Goal: Task Accomplishment & Management: Complete application form

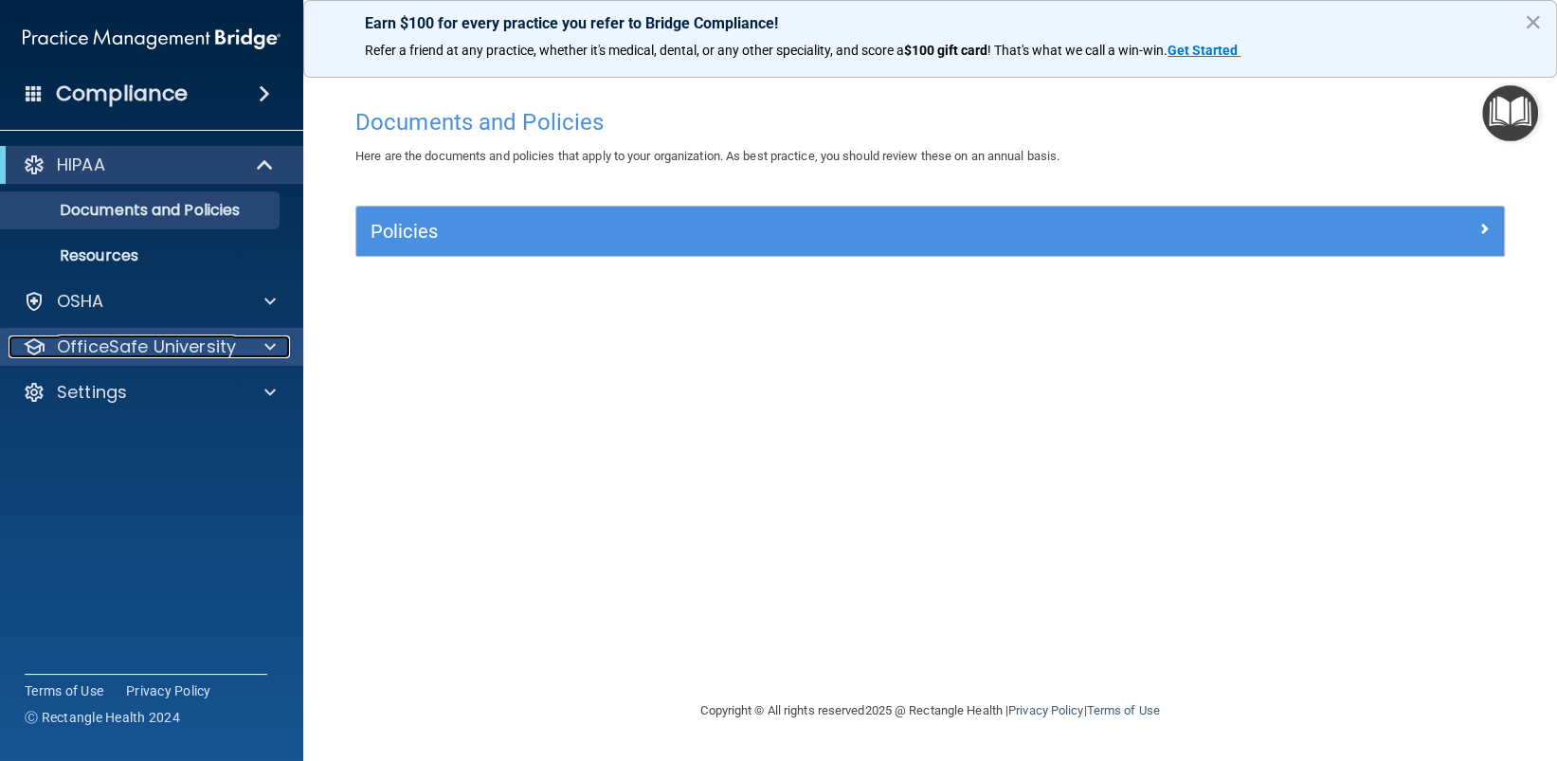
click at [264, 349] on span at bounding box center [269, 346] width 11 height 23
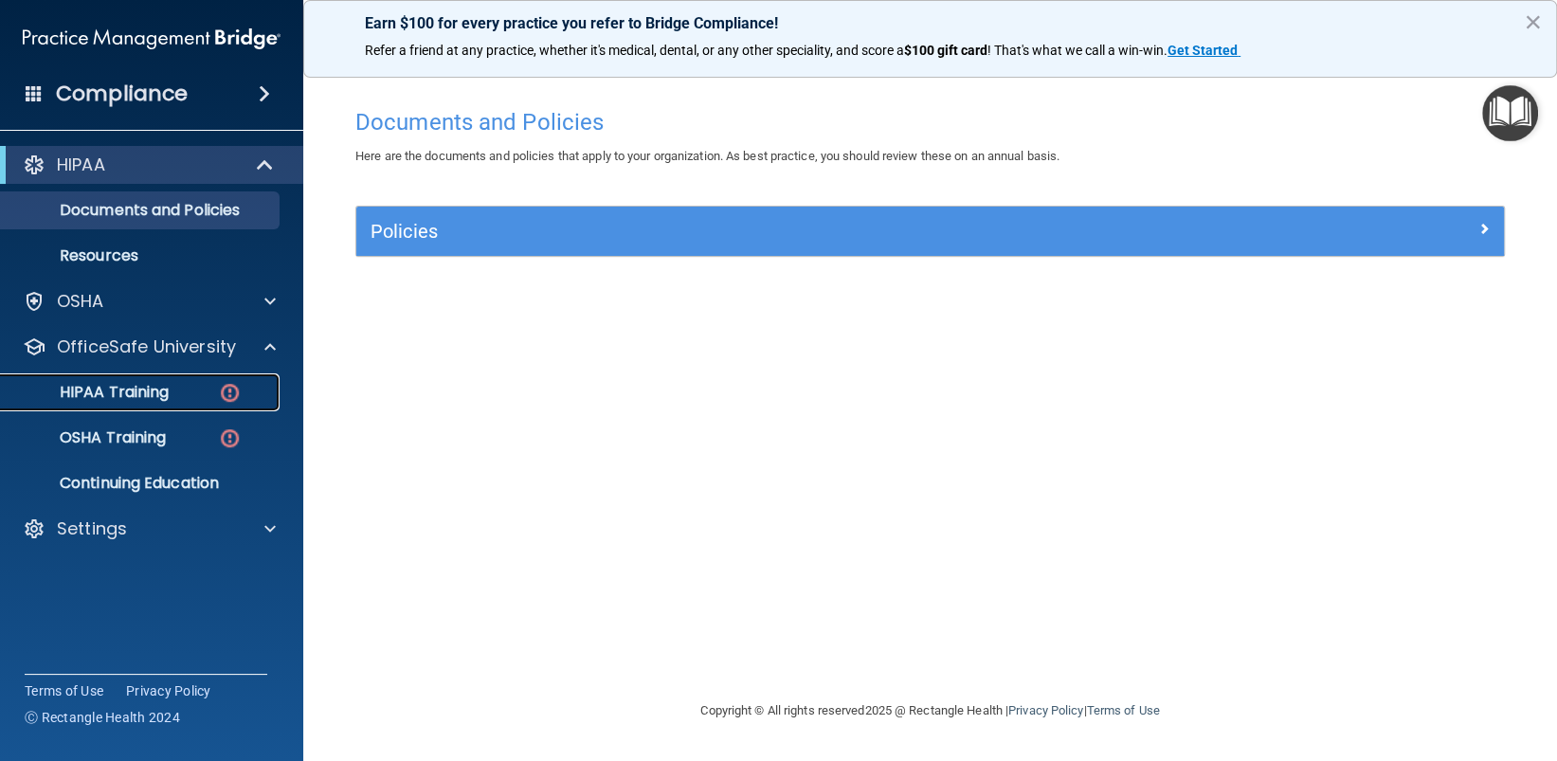
click at [129, 388] on p "HIPAA Training" at bounding box center [90, 392] width 156 height 19
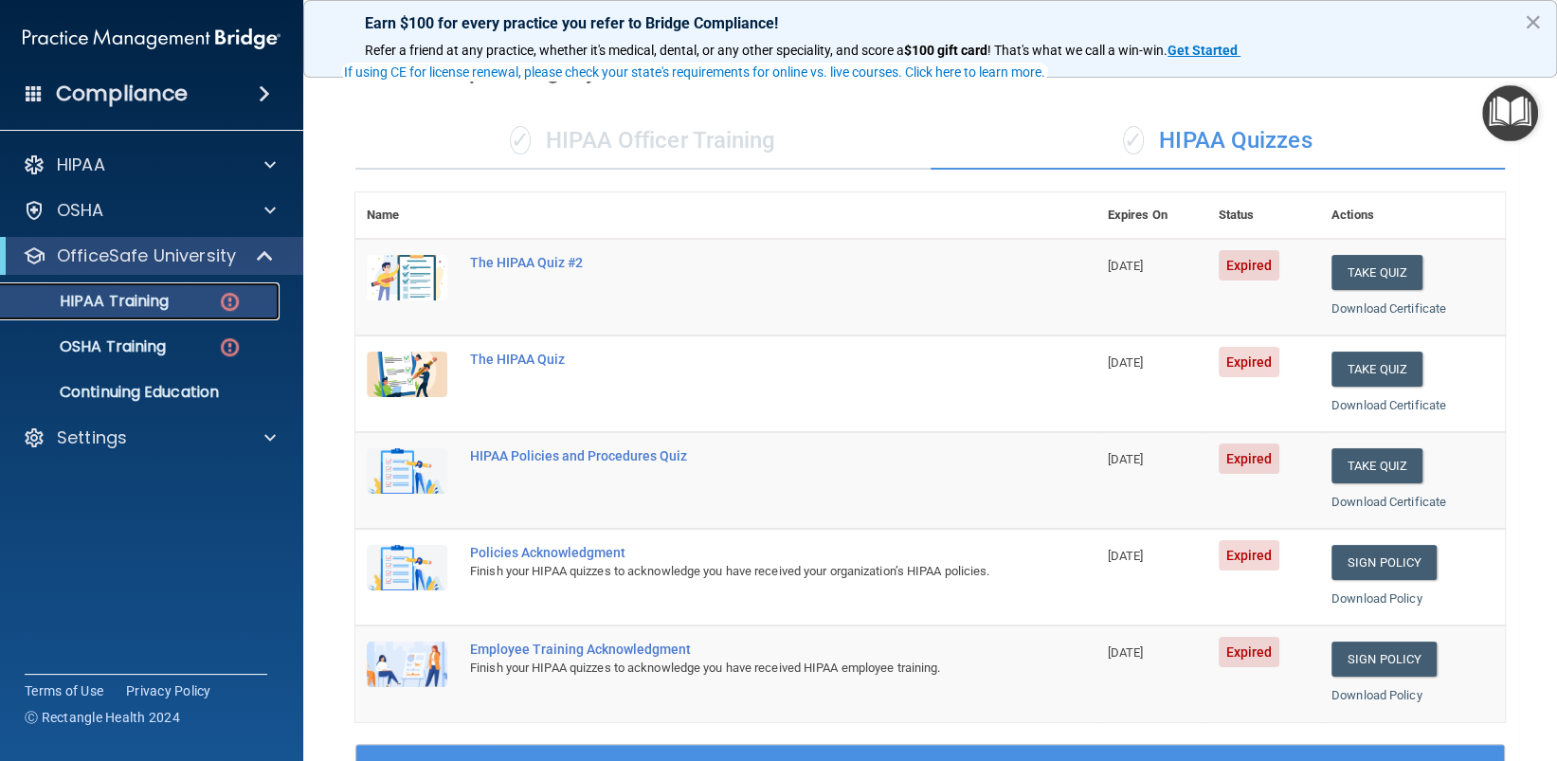
scroll to position [190, 0]
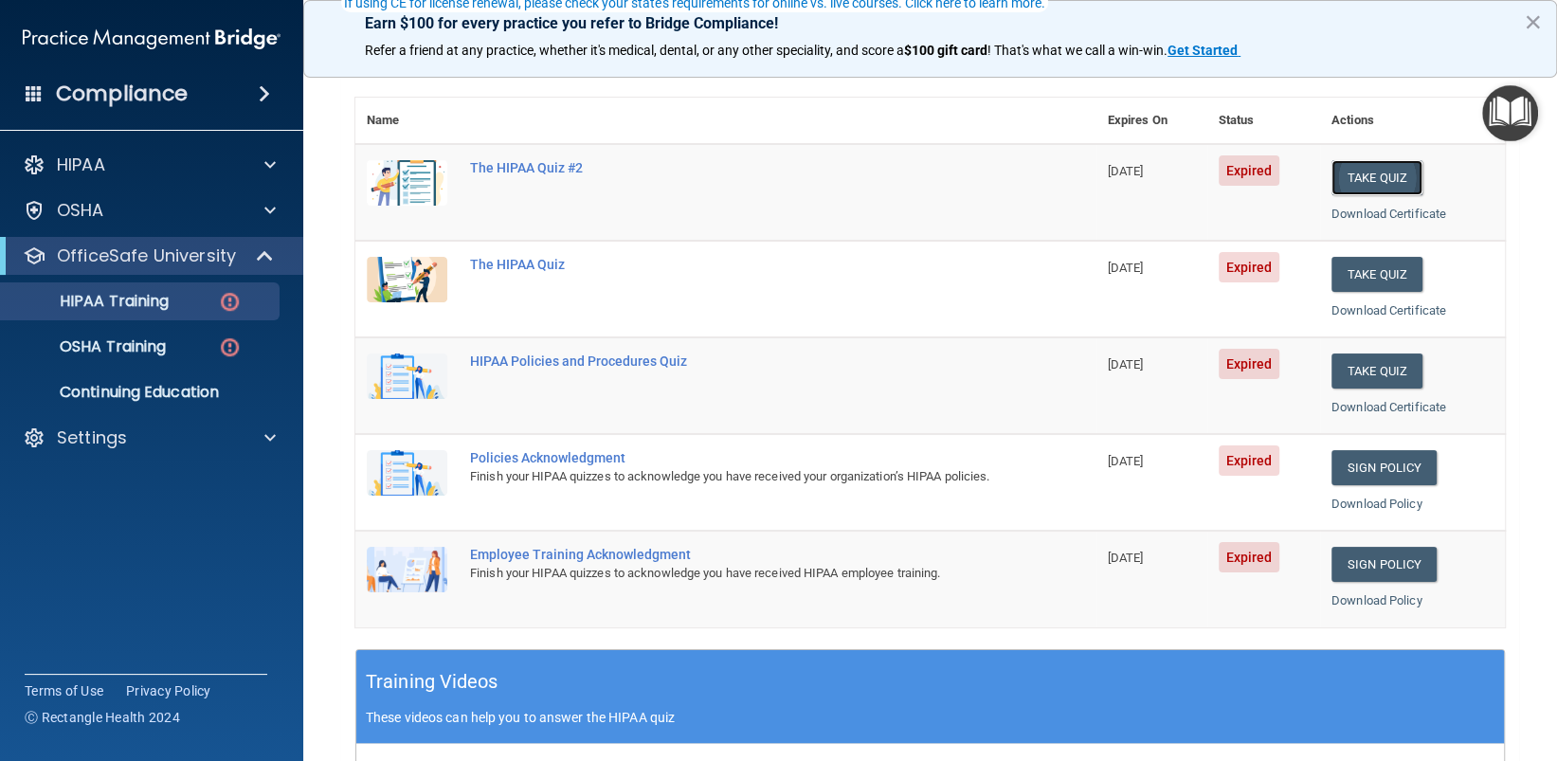
click at [1354, 172] on button "Take Quiz" at bounding box center [1376, 177] width 91 height 35
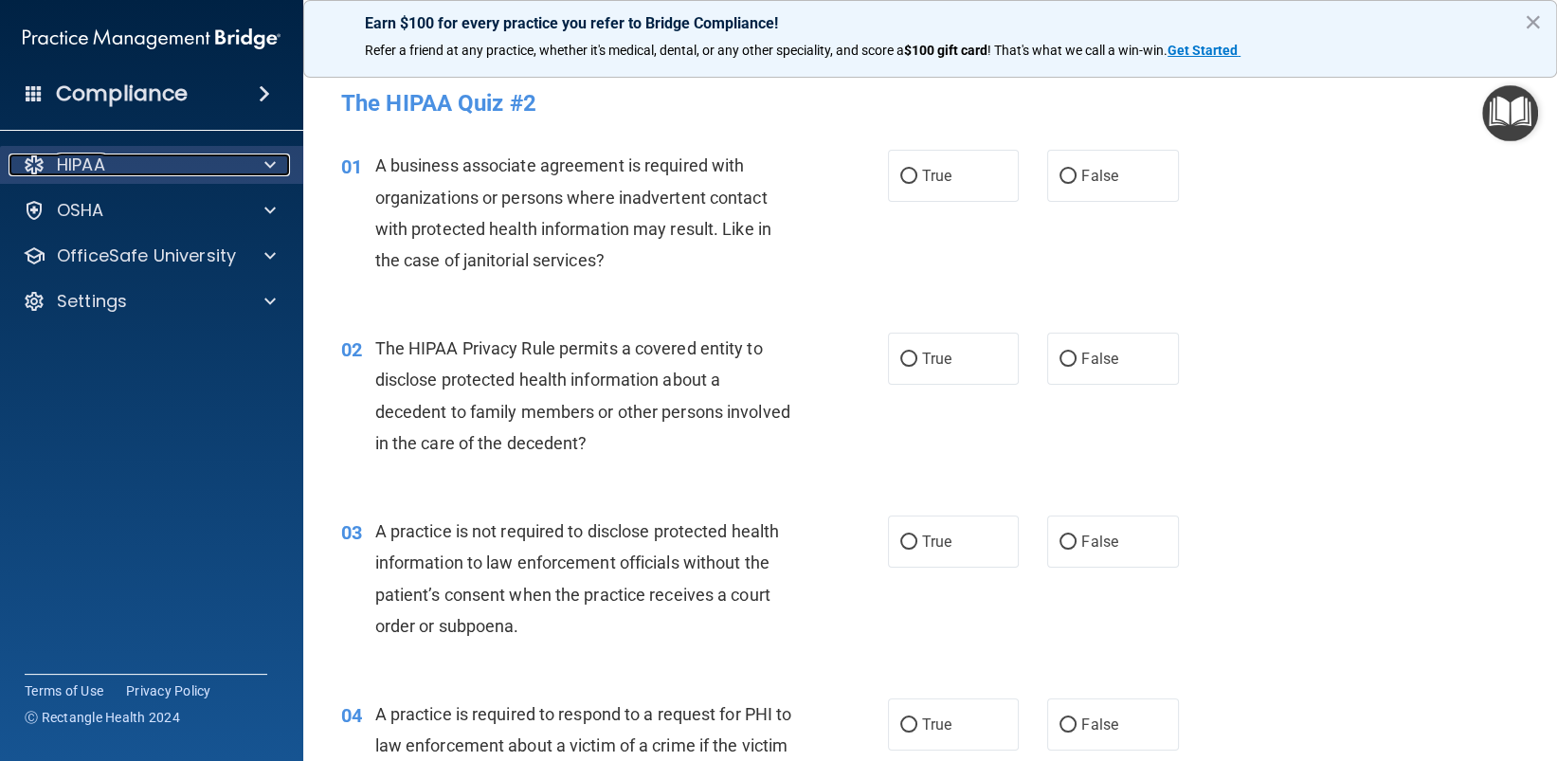
click at [270, 168] on span at bounding box center [269, 165] width 11 height 23
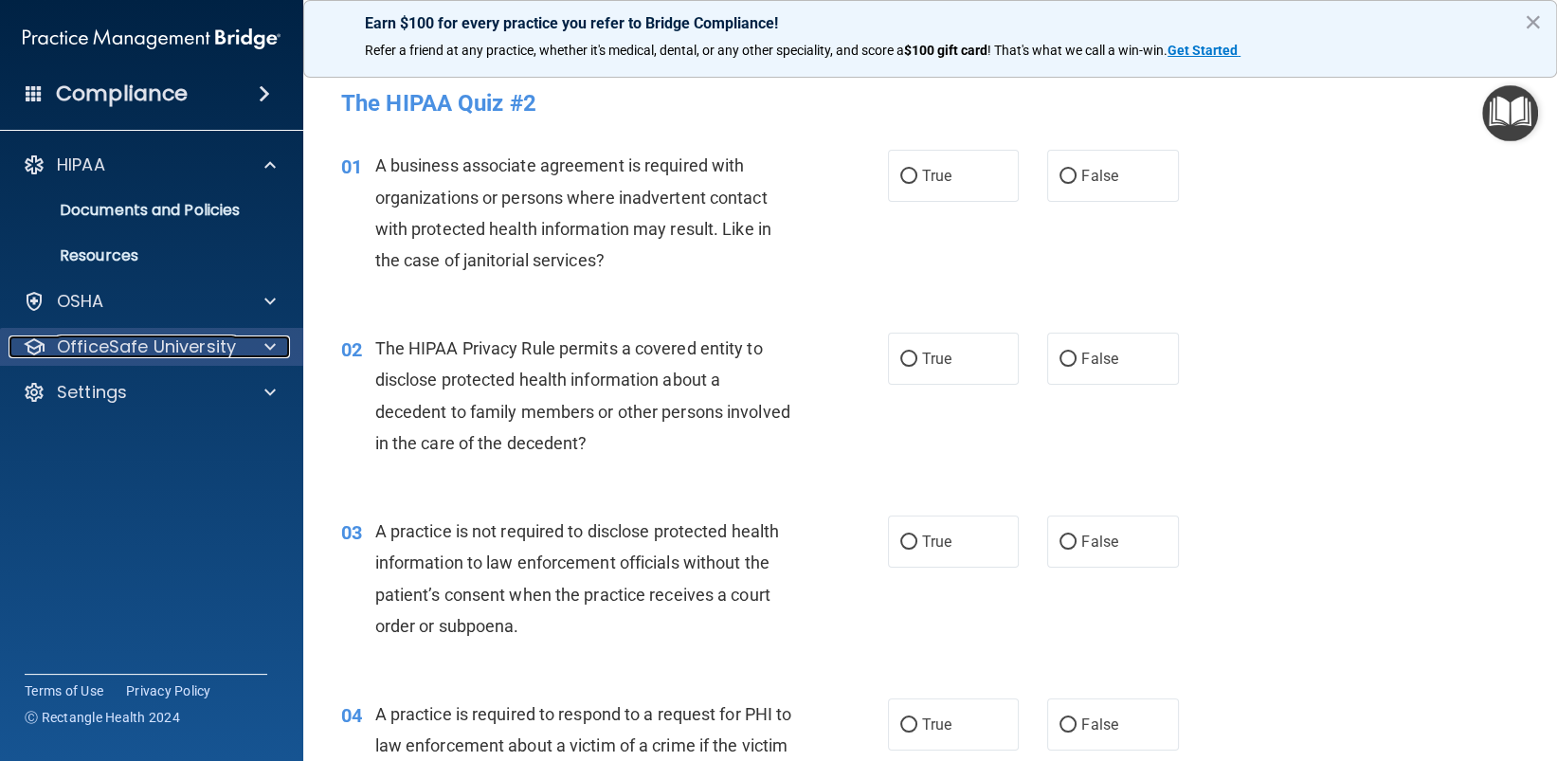
click at [267, 352] on span at bounding box center [269, 346] width 11 height 23
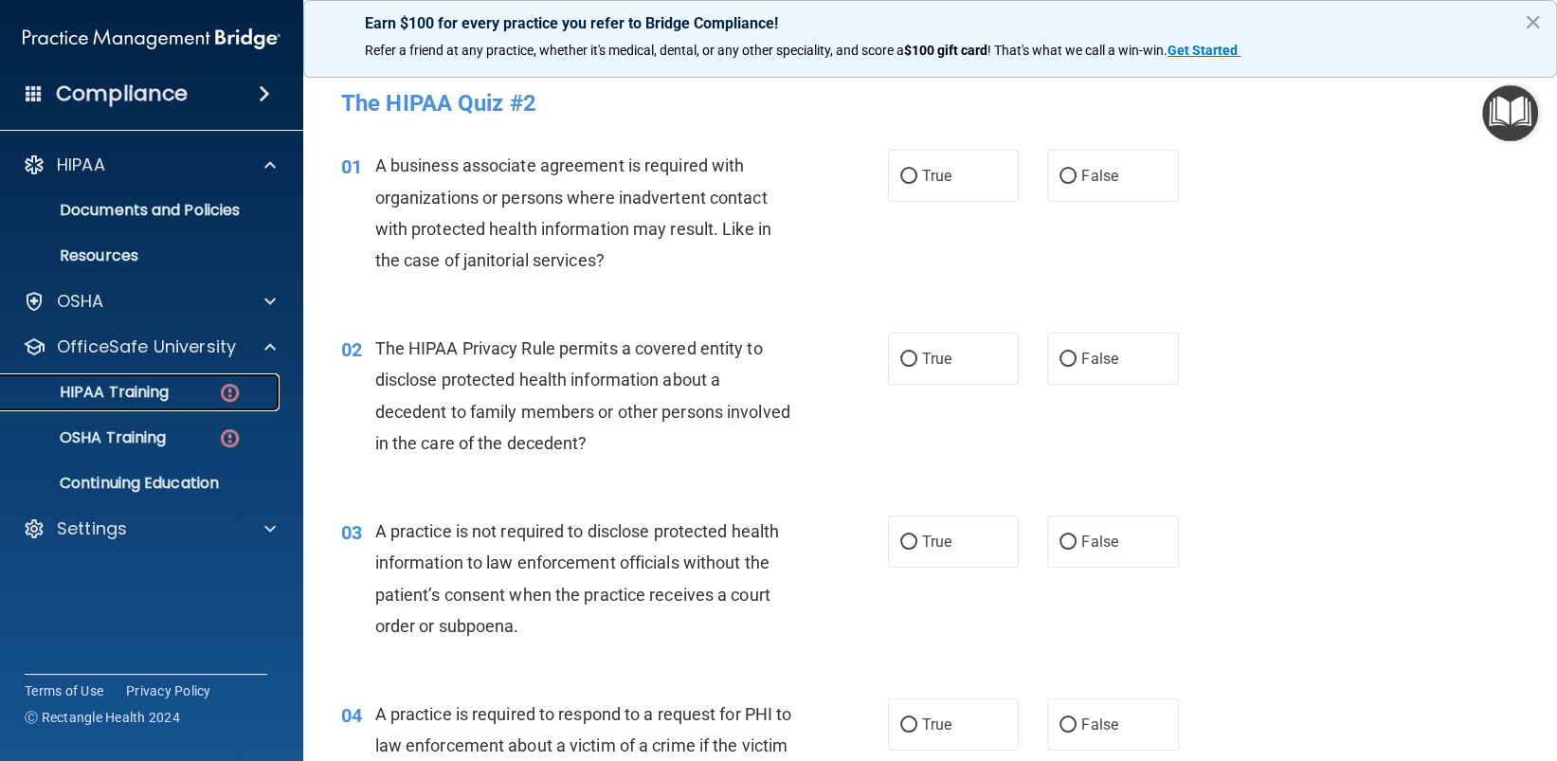
click at [139, 388] on p "HIPAA Training" at bounding box center [90, 392] width 156 height 19
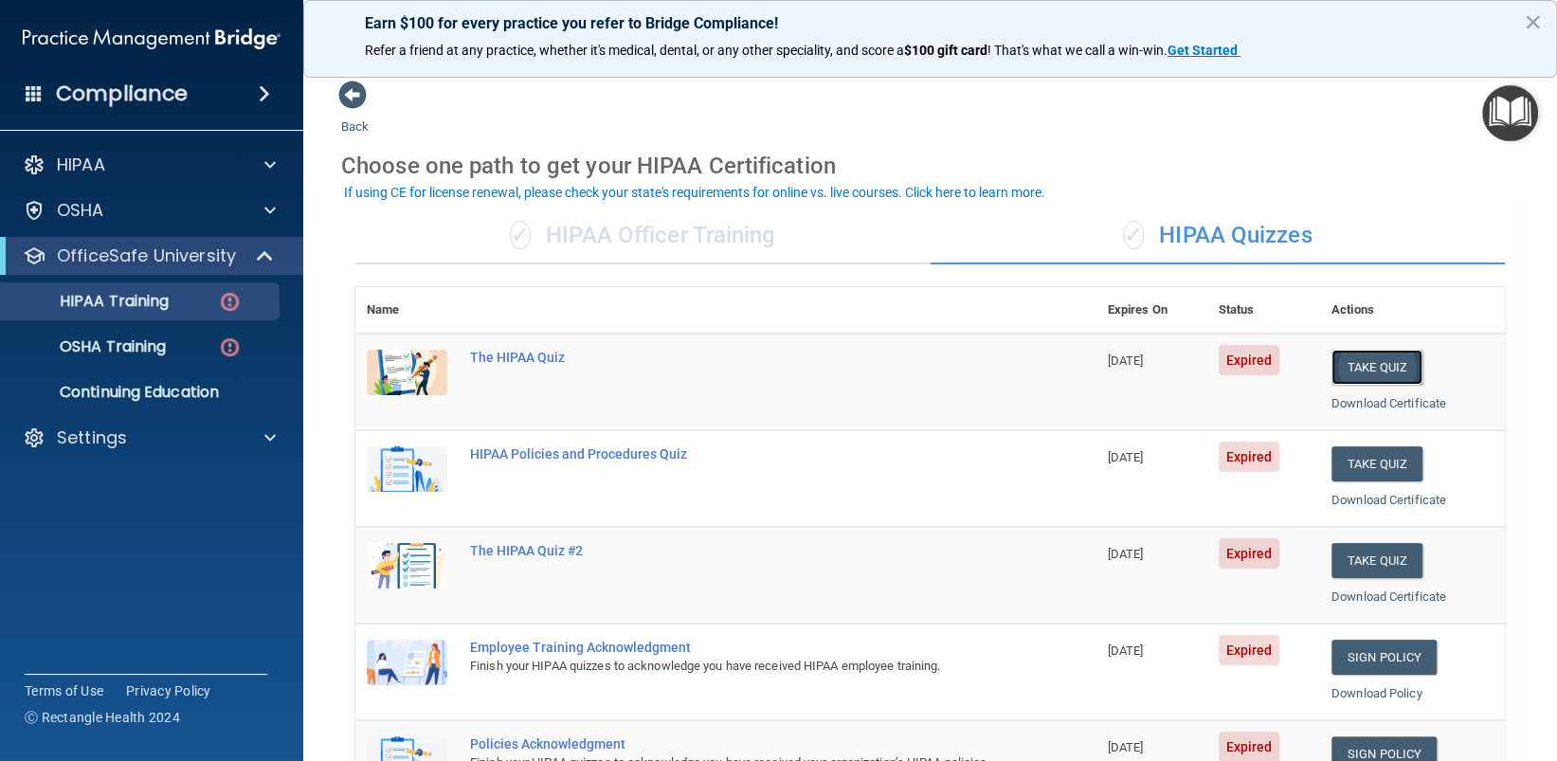
click at [1371, 357] on button "Take Quiz" at bounding box center [1376, 367] width 91 height 35
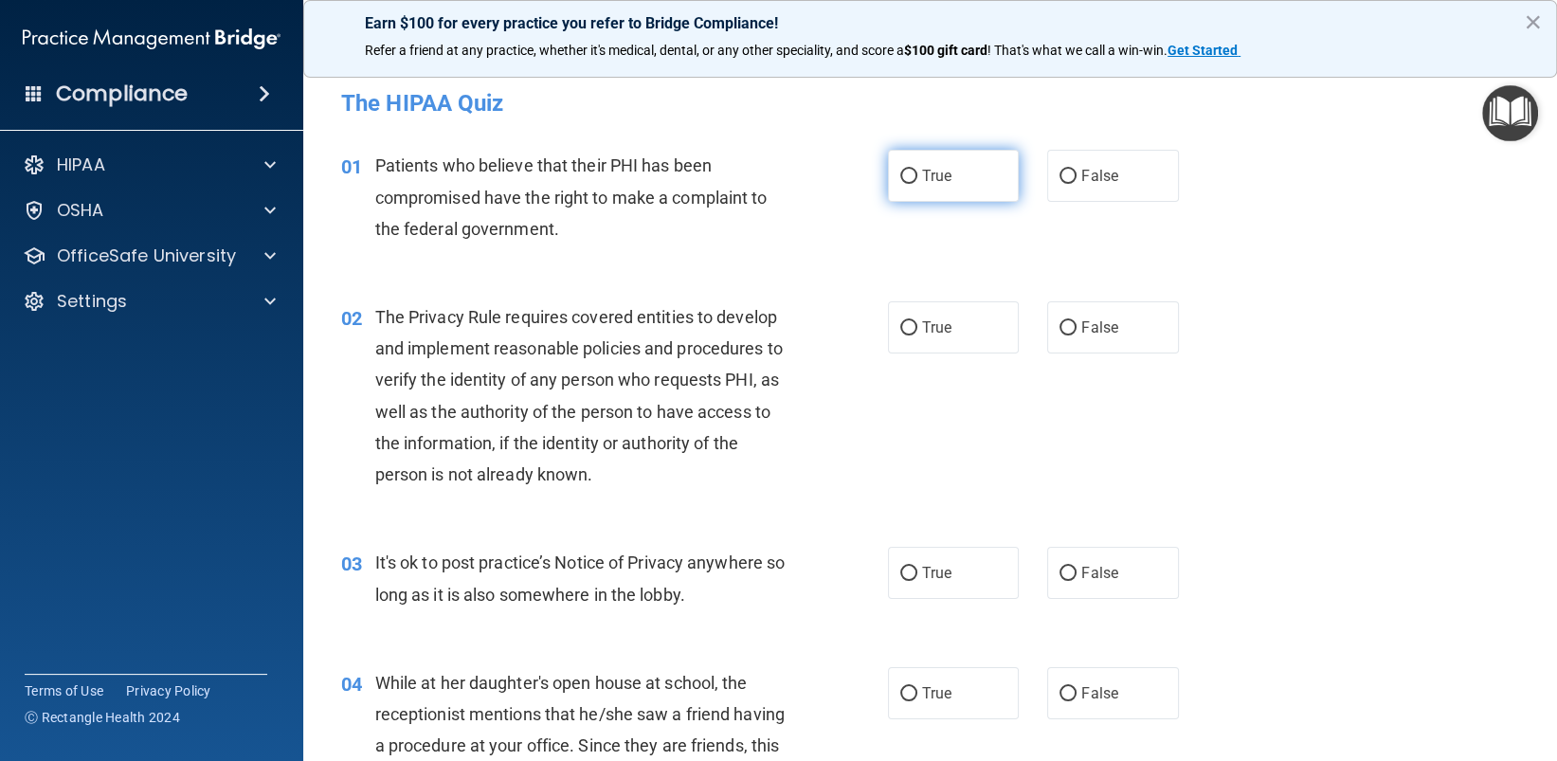
click at [900, 182] on input "True" at bounding box center [908, 177] width 17 height 14
radio input "true"
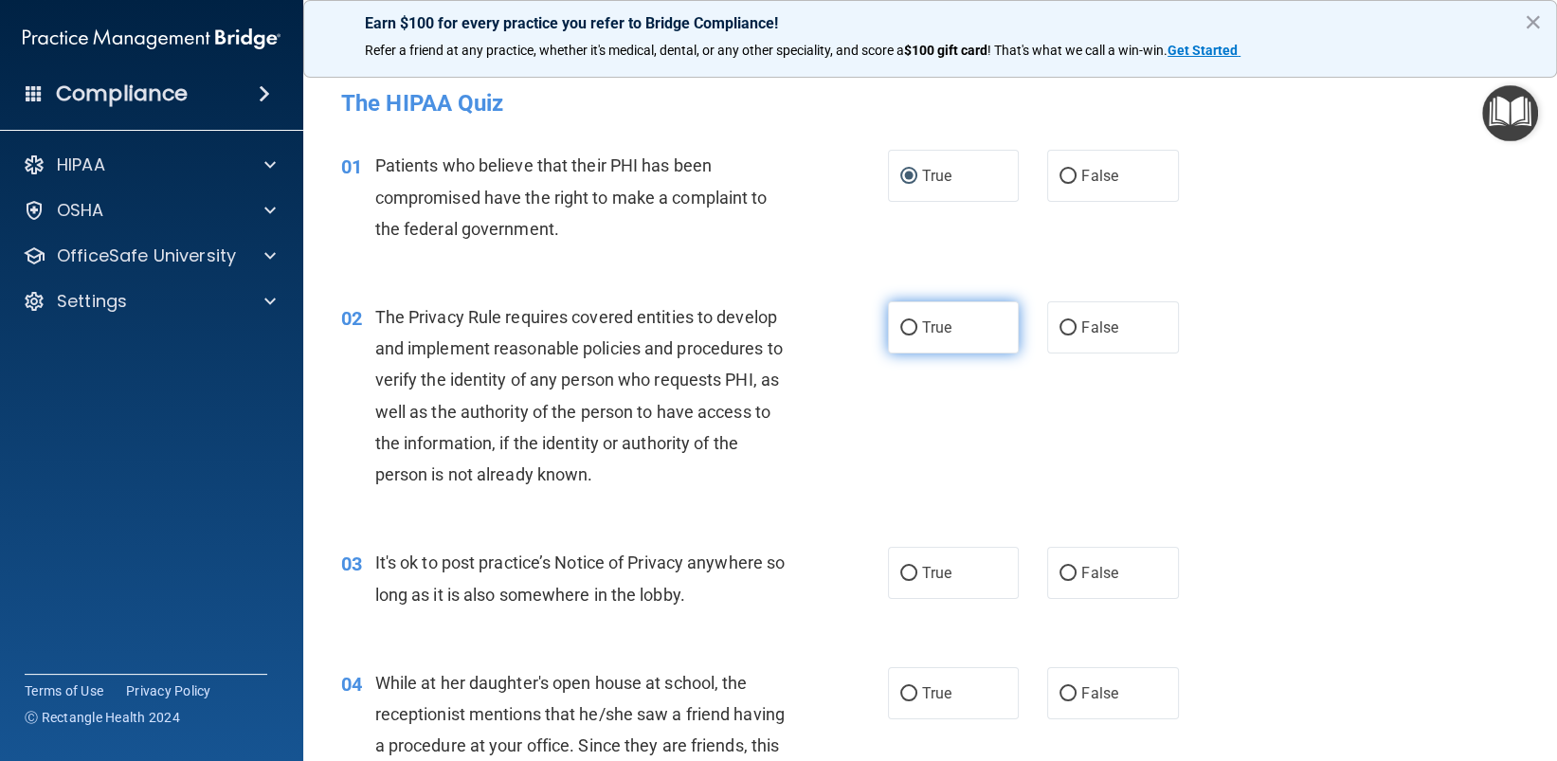
click at [902, 325] on input "True" at bounding box center [908, 328] width 17 height 14
radio input "true"
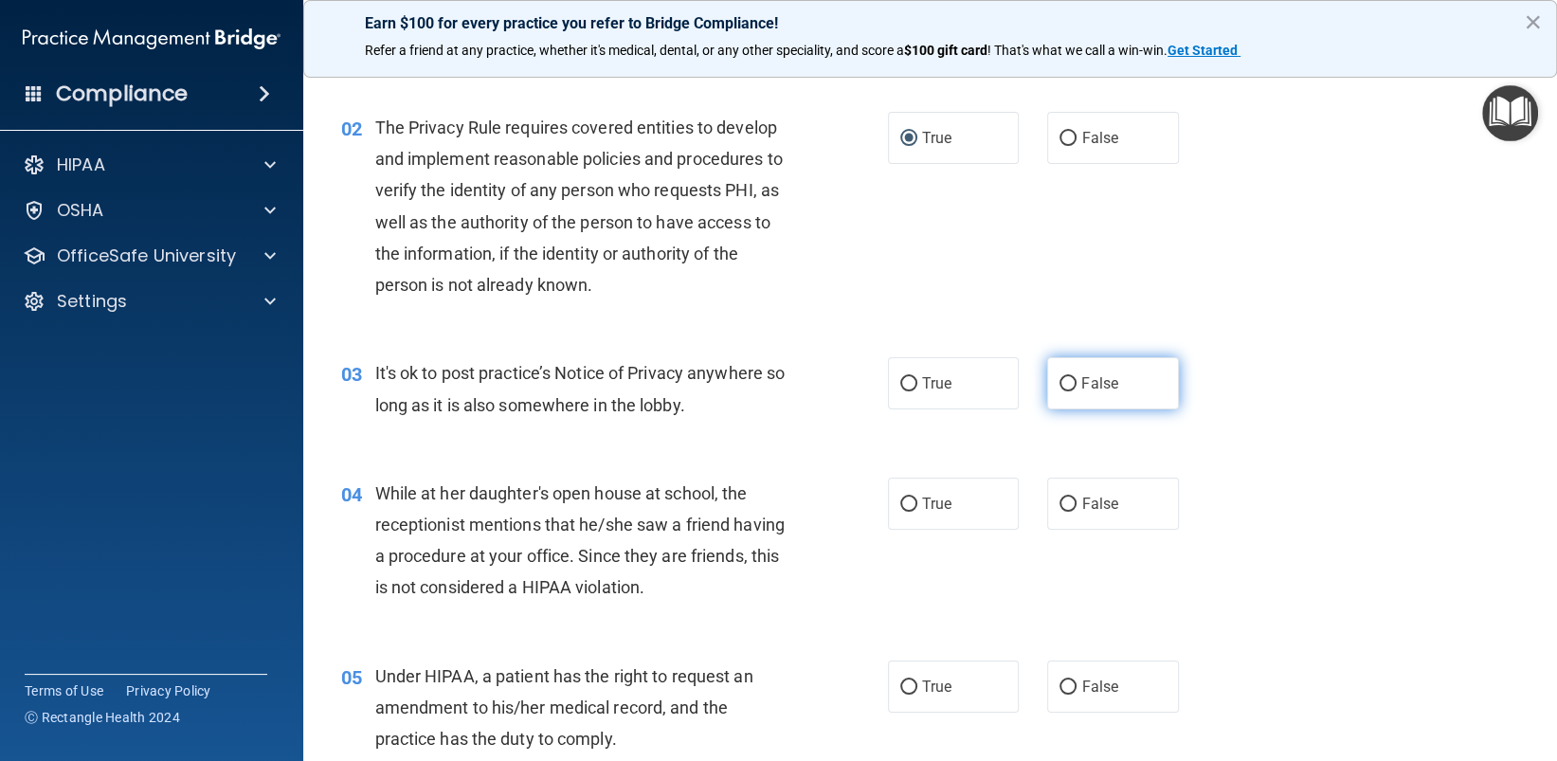
click at [1061, 383] on input "False" at bounding box center [1067, 384] width 17 height 14
radio input "true"
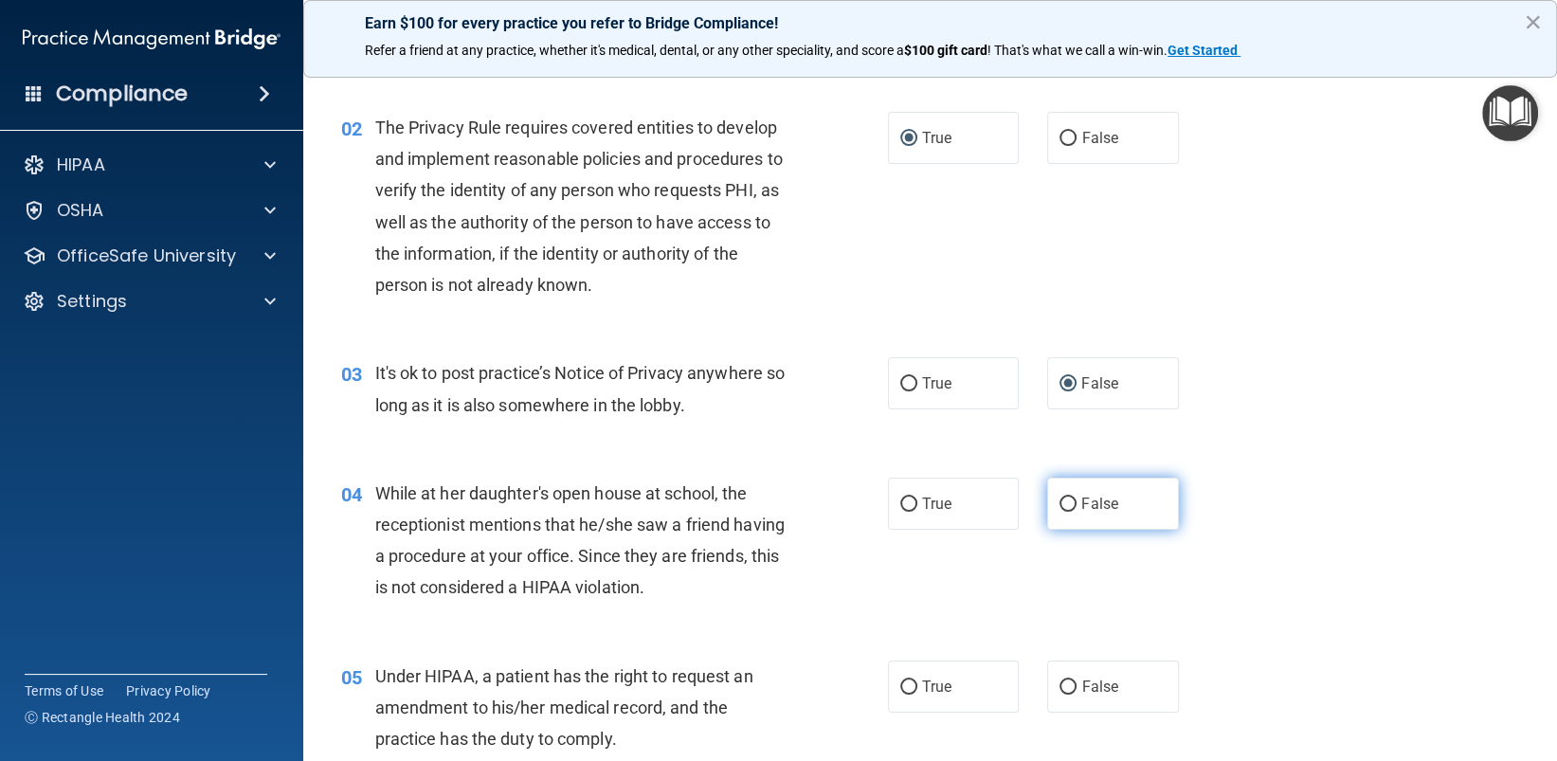
click at [1062, 502] on input "False" at bounding box center [1067, 504] width 17 height 14
radio input "true"
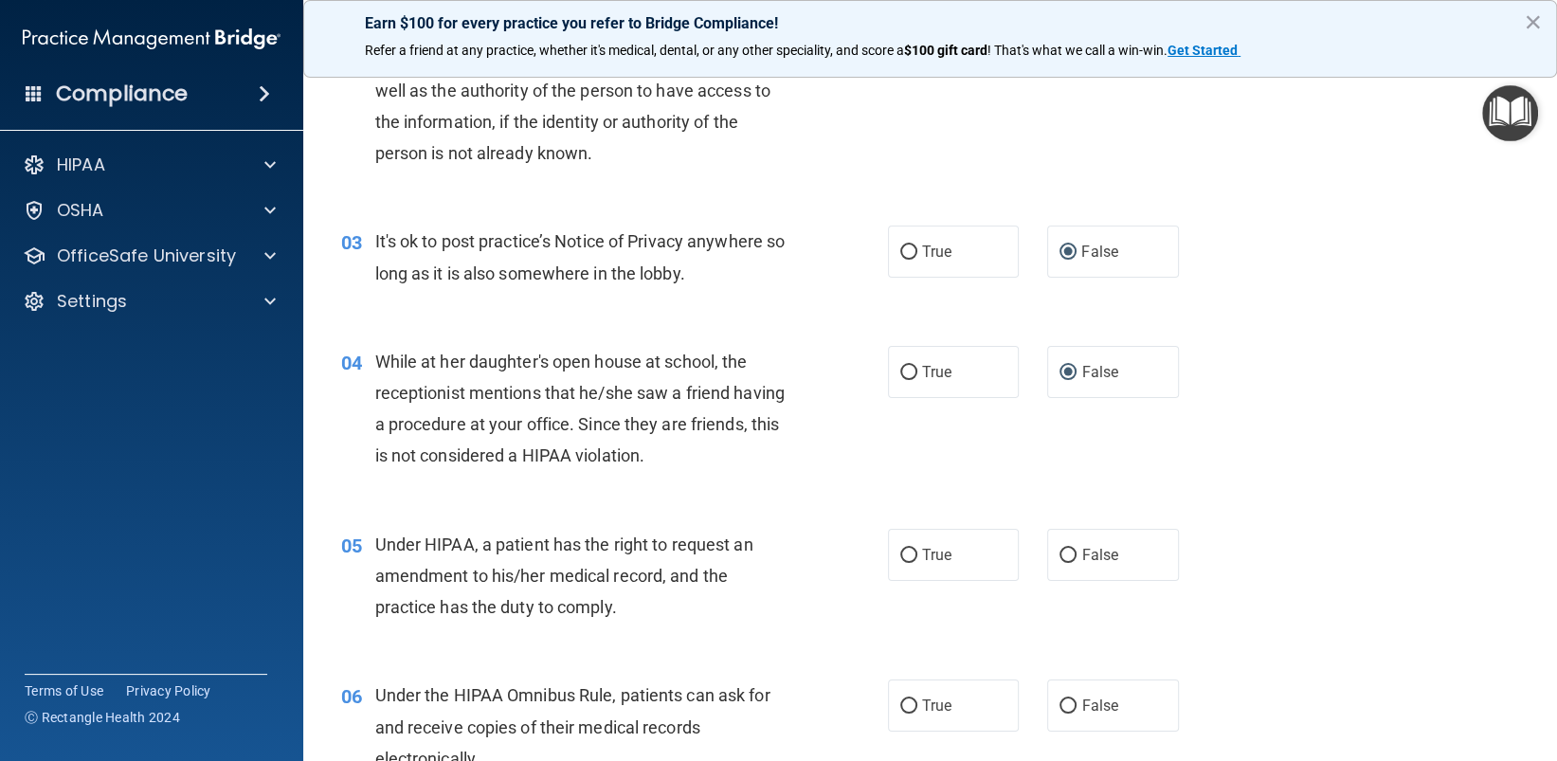
scroll to position [569, 0]
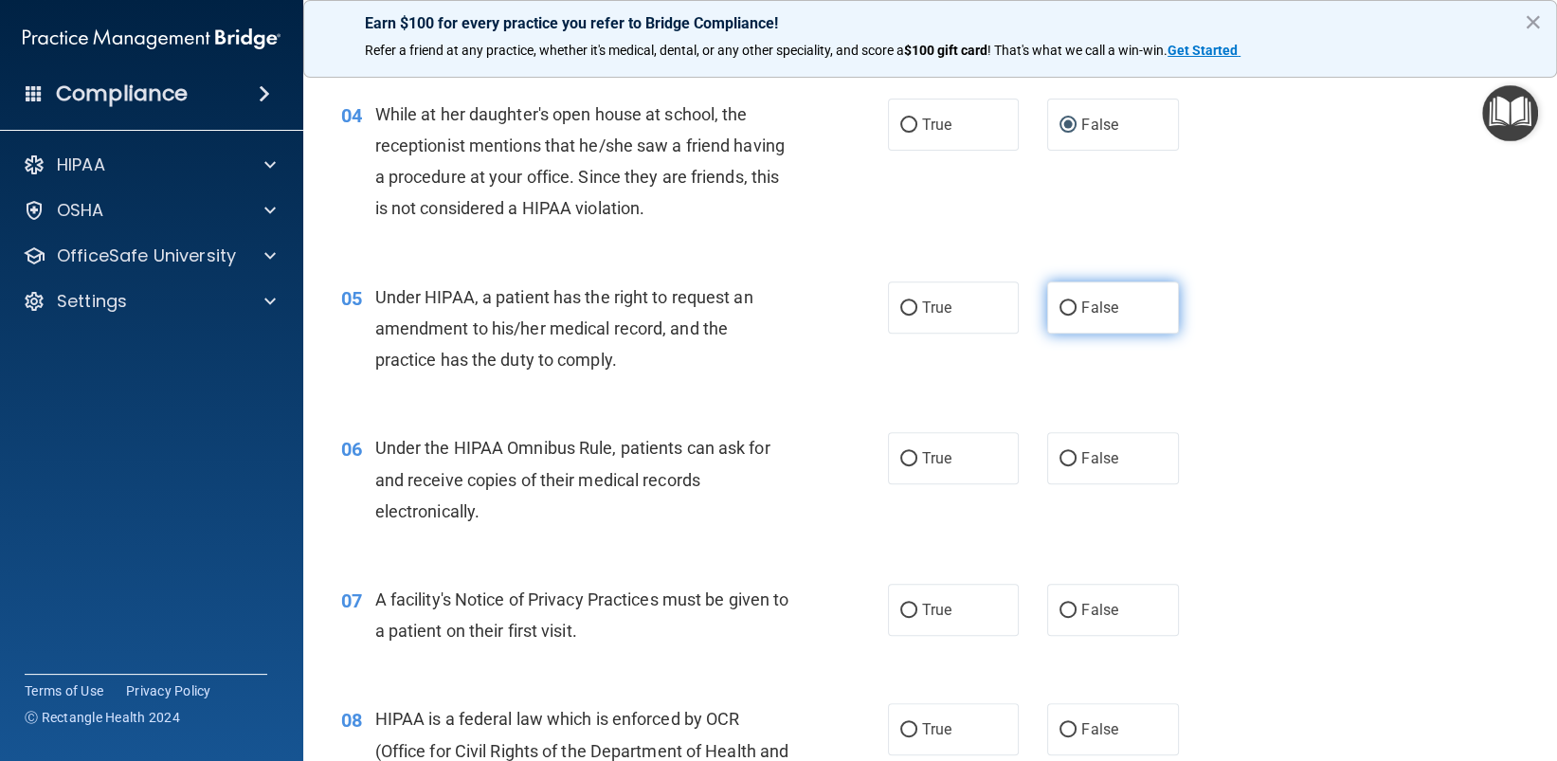
click at [1059, 305] on input "False" at bounding box center [1067, 308] width 17 height 14
radio input "true"
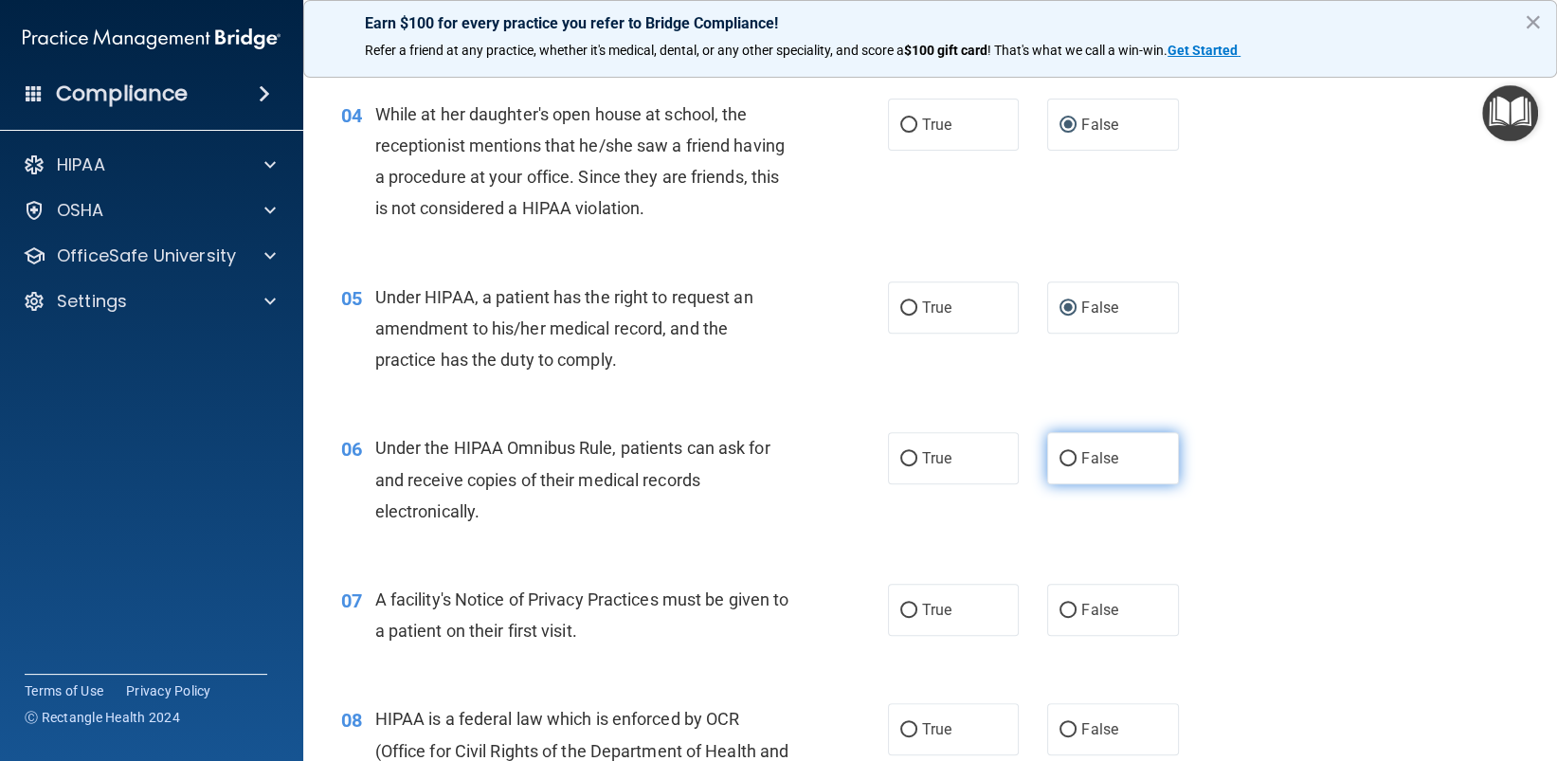
click at [1059, 462] on input "False" at bounding box center [1067, 459] width 17 height 14
radio input "true"
click at [900, 461] on input "True" at bounding box center [908, 459] width 17 height 14
radio input "true"
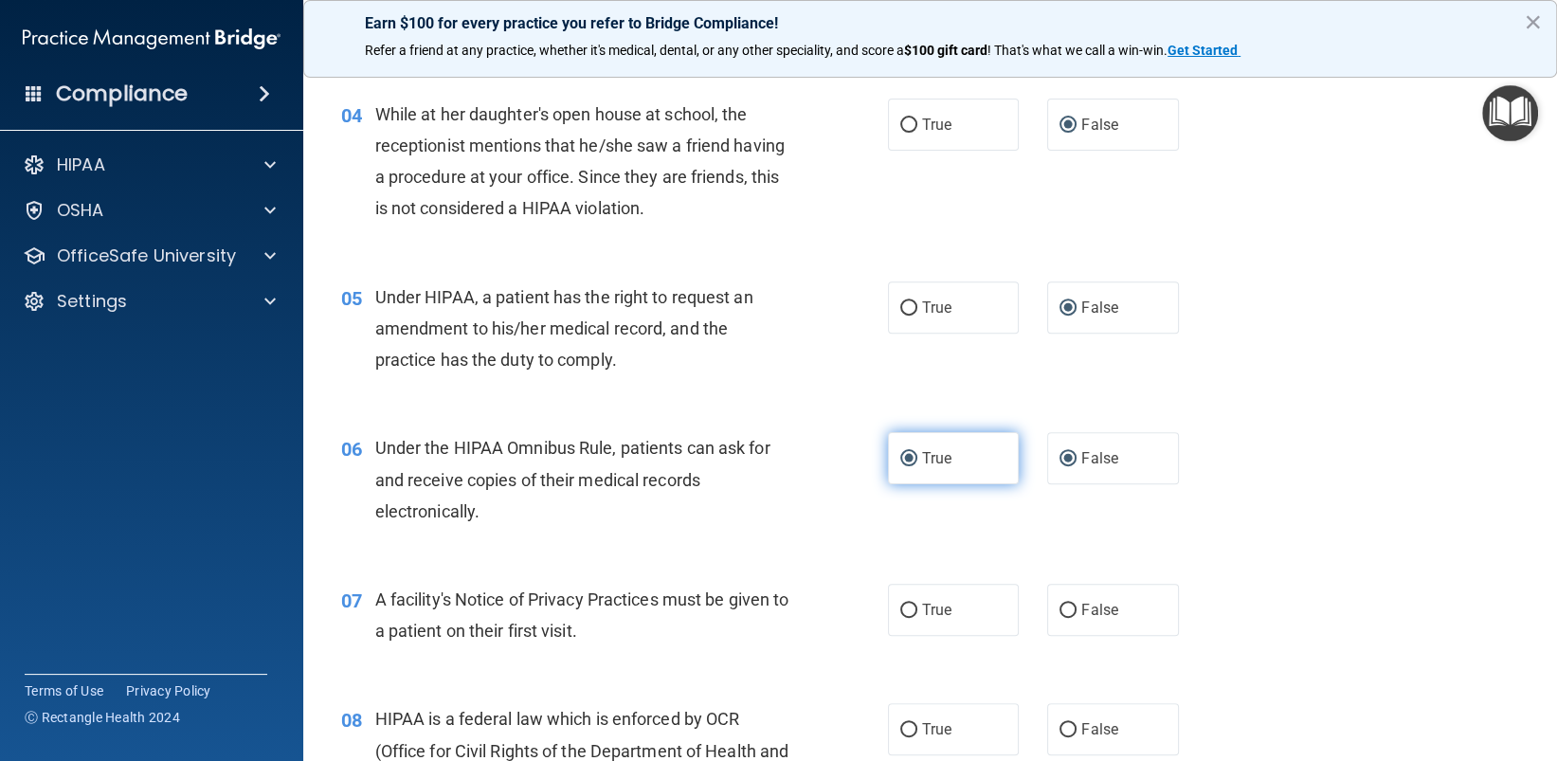
radio input "false"
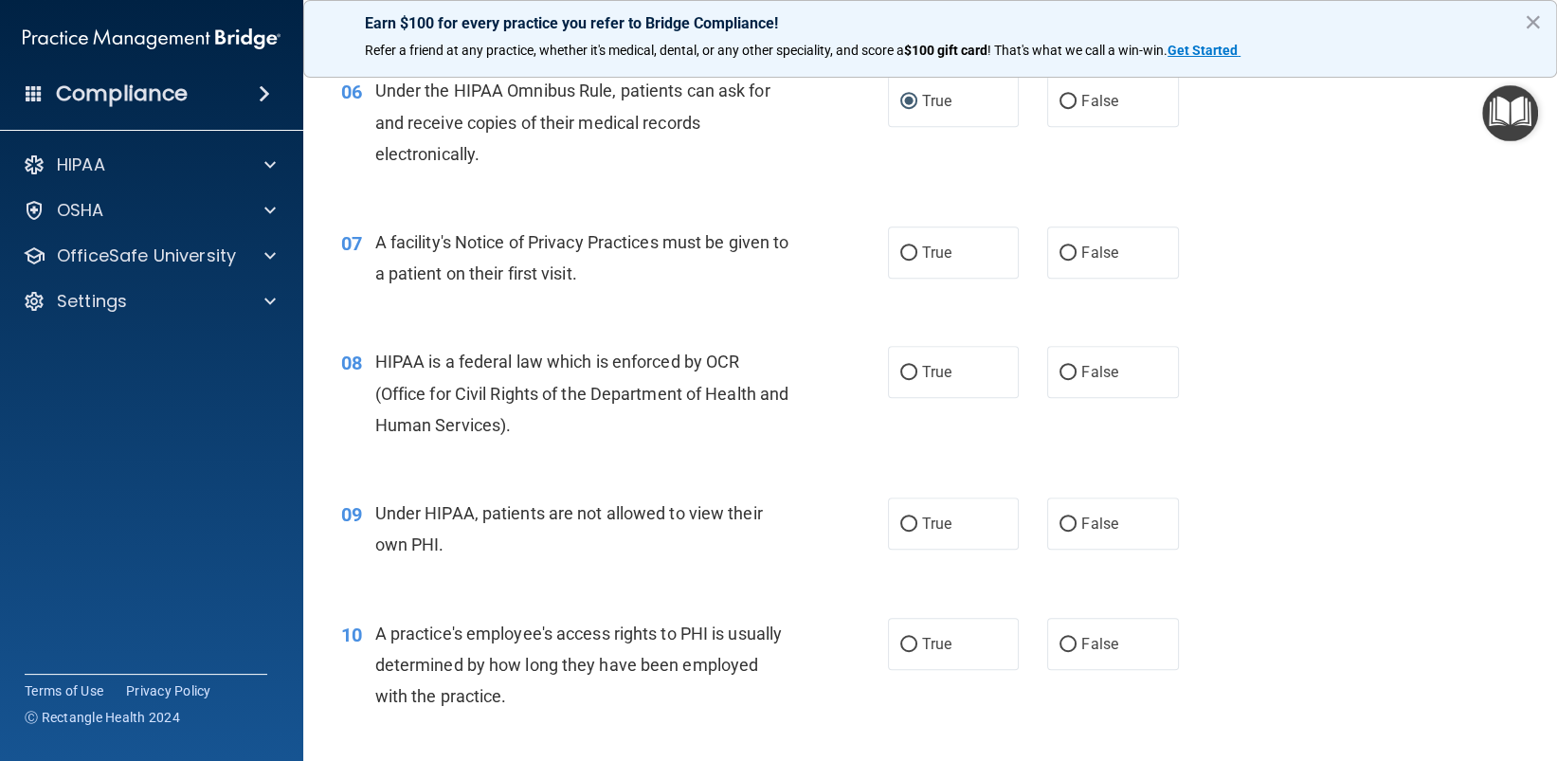
scroll to position [948, 0]
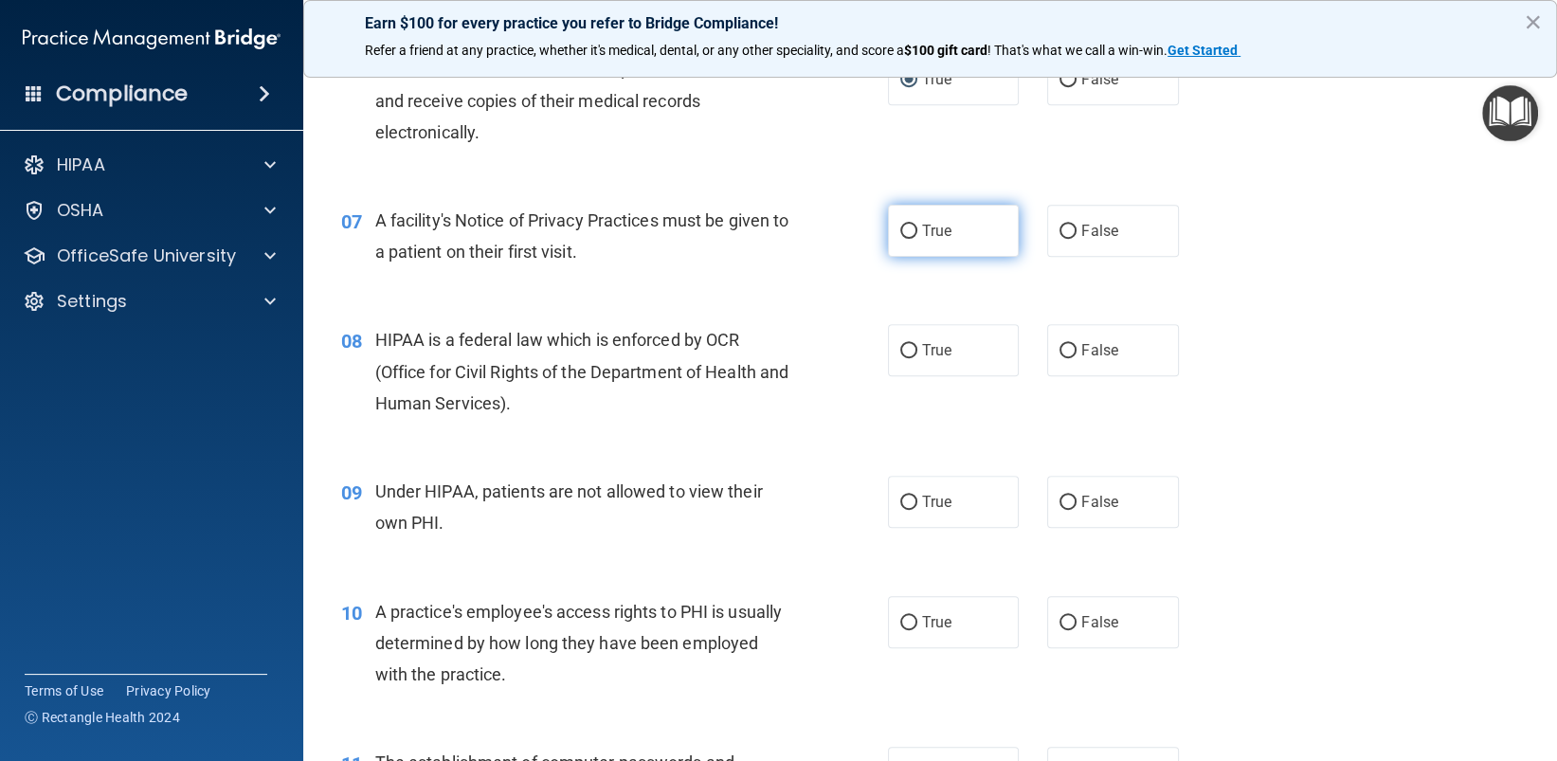
click at [902, 231] on input "True" at bounding box center [908, 232] width 17 height 14
radio input "true"
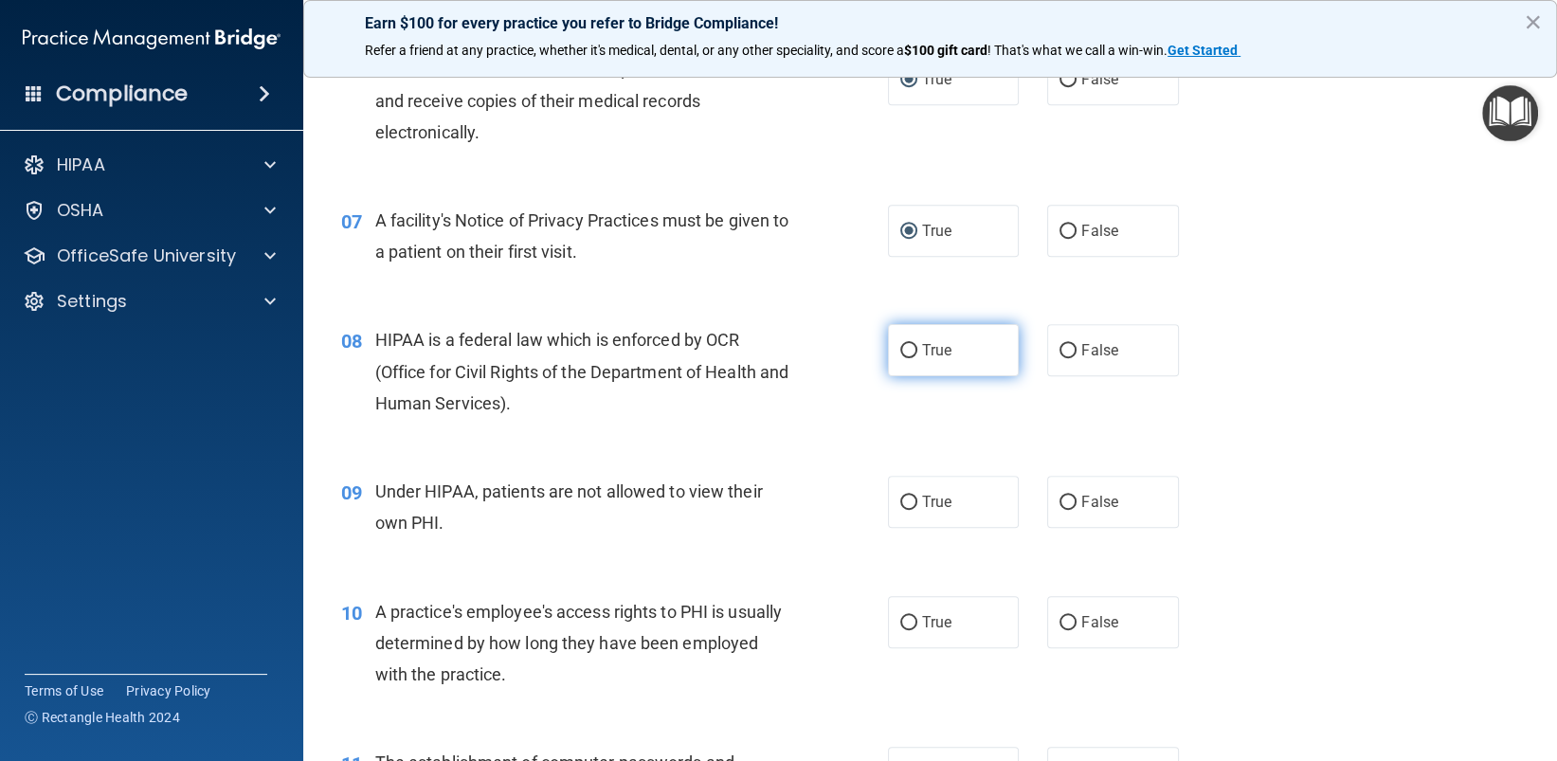
click at [900, 352] on input "True" at bounding box center [908, 351] width 17 height 14
radio input "true"
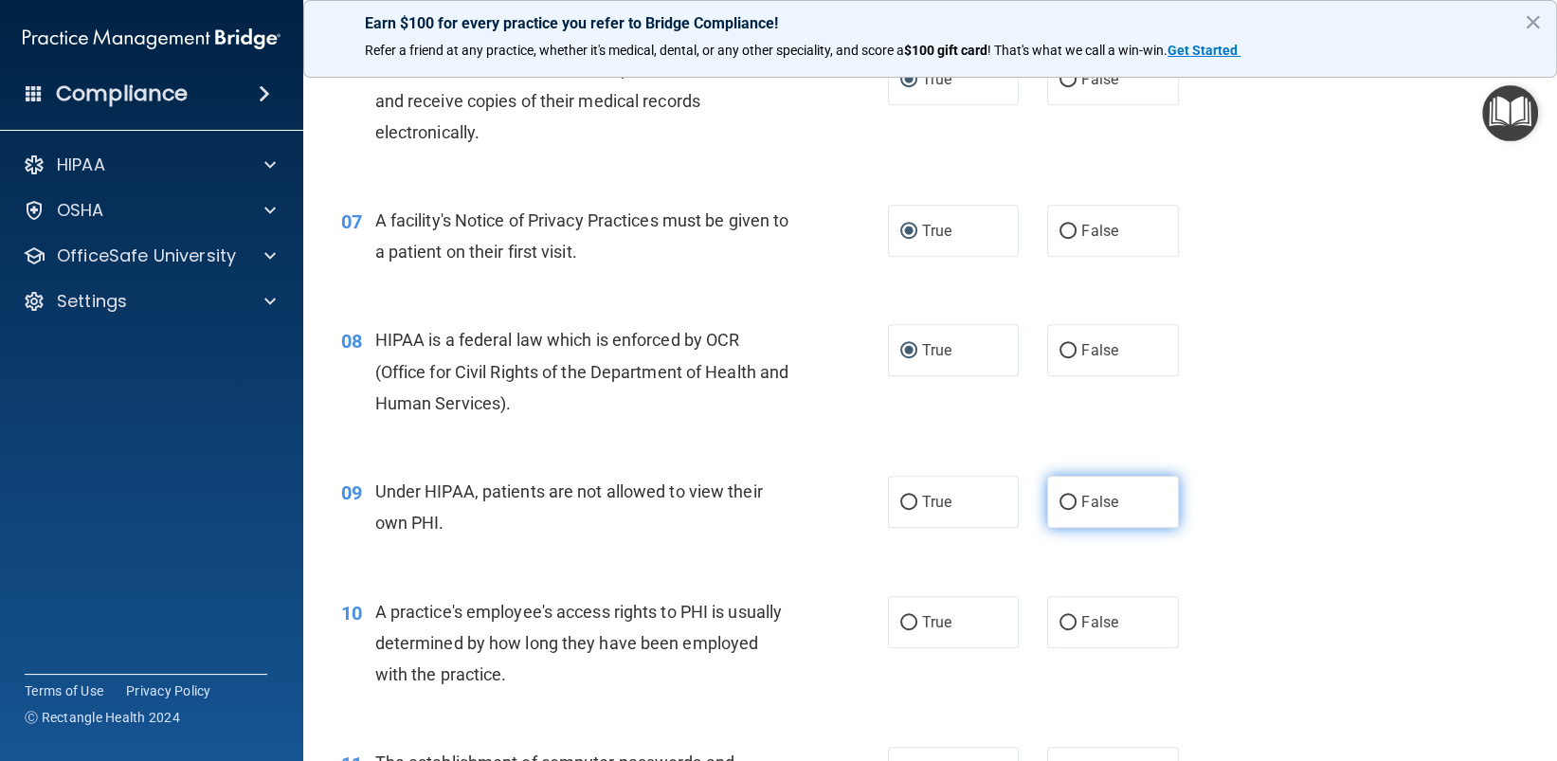
click at [1062, 499] on input "False" at bounding box center [1067, 503] width 17 height 14
radio input "true"
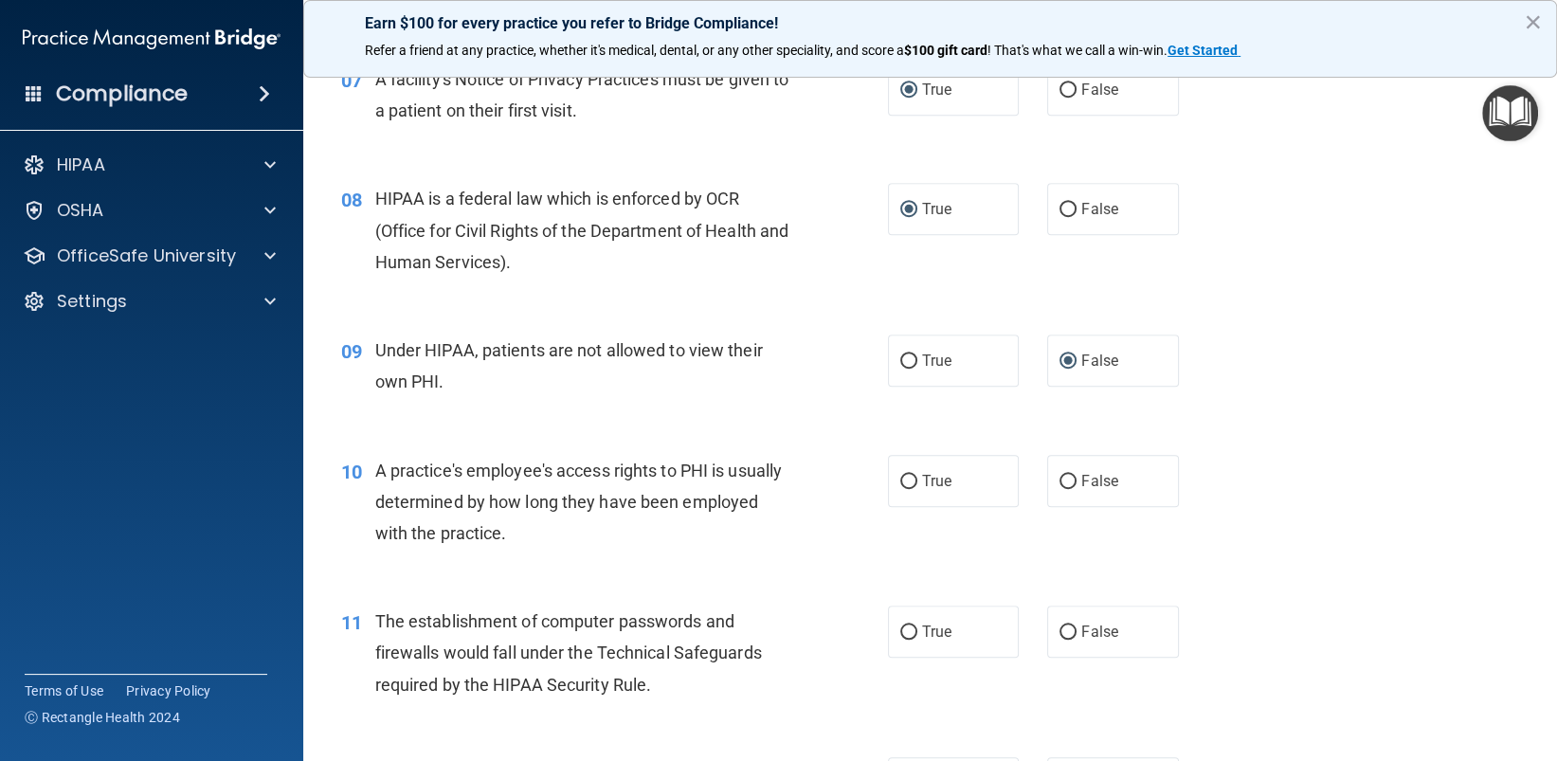
scroll to position [1137, 0]
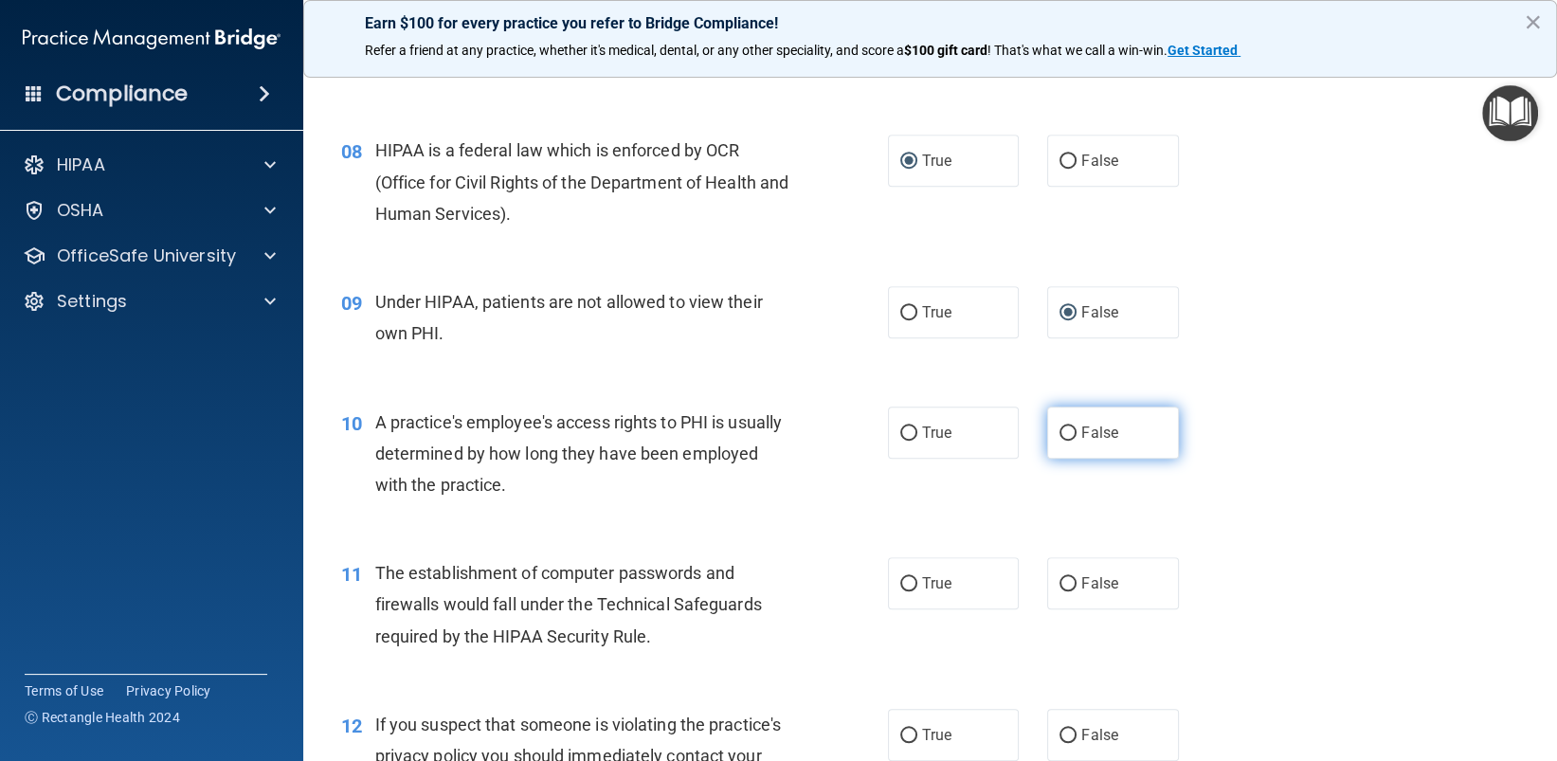
click at [1062, 436] on input "False" at bounding box center [1067, 433] width 17 height 14
radio input "true"
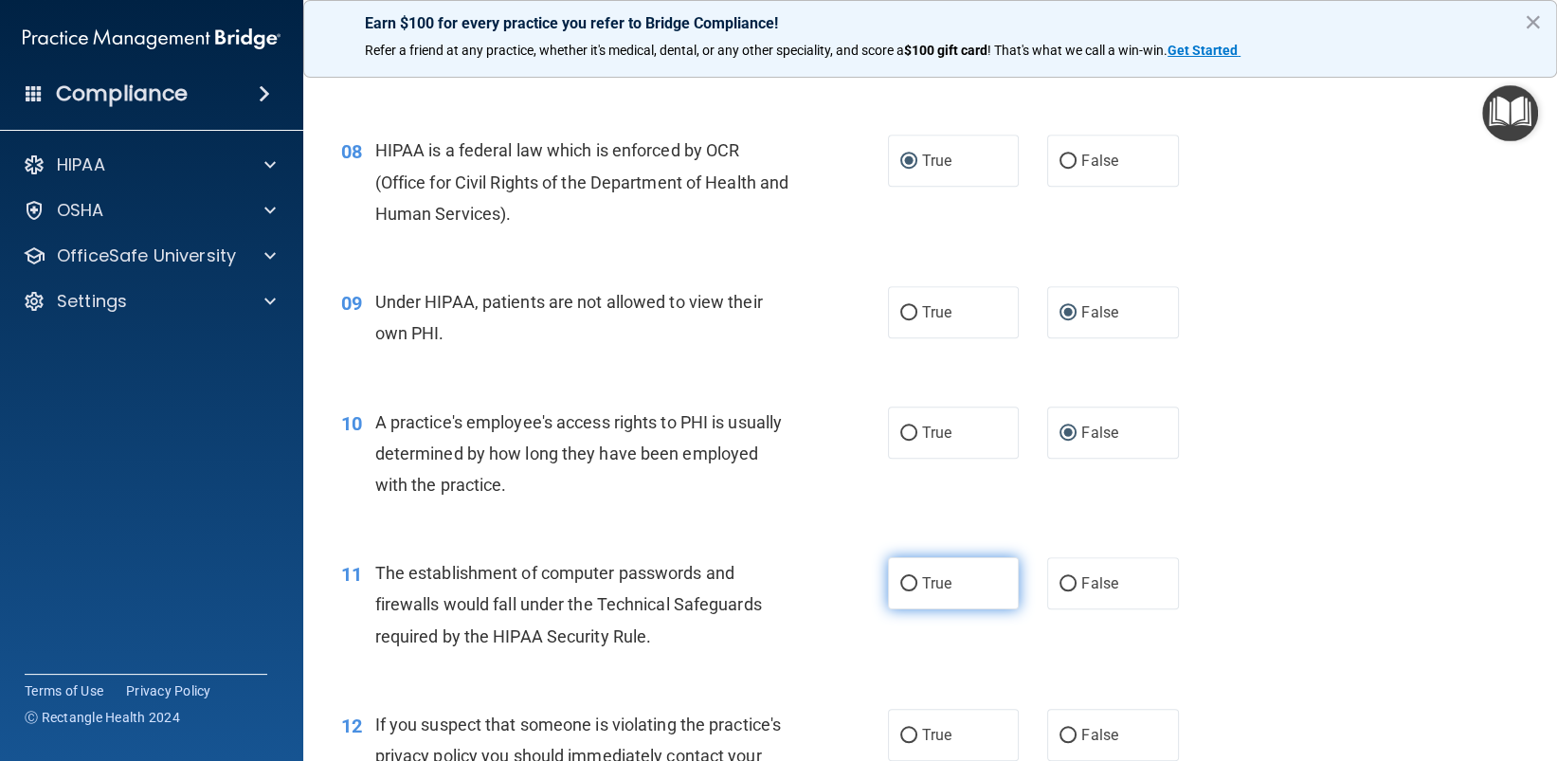
click at [900, 580] on input "True" at bounding box center [908, 584] width 17 height 14
radio input "true"
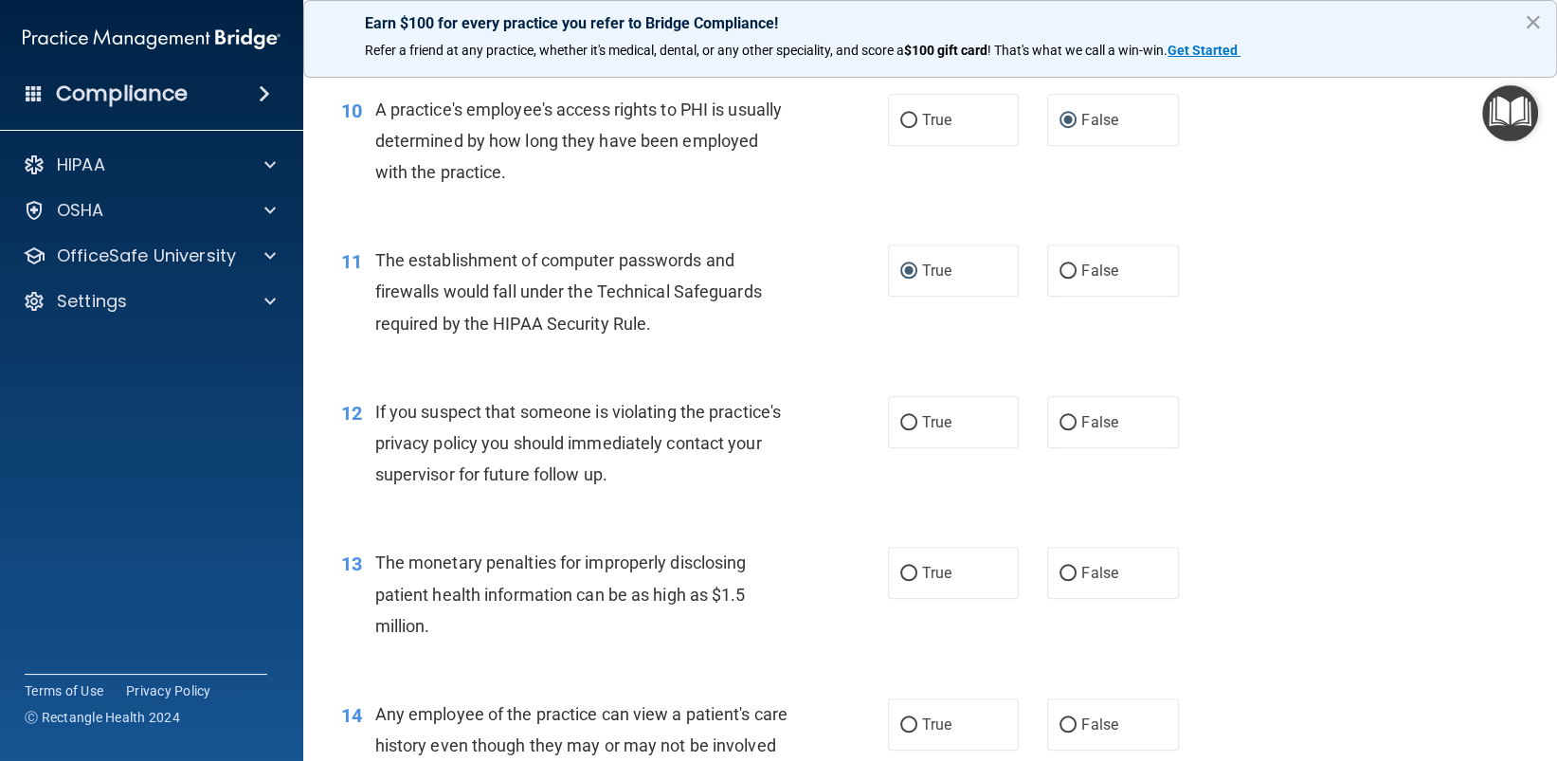
scroll to position [1516, 0]
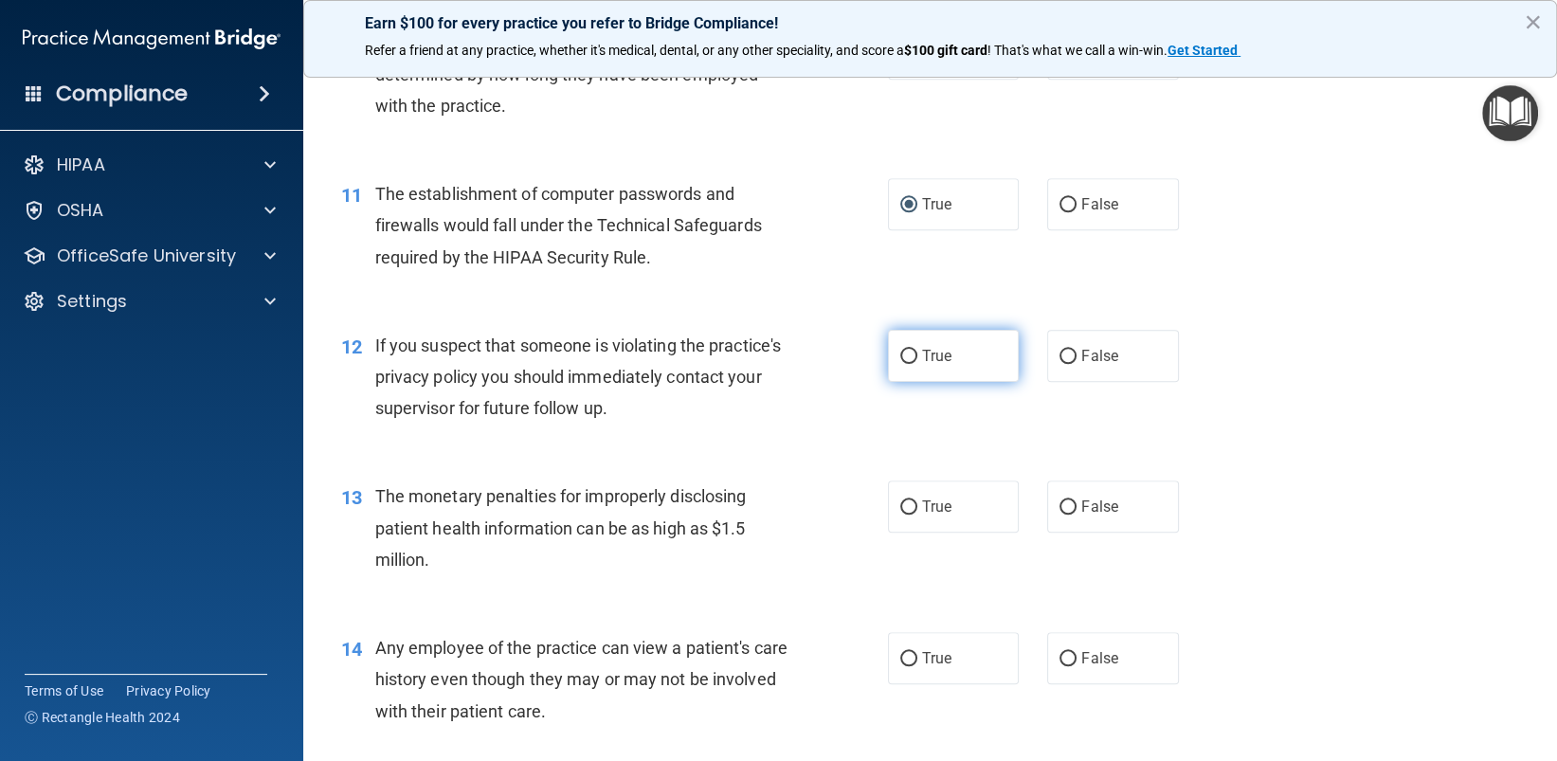
click at [902, 355] on input "True" at bounding box center [908, 357] width 17 height 14
radio input "true"
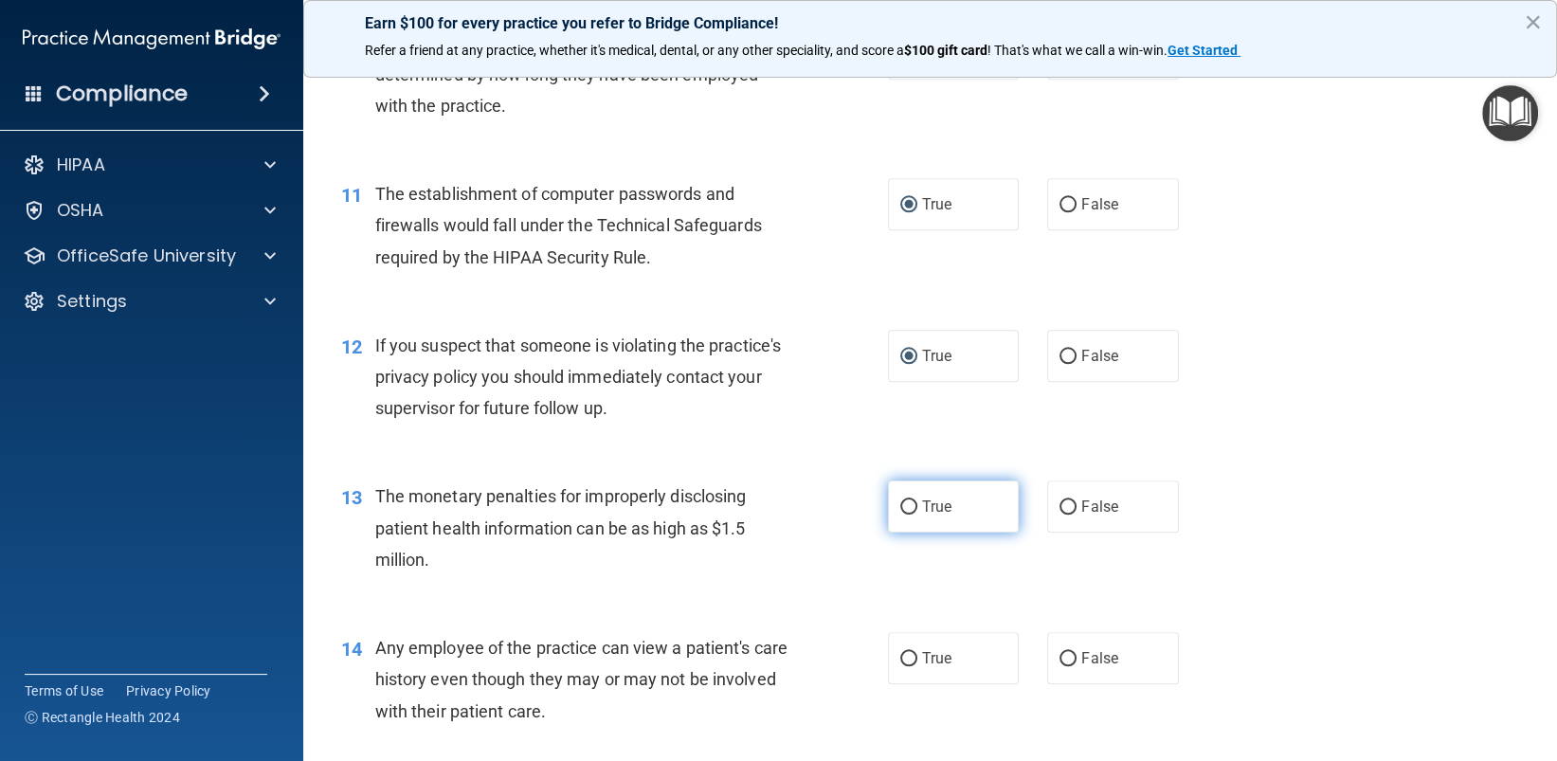
click at [902, 510] on input "True" at bounding box center [908, 507] width 17 height 14
radio input "true"
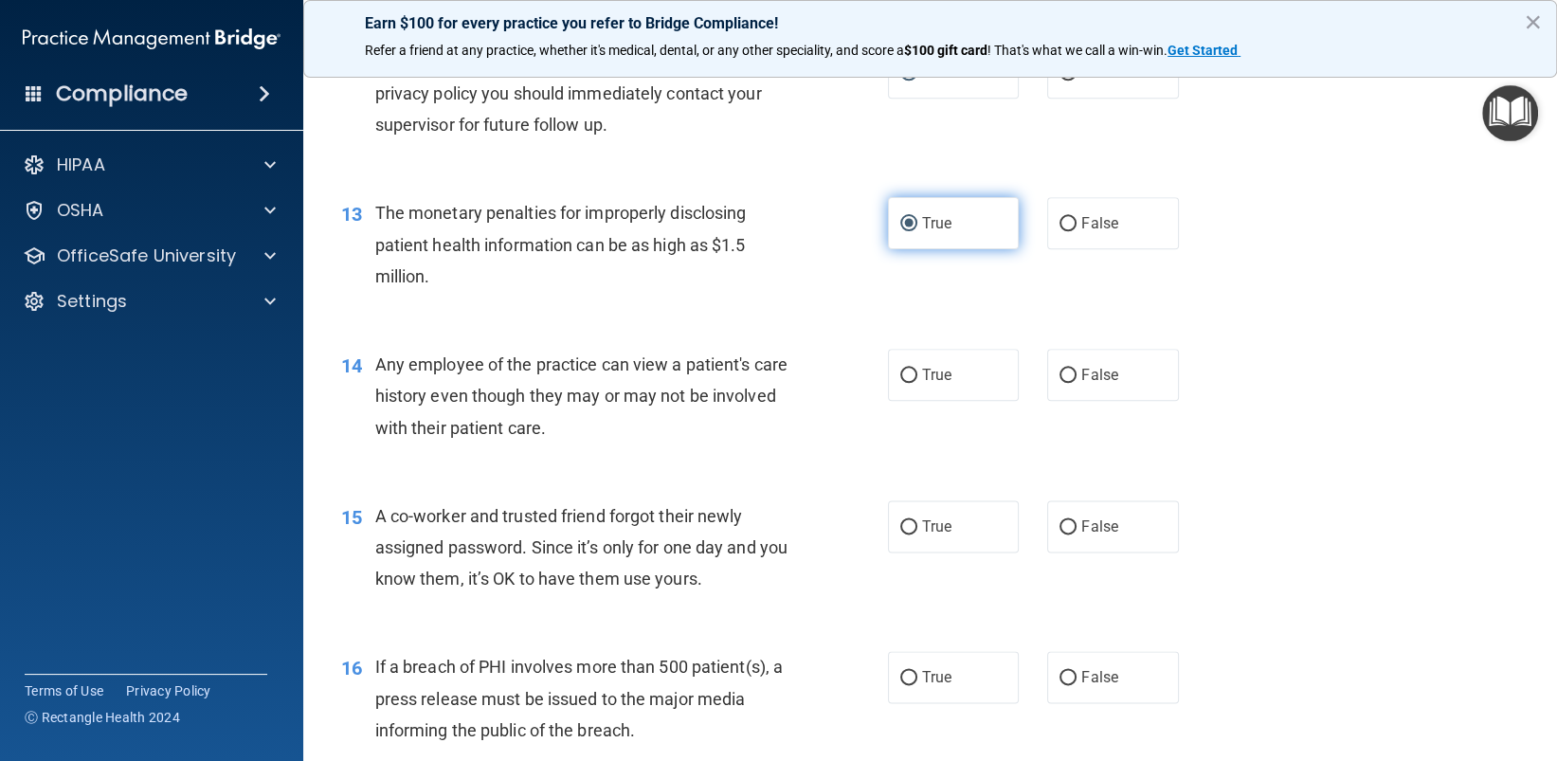
scroll to position [1800, 0]
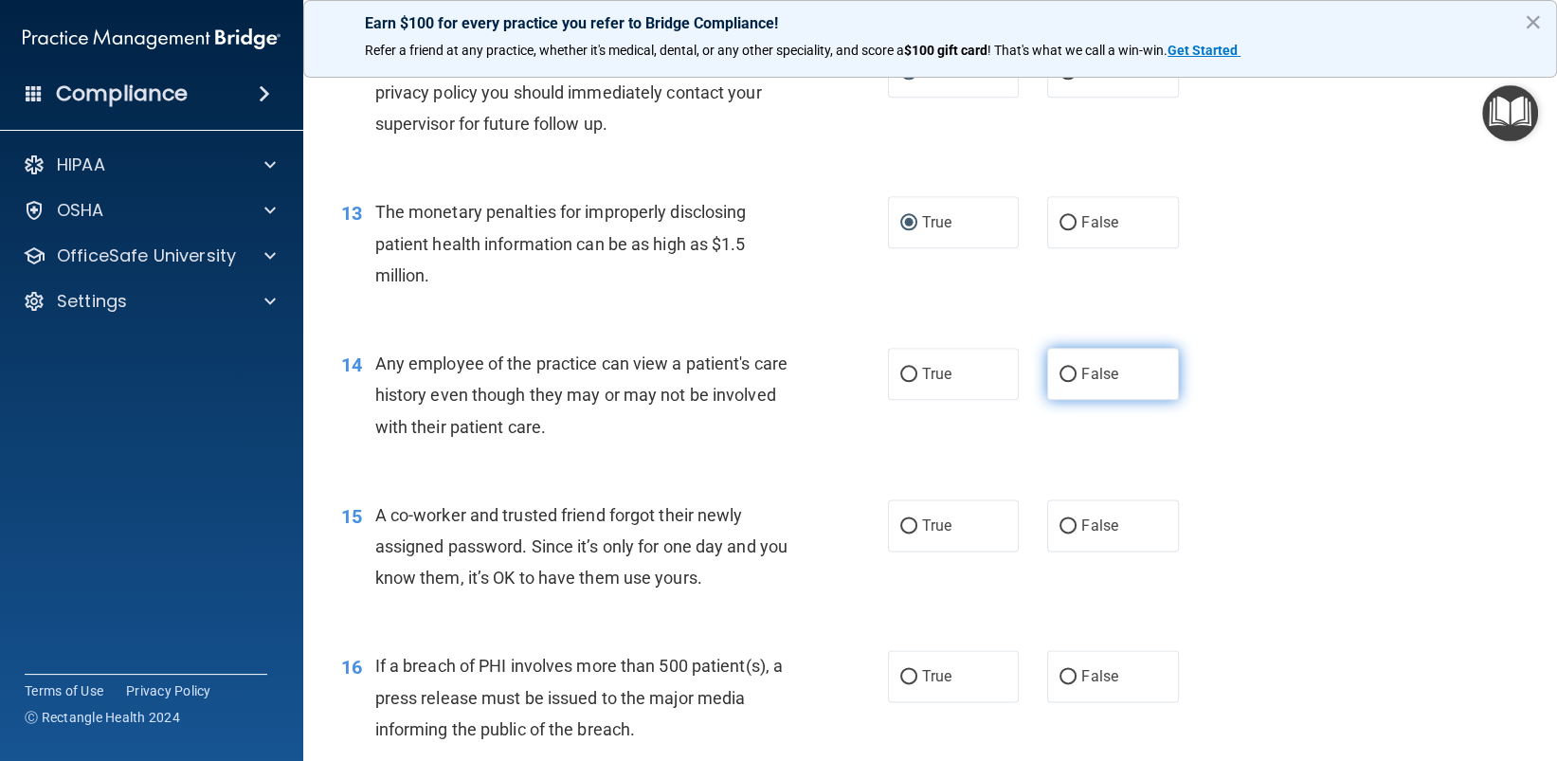
click at [1062, 374] on input "False" at bounding box center [1067, 375] width 17 height 14
radio input "true"
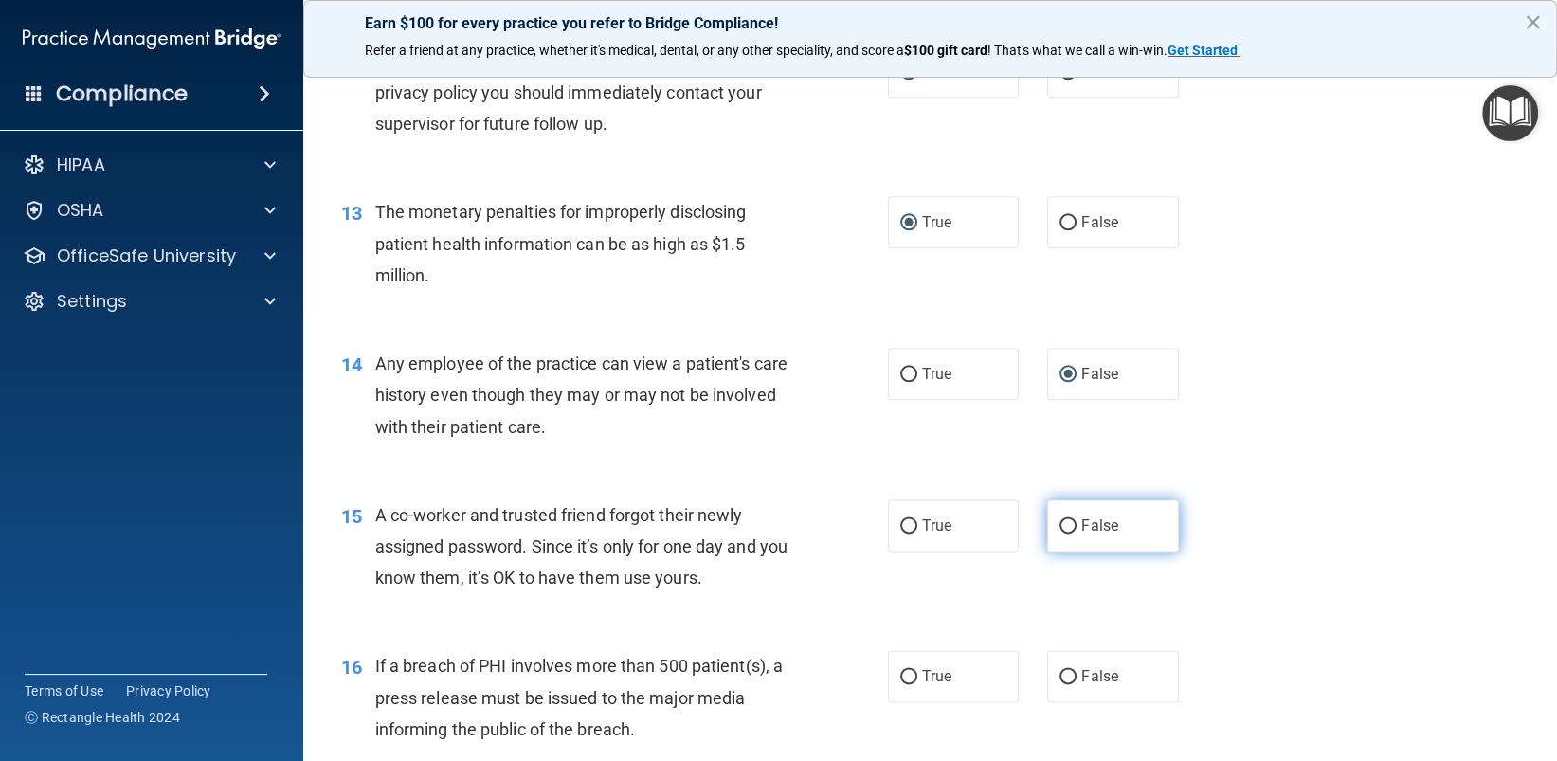
click at [1060, 526] on input "False" at bounding box center [1067, 526] width 17 height 14
radio input "true"
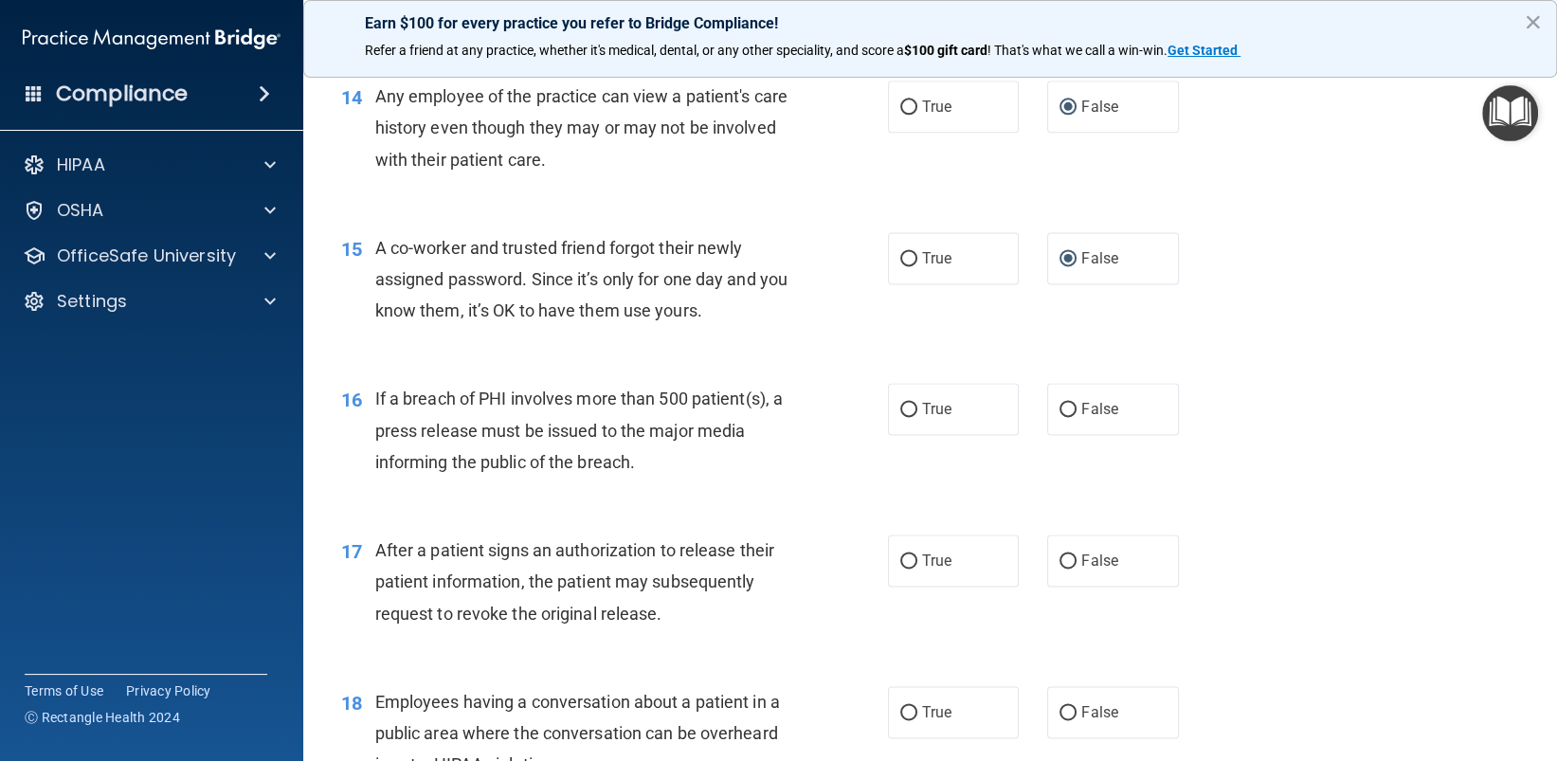
scroll to position [2179, 0]
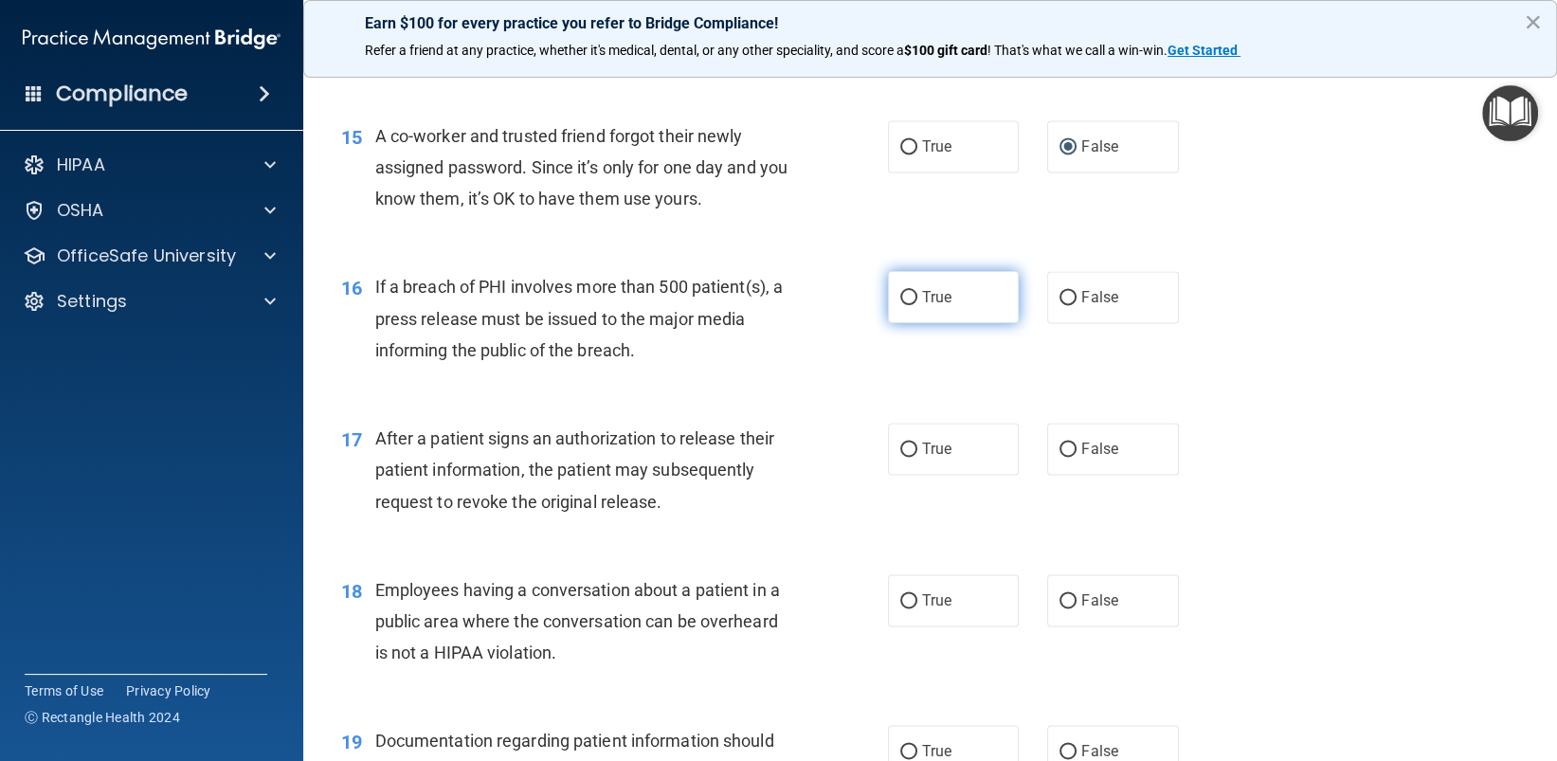
click at [900, 300] on input "True" at bounding box center [908, 298] width 17 height 14
radio input "true"
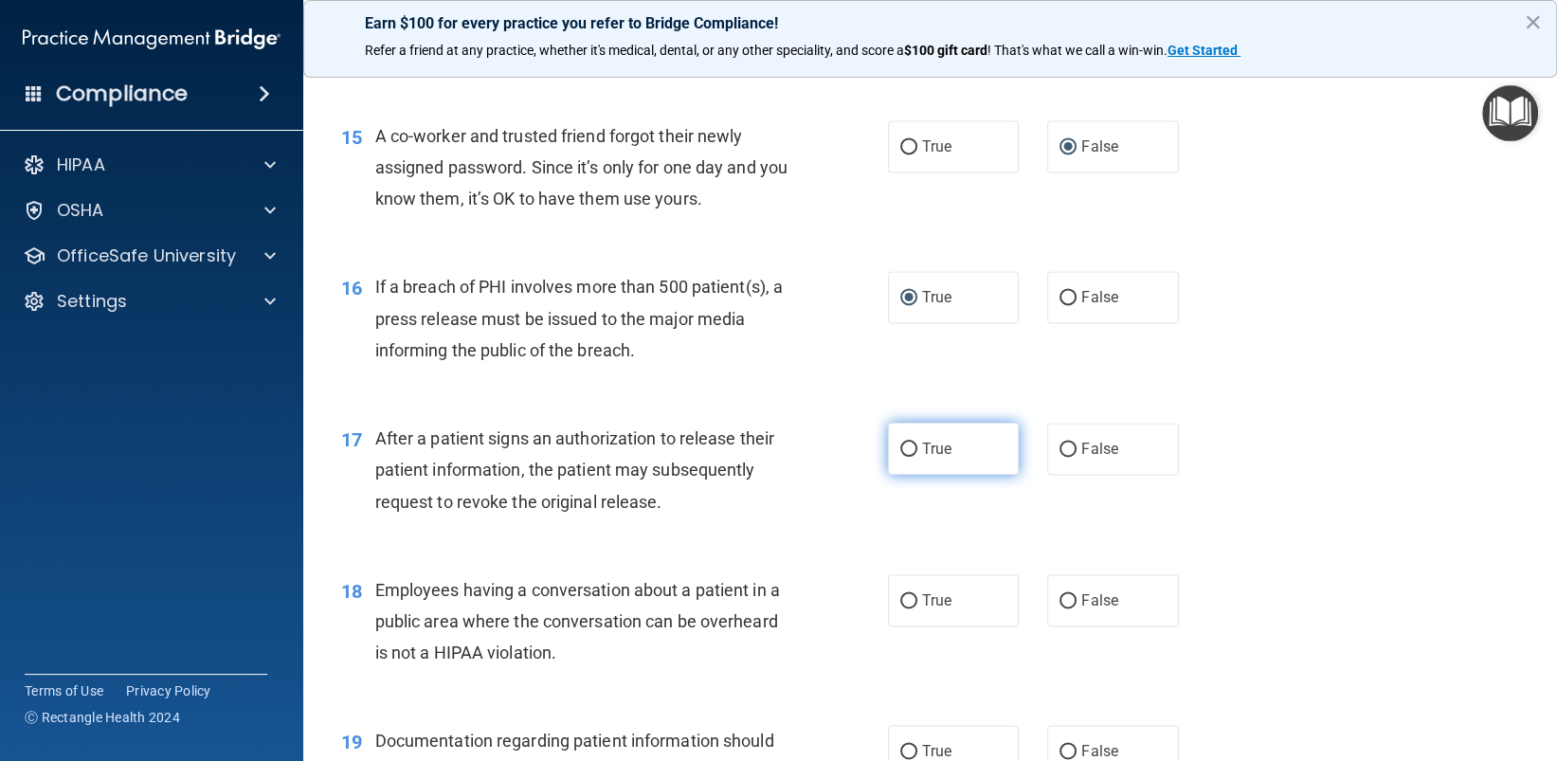
click at [902, 452] on input "True" at bounding box center [908, 449] width 17 height 14
radio input "true"
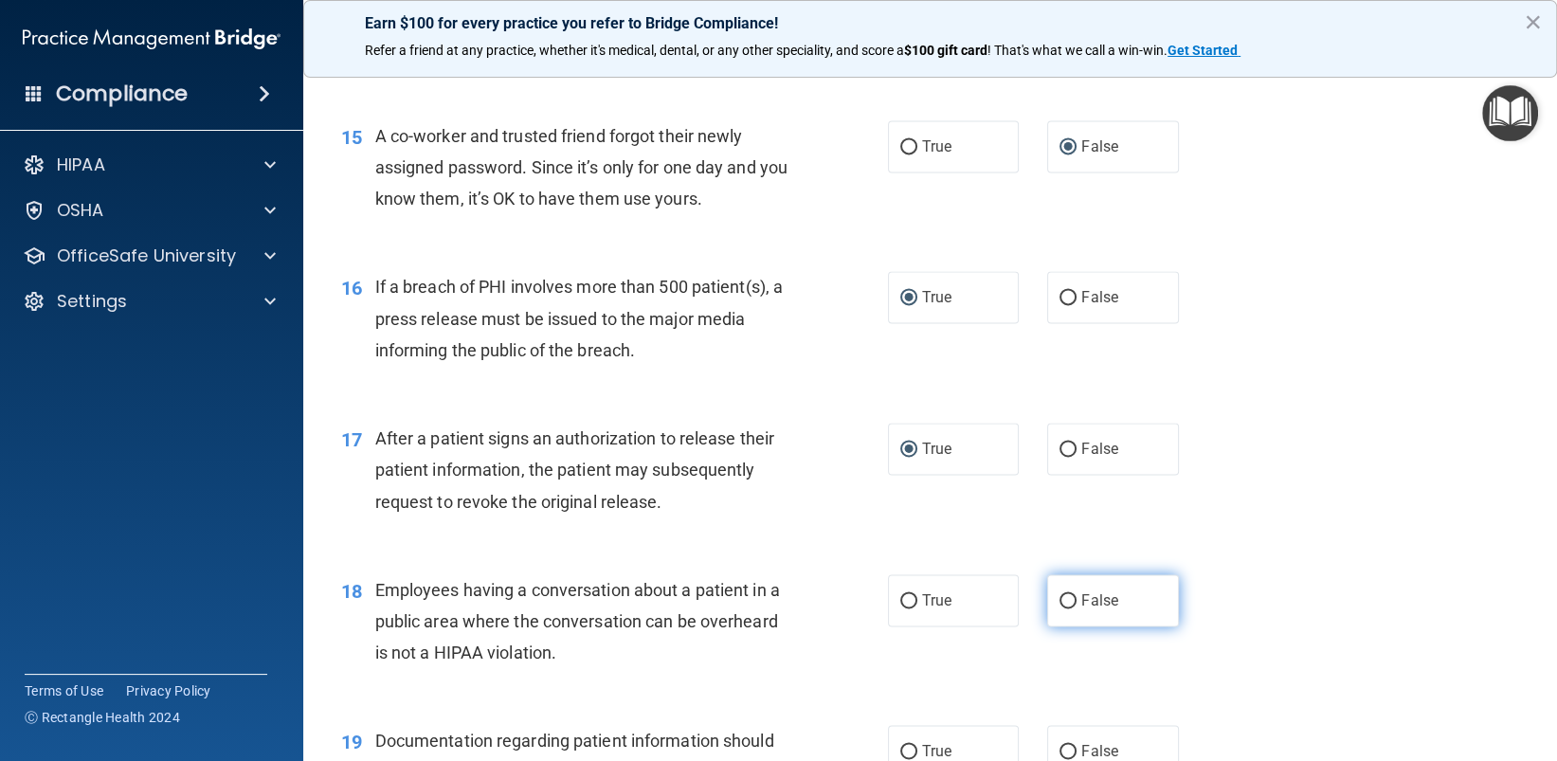
click at [1059, 602] on input "False" at bounding box center [1067, 601] width 17 height 14
radio input "true"
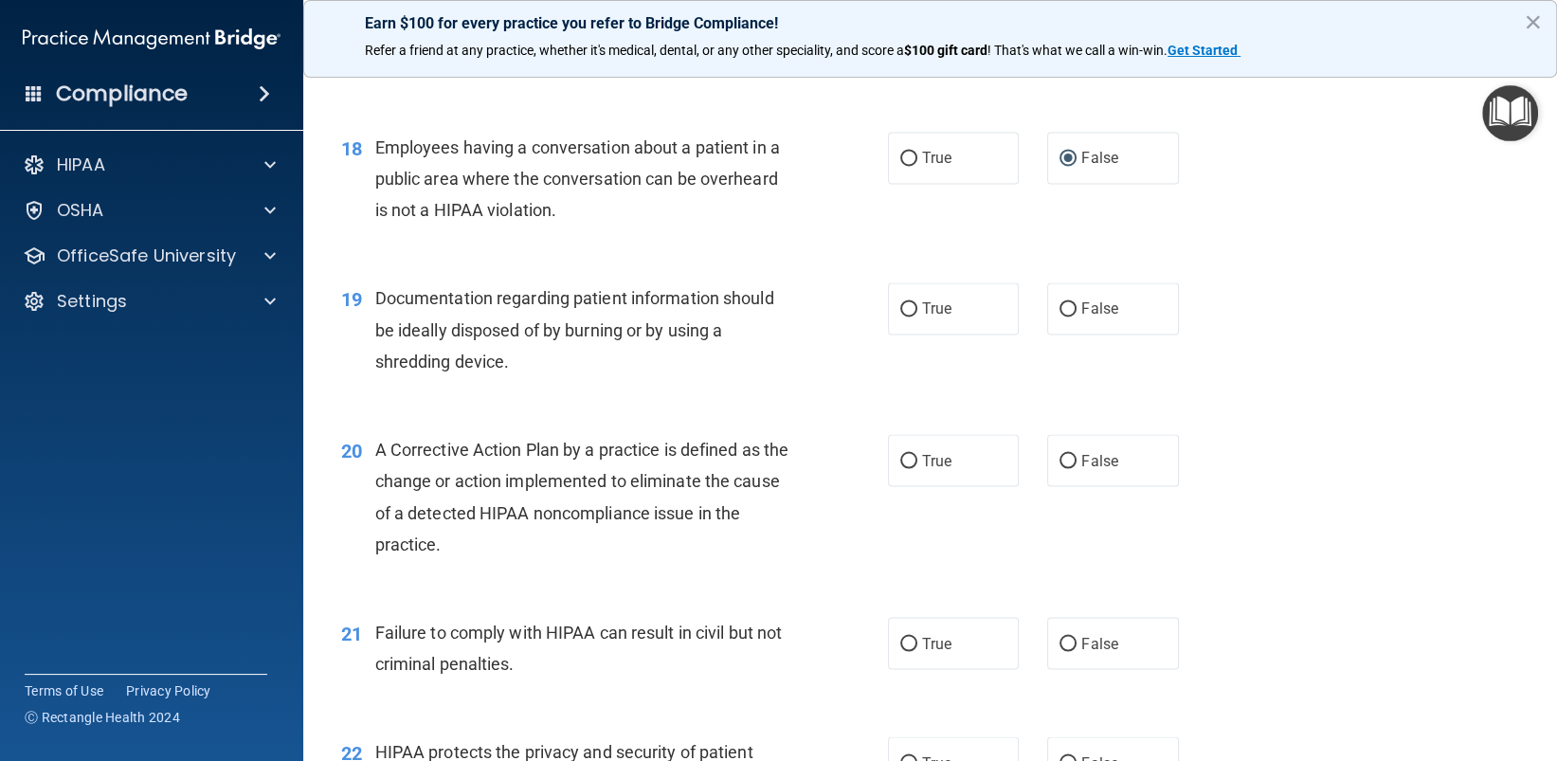
scroll to position [2653, 0]
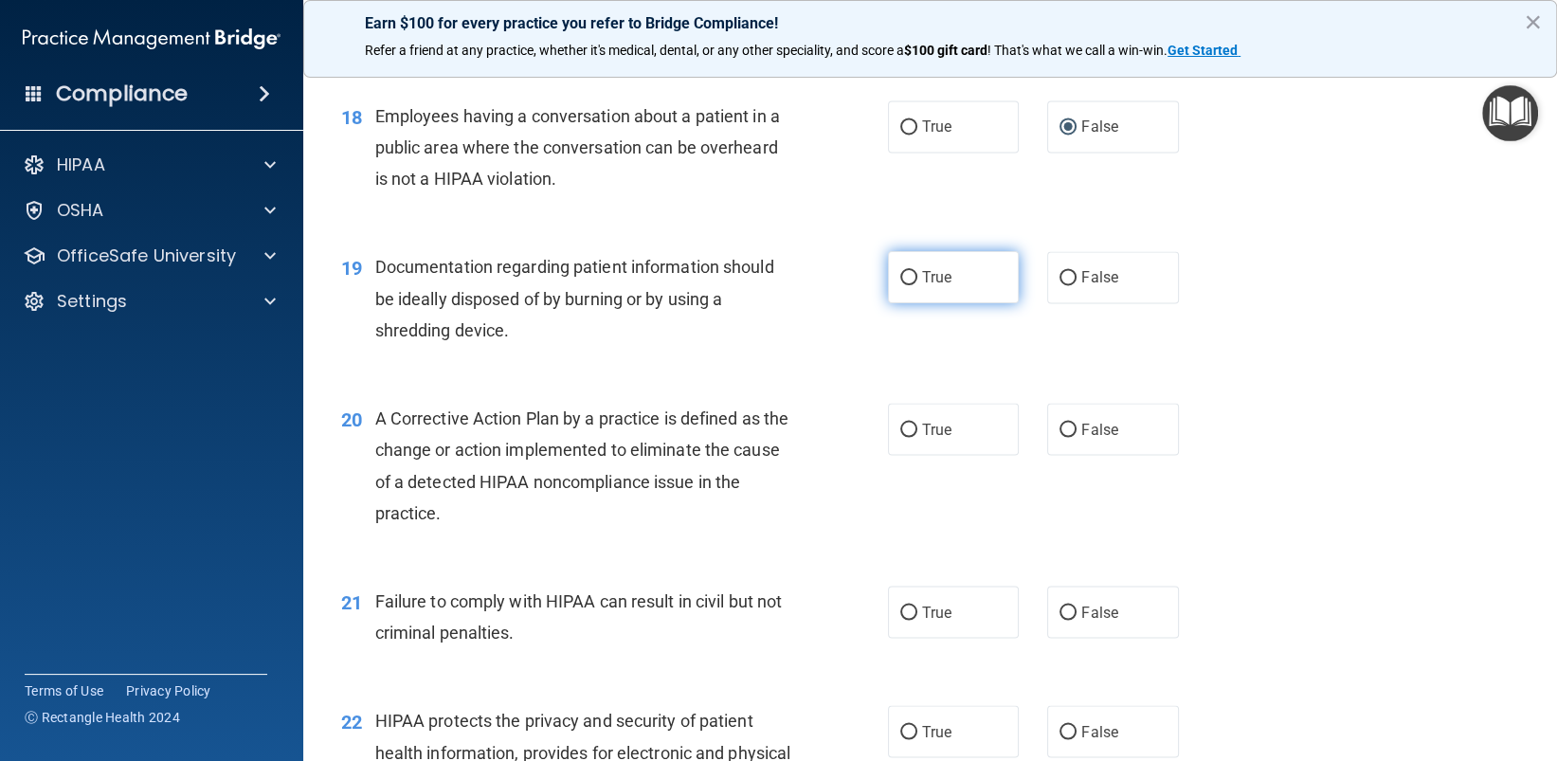
click at [907, 273] on input "True" at bounding box center [908, 278] width 17 height 14
radio input "true"
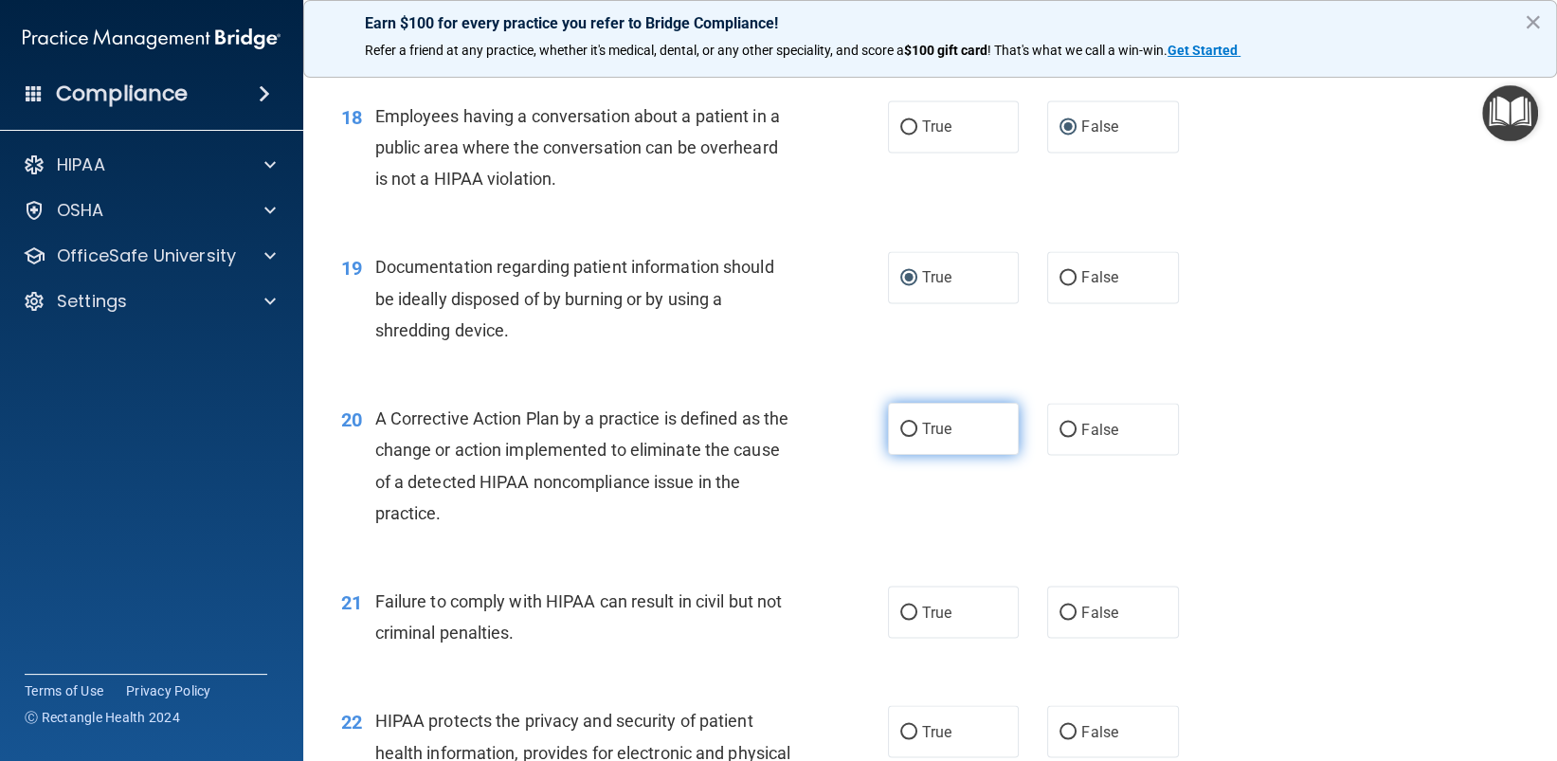
click at [900, 428] on input "True" at bounding box center [908, 430] width 17 height 14
radio input "true"
click at [1059, 616] on input "False" at bounding box center [1067, 612] width 17 height 14
radio input "true"
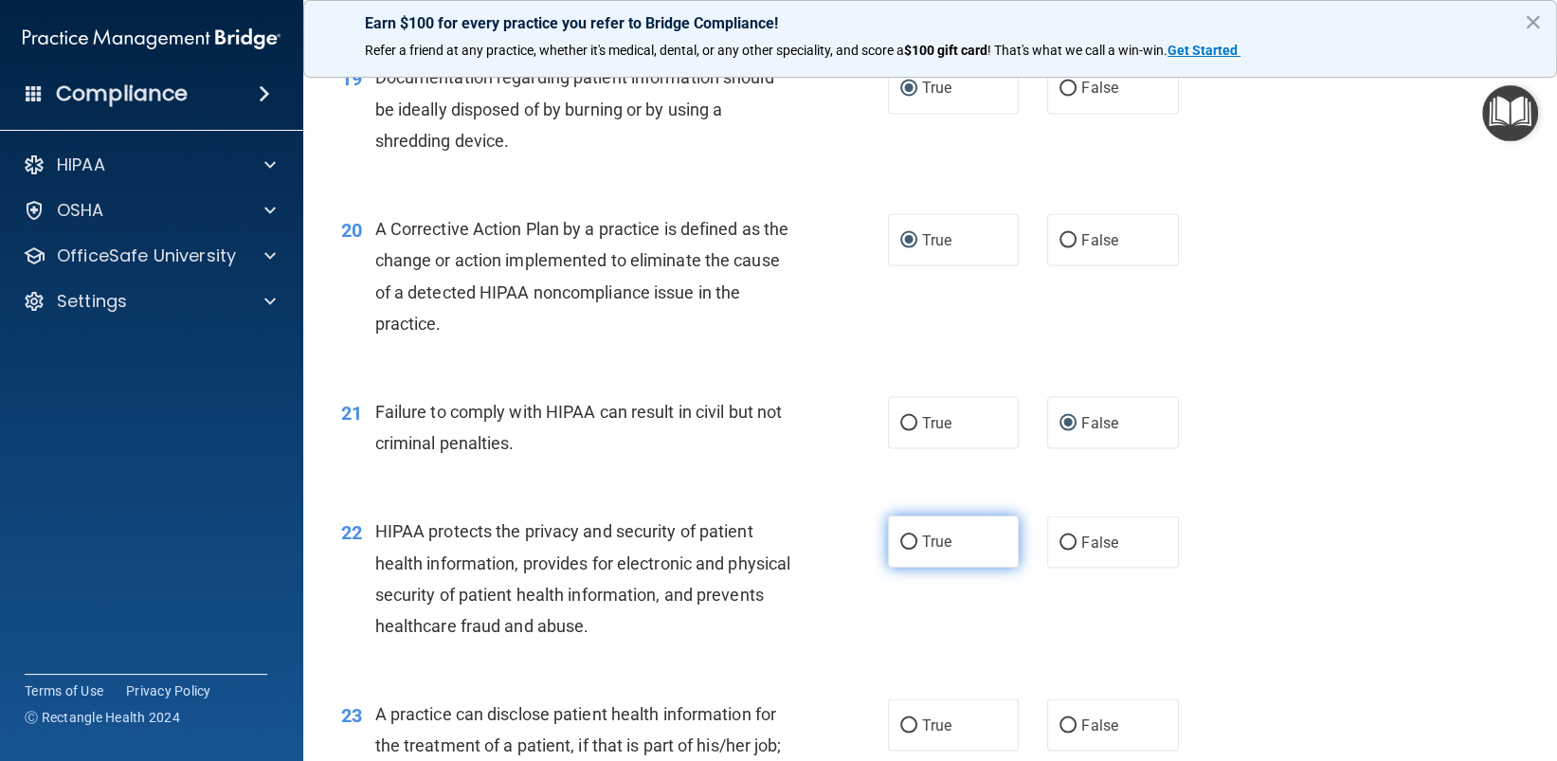
click at [900, 546] on input "True" at bounding box center [908, 542] width 17 height 14
radio input "true"
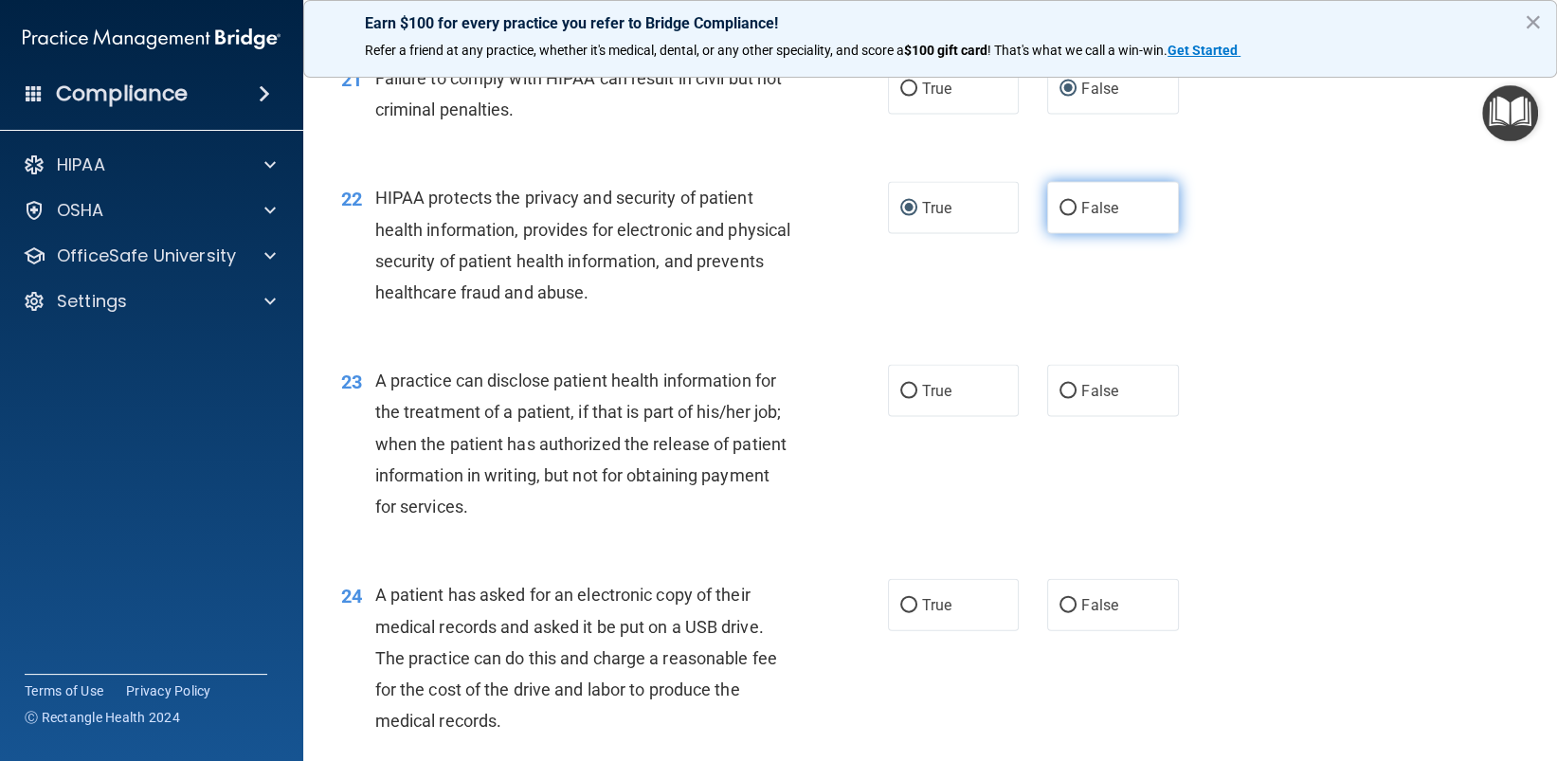
scroll to position [3222, 0]
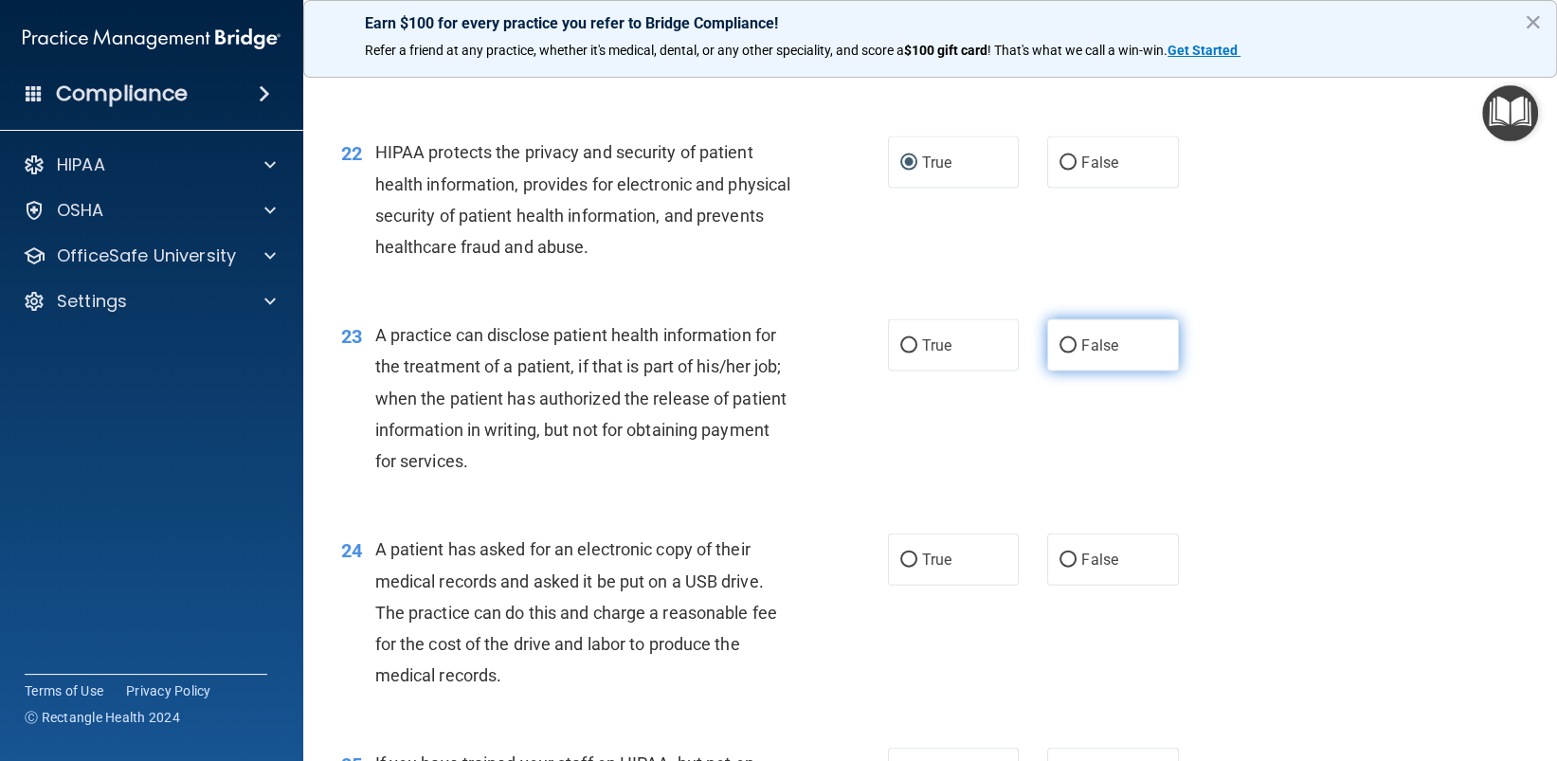
click at [1059, 345] on input "False" at bounding box center [1067, 346] width 17 height 14
radio input "true"
click at [902, 559] on input "True" at bounding box center [908, 560] width 17 height 14
radio input "true"
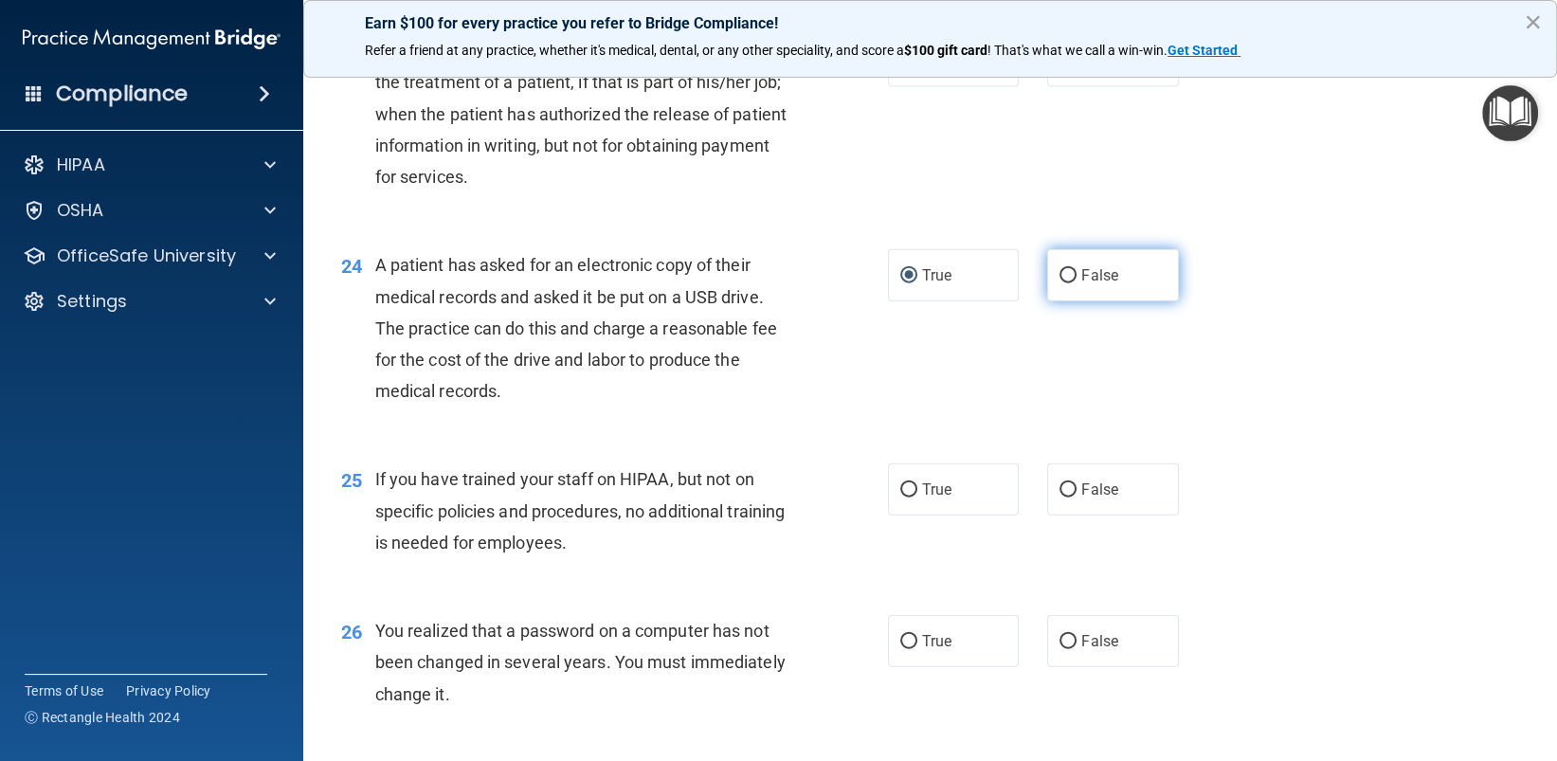
scroll to position [3601, 0]
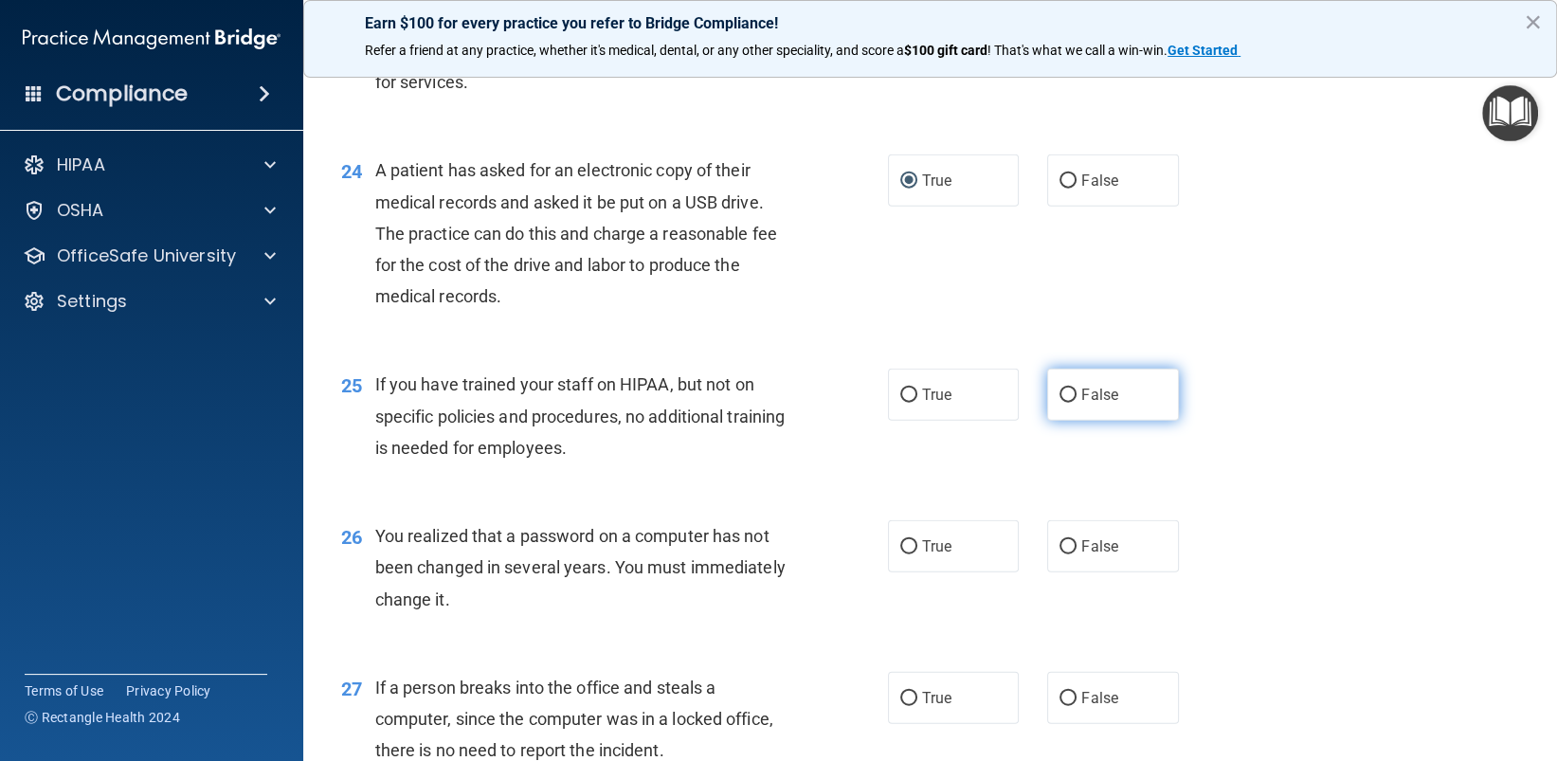
click at [1062, 391] on input "False" at bounding box center [1067, 395] width 17 height 14
radio input "true"
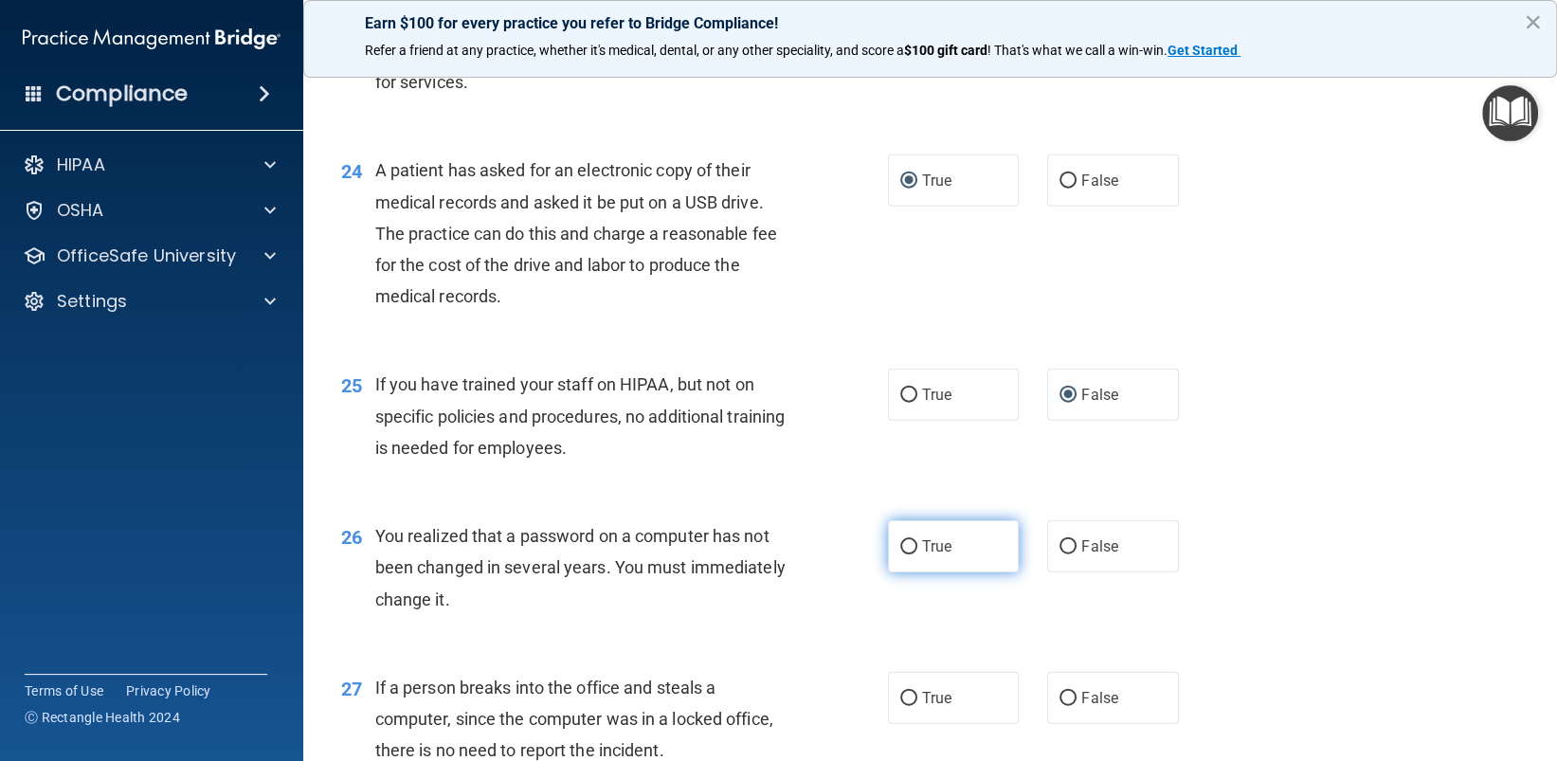
click at [902, 549] on input "True" at bounding box center [908, 547] width 17 height 14
radio input "true"
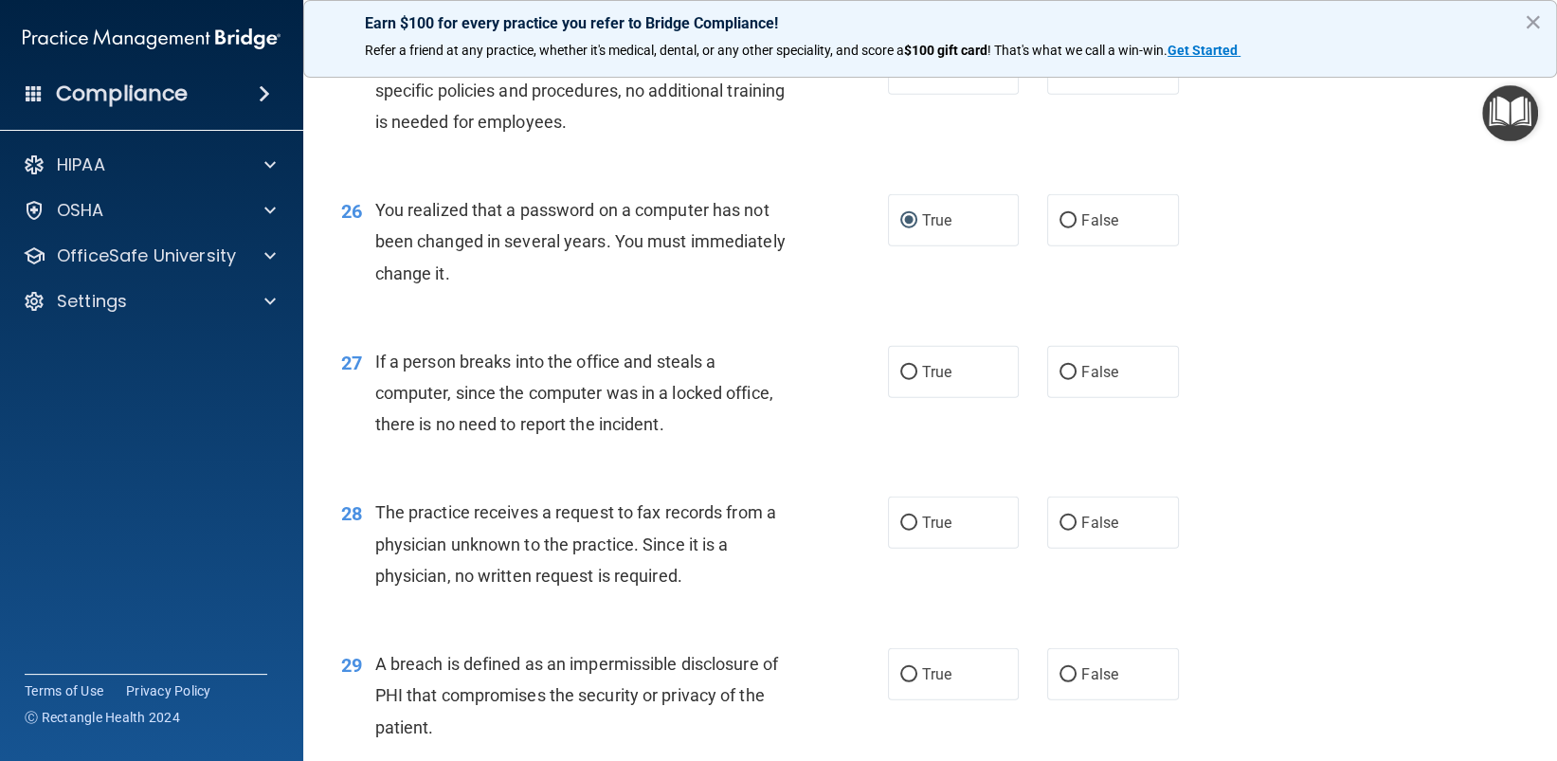
scroll to position [3980, 0]
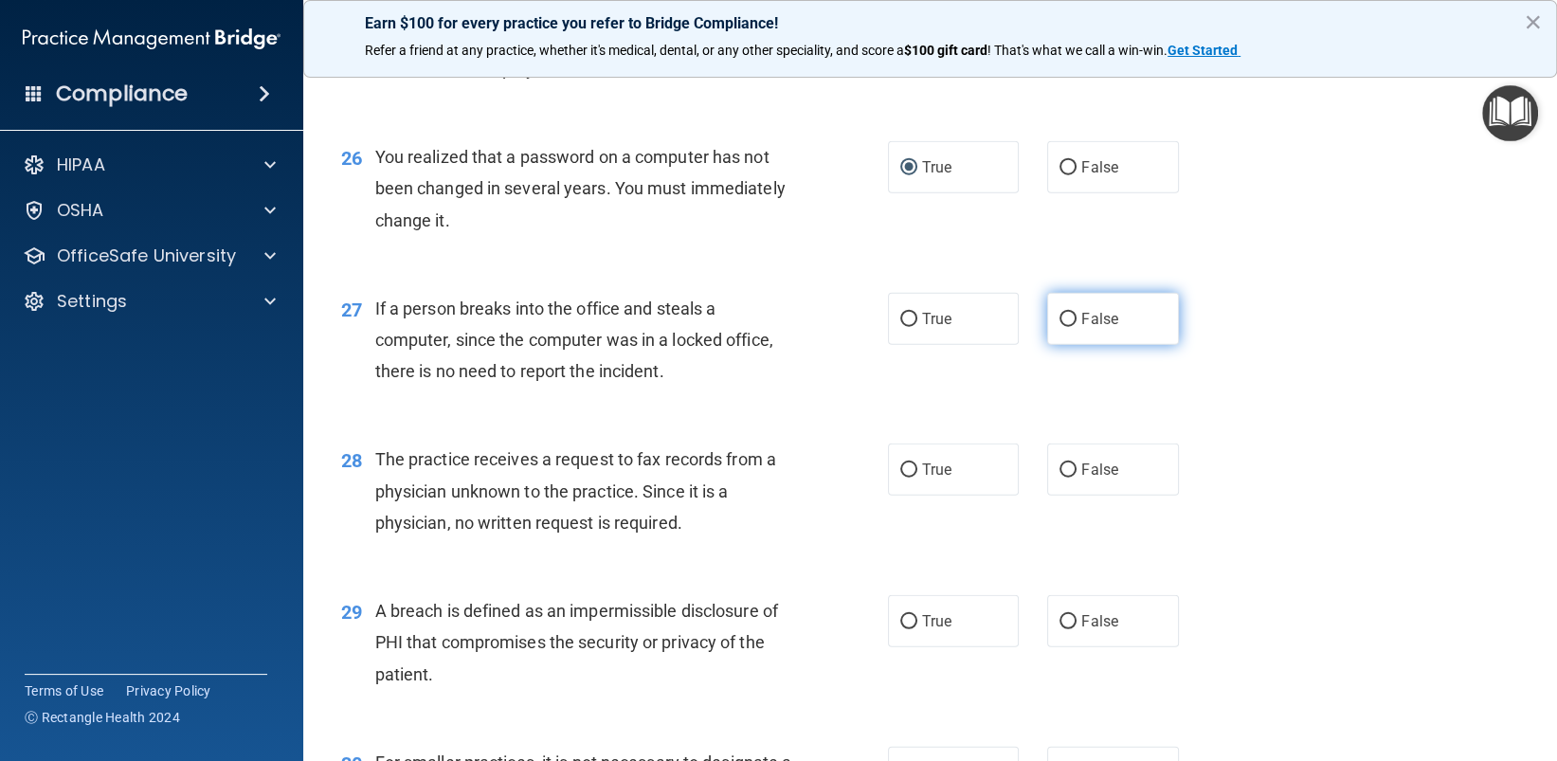
click at [1061, 316] on input "False" at bounding box center [1067, 320] width 17 height 14
radio input "true"
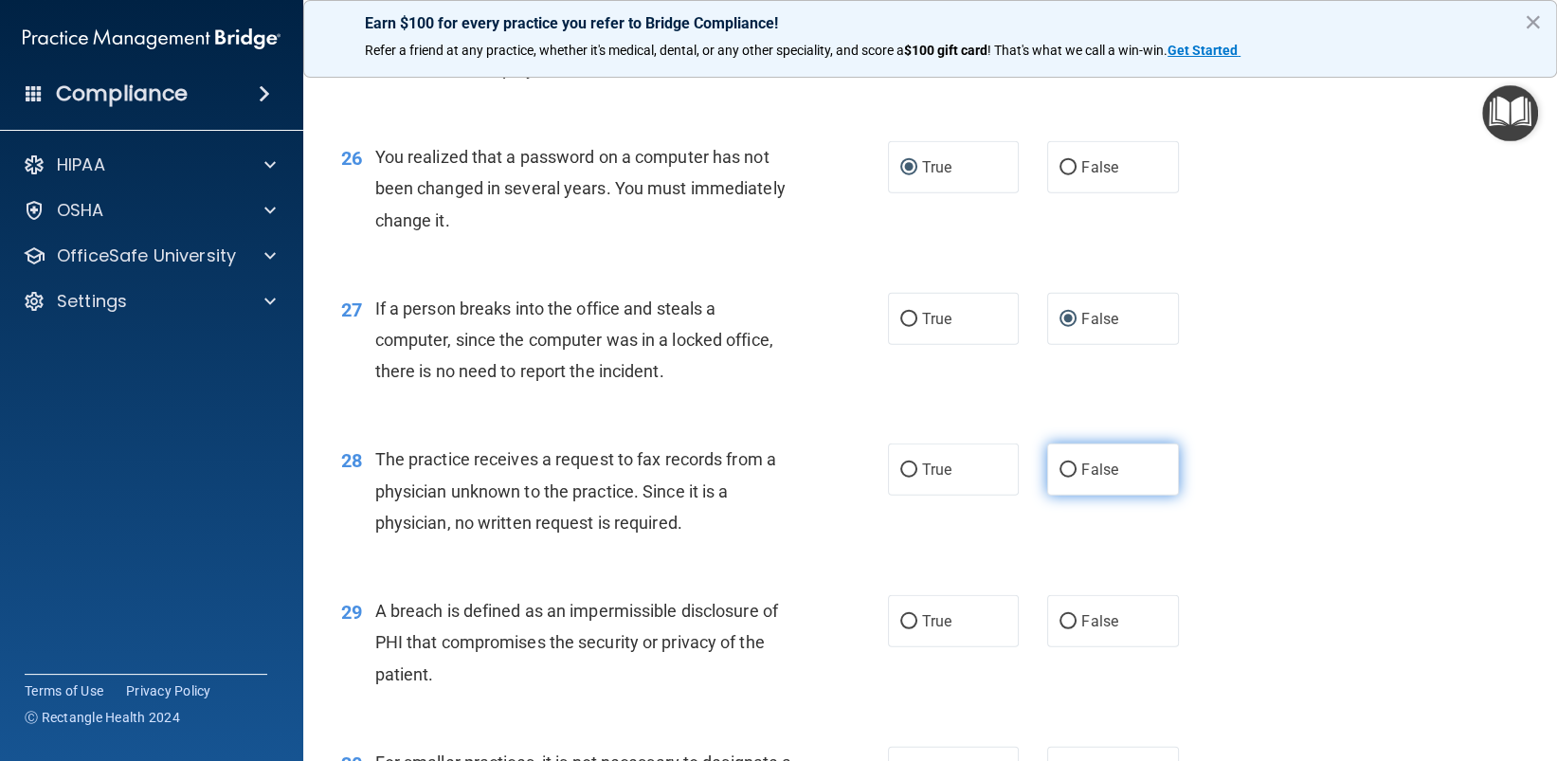
click at [1061, 475] on input "False" at bounding box center [1067, 470] width 17 height 14
radio input "true"
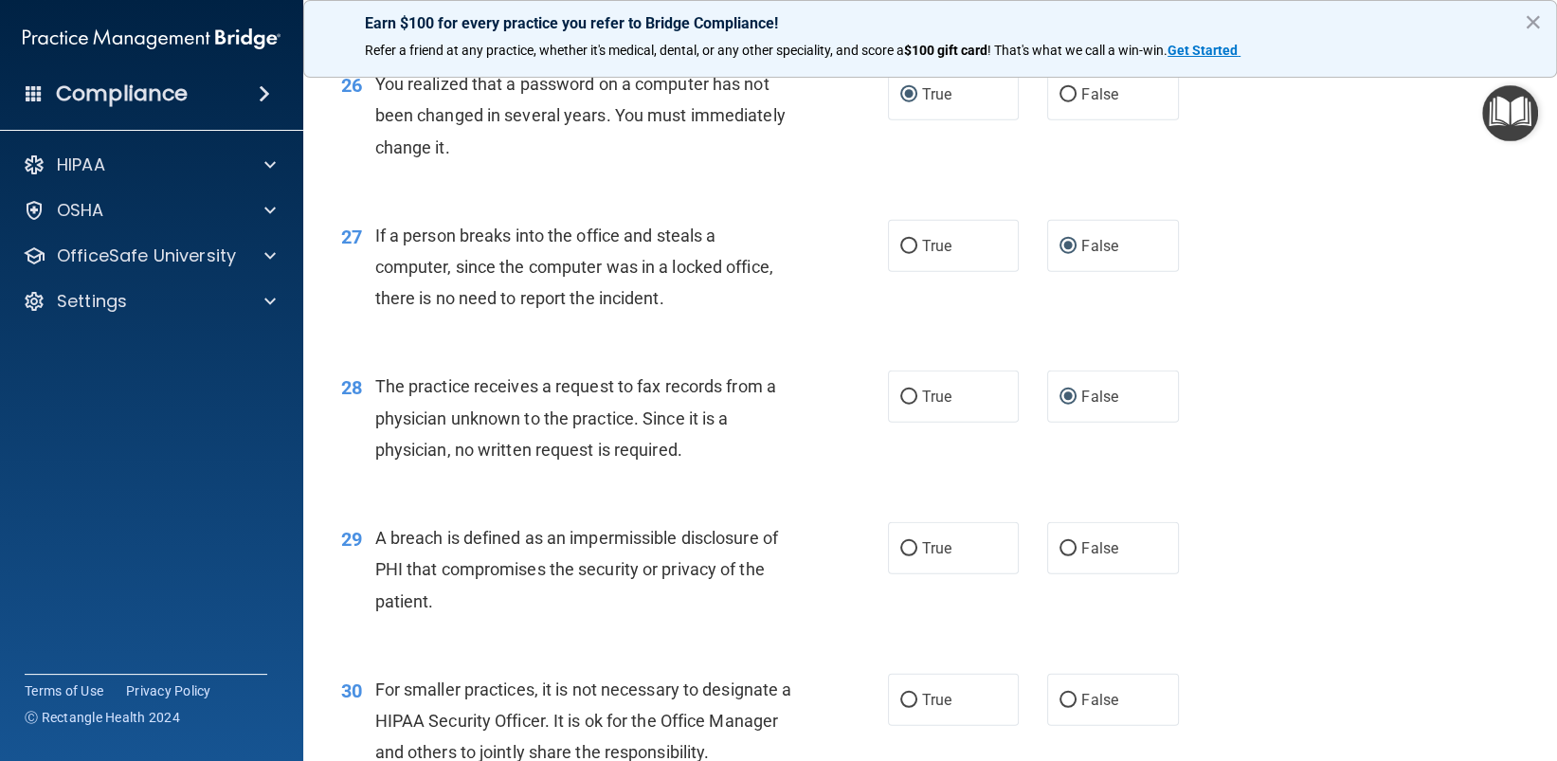
scroll to position [4169, 0]
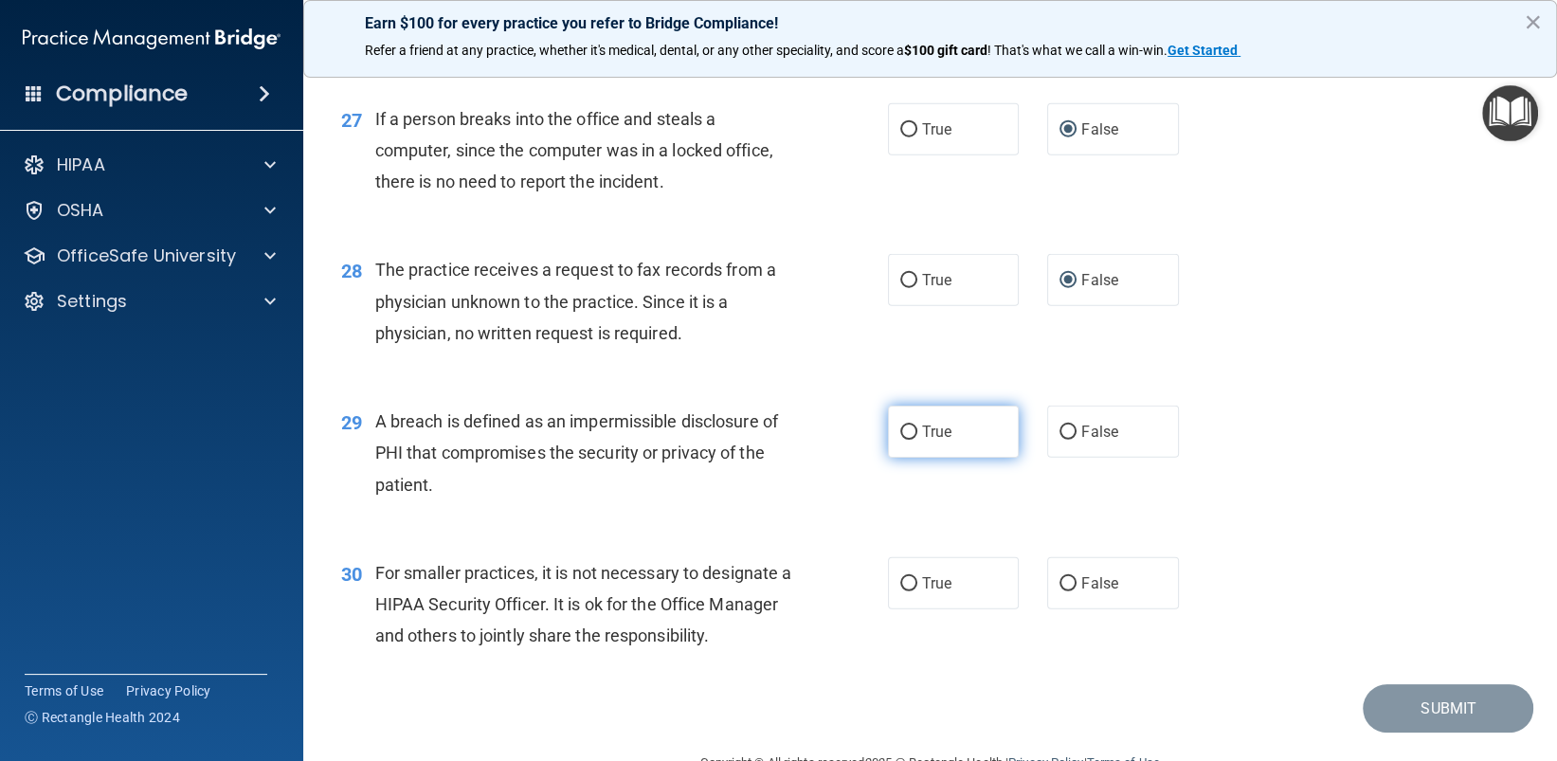
click at [900, 433] on input "True" at bounding box center [908, 432] width 17 height 14
radio input "true"
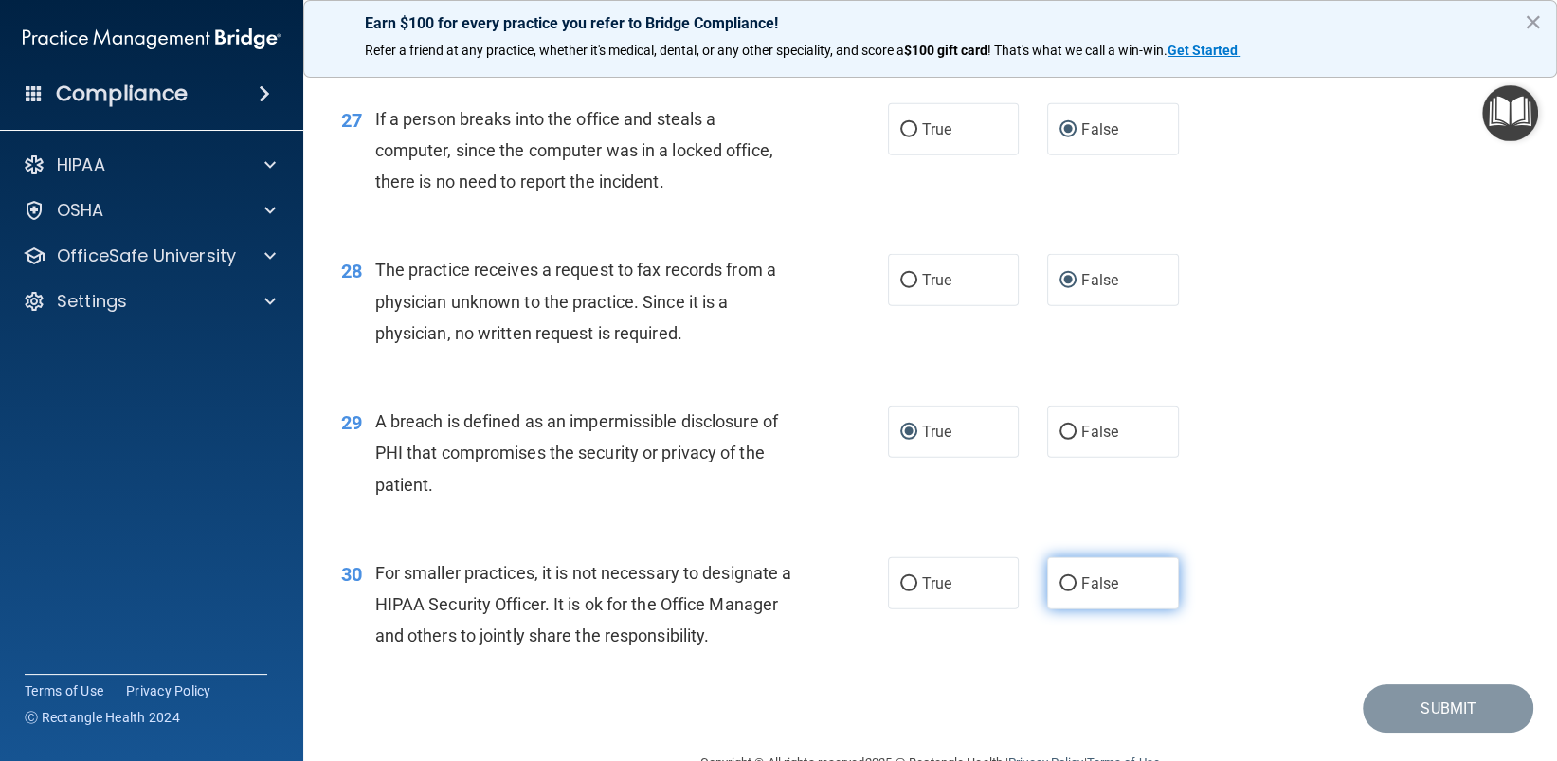
click at [1060, 586] on input "False" at bounding box center [1067, 584] width 17 height 14
radio input "true"
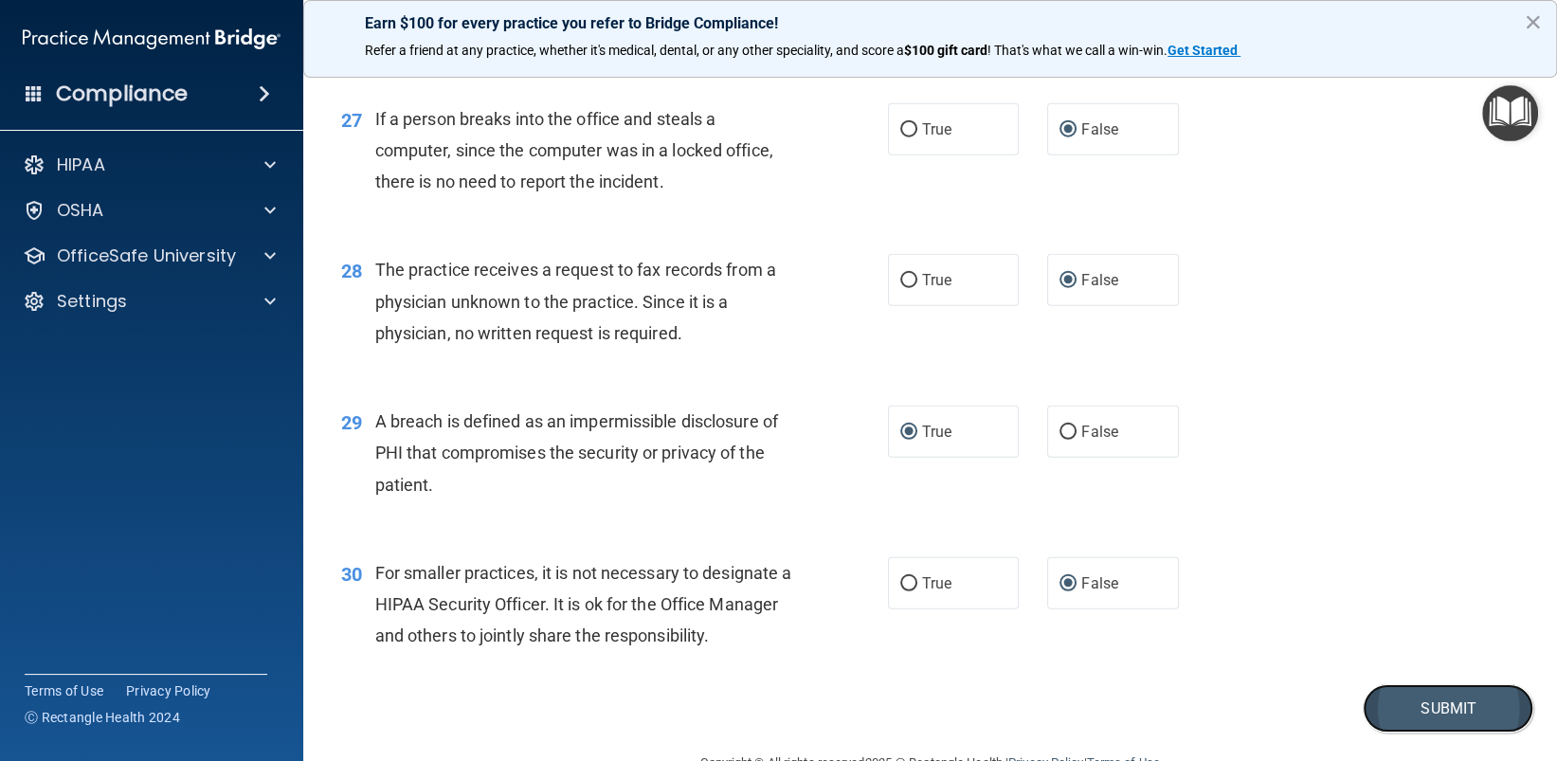
click at [1418, 713] on button "Submit" at bounding box center [1448, 708] width 171 height 48
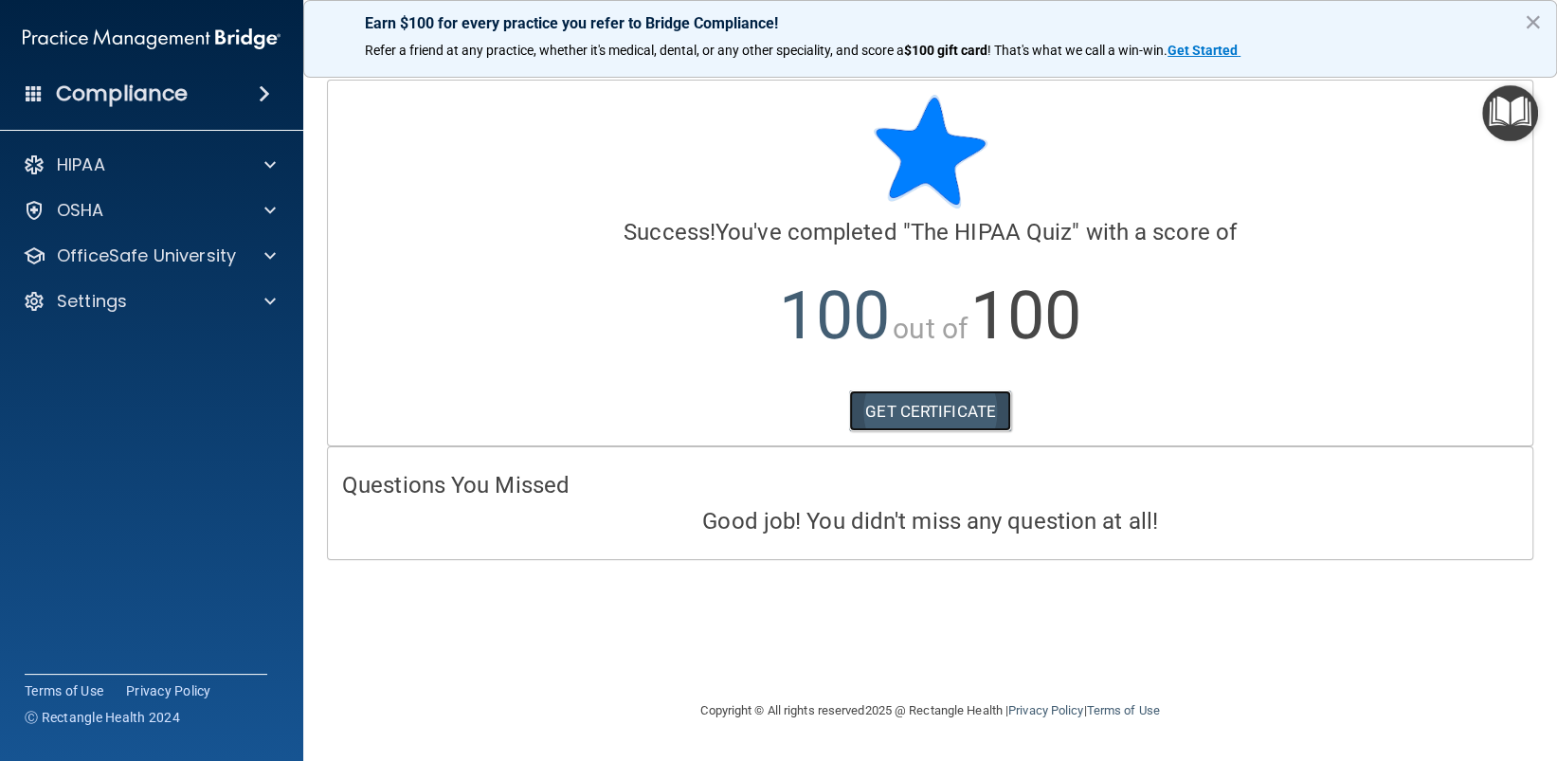
click at [919, 415] on link "GET CERTIFICATE" at bounding box center [930, 411] width 162 height 42
click at [262, 255] on div at bounding box center [267, 255] width 47 height 23
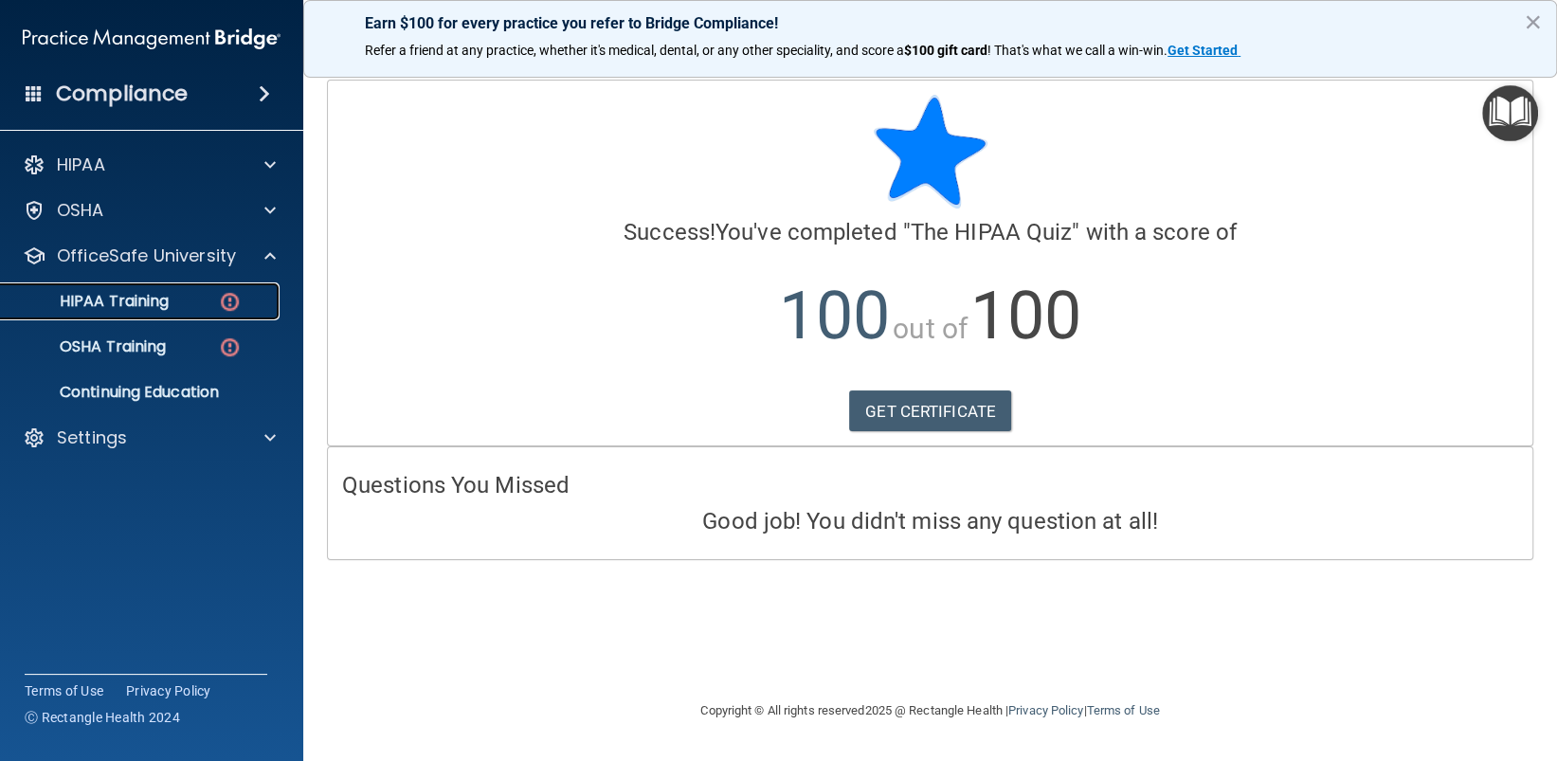
click at [139, 300] on p "HIPAA Training" at bounding box center [90, 301] width 156 height 19
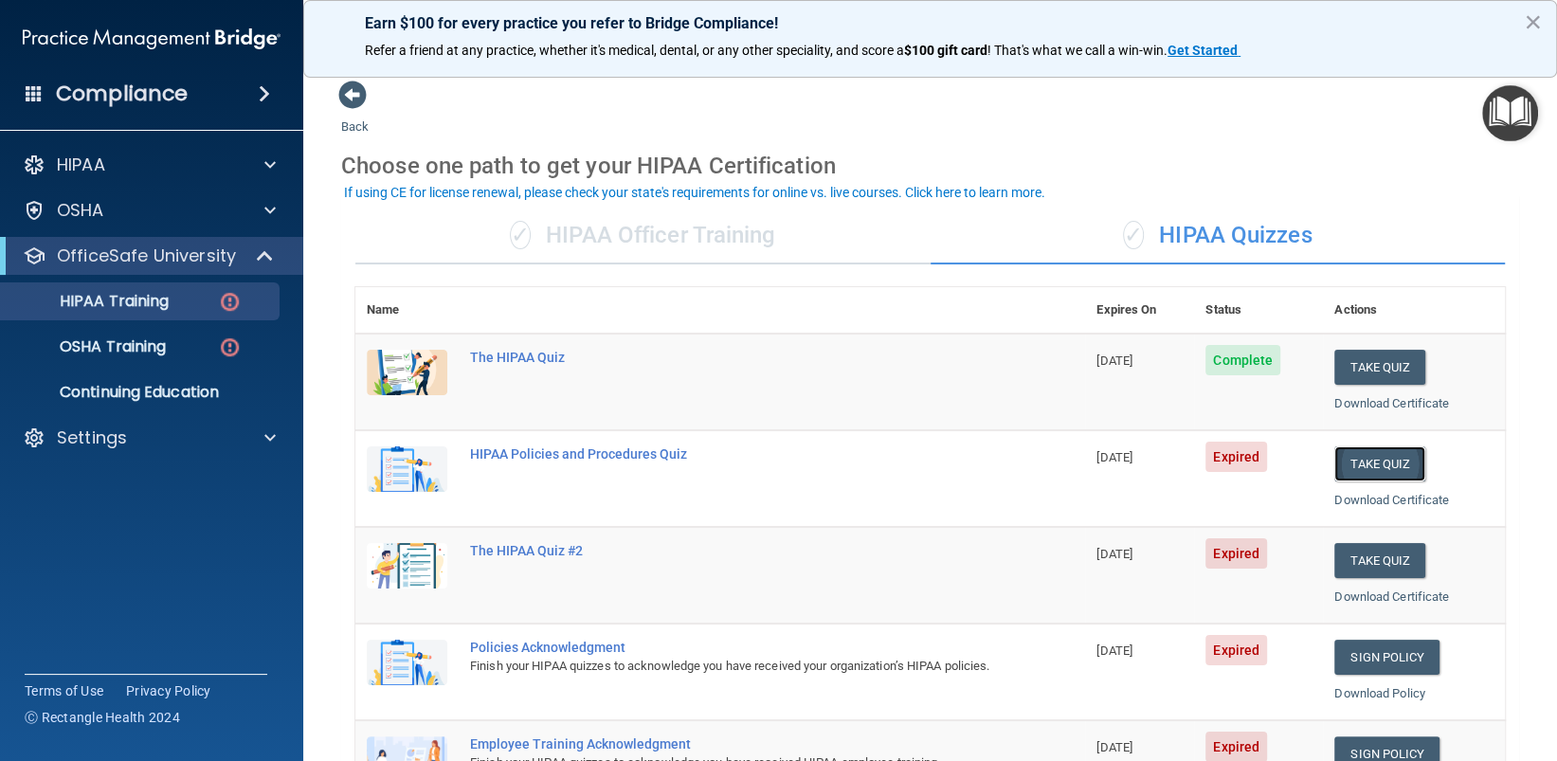
click at [1365, 455] on button "Take Quiz" at bounding box center [1379, 463] width 91 height 35
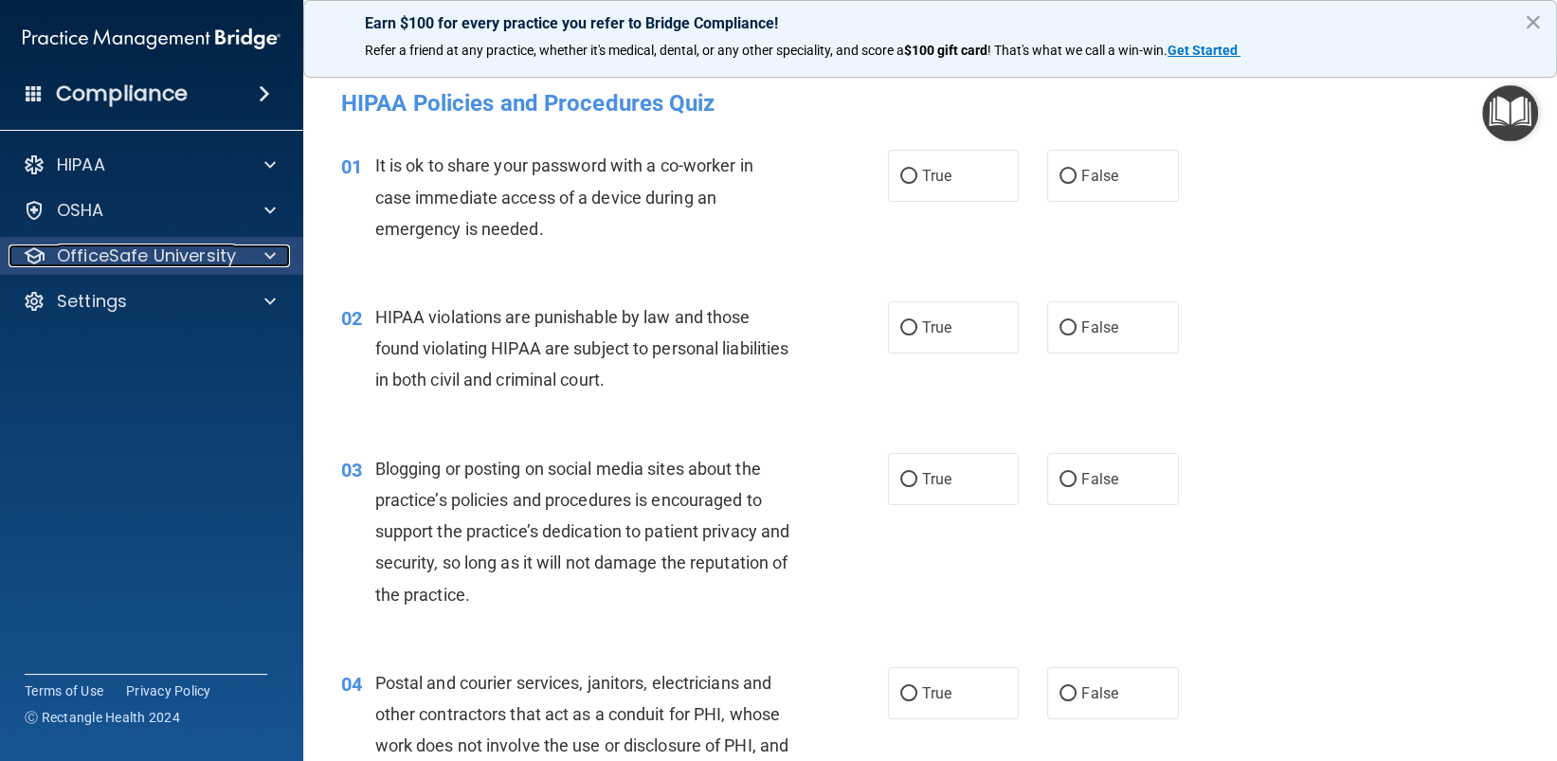
click at [262, 253] on div at bounding box center [267, 255] width 47 height 23
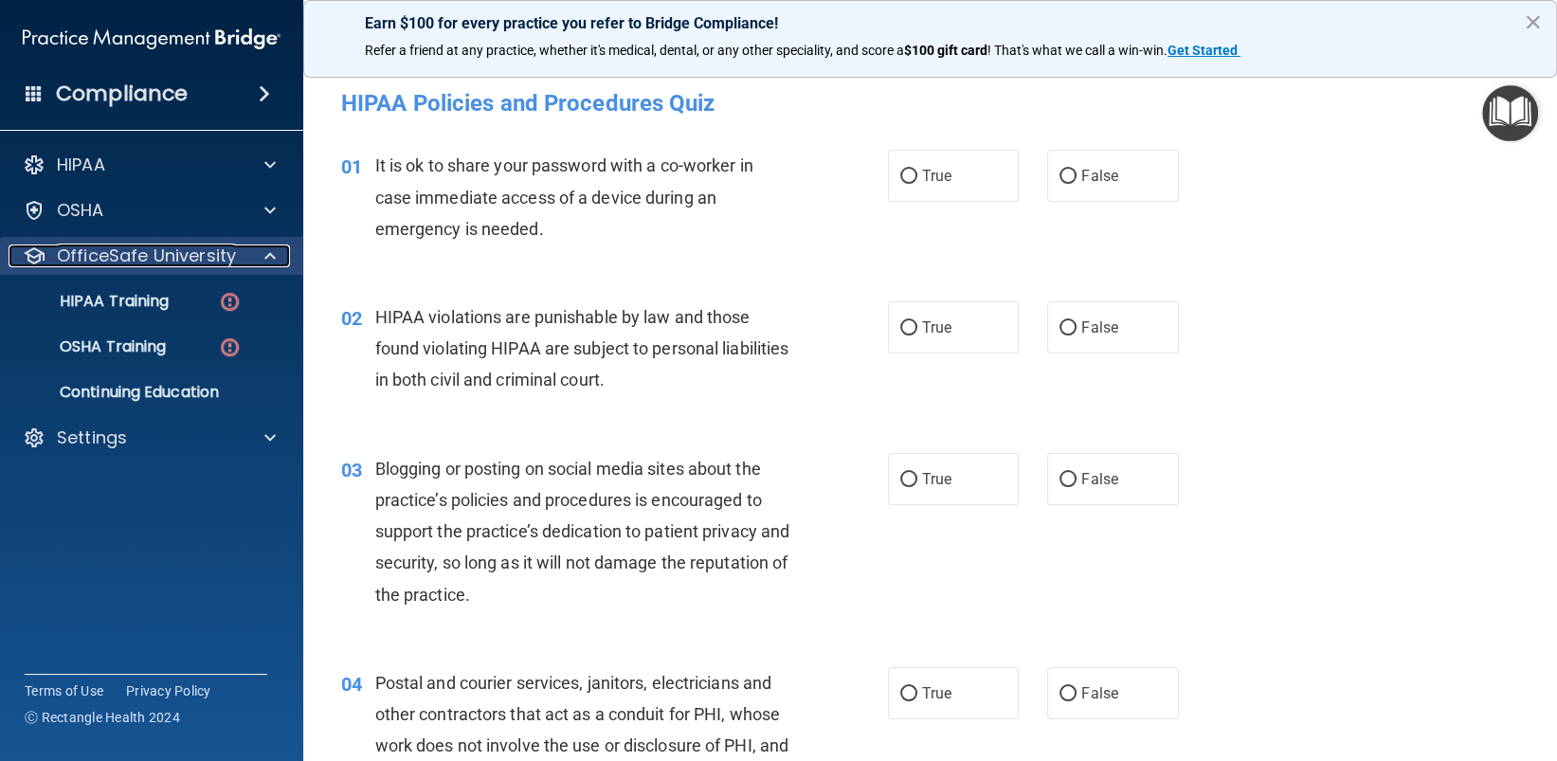
click at [262, 253] on div at bounding box center [267, 255] width 47 height 23
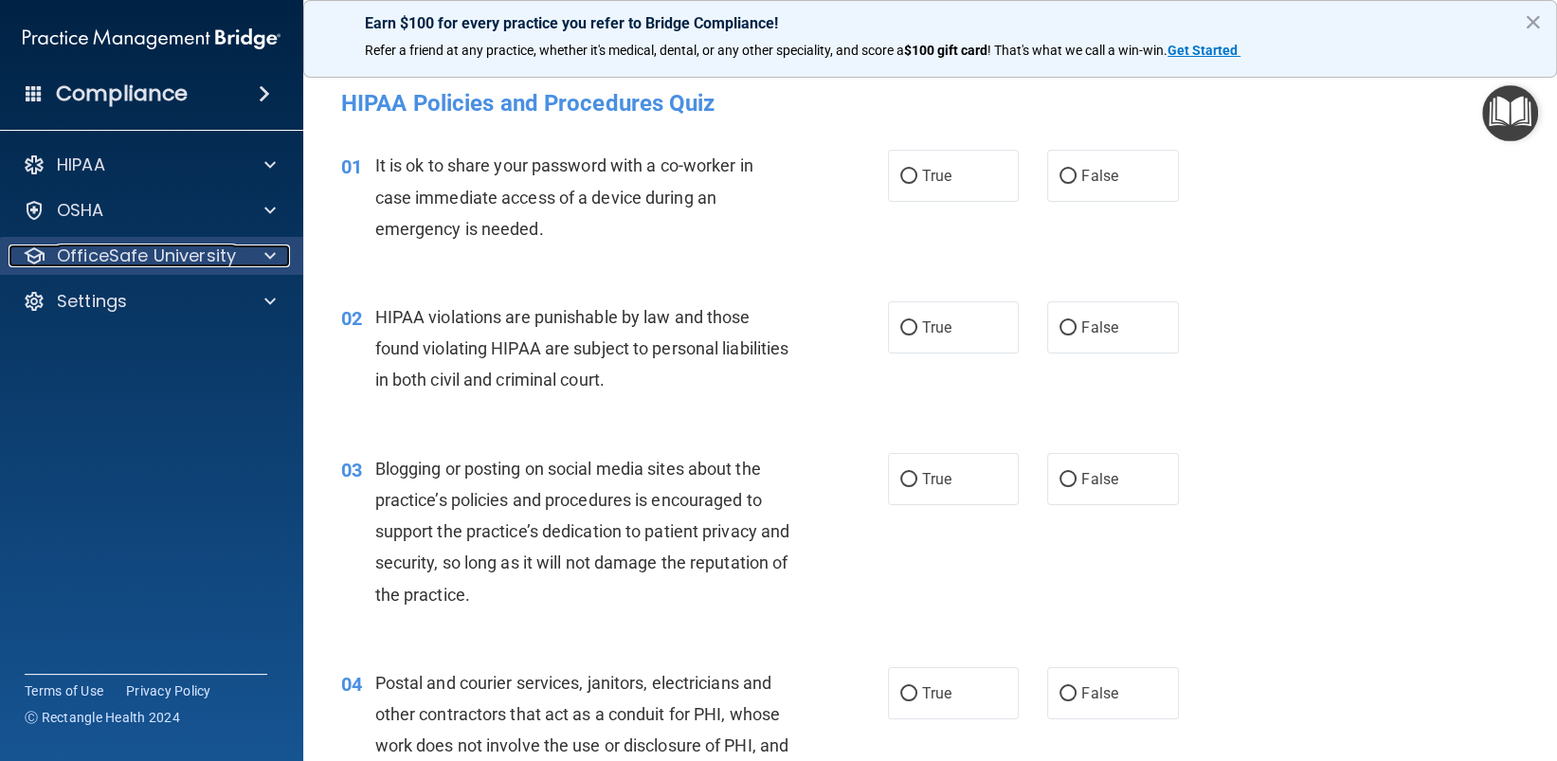
click at [262, 252] on div at bounding box center [267, 255] width 47 height 23
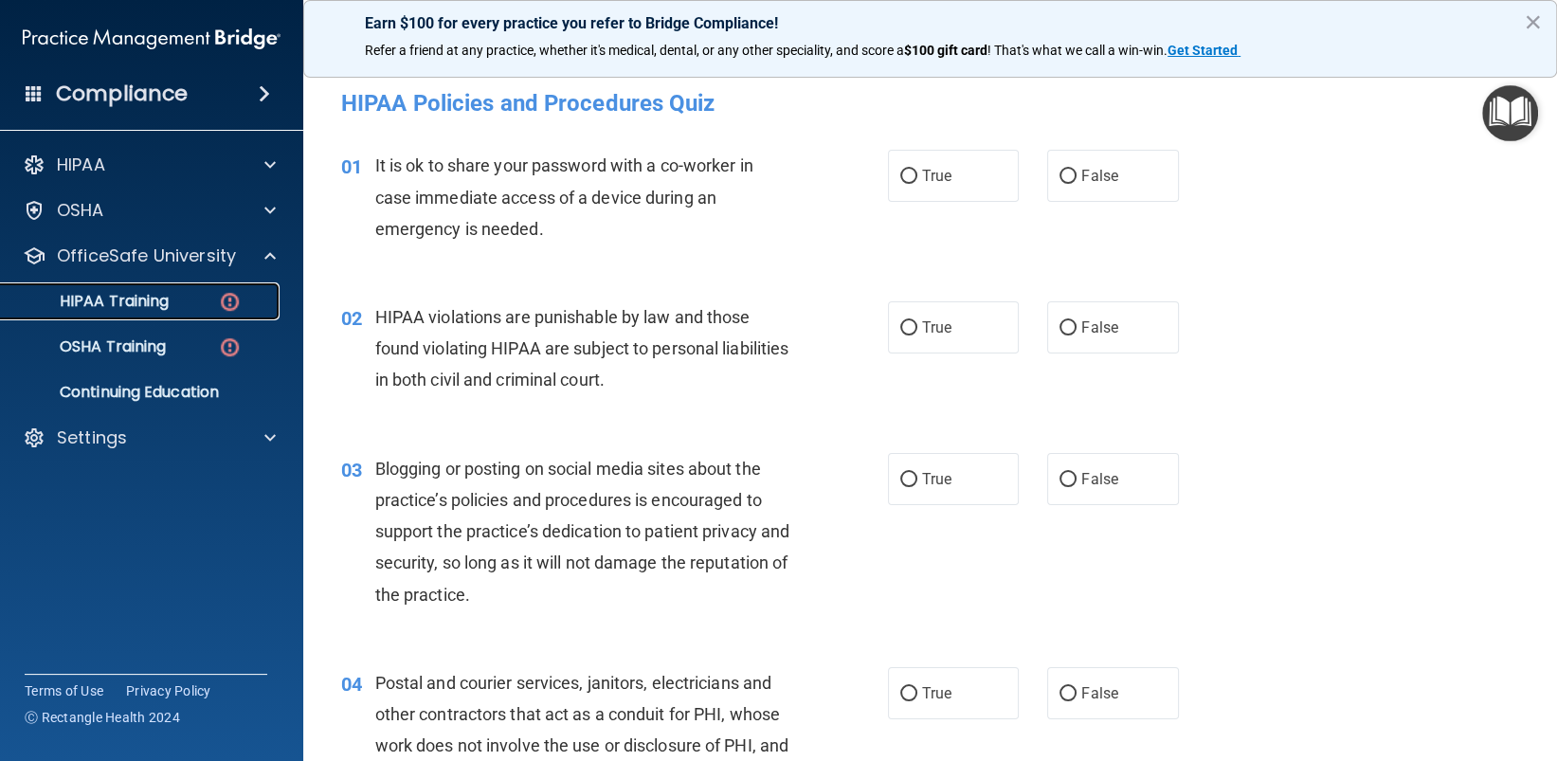
click at [153, 301] on p "HIPAA Training" at bounding box center [90, 301] width 156 height 19
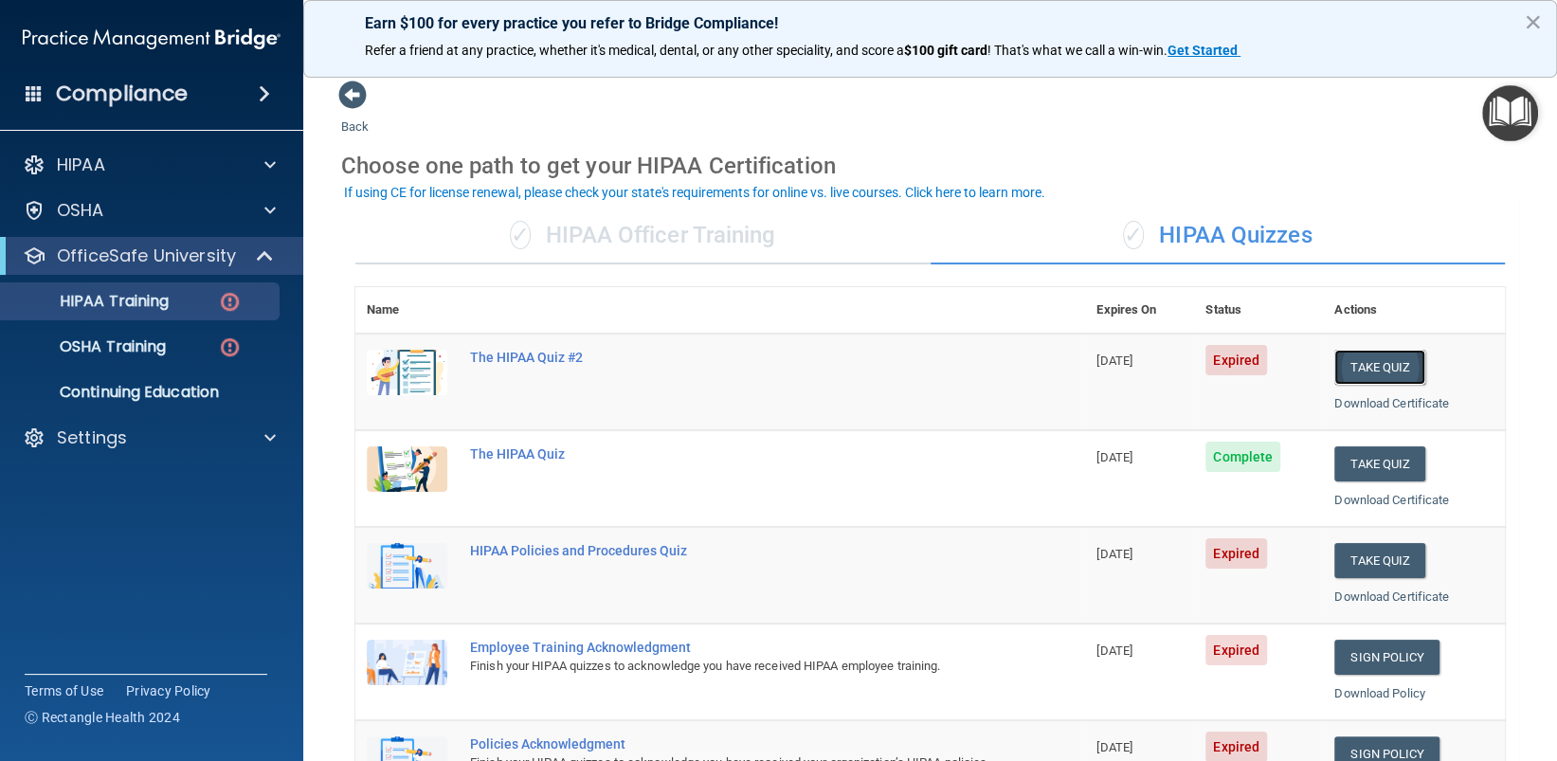
click at [1374, 359] on button "Take Quiz" at bounding box center [1379, 367] width 91 height 35
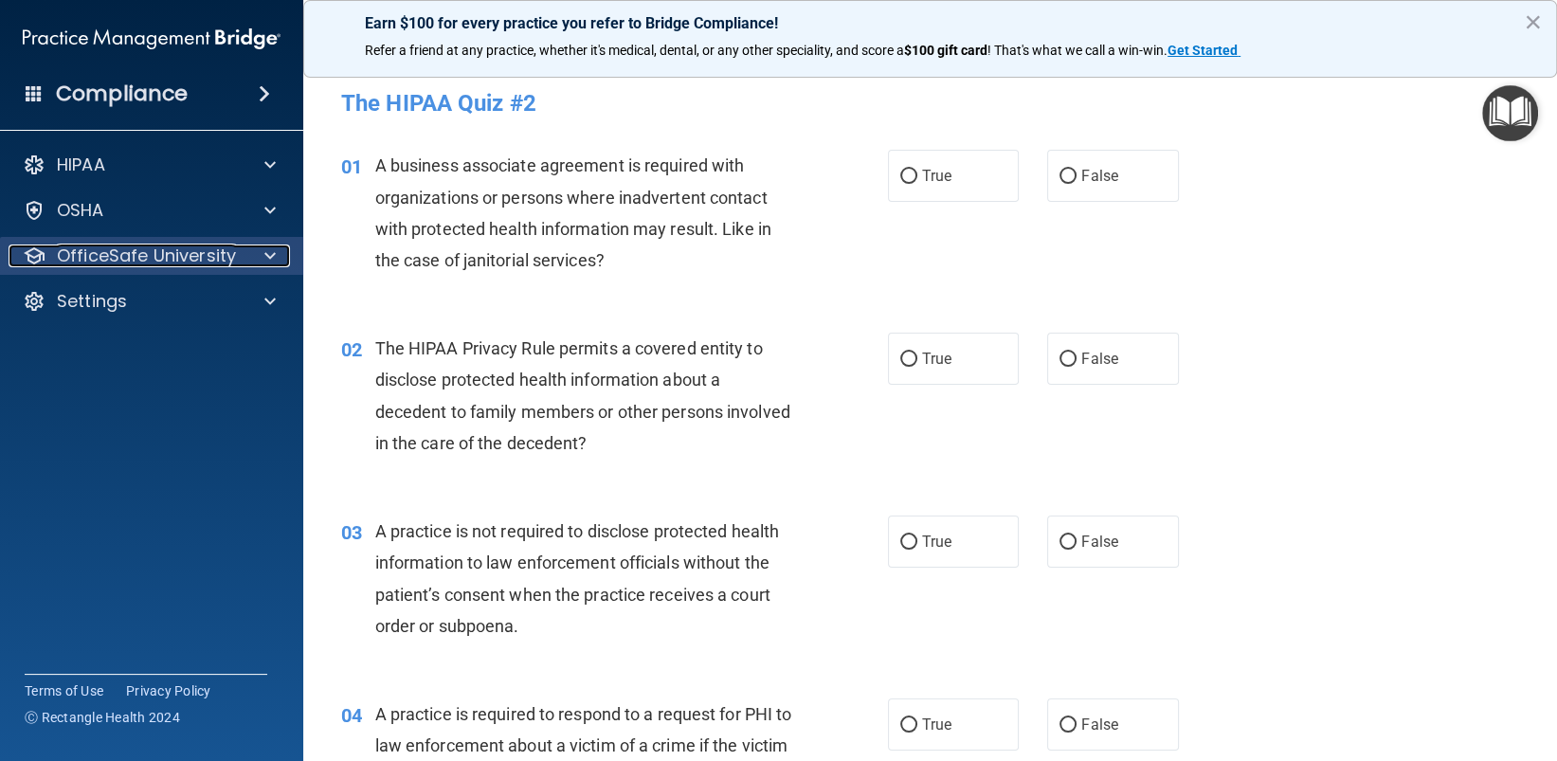
click at [271, 252] on span at bounding box center [269, 255] width 11 height 23
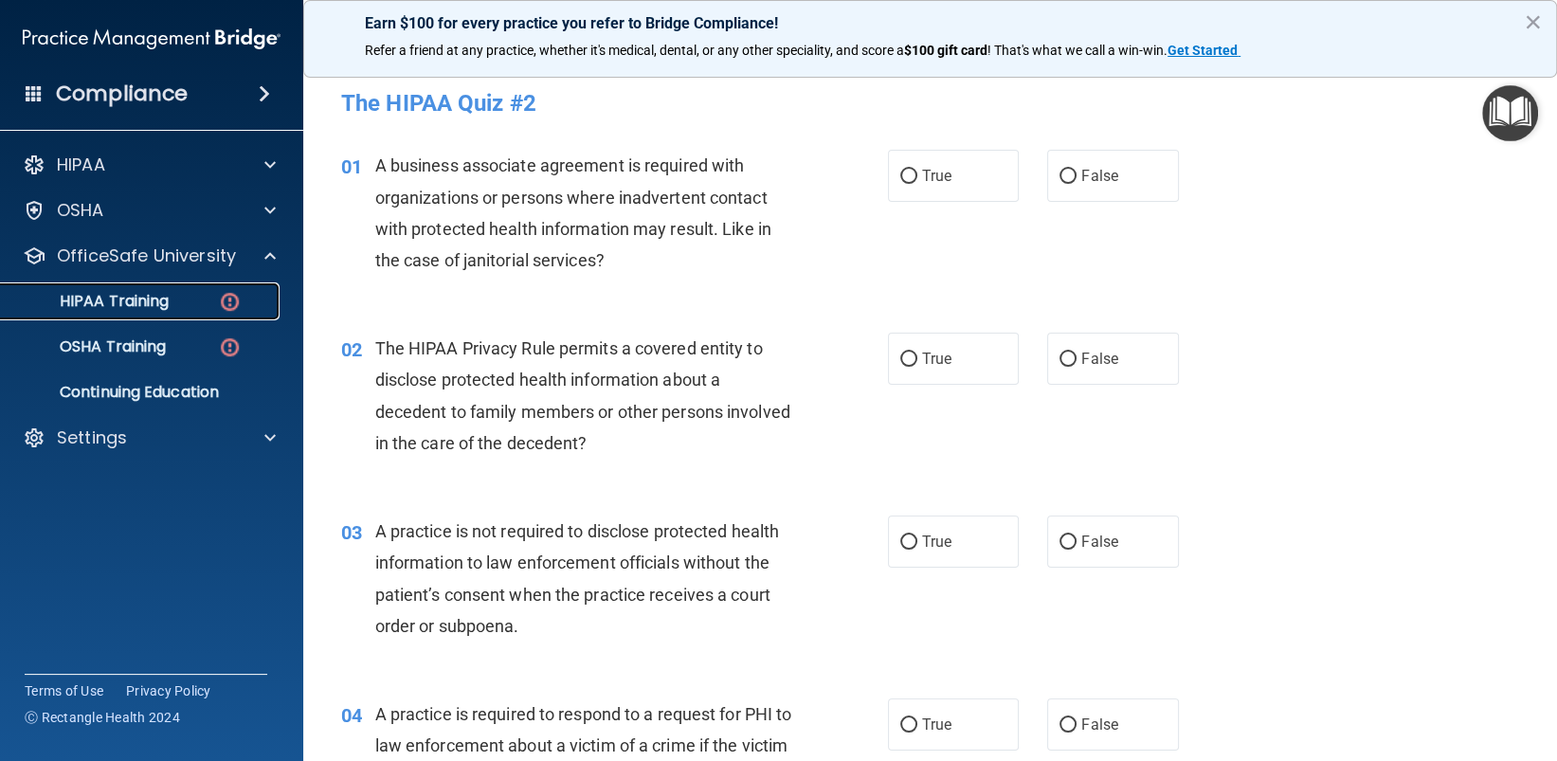
click at [154, 305] on p "HIPAA Training" at bounding box center [90, 301] width 156 height 19
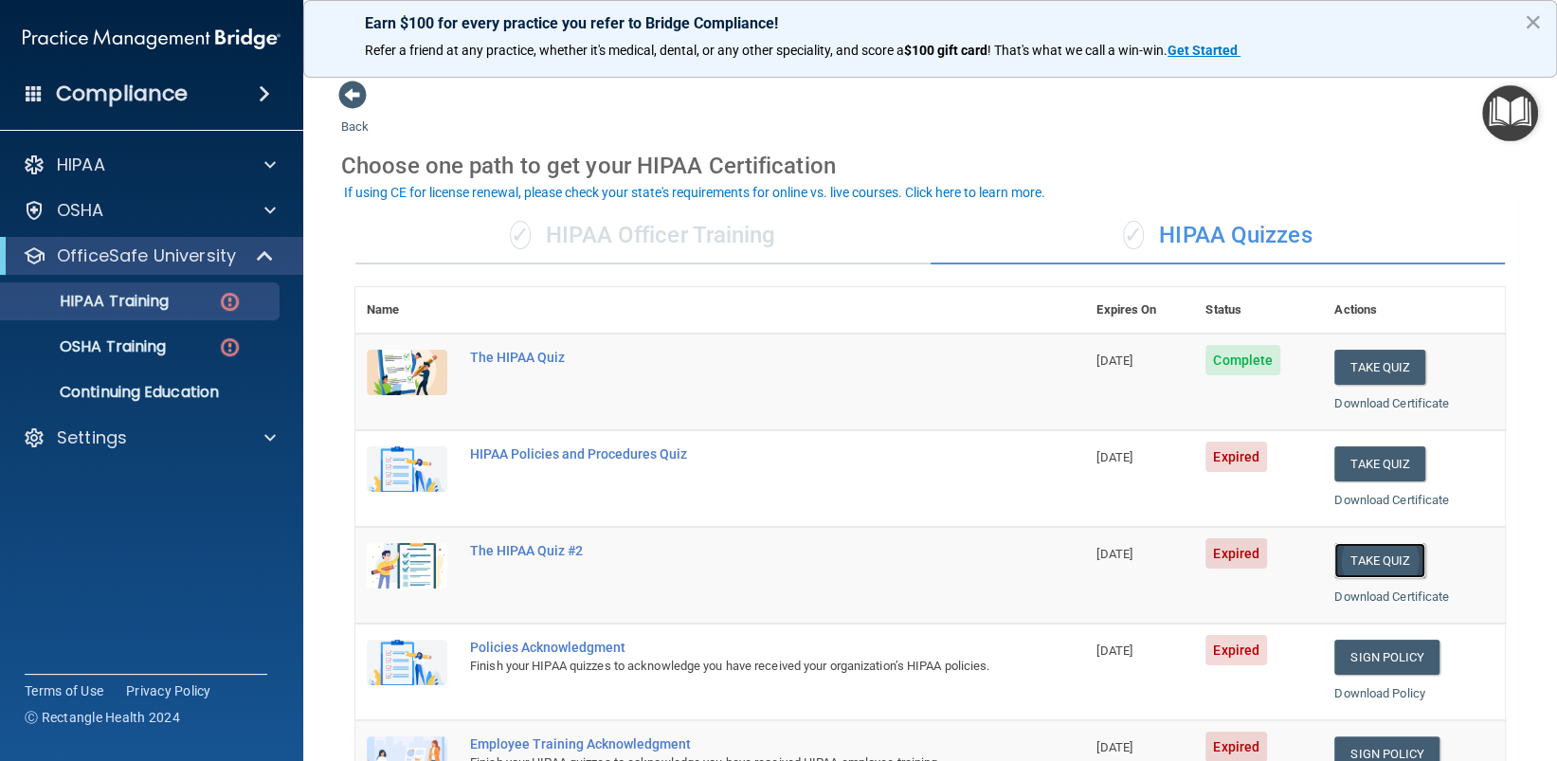
click at [1373, 563] on button "Take Quiz" at bounding box center [1379, 560] width 91 height 35
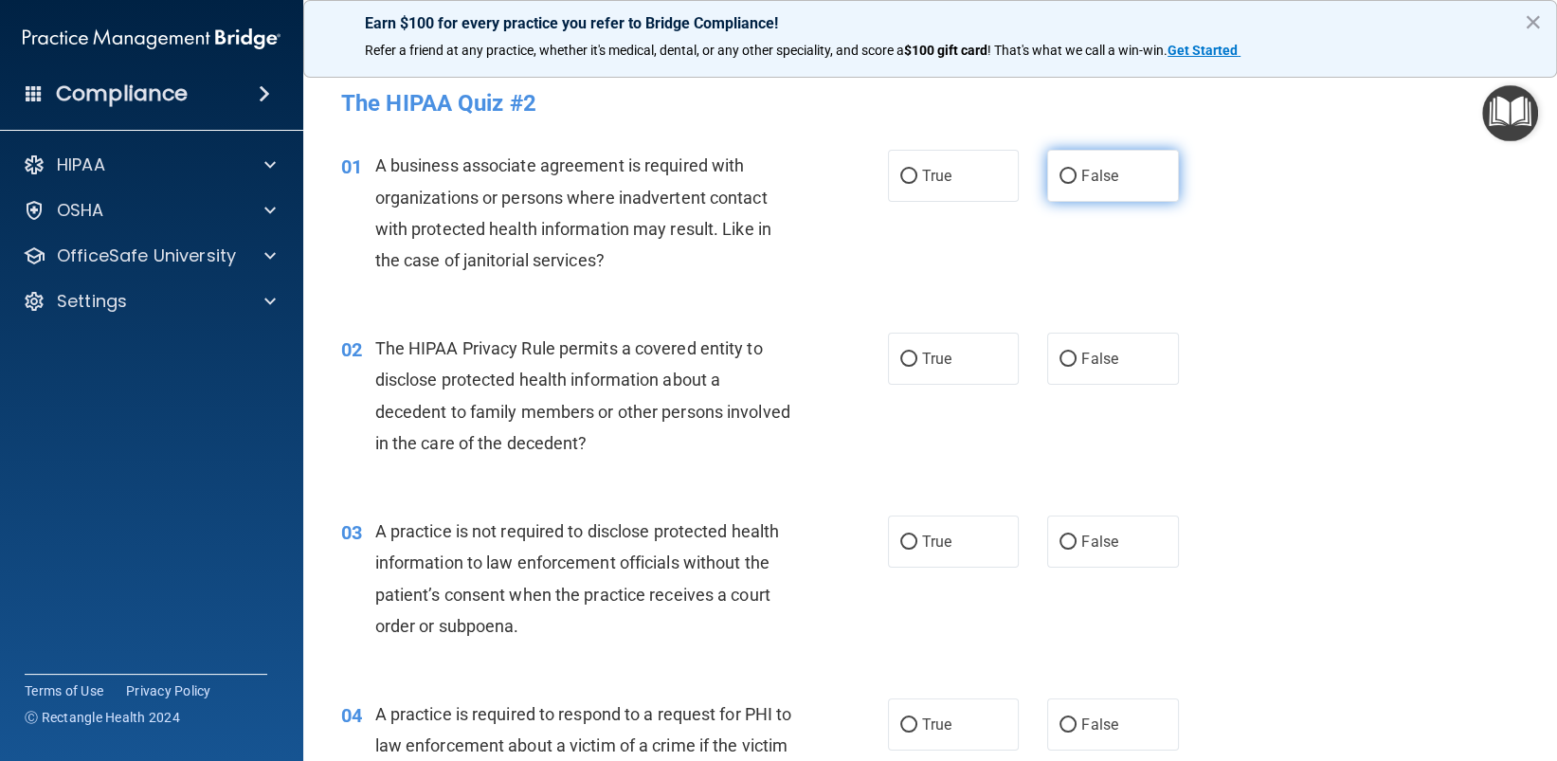
click at [1059, 170] on input "False" at bounding box center [1067, 177] width 17 height 14
radio input "true"
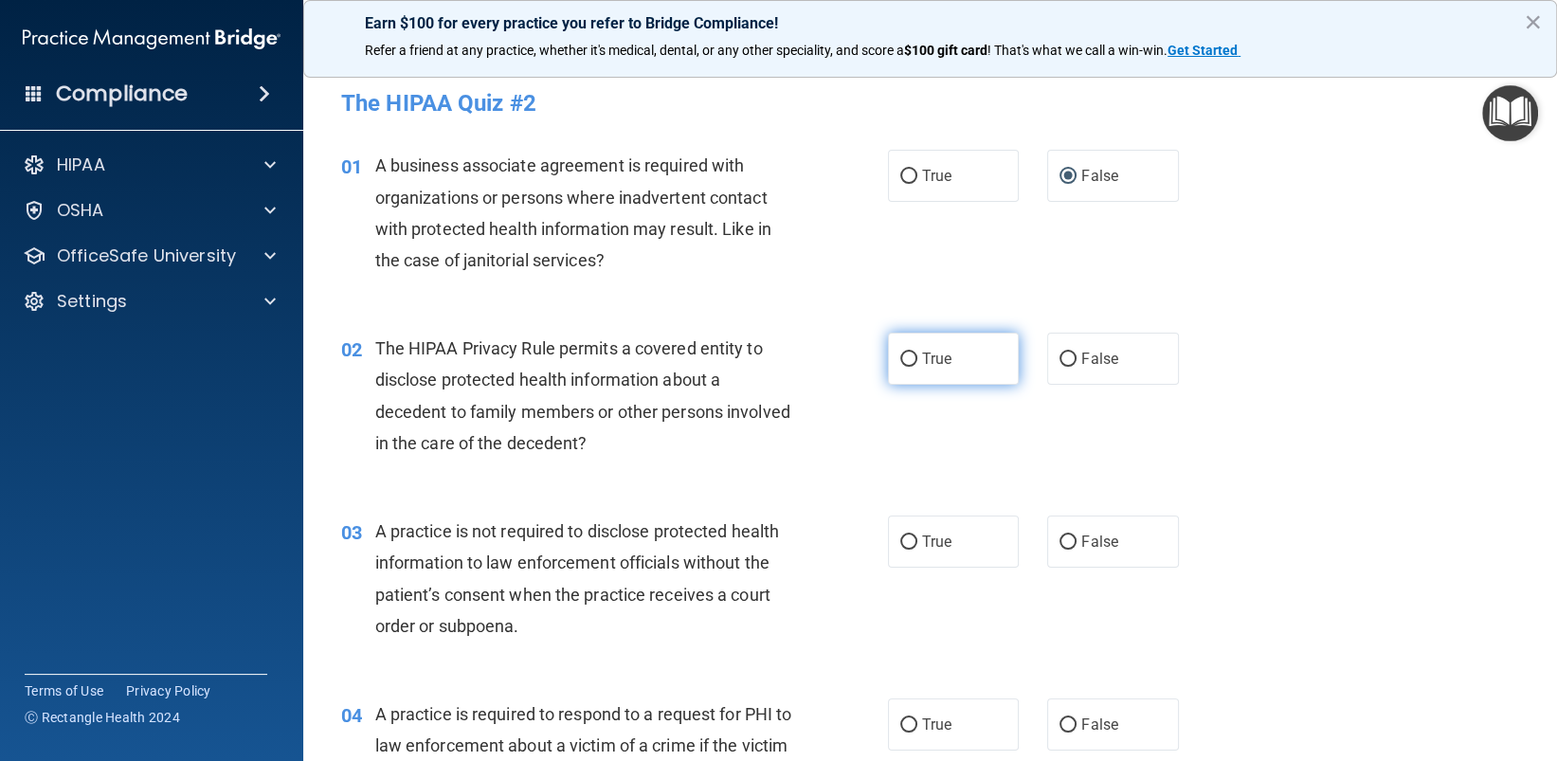
click at [900, 361] on input "True" at bounding box center [908, 359] width 17 height 14
radio input "true"
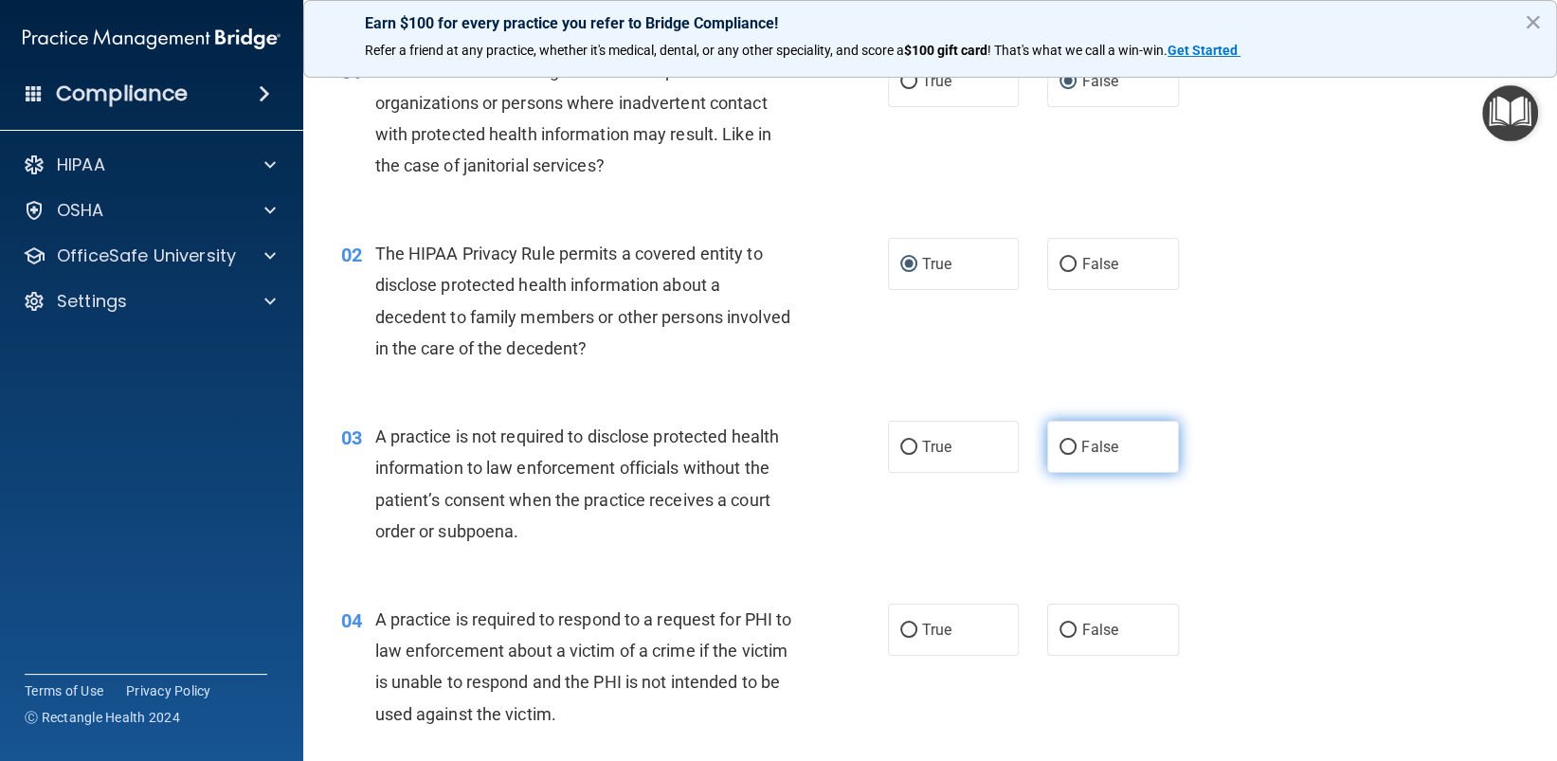
click at [1059, 446] on input "False" at bounding box center [1067, 448] width 17 height 14
radio input "true"
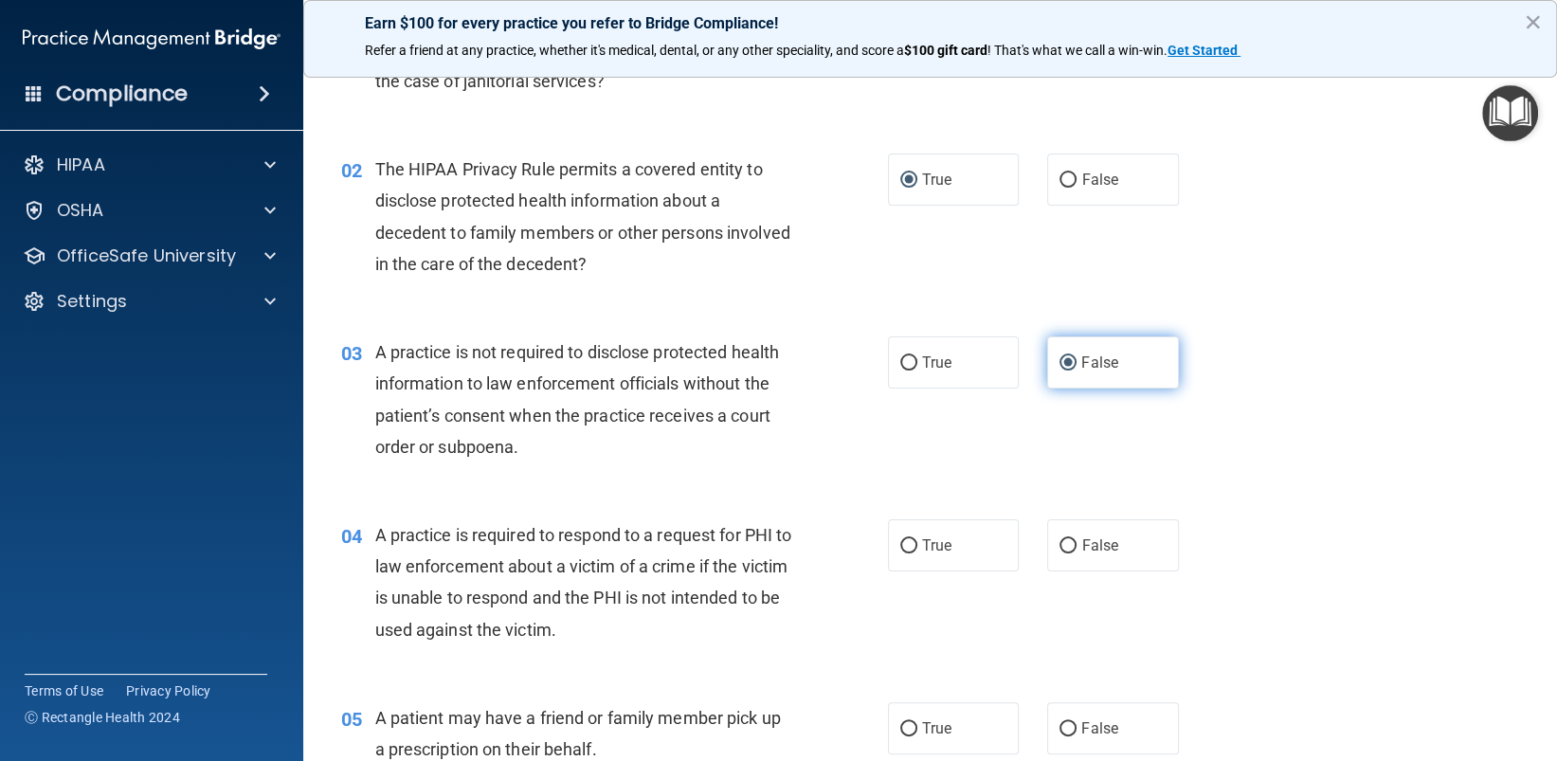
scroll to position [190, 0]
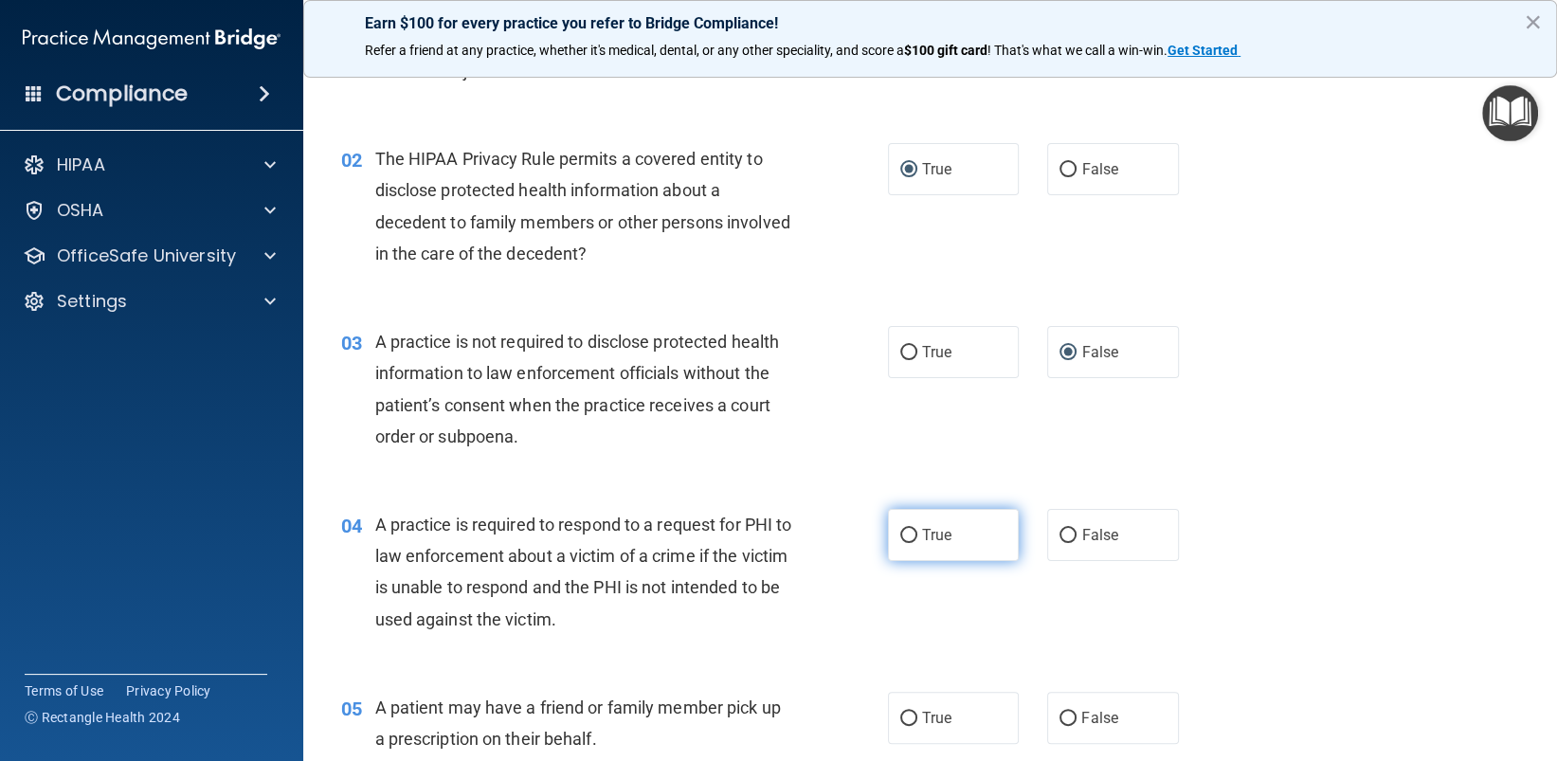
click at [900, 535] on input "True" at bounding box center [908, 536] width 17 height 14
radio input "true"
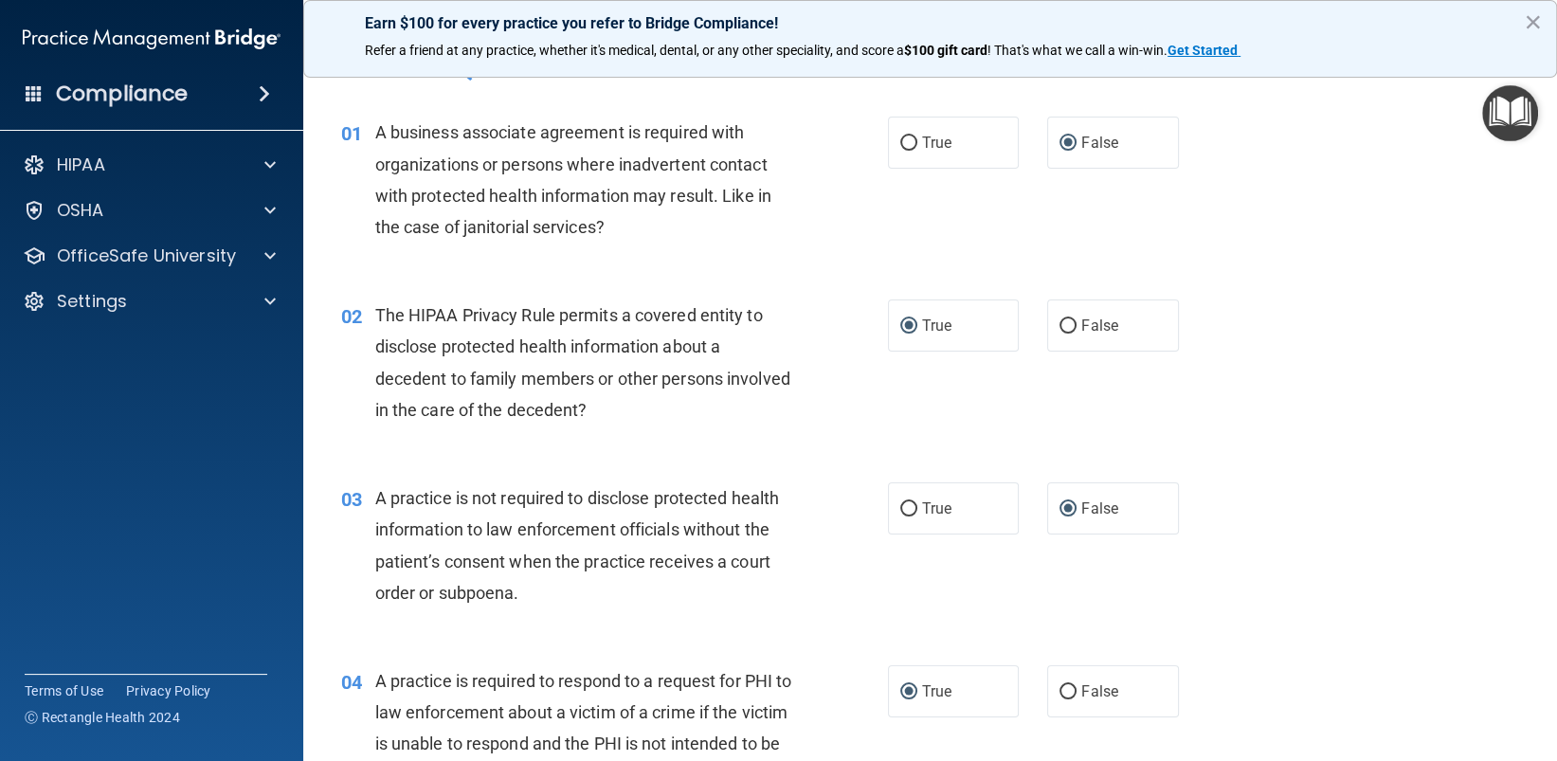
scroll to position [0, 0]
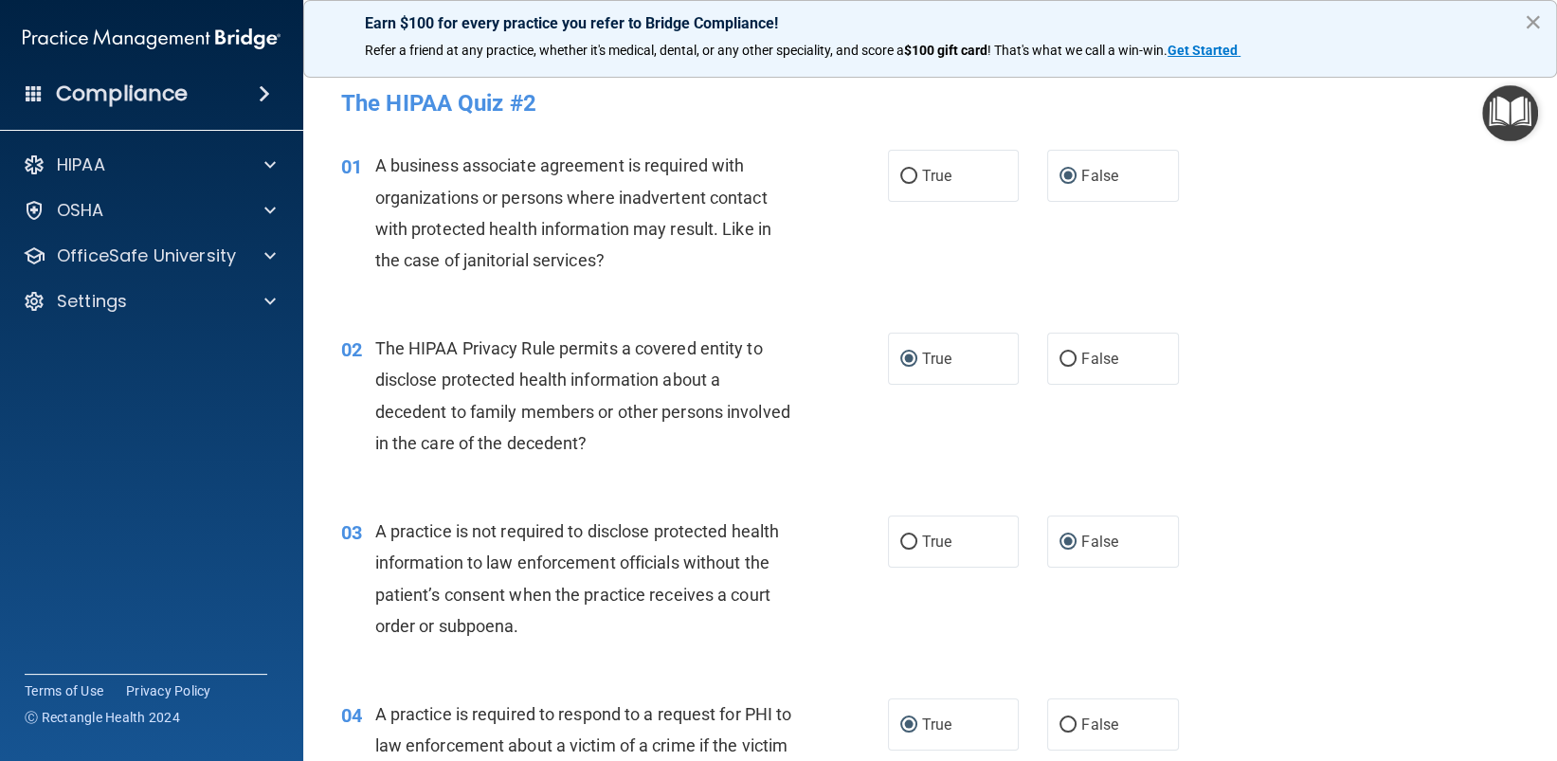
click at [1531, 27] on button "×" at bounding box center [1533, 22] width 18 height 30
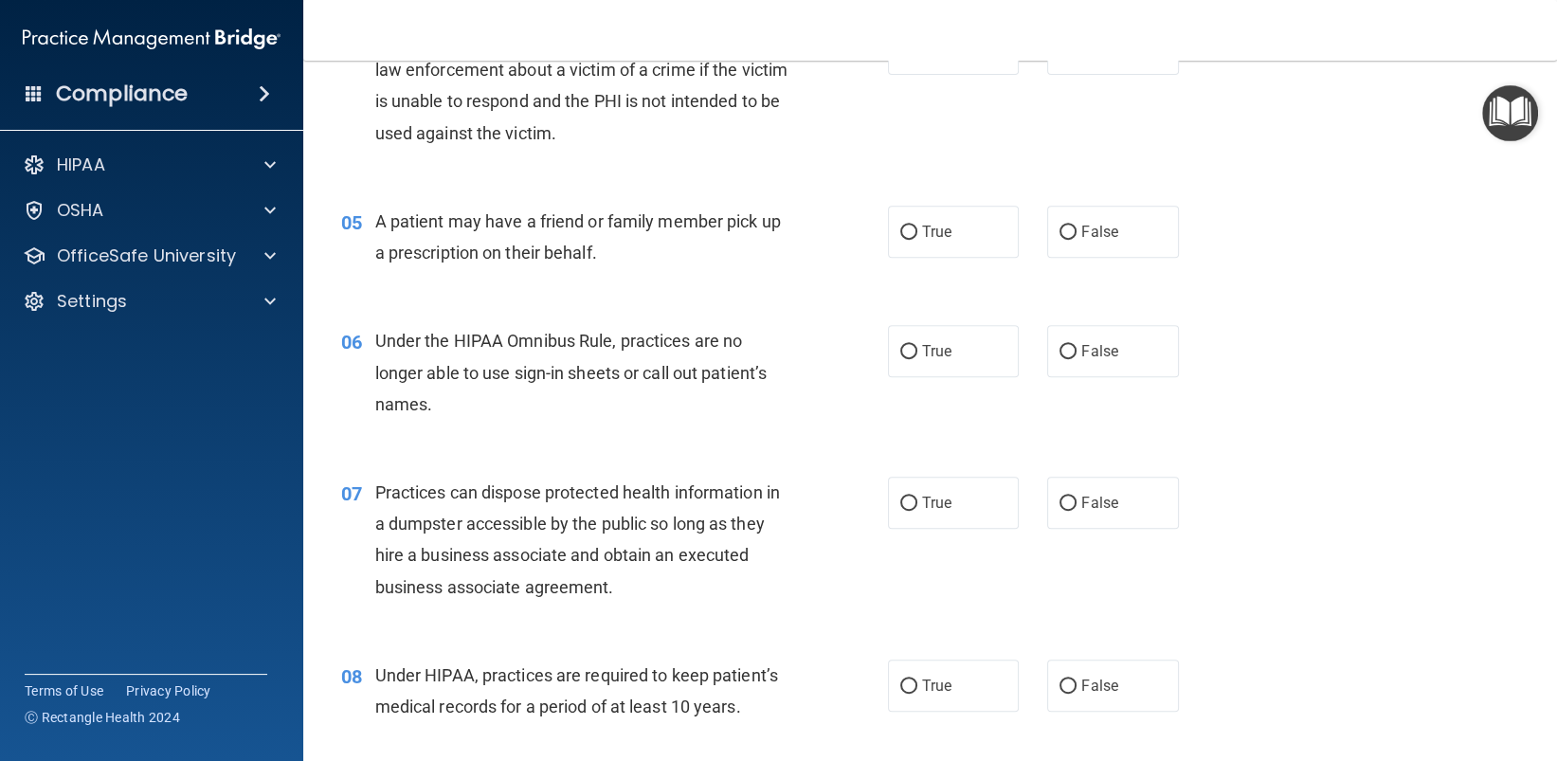
scroll to position [758, 0]
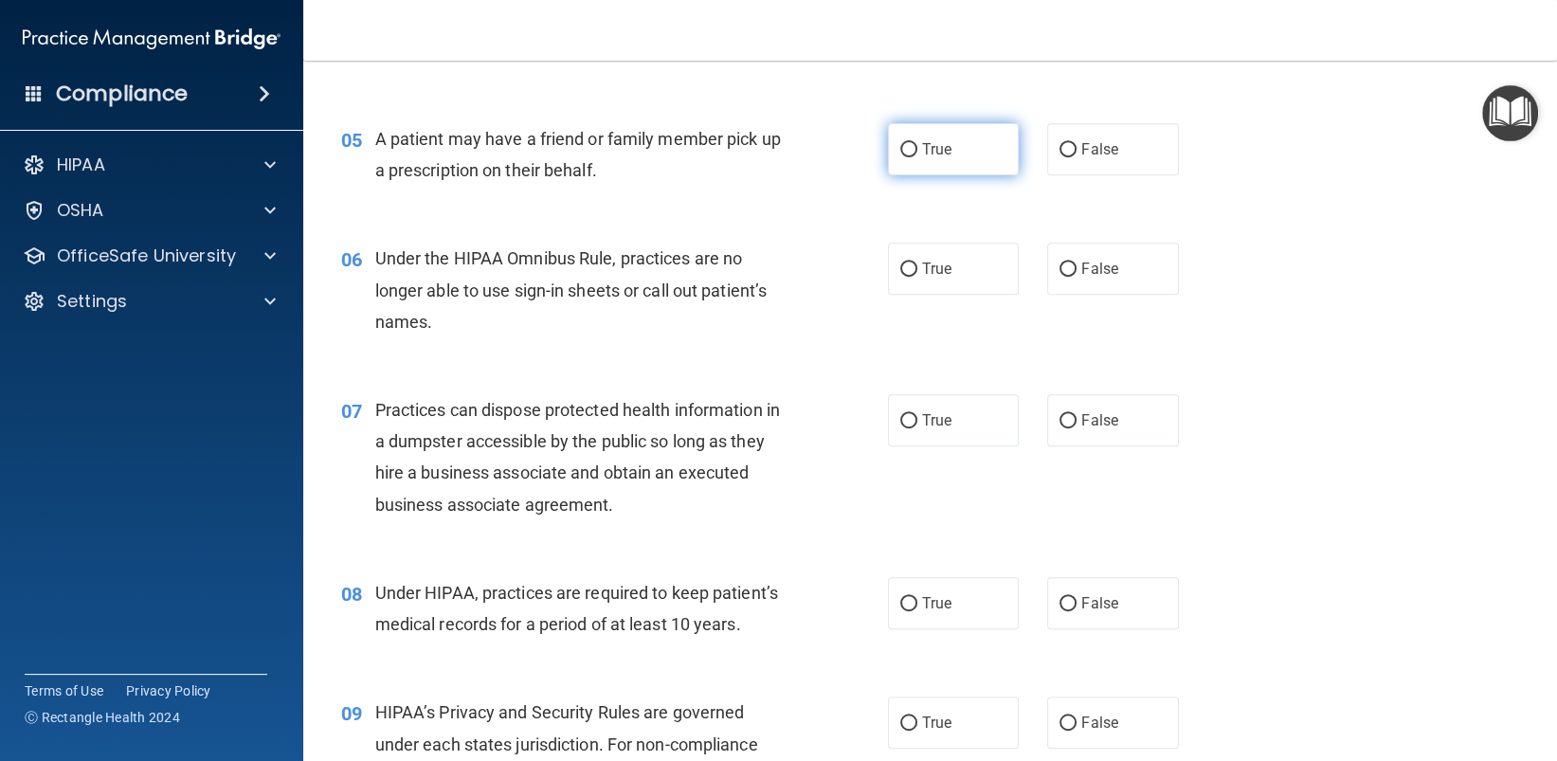
click at [907, 149] on input "True" at bounding box center [908, 150] width 17 height 14
radio input "true"
click at [1064, 264] on input "False" at bounding box center [1067, 269] width 17 height 14
radio input "true"
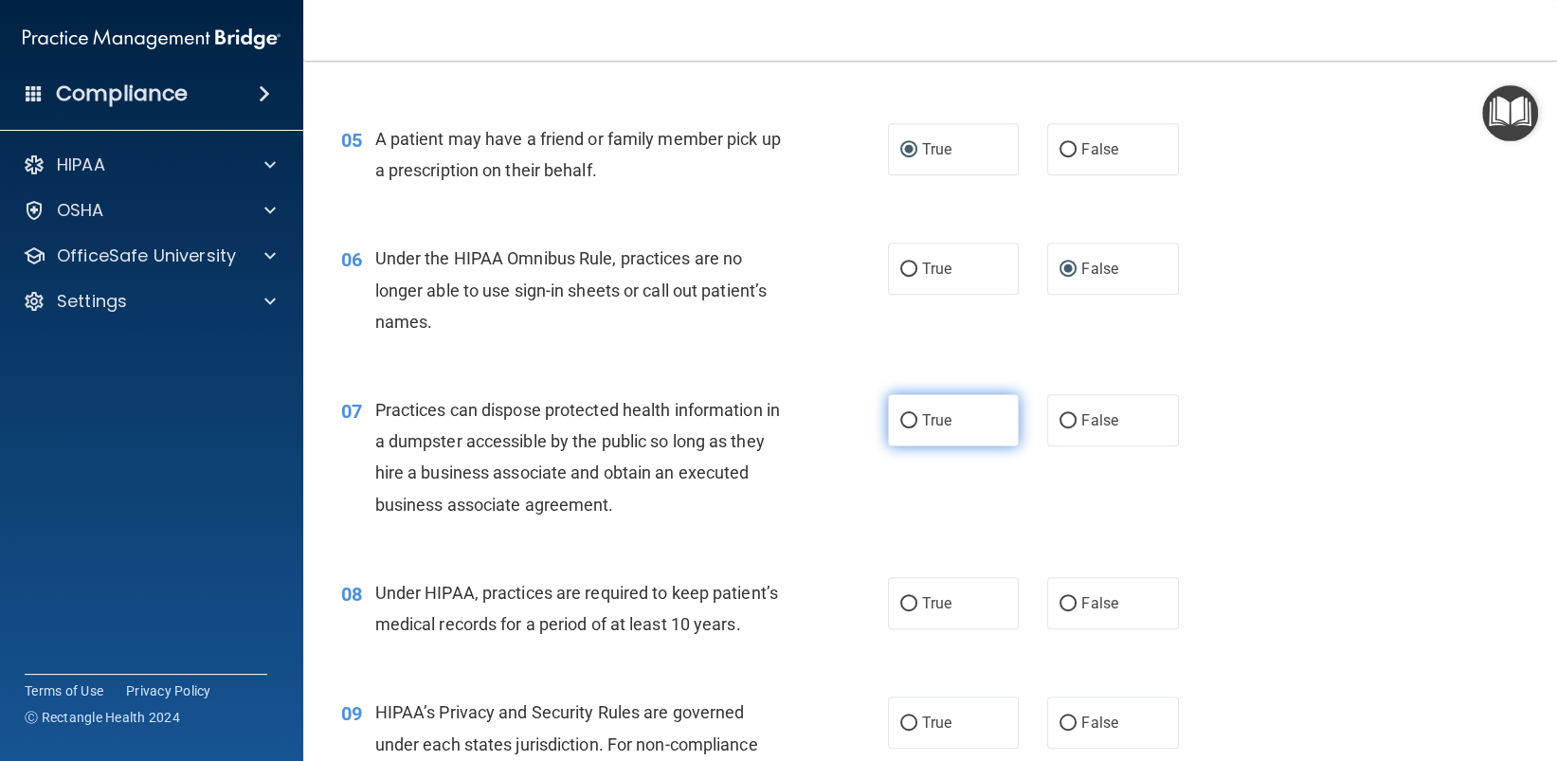
click at [900, 422] on input "True" at bounding box center [908, 421] width 17 height 14
radio input "true"
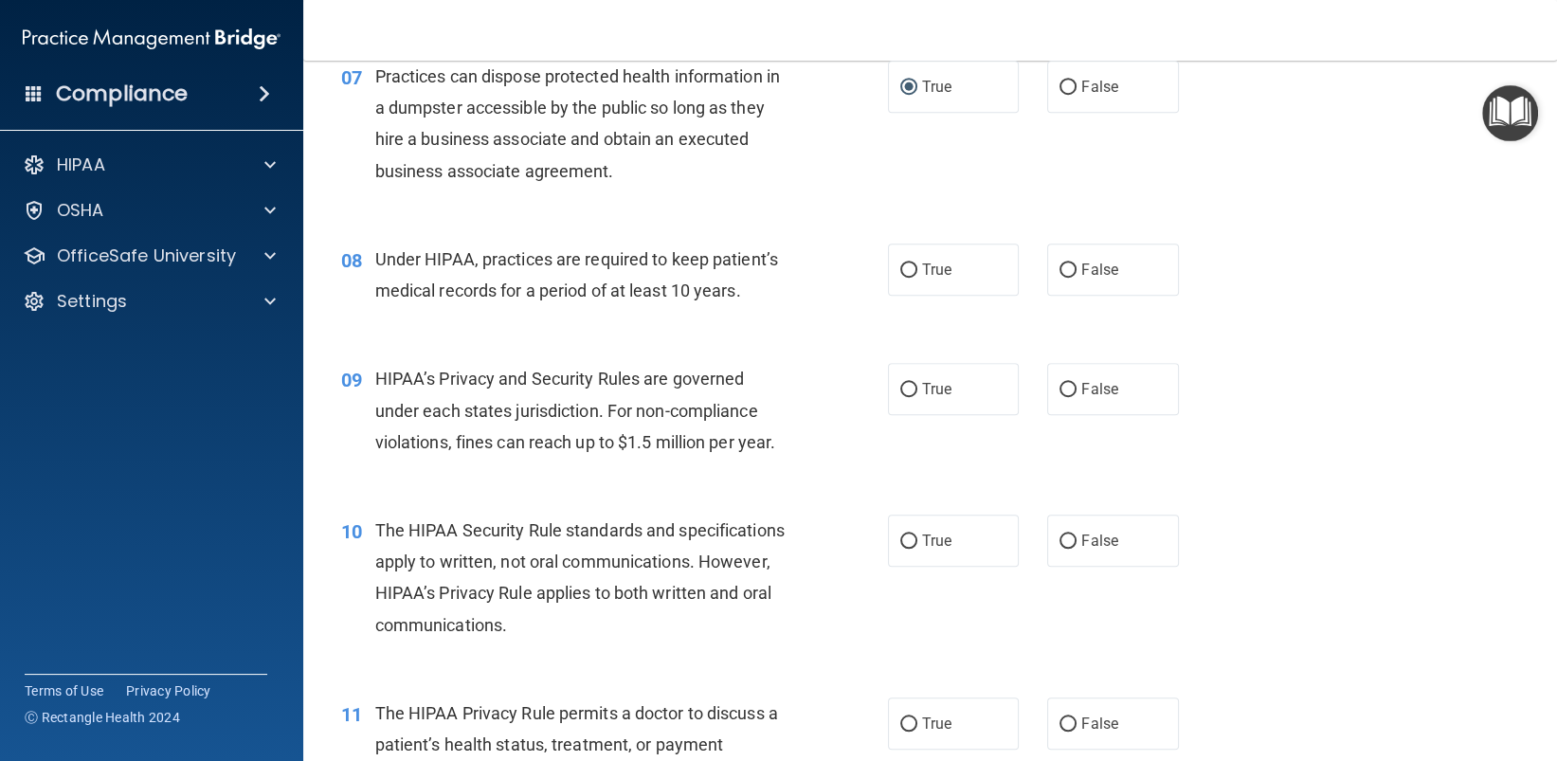
scroll to position [1137, 0]
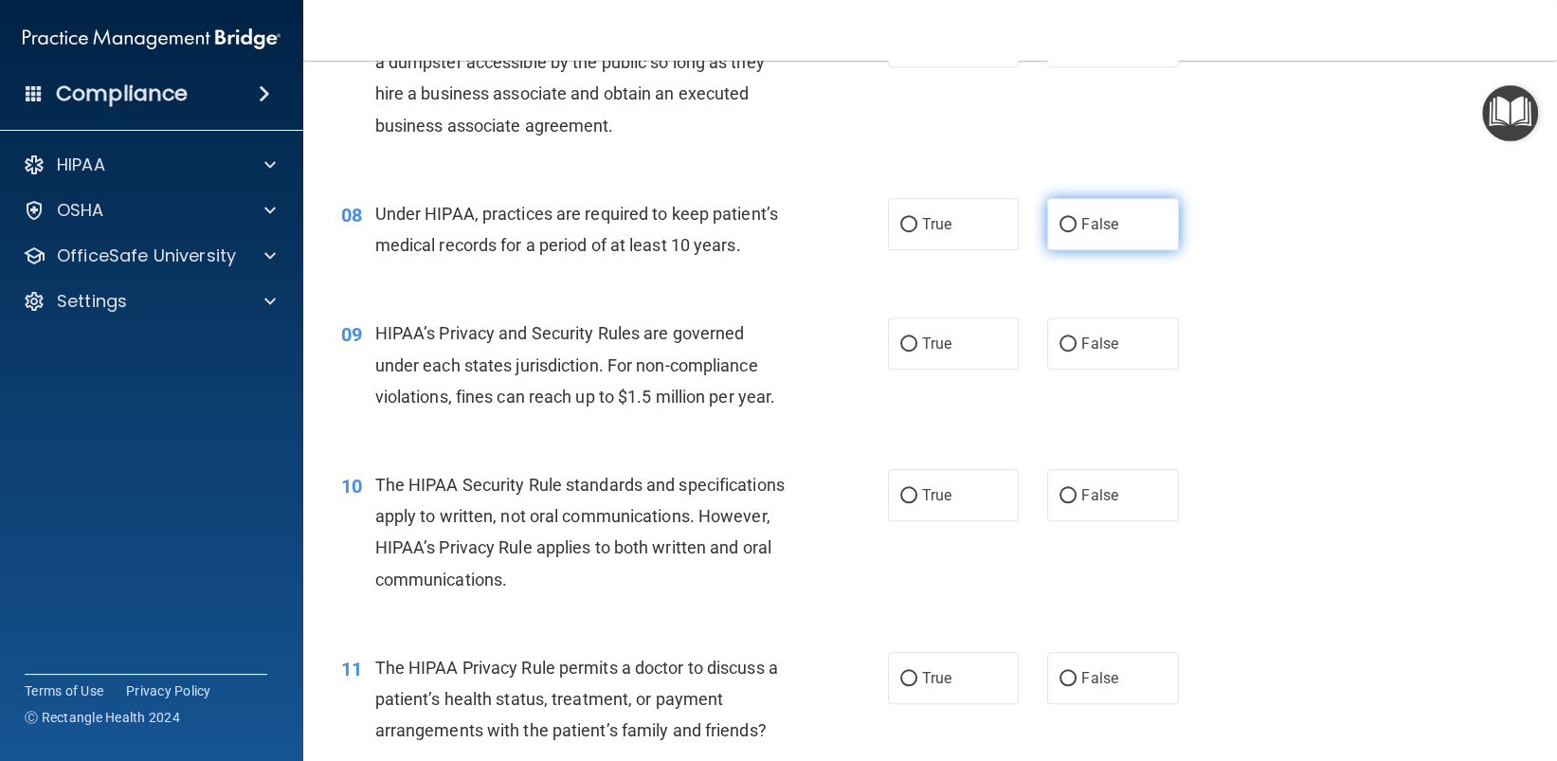
click at [1059, 218] on input "False" at bounding box center [1067, 225] width 17 height 14
radio input "true"
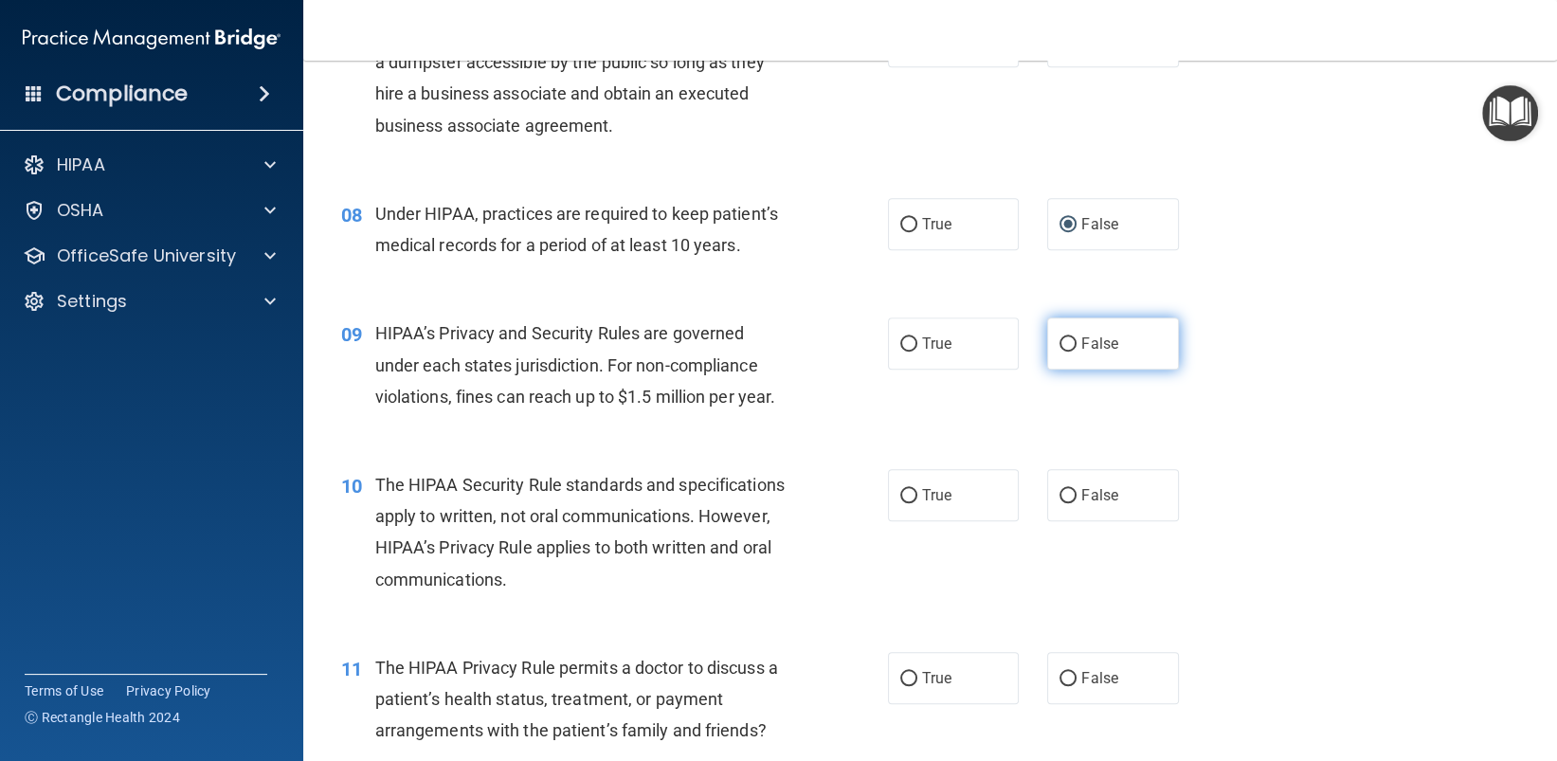
click at [1065, 350] on input "False" at bounding box center [1067, 344] width 17 height 14
radio input "true"
click at [911, 494] on label "True" at bounding box center [954, 495] width 132 height 52
click at [911, 494] on input "True" at bounding box center [908, 496] width 17 height 14
radio input "true"
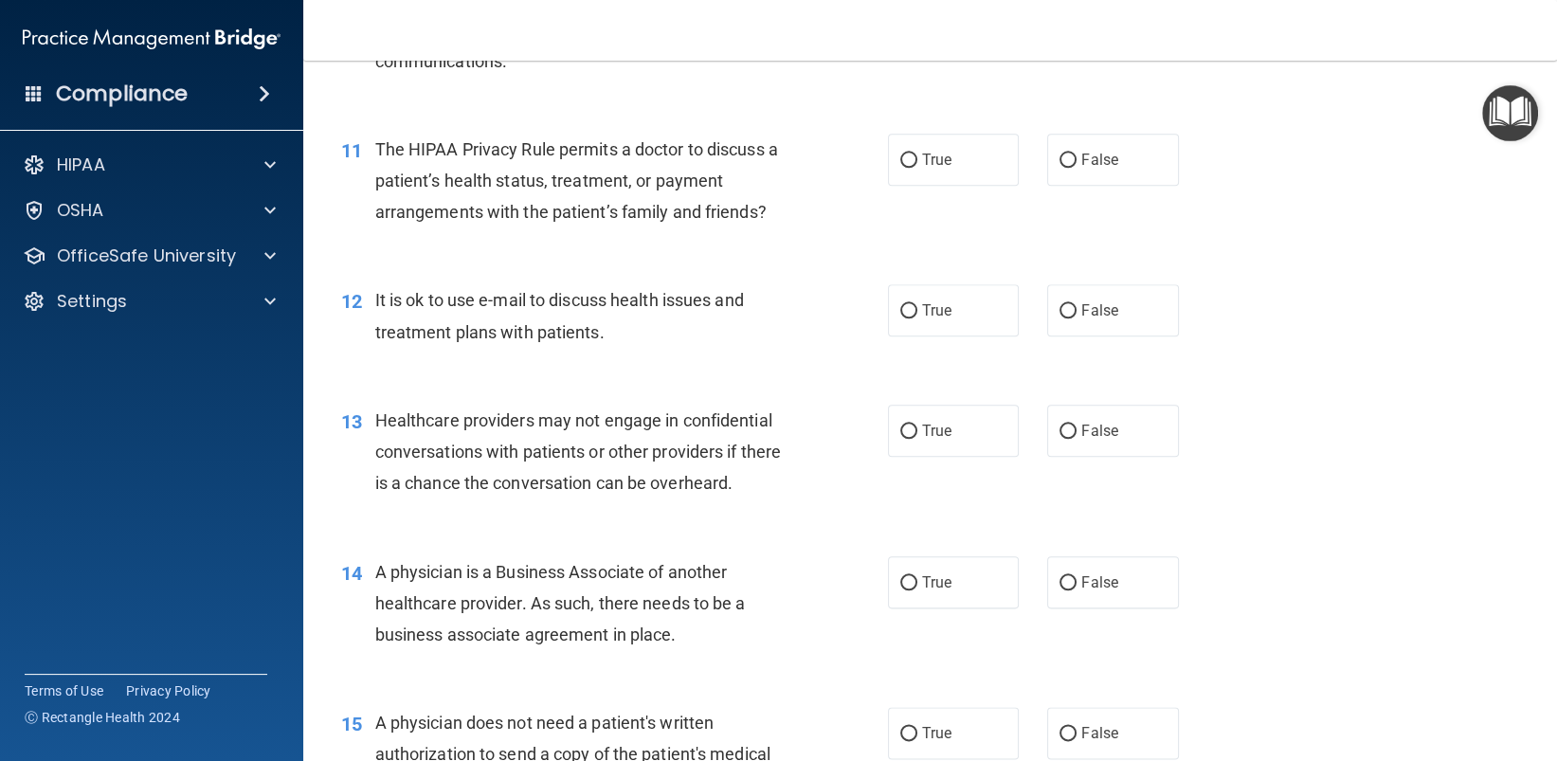
scroll to position [1706, 0]
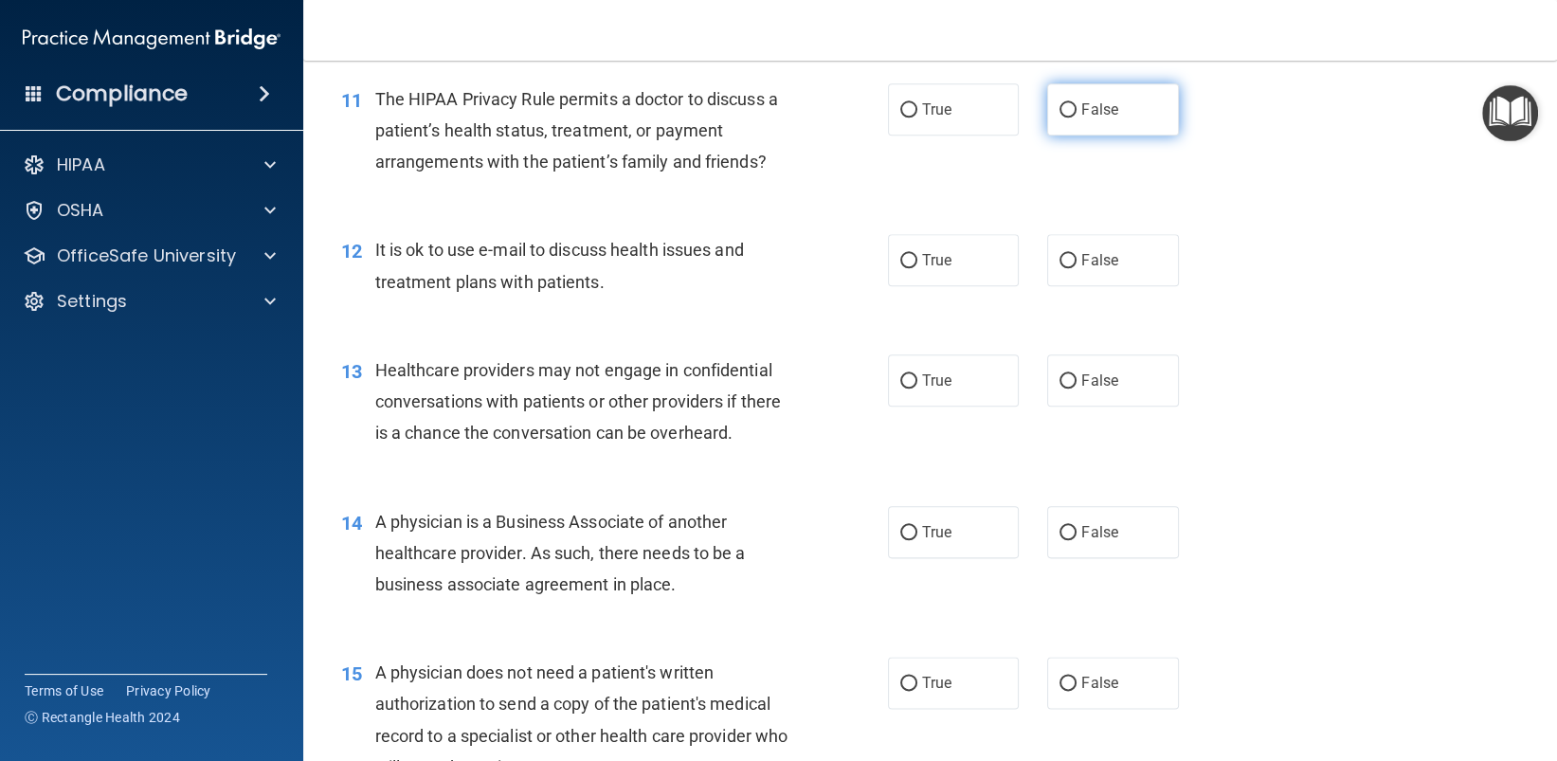
click at [1064, 104] on input "False" at bounding box center [1067, 110] width 17 height 14
radio input "true"
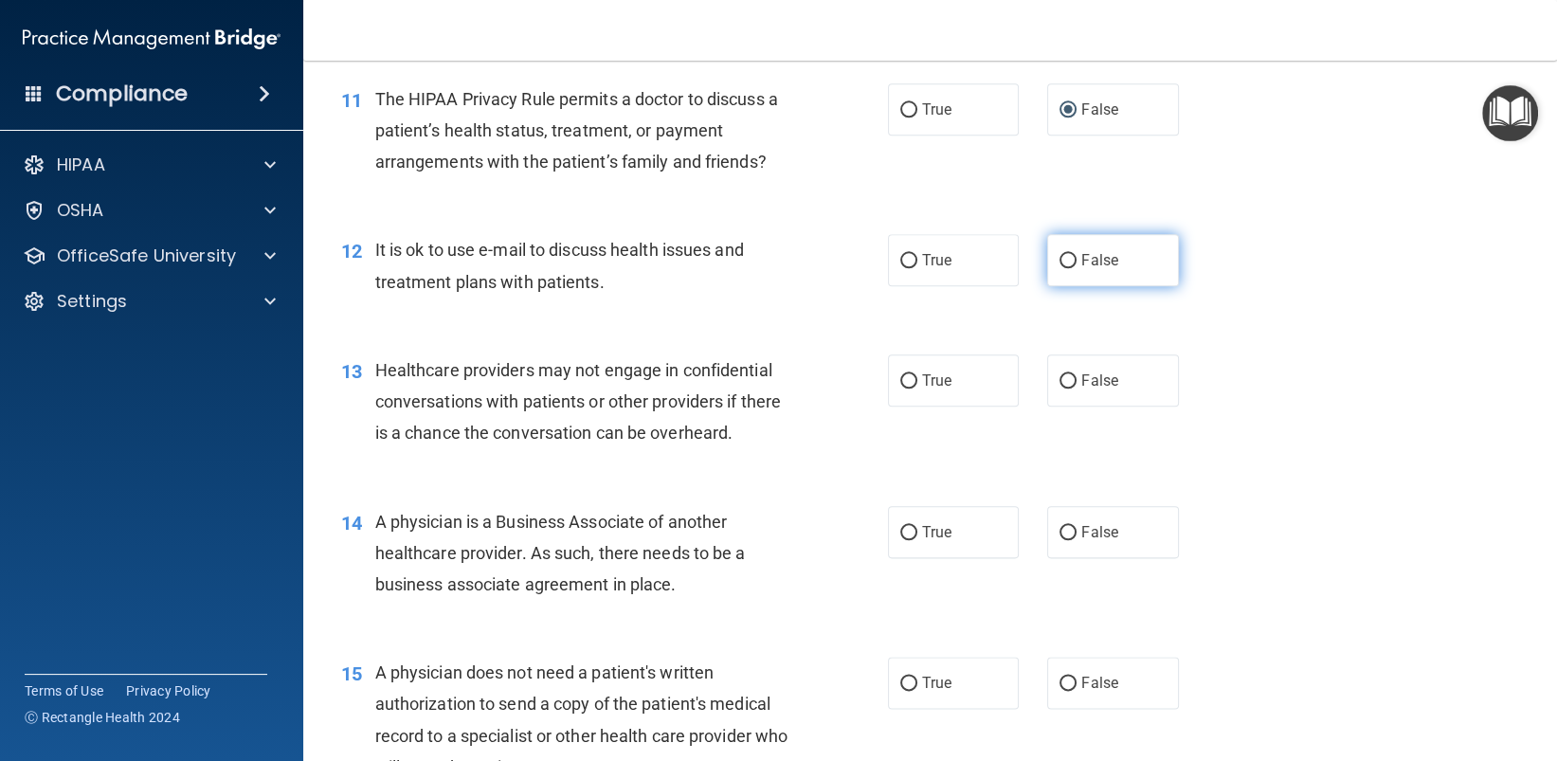
click at [1059, 261] on input "False" at bounding box center [1067, 261] width 17 height 14
radio input "true"
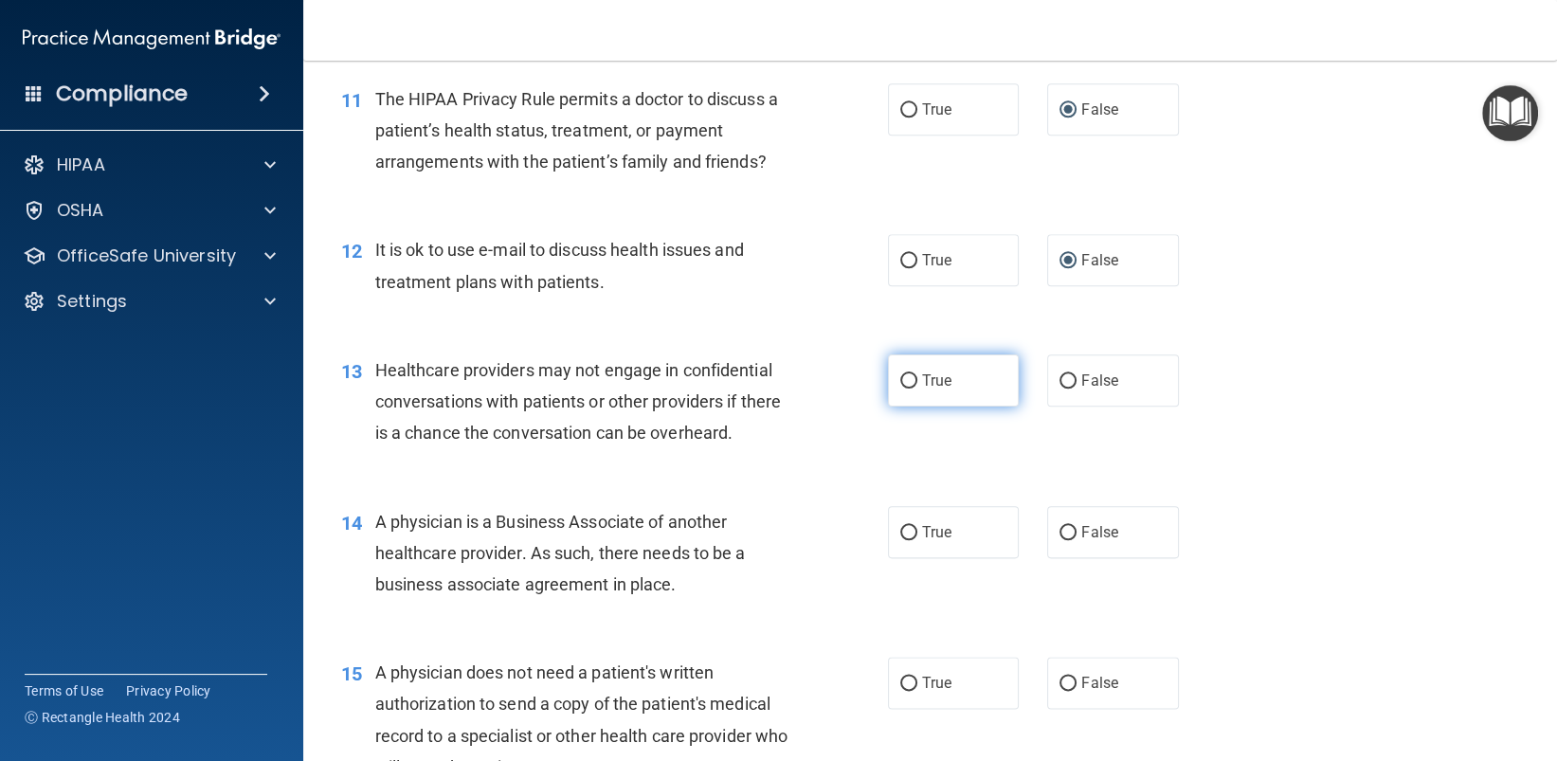
click at [900, 382] on input "True" at bounding box center [908, 381] width 17 height 14
radio input "true"
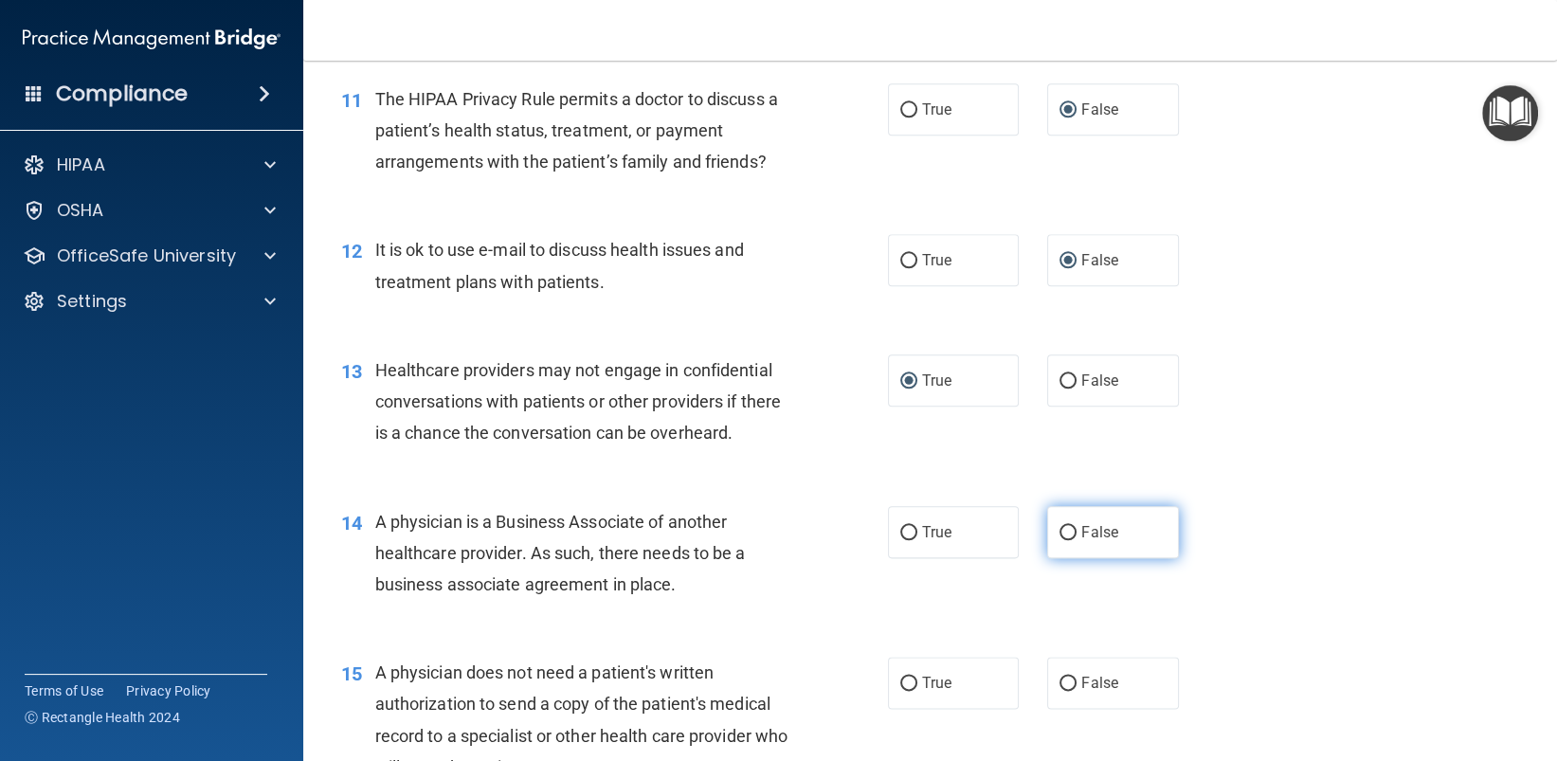
click at [1059, 534] on input "False" at bounding box center [1067, 533] width 17 height 14
radio input "true"
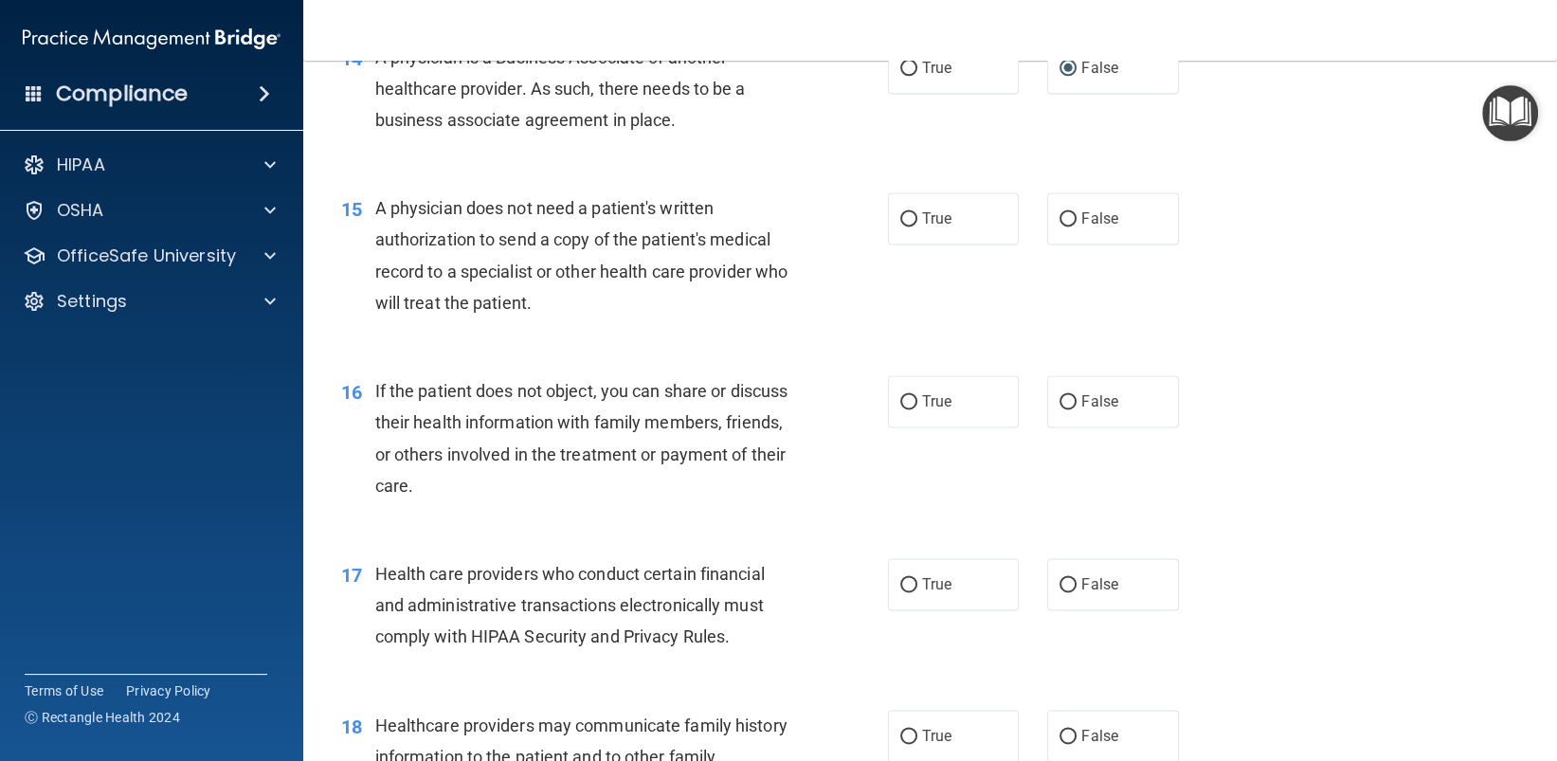
scroll to position [2179, 0]
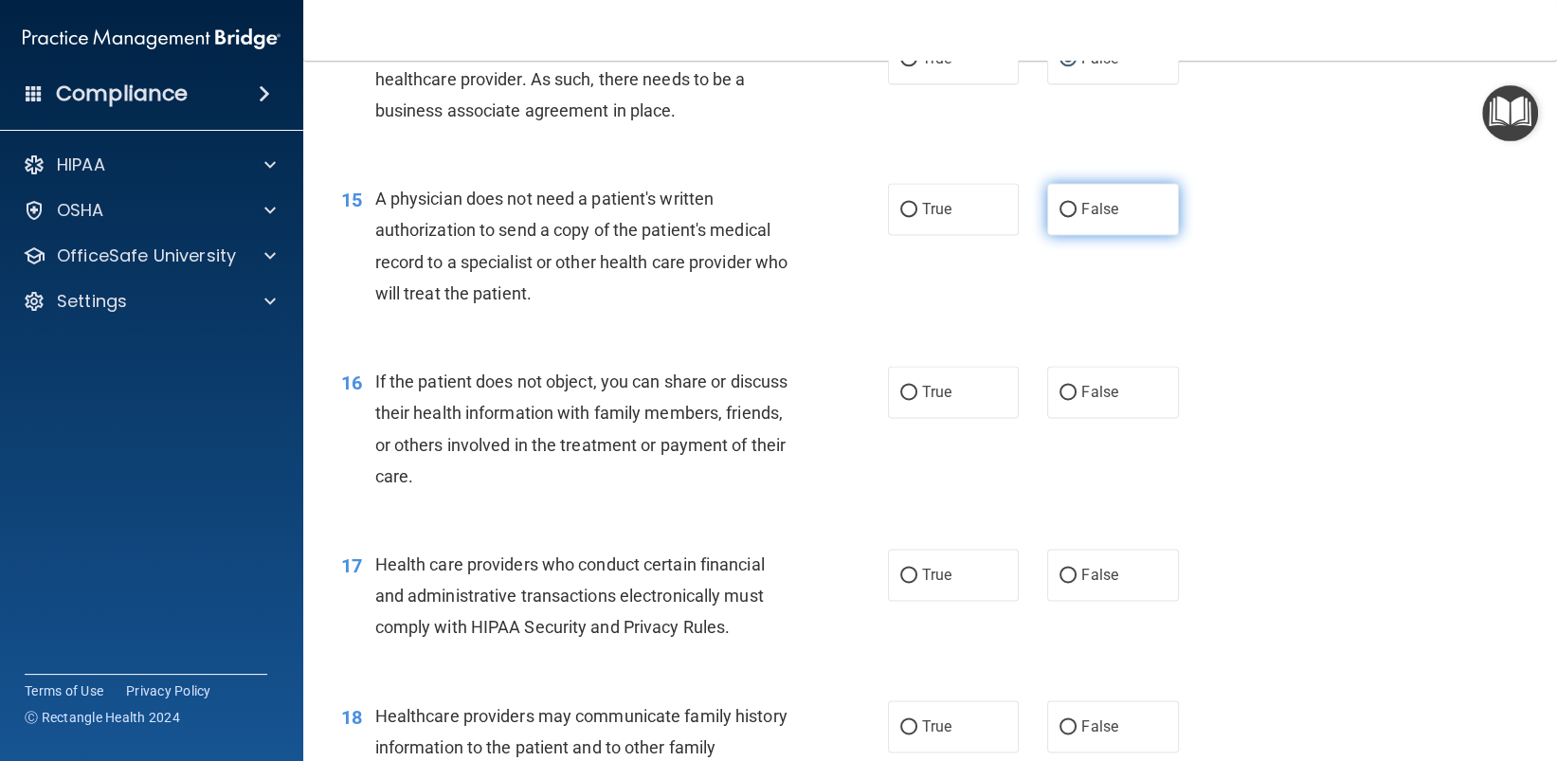
click at [1059, 207] on input "False" at bounding box center [1067, 210] width 17 height 14
radio input "true"
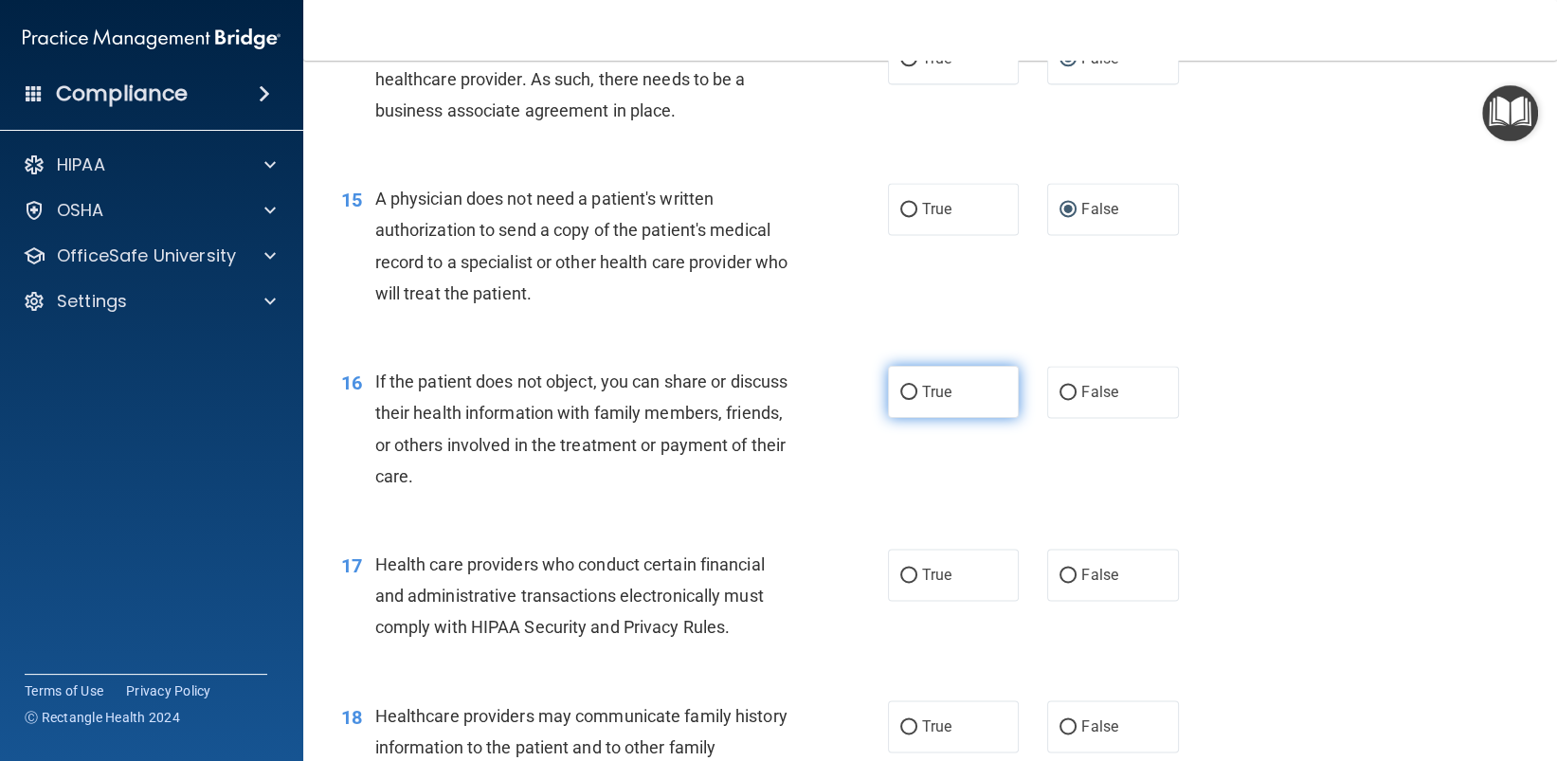
click at [902, 388] on input "True" at bounding box center [908, 393] width 17 height 14
radio input "true"
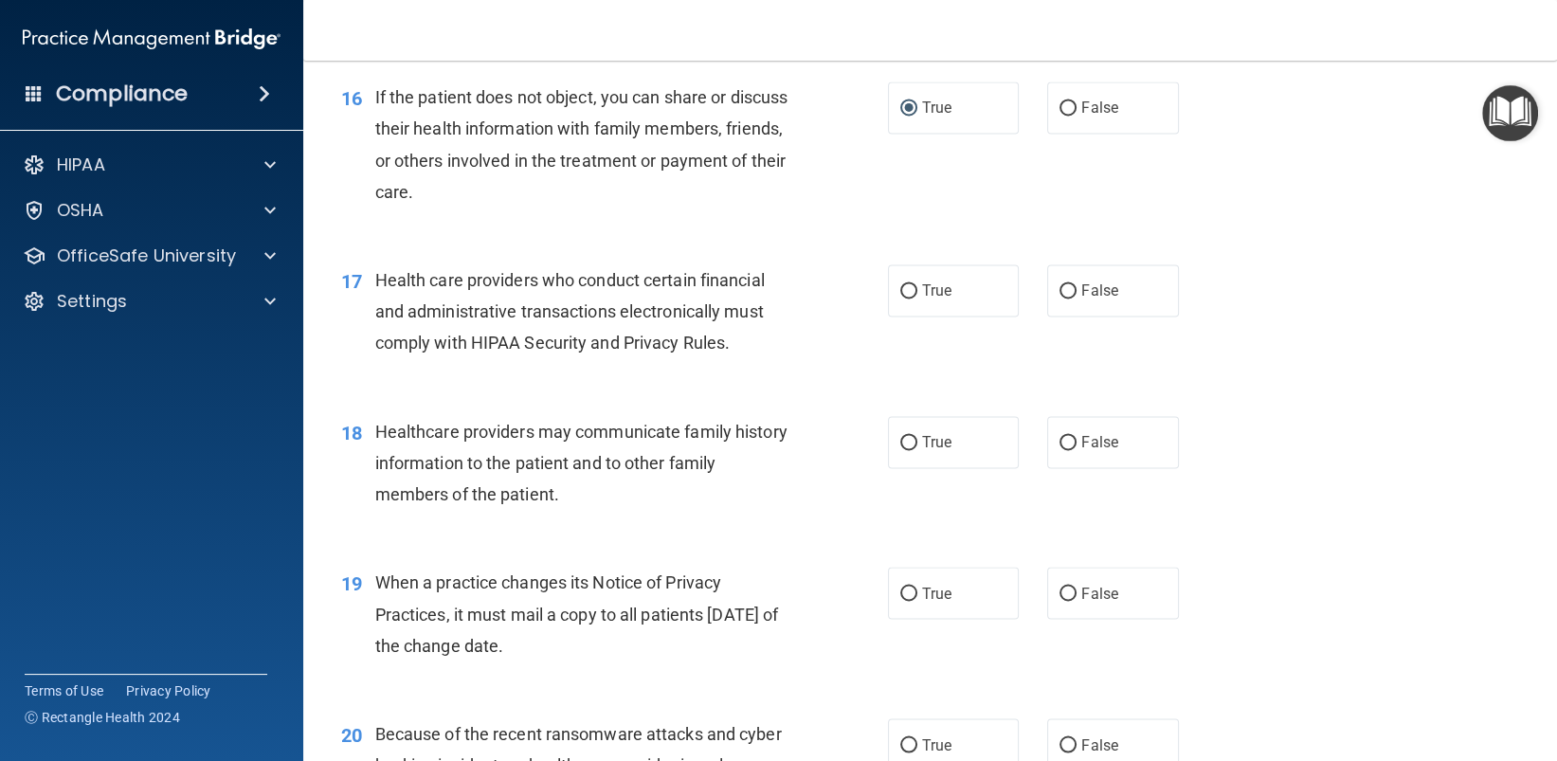
scroll to position [2653, 0]
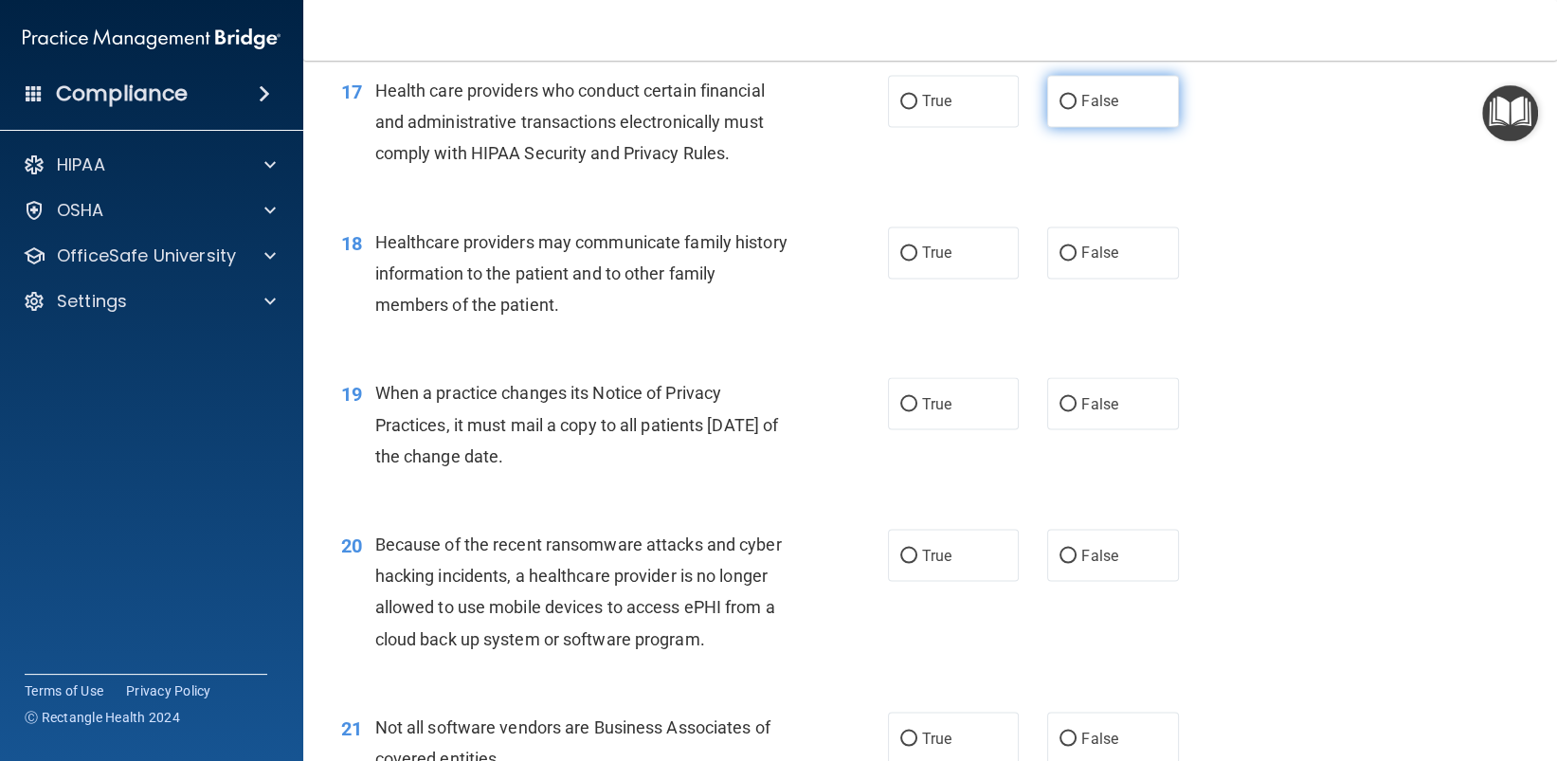
click at [1059, 104] on input "False" at bounding box center [1067, 102] width 17 height 14
radio input "true"
click at [1059, 250] on input "False" at bounding box center [1067, 253] width 17 height 14
radio input "true"
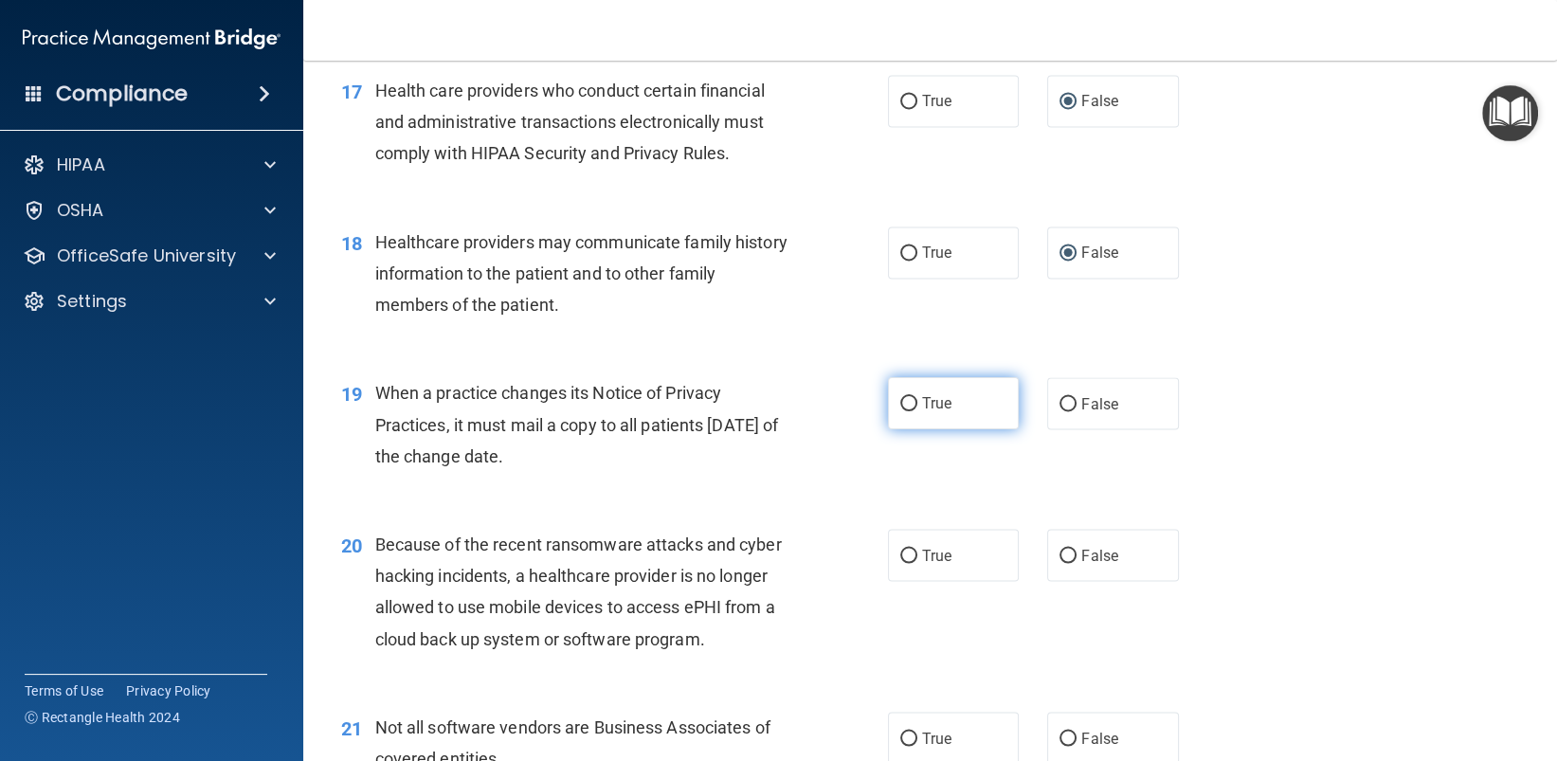
click at [907, 408] on input "True" at bounding box center [908, 404] width 17 height 14
radio input "true"
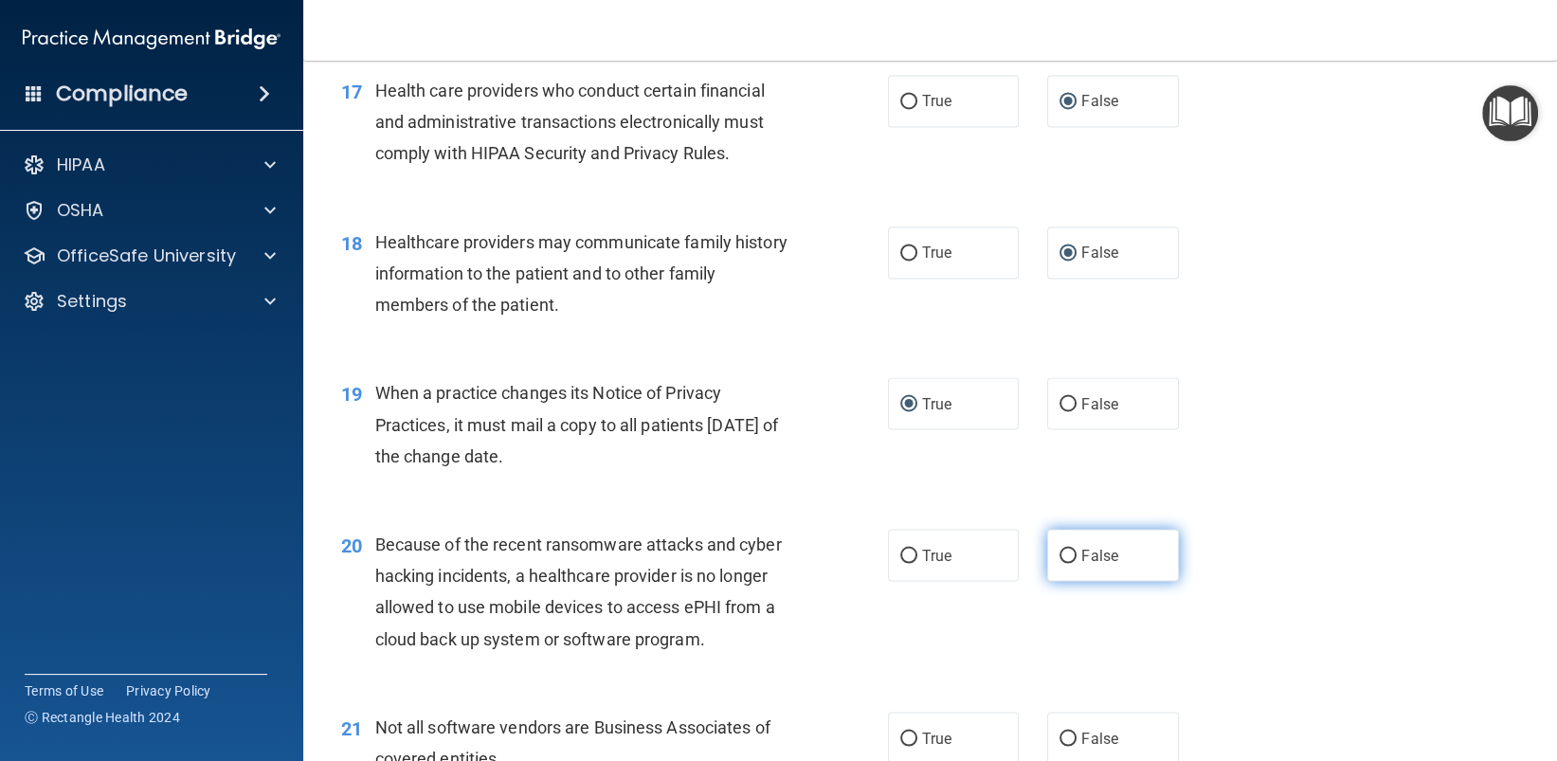
click at [1060, 553] on input "False" at bounding box center [1067, 556] width 17 height 14
radio input "true"
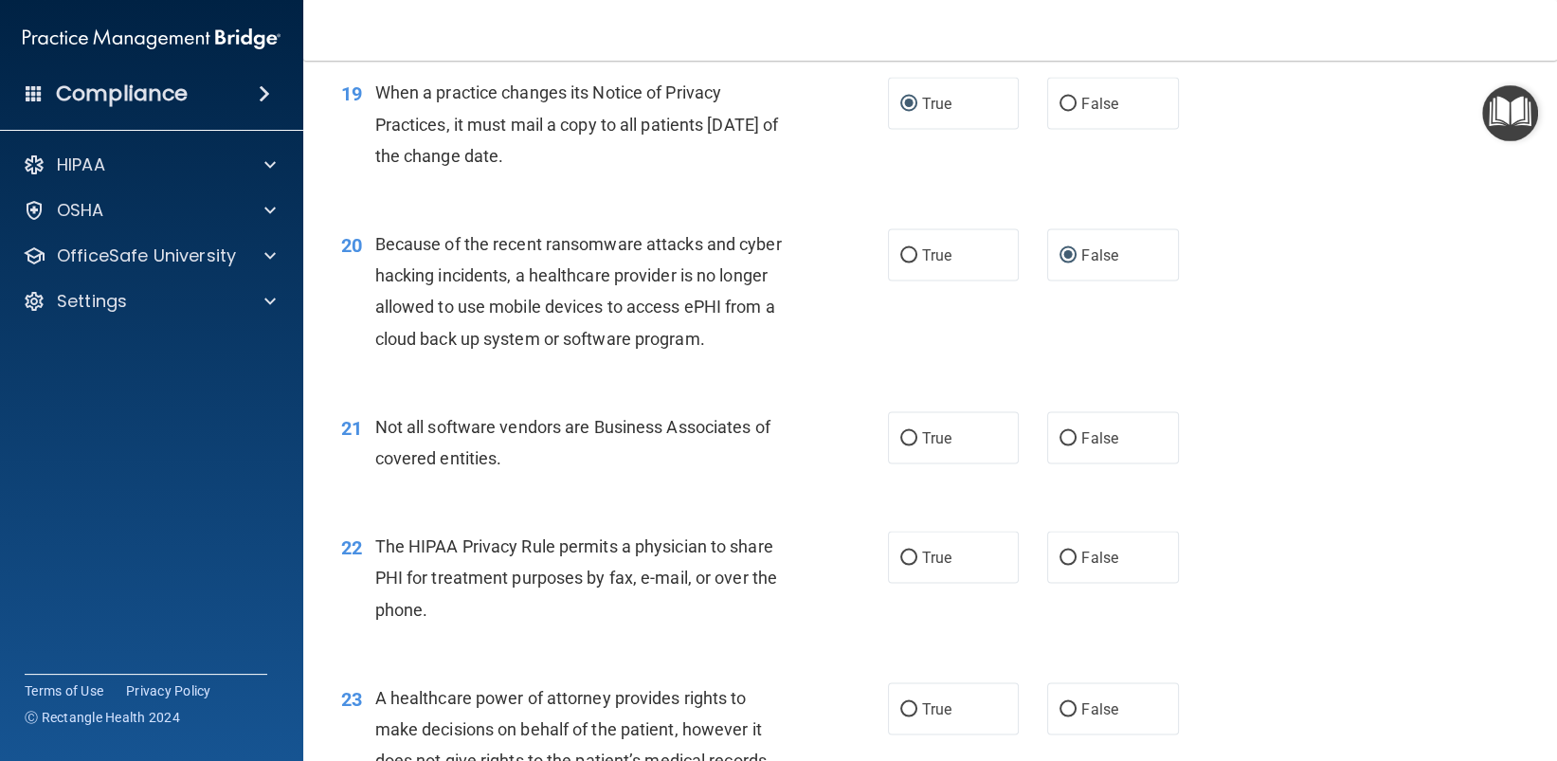
scroll to position [3032, 0]
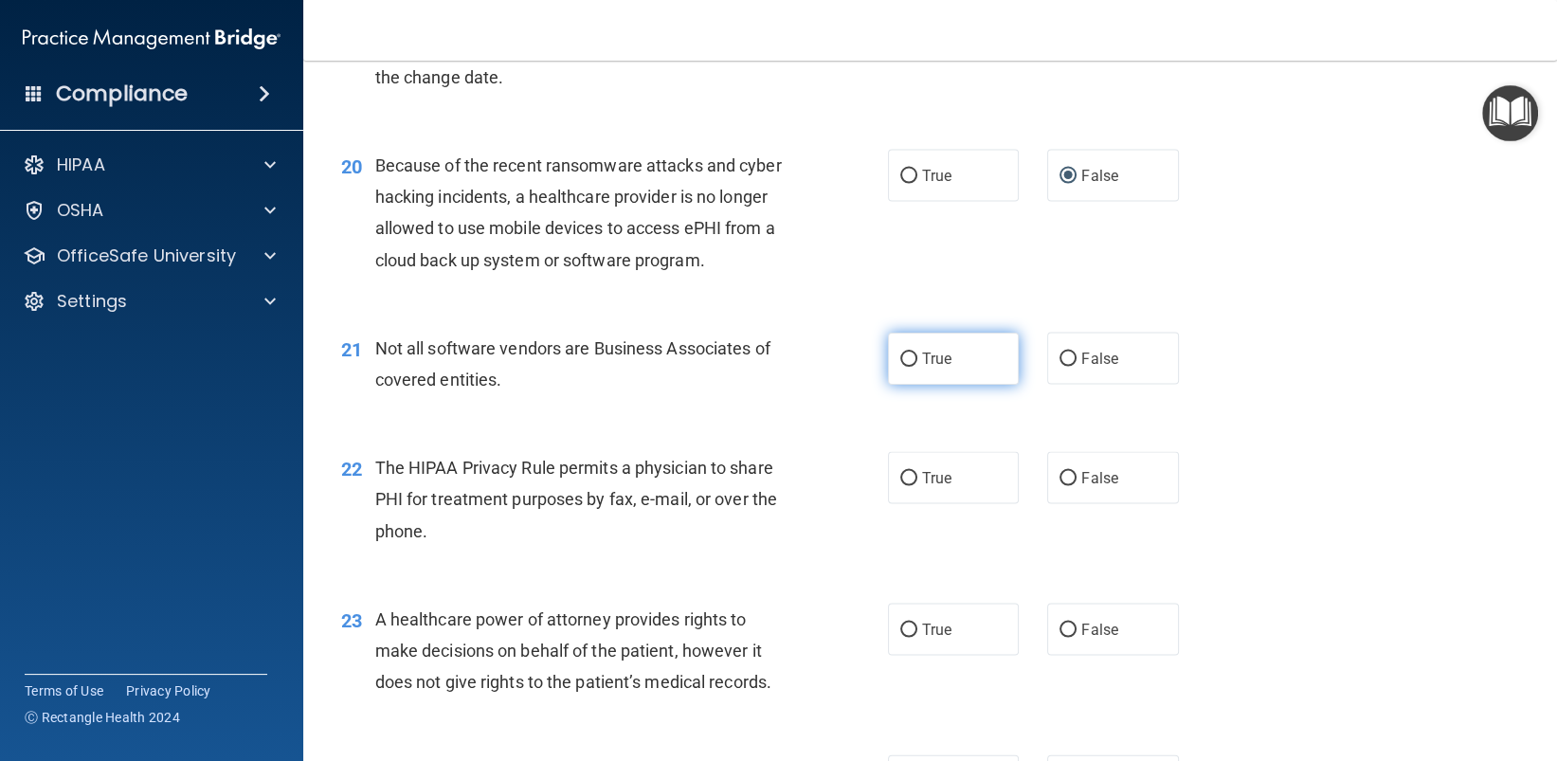
click at [903, 359] on input "True" at bounding box center [908, 359] width 17 height 14
radio input "true"
click at [1060, 476] on input "False" at bounding box center [1067, 479] width 17 height 14
radio input "true"
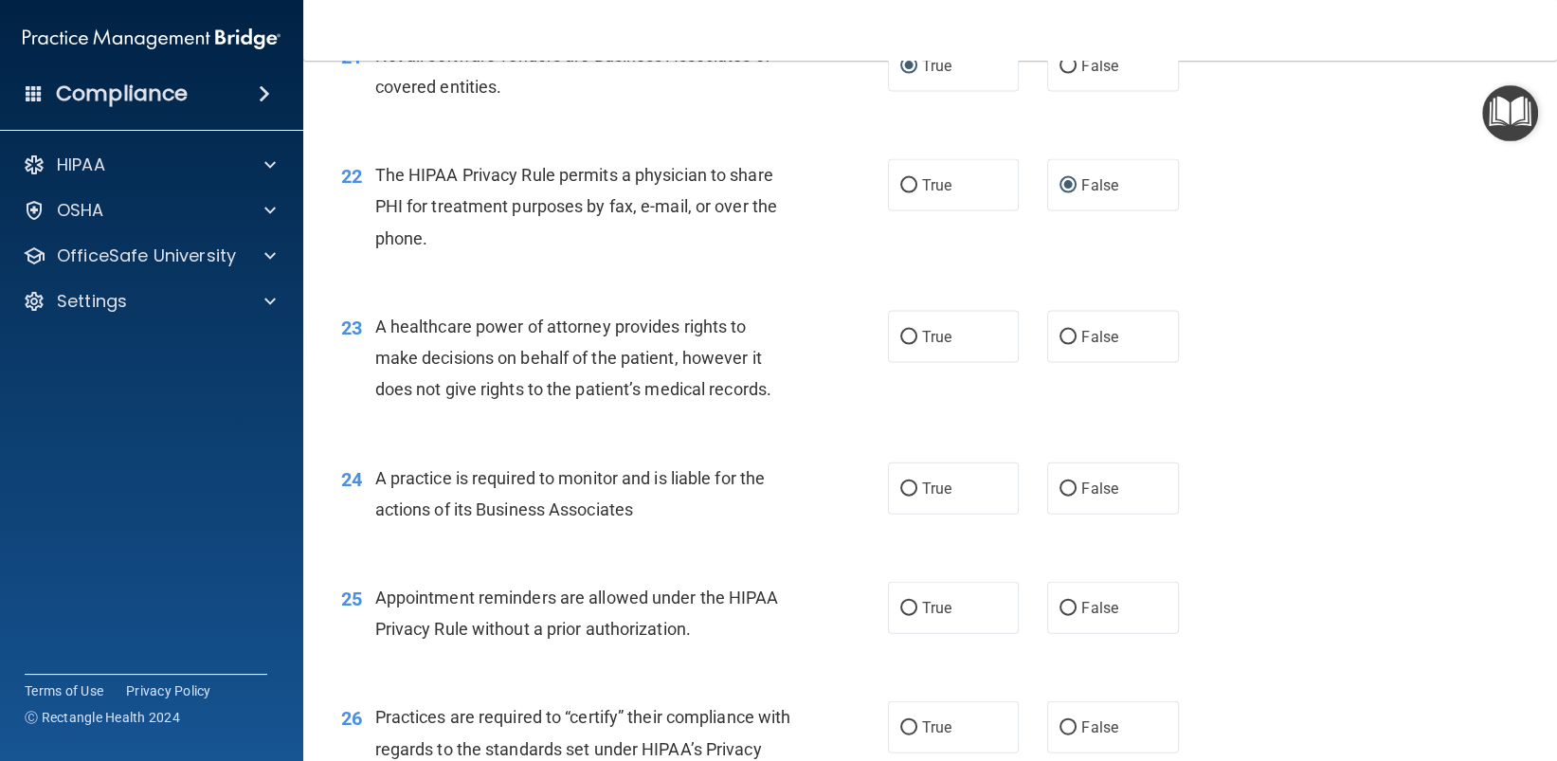
scroll to position [3411, 0]
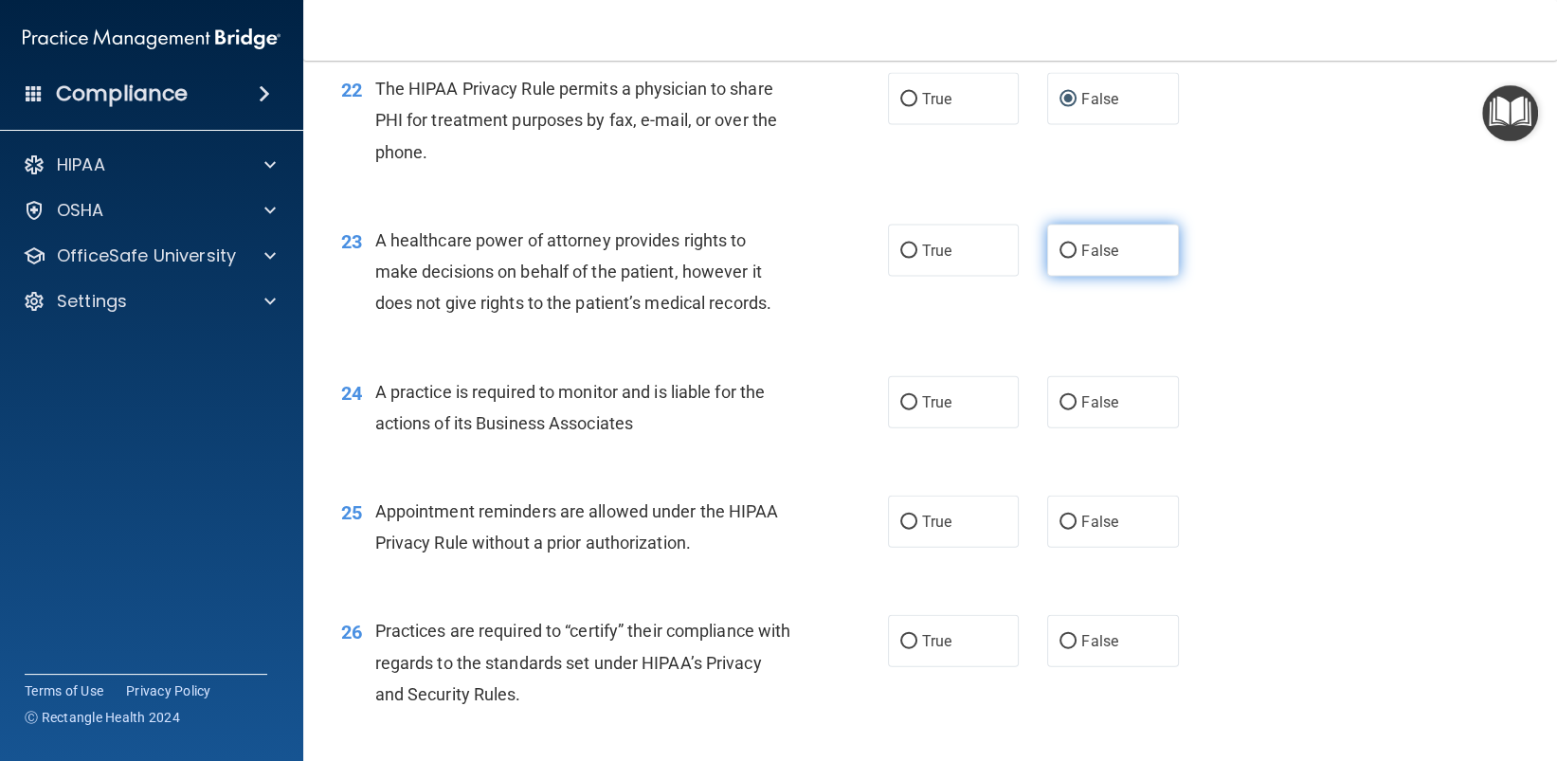
click at [1061, 251] on input "False" at bounding box center [1067, 251] width 17 height 14
radio input "true"
click at [906, 397] on input "True" at bounding box center [908, 403] width 17 height 14
radio input "true"
click at [900, 521] on input "True" at bounding box center [908, 522] width 17 height 14
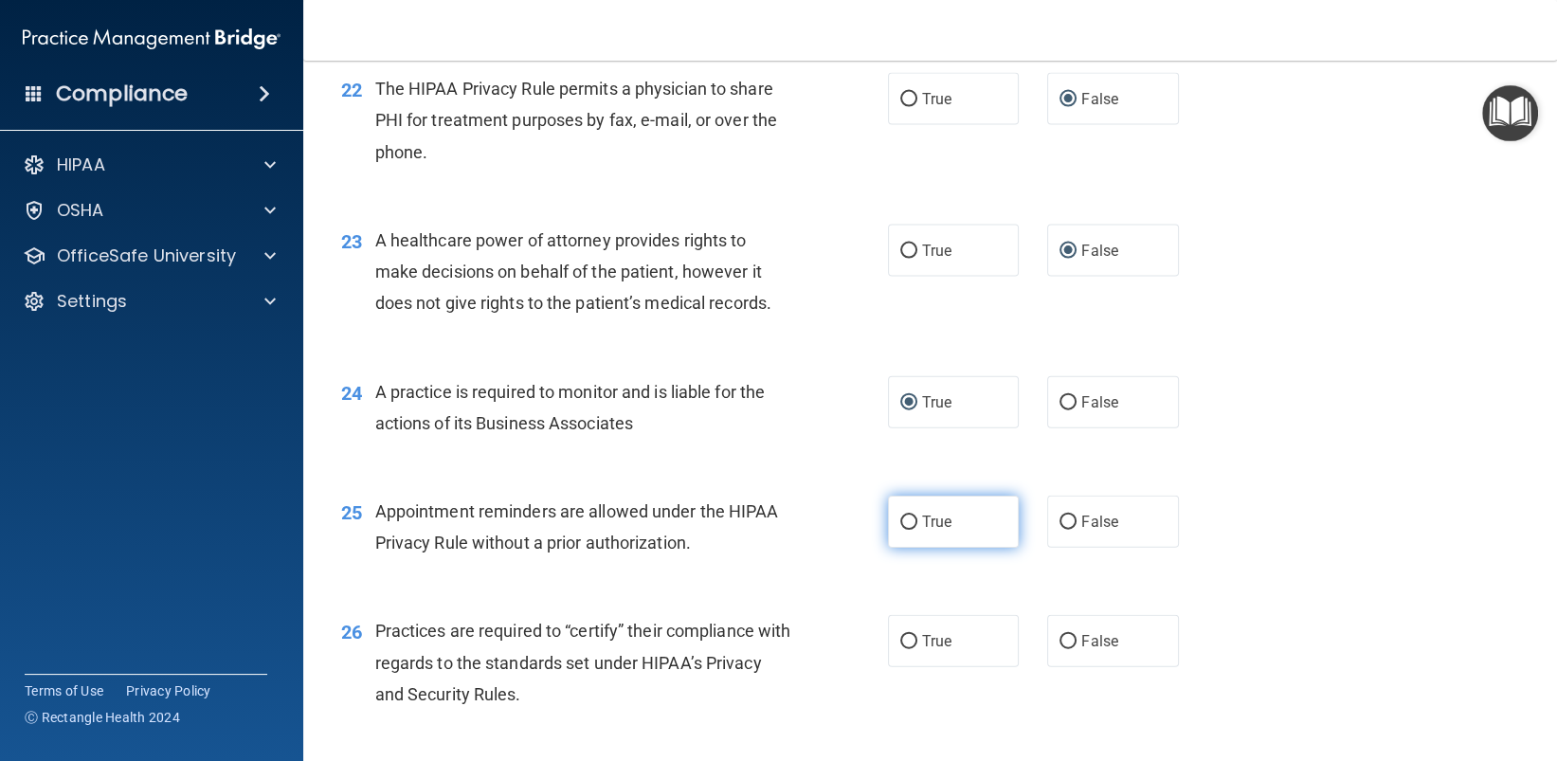
radio input "true"
click at [900, 647] on input "True" at bounding box center [908, 642] width 17 height 14
radio input "true"
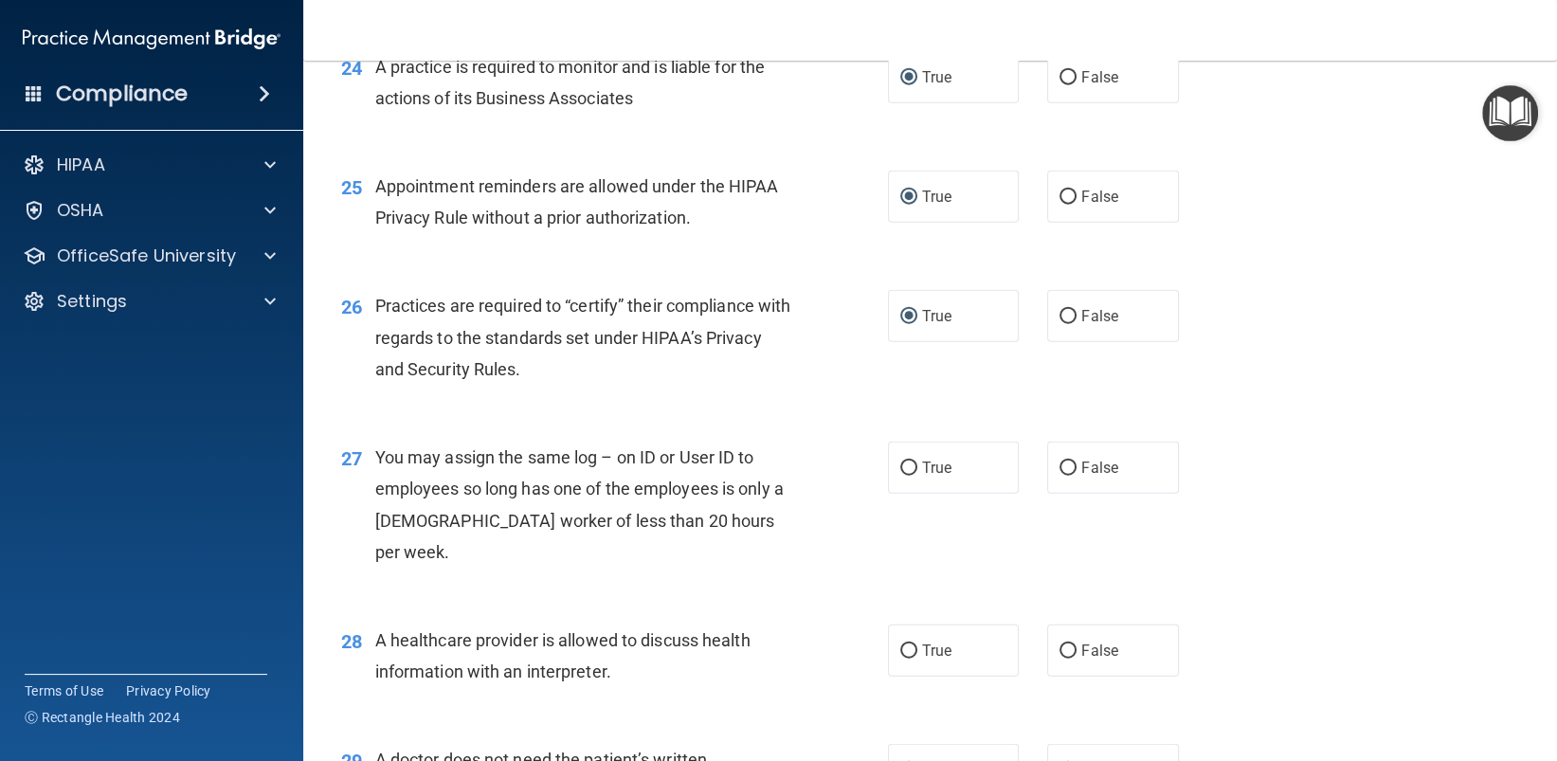
scroll to position [3790, 0]
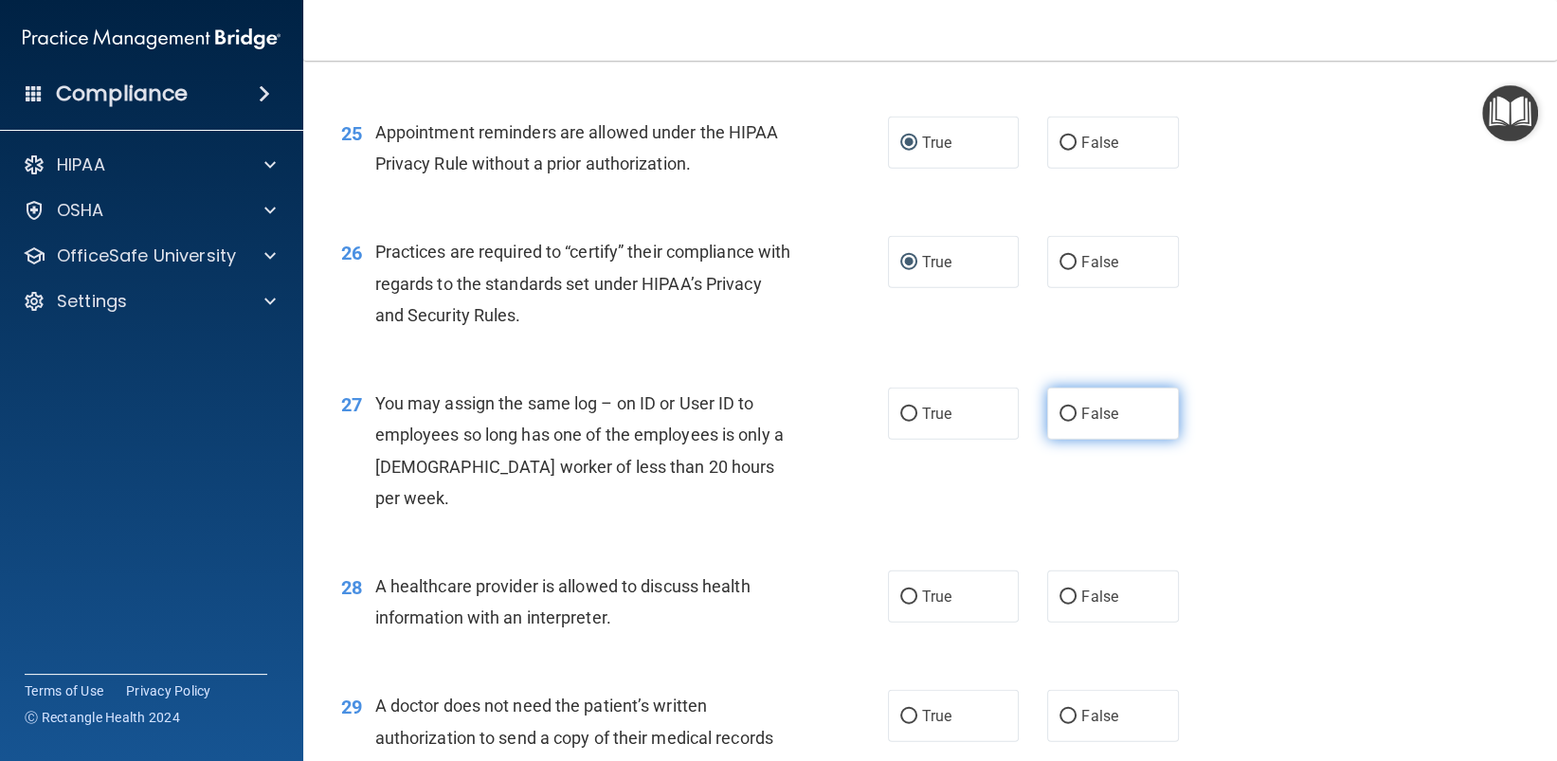
click at [1059, 412] on input "False" at bounding box center [1067, 414] width 17 height 14
radio input "true"
click at [1059, 590] on input "False" at bounding box center [1067, 597] width 17 height 14
radio input "true"
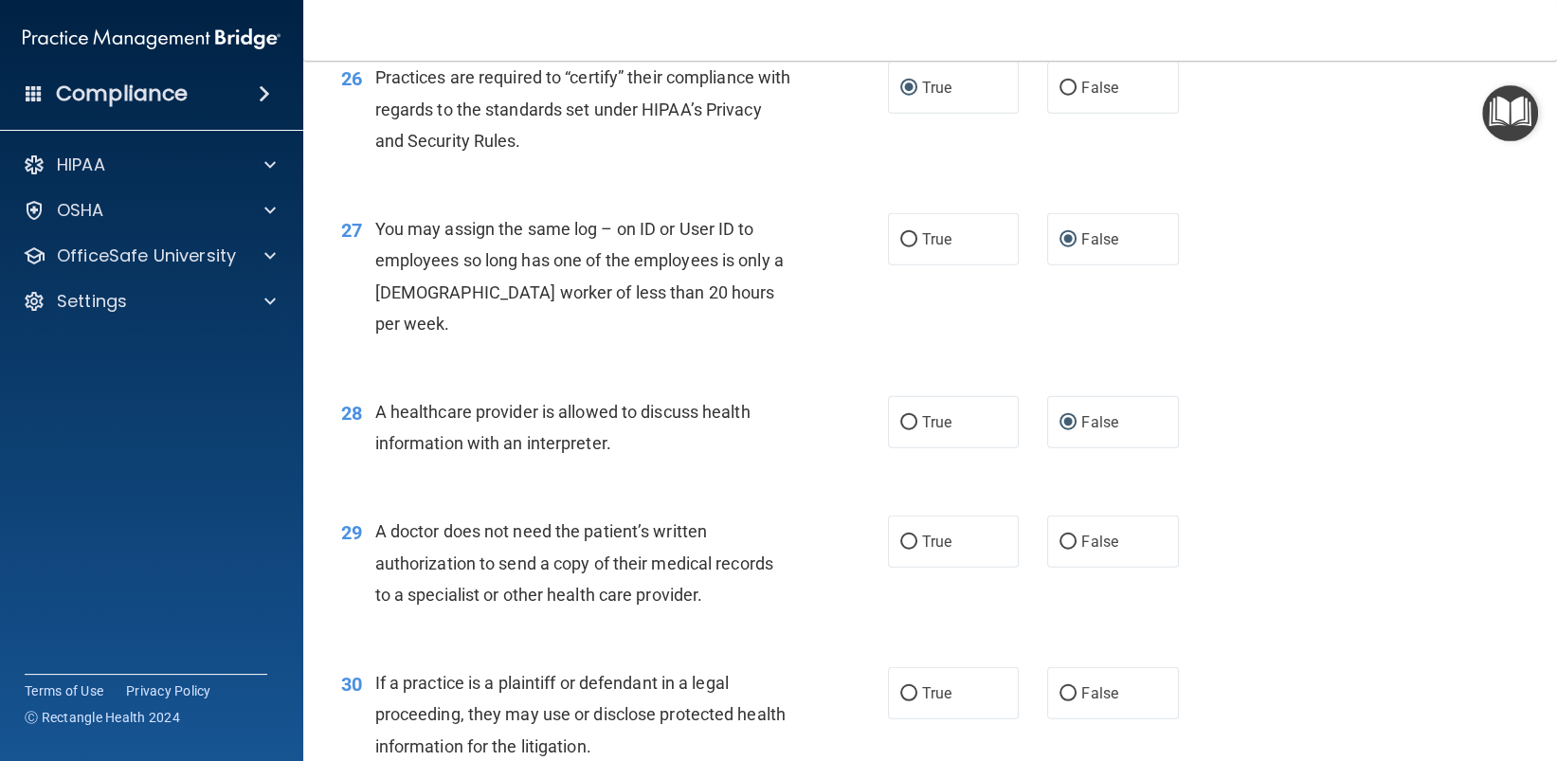
scroll to position [3980, 0]
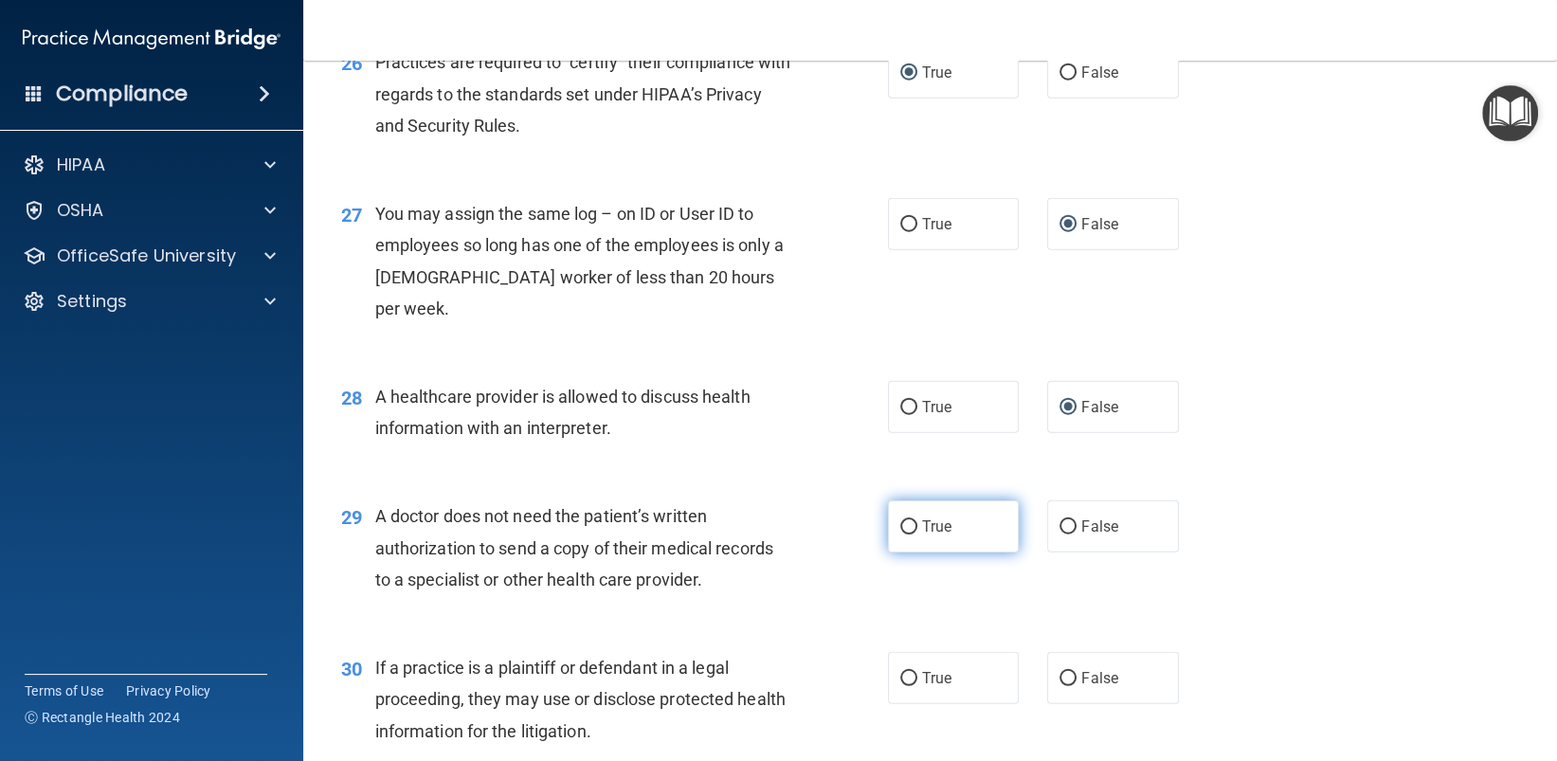
click at [904, 520] on input "True" at bounding box center [908, 527] width 17 height 14
radio input "true"
click at [1059, 672] on input "False" at bounding box center [1067, 679] width 17 height 14
radio input "true"
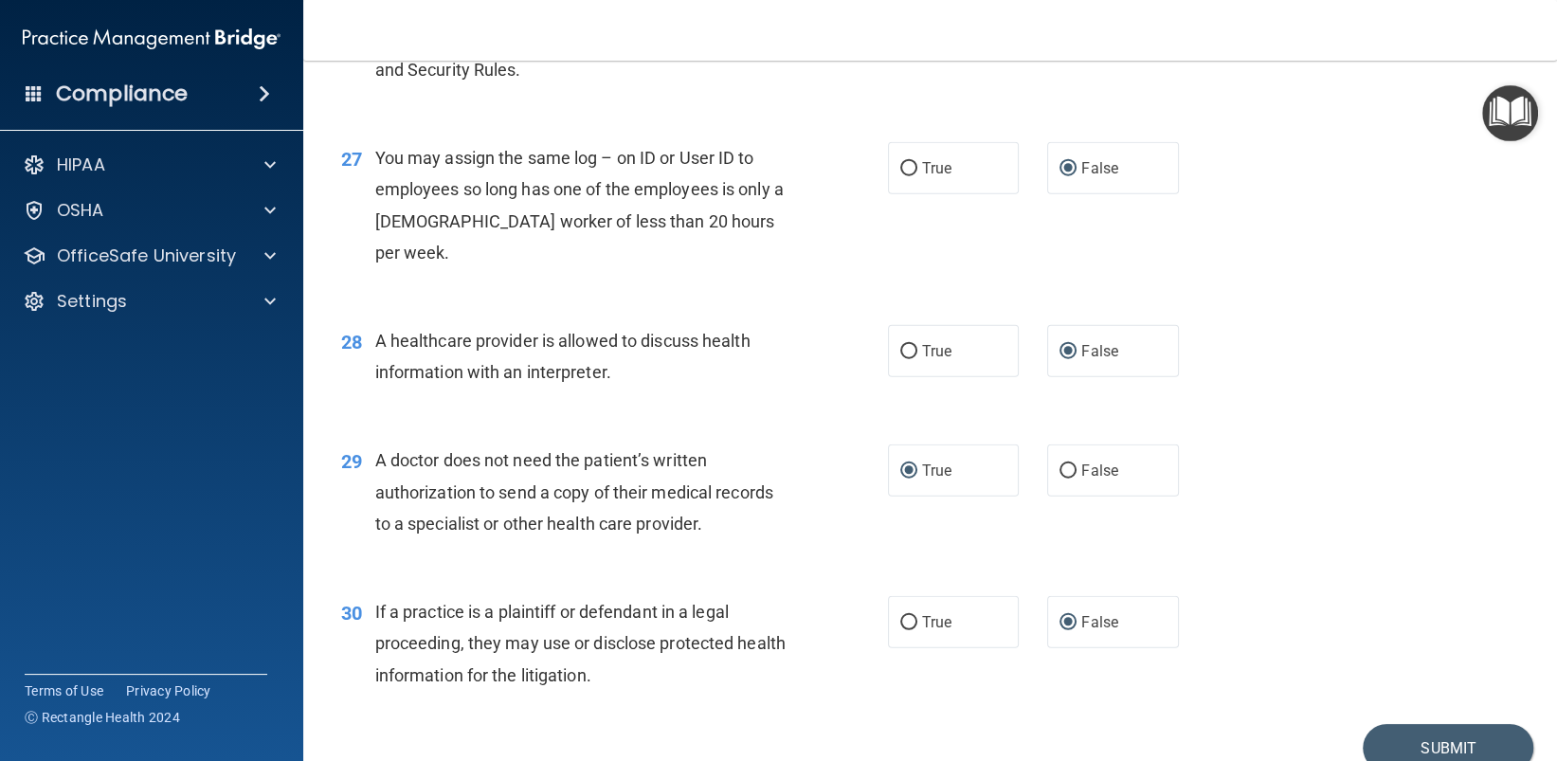
scroll to position [4091, 0]
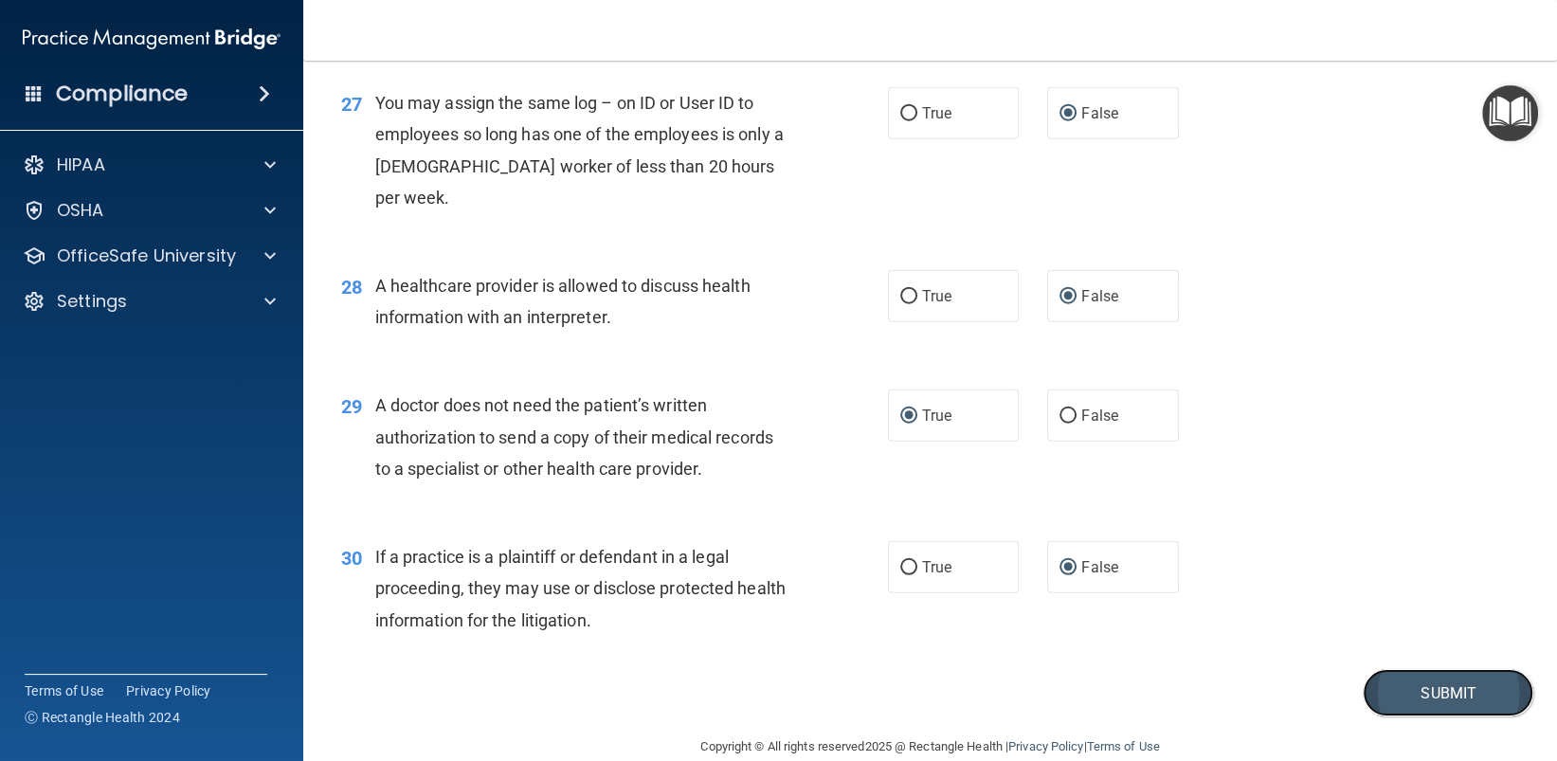
click at [1410, 669] on button "Submit" at bounding box center [1448, 693] width 171 height 48
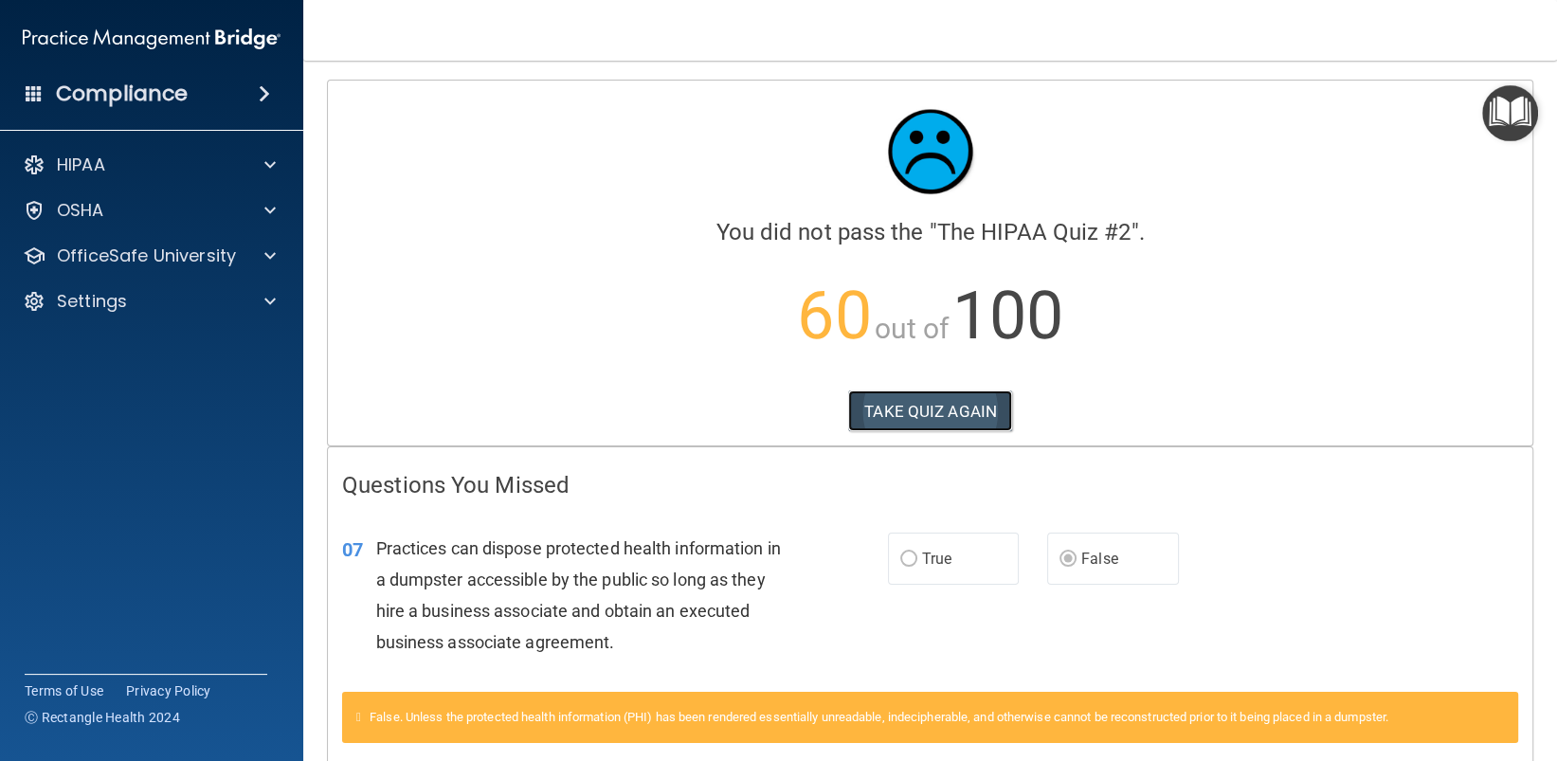
click at [919, 407] on button "TAKE QUIZ AGAIN" at bounding box center [930, 411] width 164 height 42
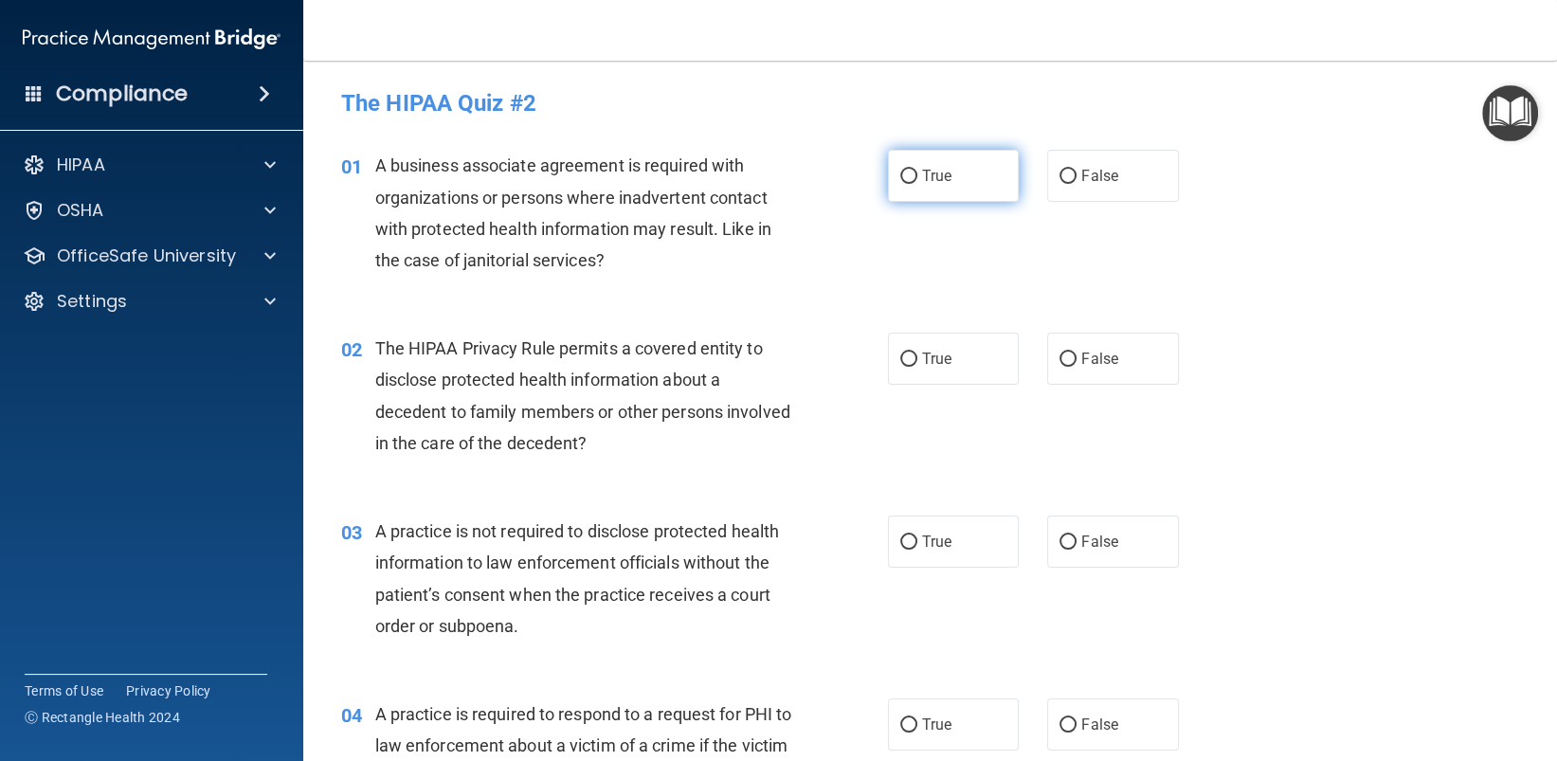
click at [900, 176] on input "True" at bounding box center [908, 177] width 17 height 14
radio input "true"
click at [900, 173] on input "True" at bounding box center [908, 177] width 17 height 14
click at [1061, 172] on input "False" at bounding box center [1067, 177] width 17 height 14
radio input "true"
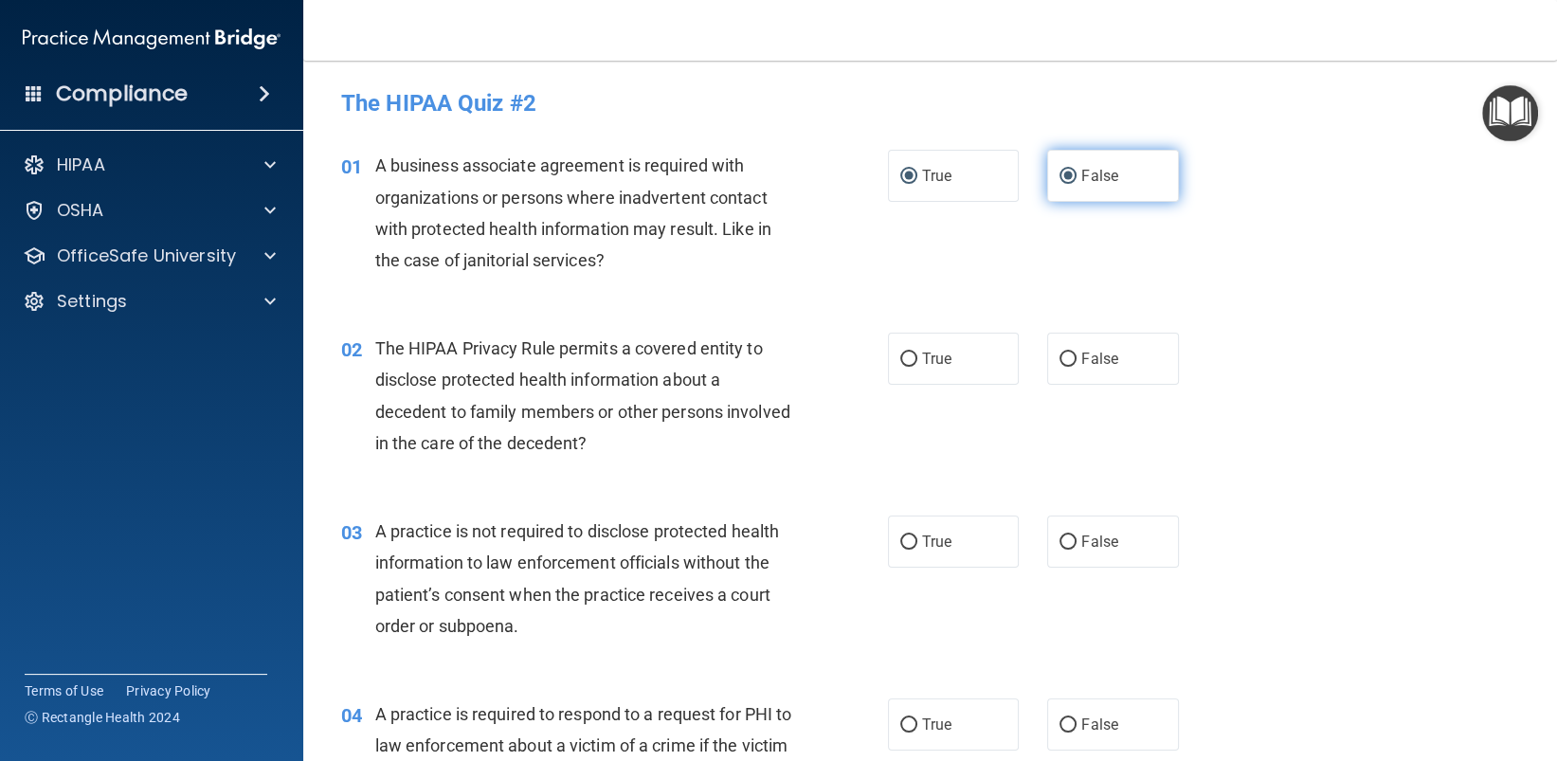
radio input "false"
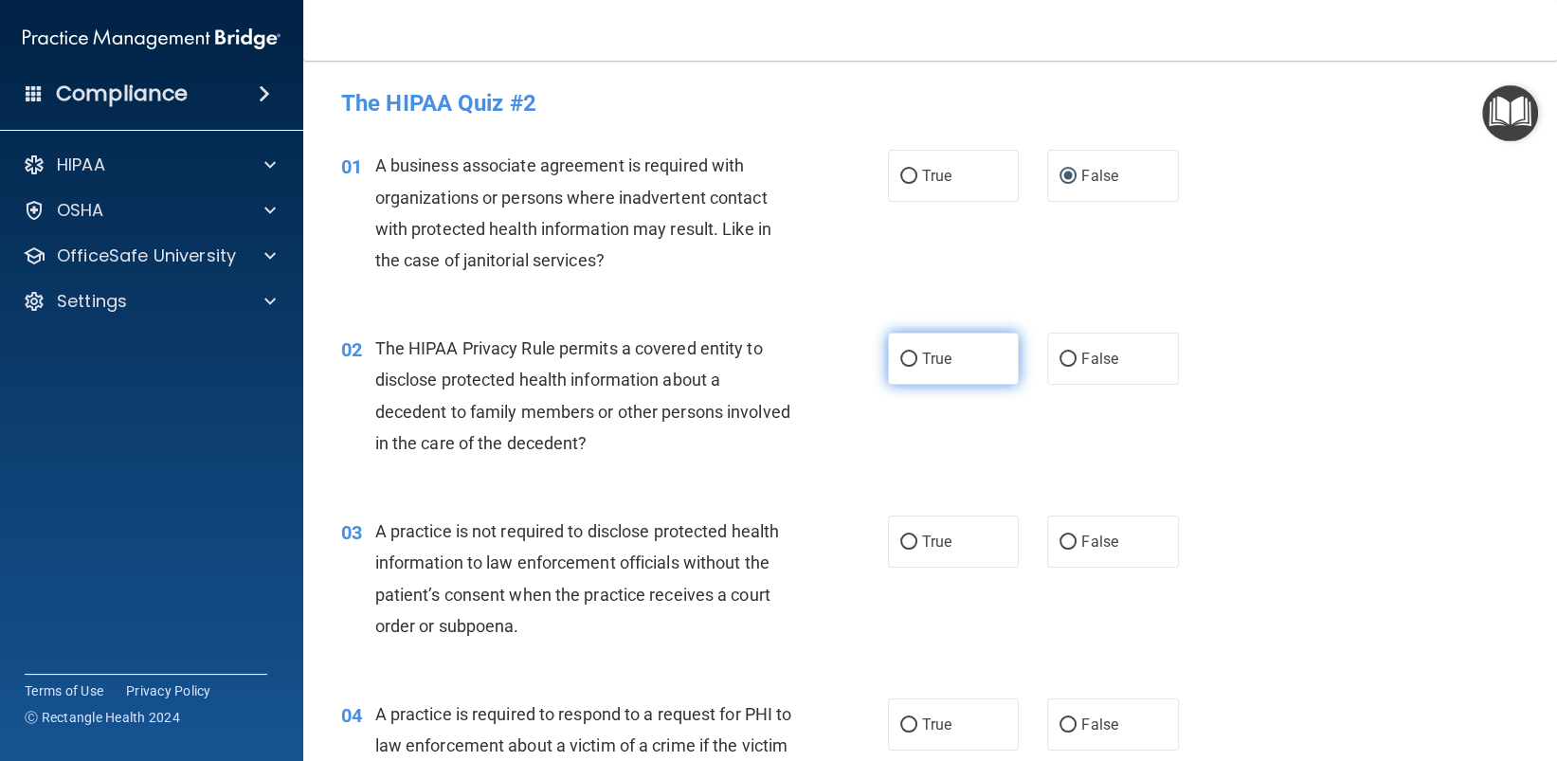
click at [900, 352] on input "True" at bounding box center [908, 359] width 17 height 14
radio input "true"
click at [1062, 541] on input "False" at bounding box center [1067, 542] width 17 height 14
radio input "true"
drag, startPoint x: 897, startPoint y: 714, endPoint x: 1271, endPoint y: 645, distance: 379.7
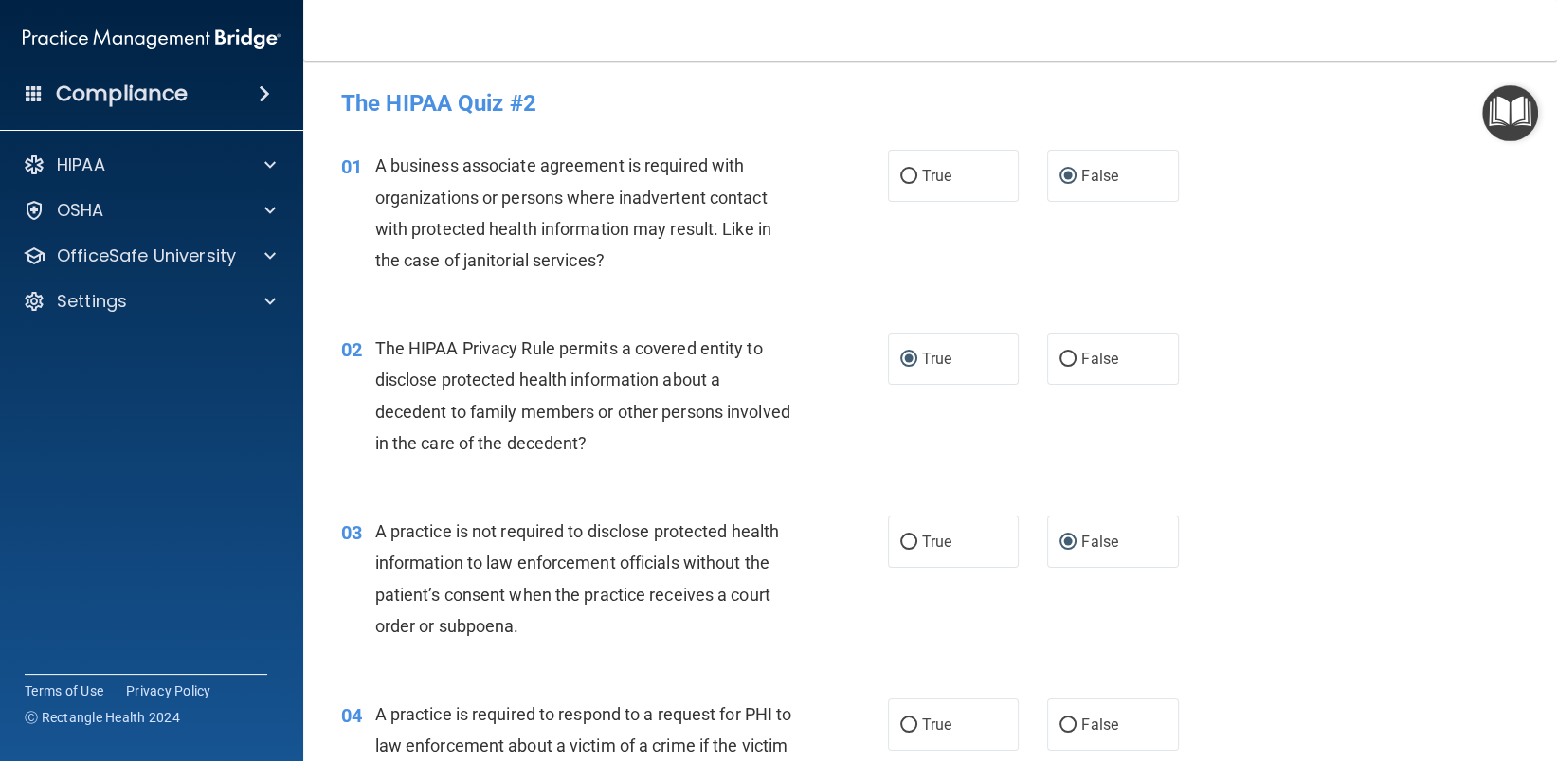
click at [900, 718] on input "True" at bounding box center [908, 725] width 17 height 14
radio input "true"
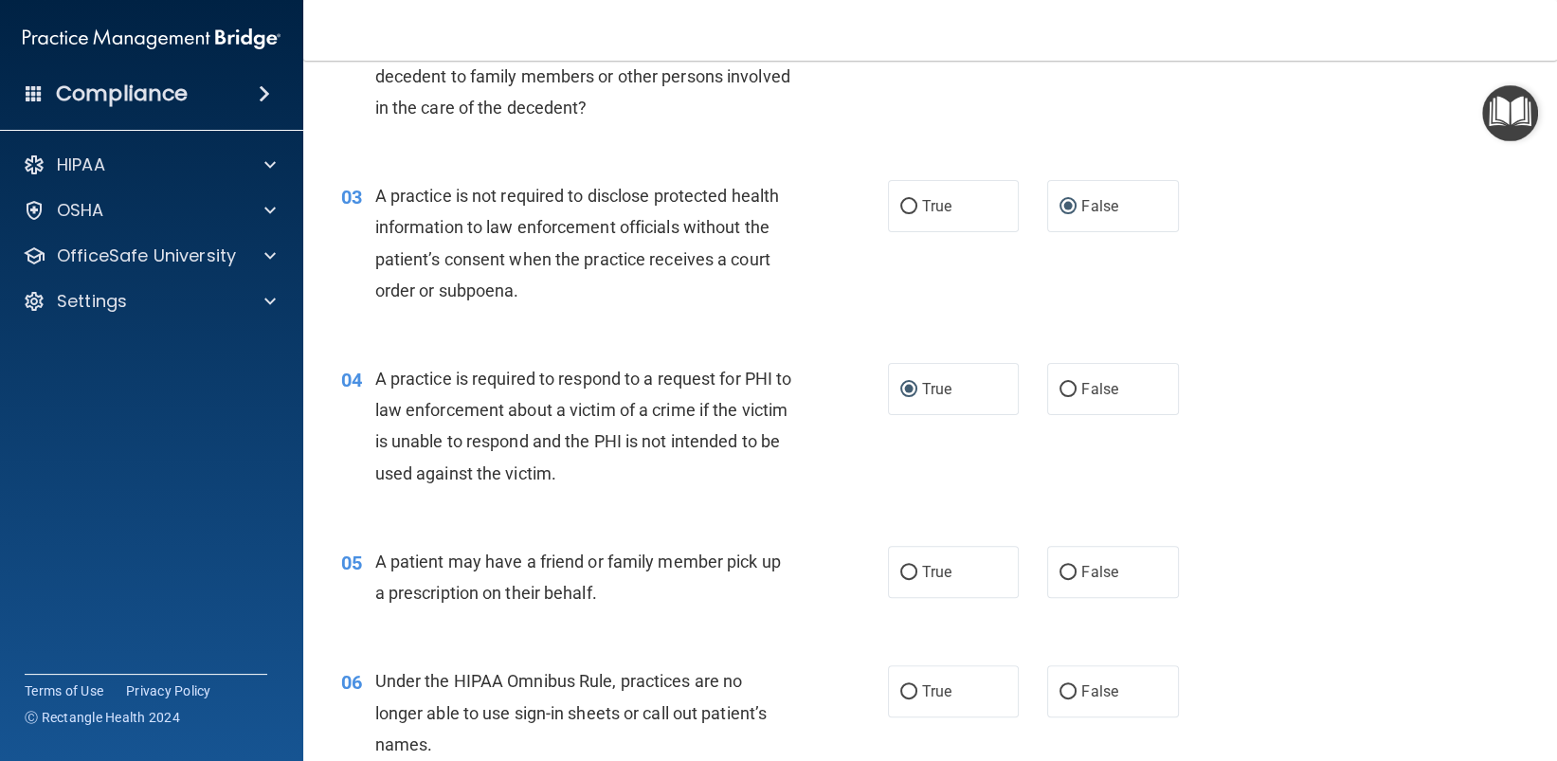
scroll to position [569, 0]
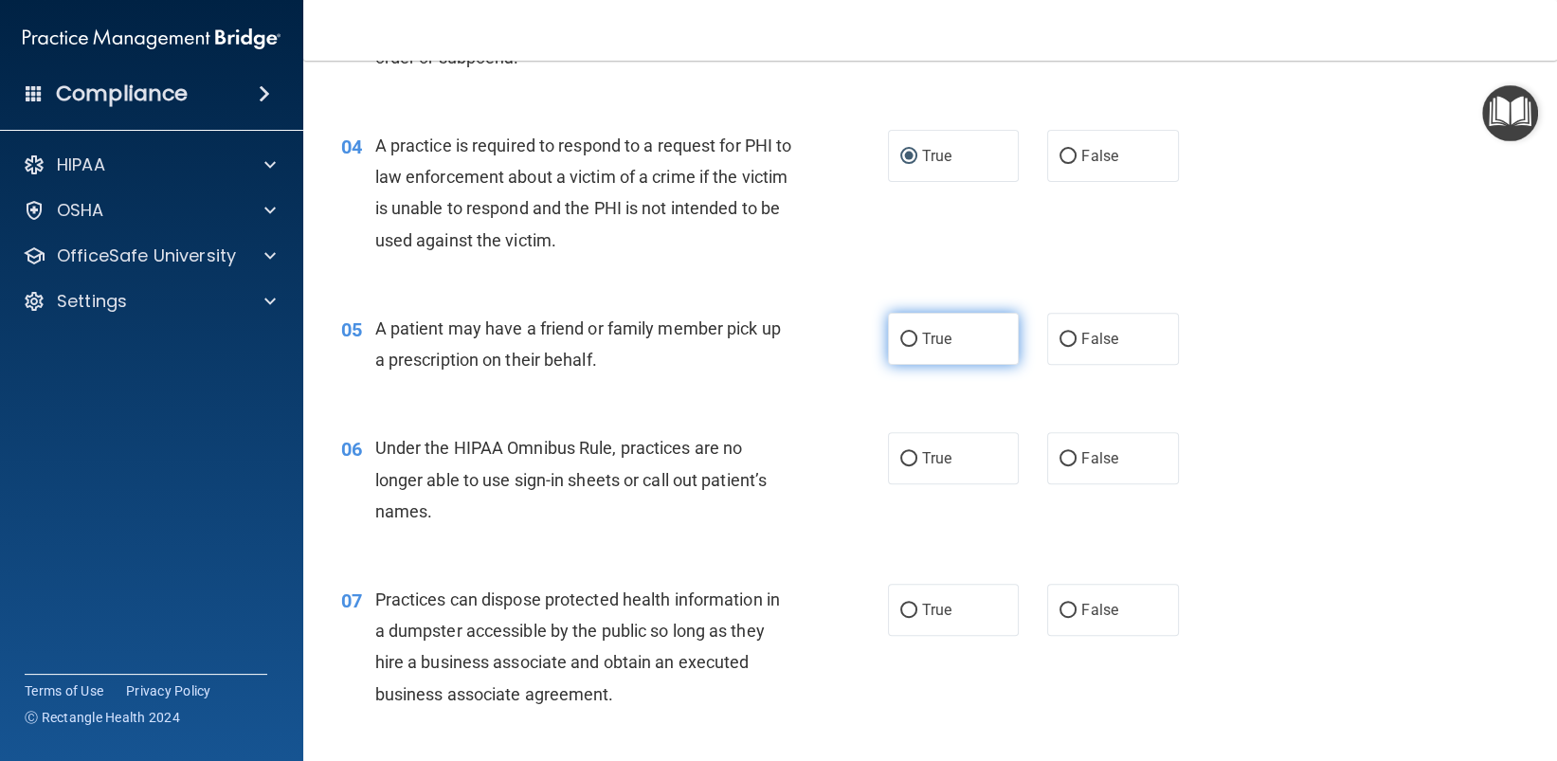
click at [902, 341] on input "True" at bounding box center [908, 340] width 17 height 14
radio input "true"
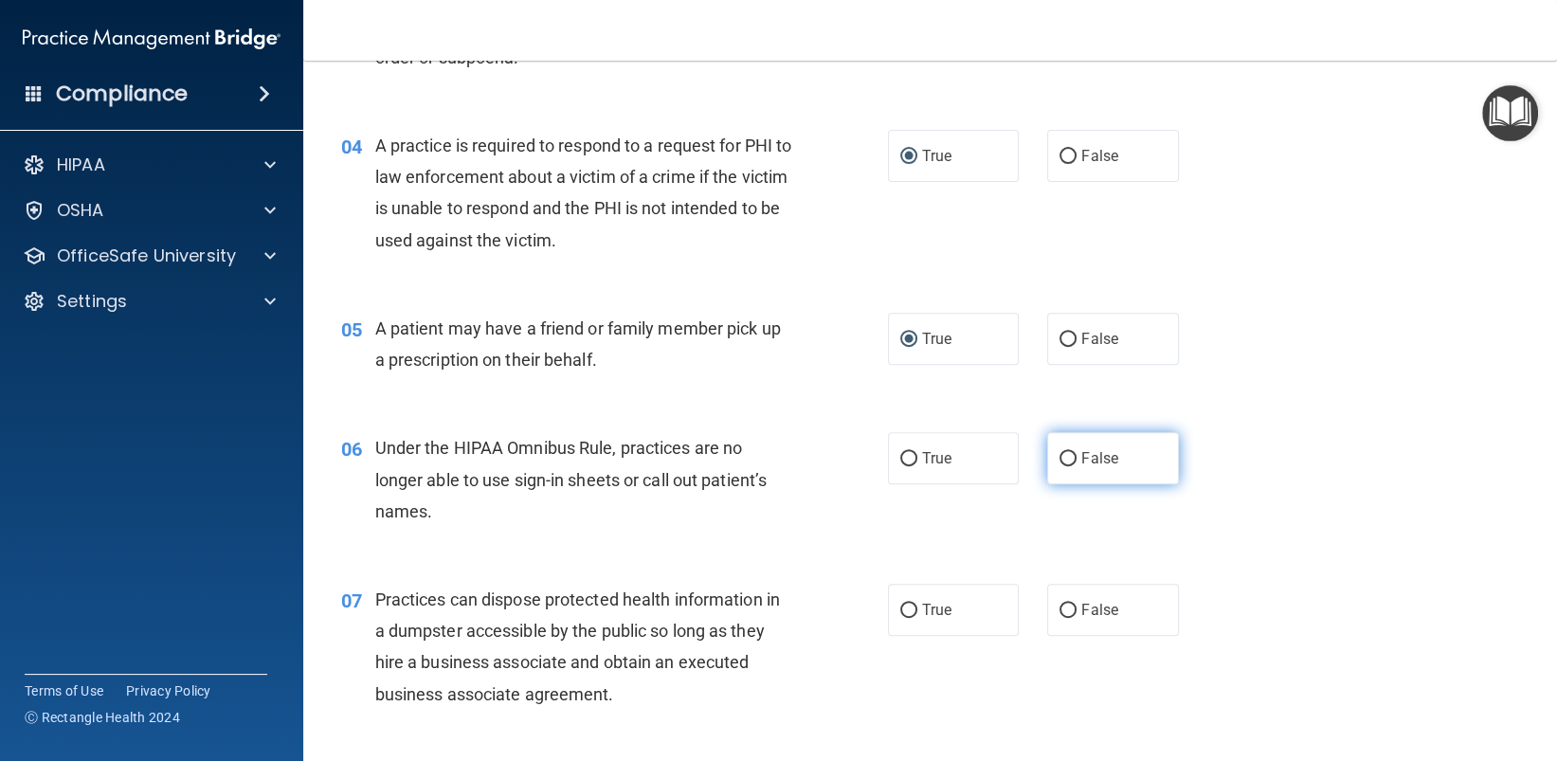
click at [1059, 461] on input "False" at bounding box center [1067, 459] width 17 height 14
radio input "true"
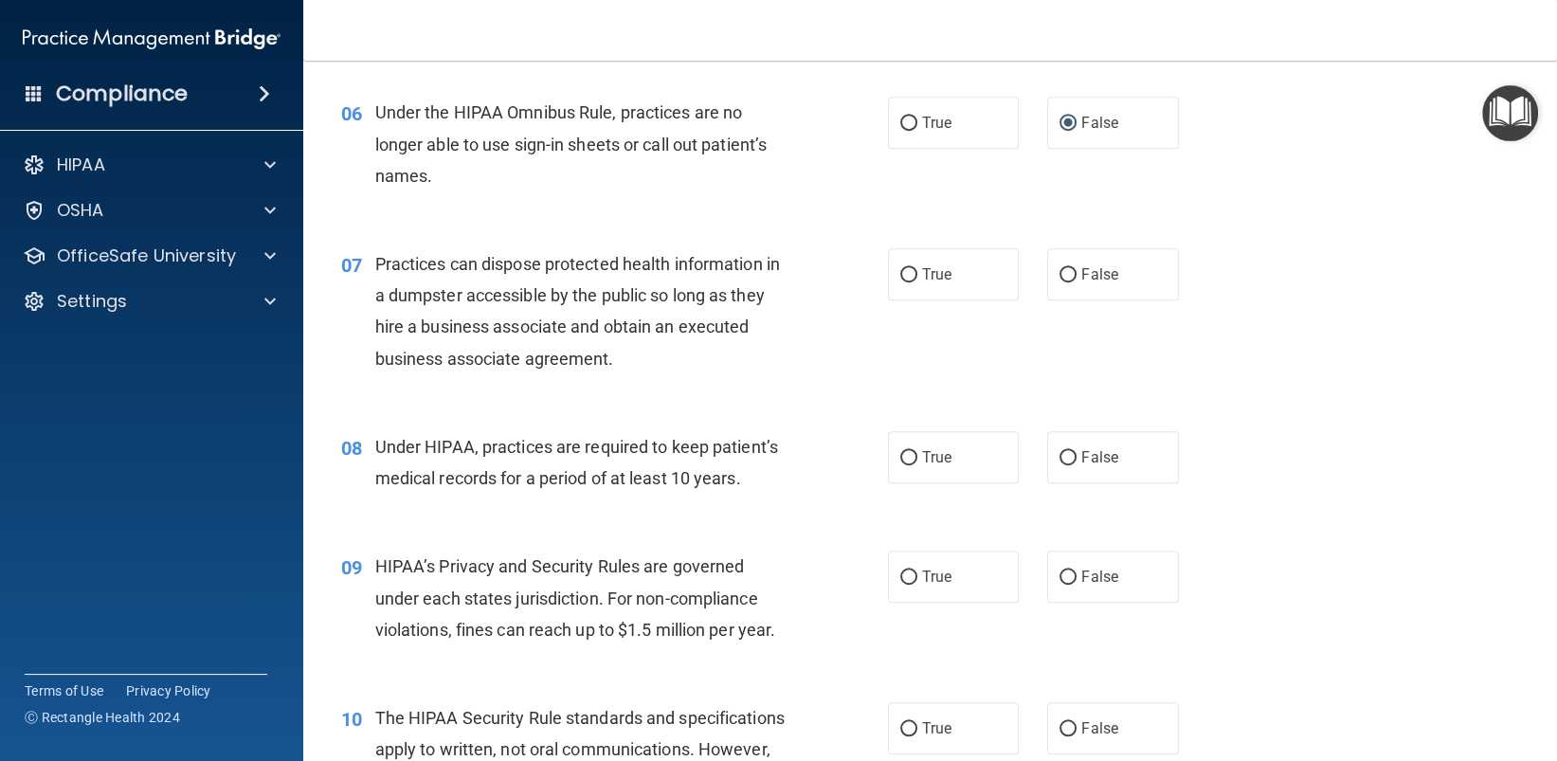
scroll to position [948, 0]
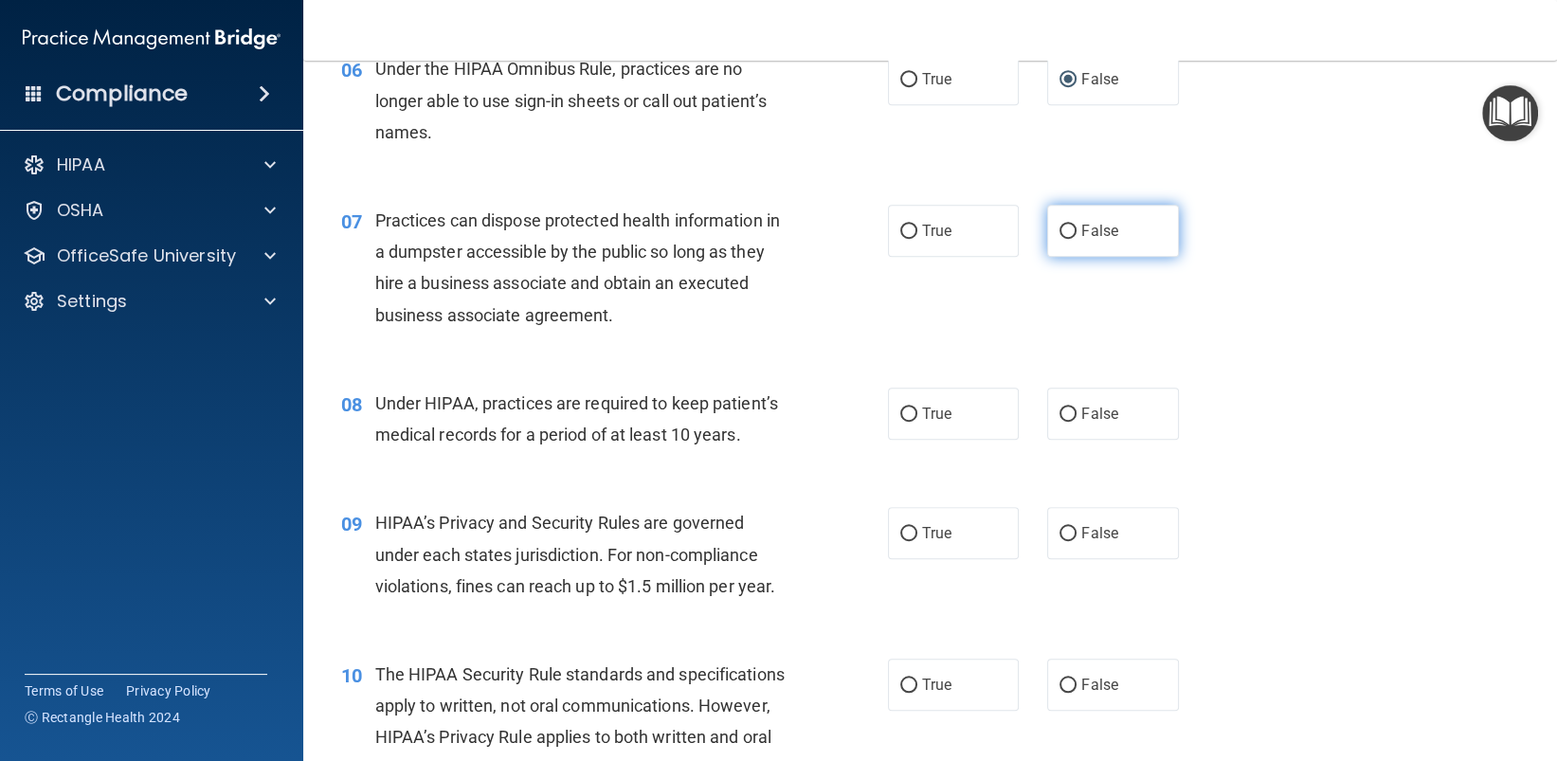
click at [1062, 225] on input "False" at bounding box center [1067, 232] width 17 height 14
radio input "true"
click at [1059, 418] on input "False" at bounding box center [1067, 414] width 17 height 14
radio input "true"
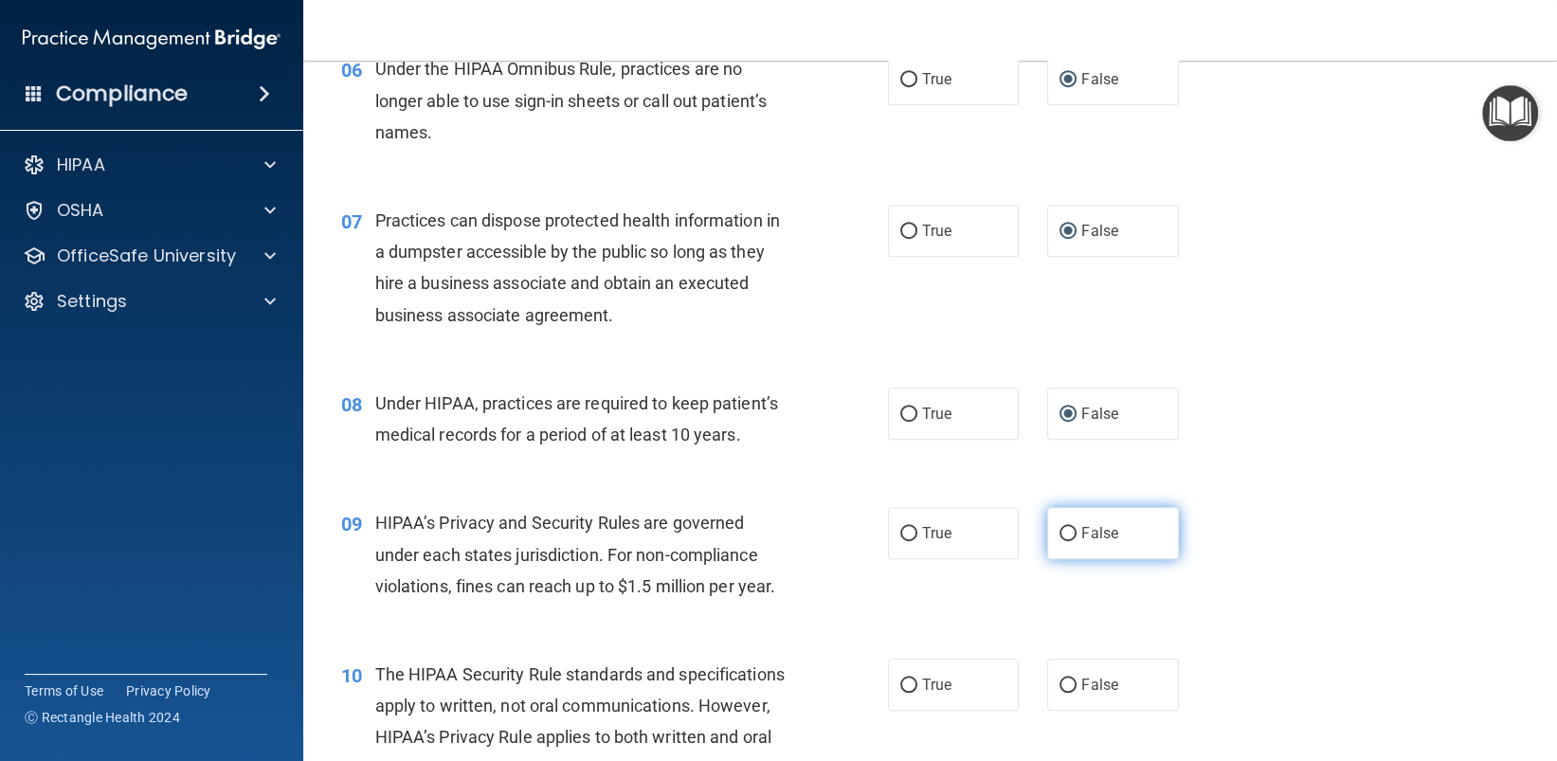
click at [1059, 532] on input "False" at bounding box center [1067, 534] width 17 height 14
radio input "true"
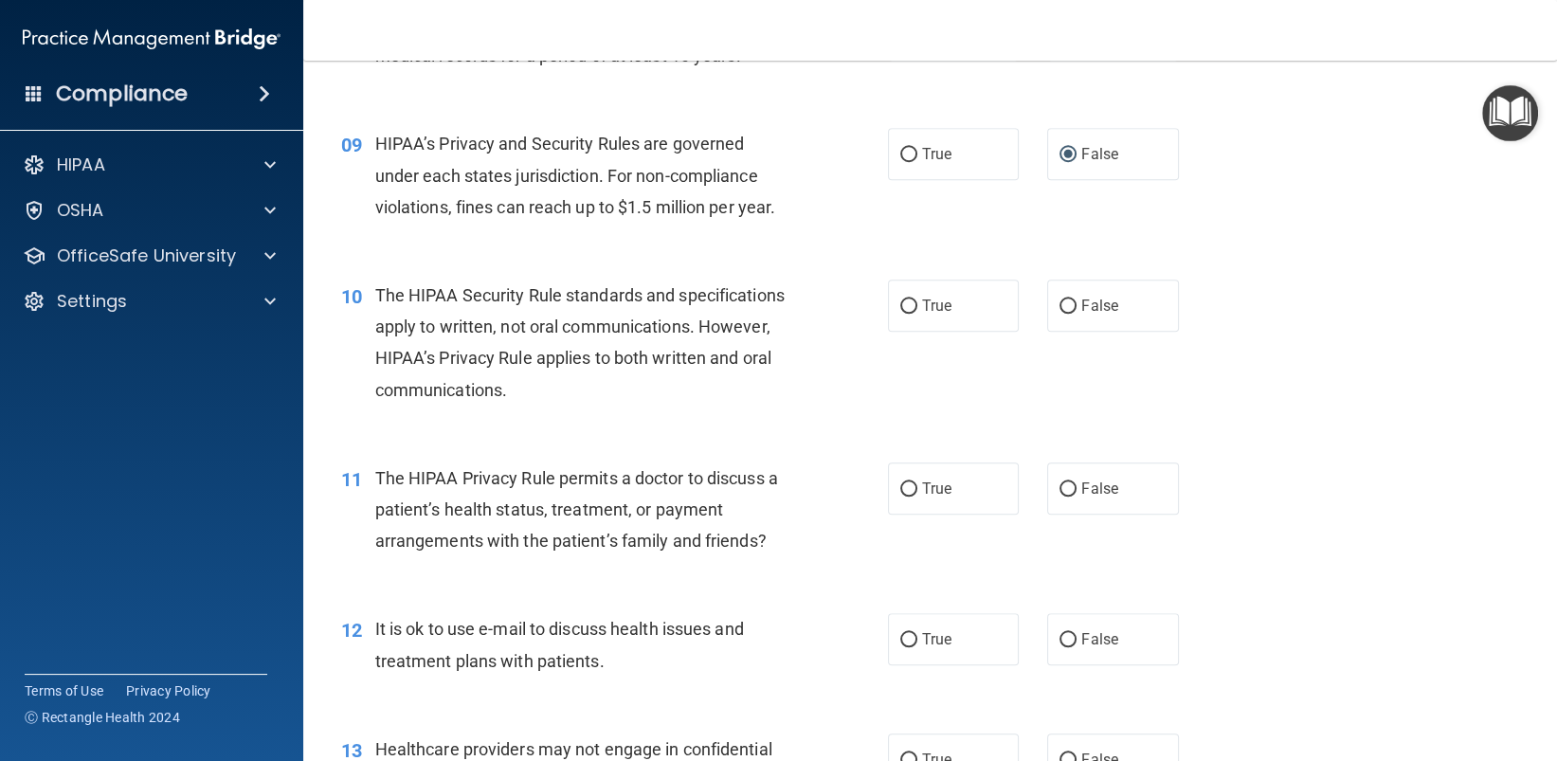
scroll to position [1421, 0]
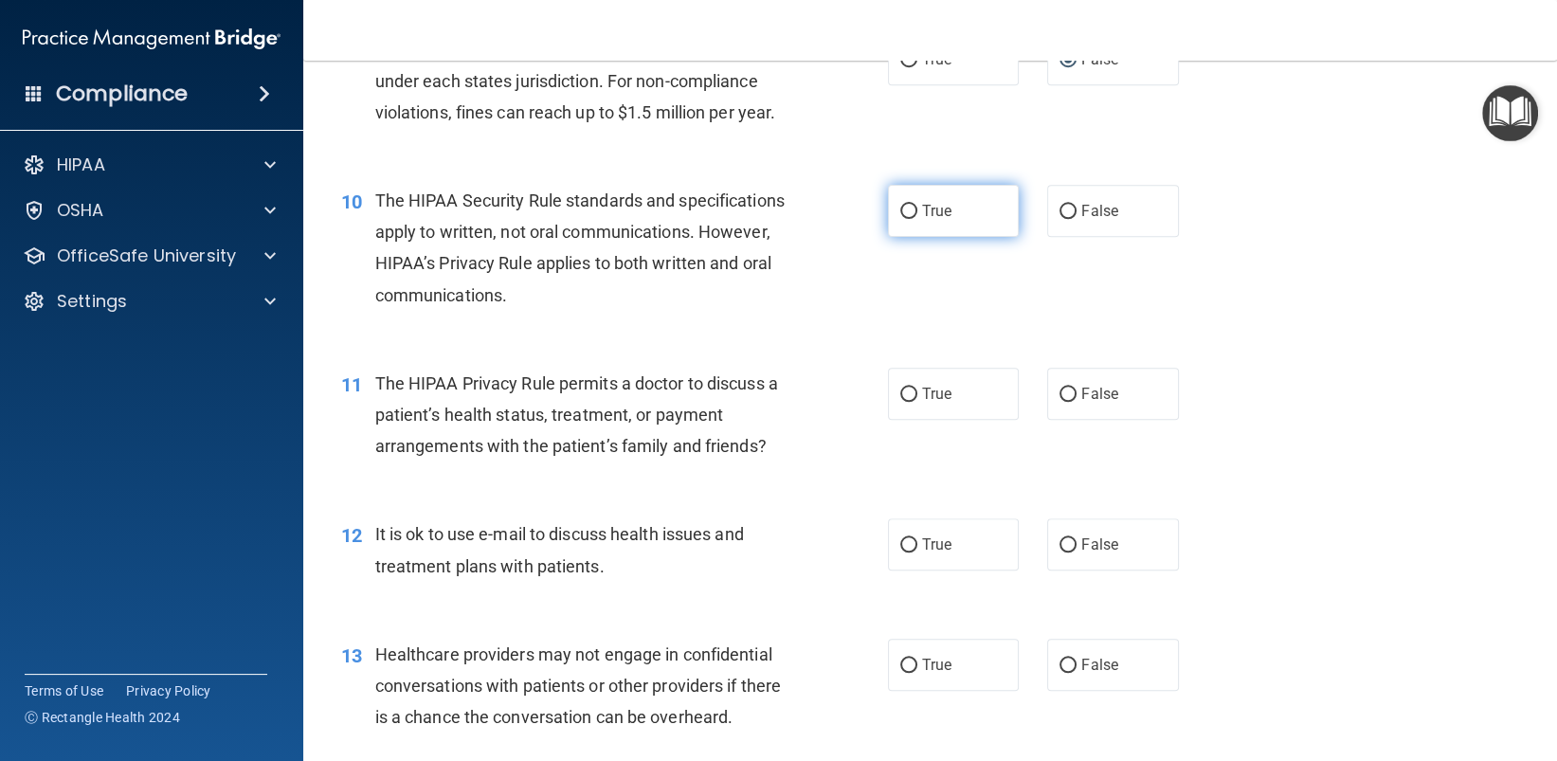
click at [900, 210] on input "True" at bounding box center [908, 212] width 17 height 14
radio input "true"
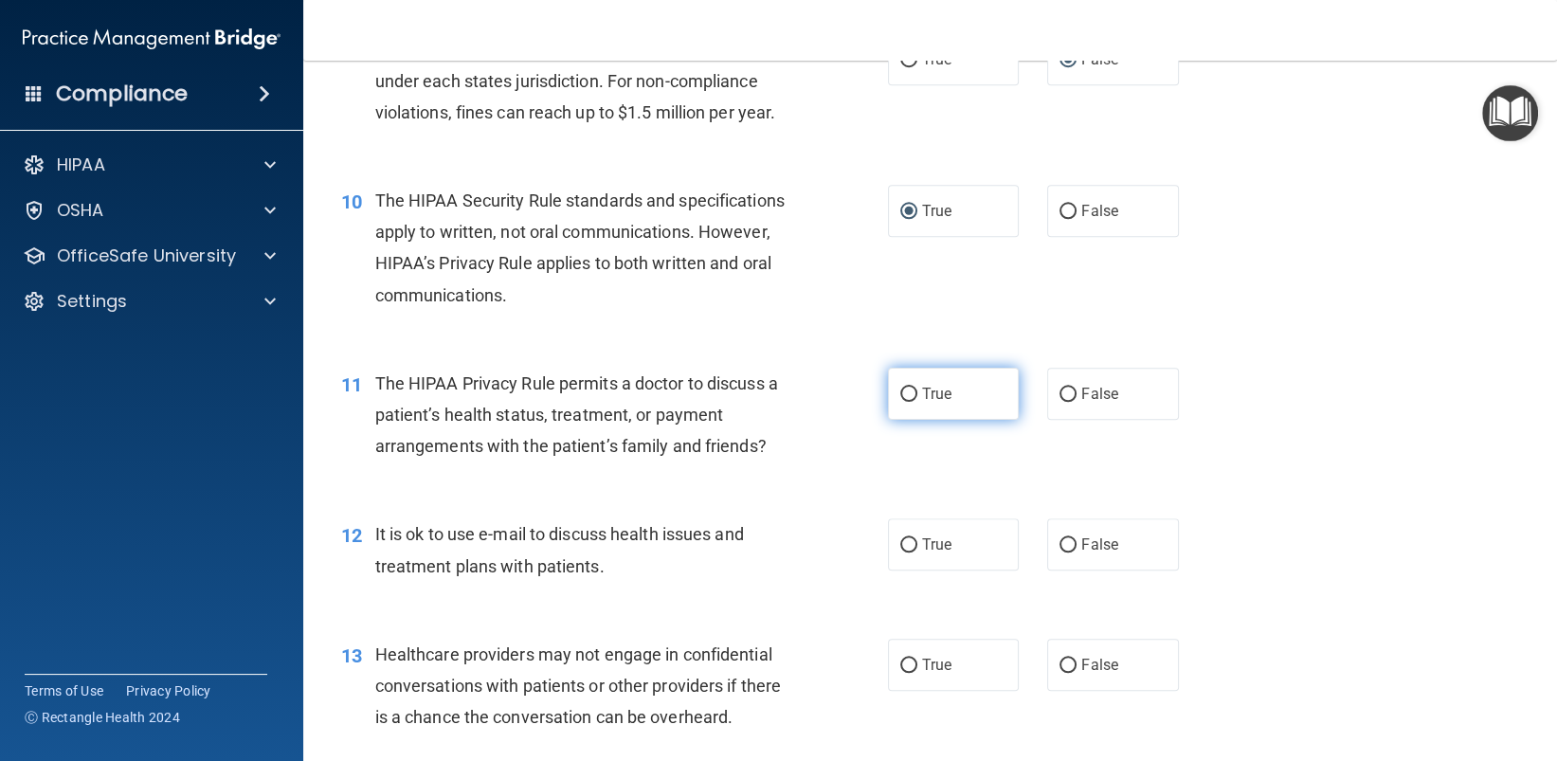
click at [900, 394] on input "True" at bounding box center [908, 395] width 17 height 14
radio input "true"
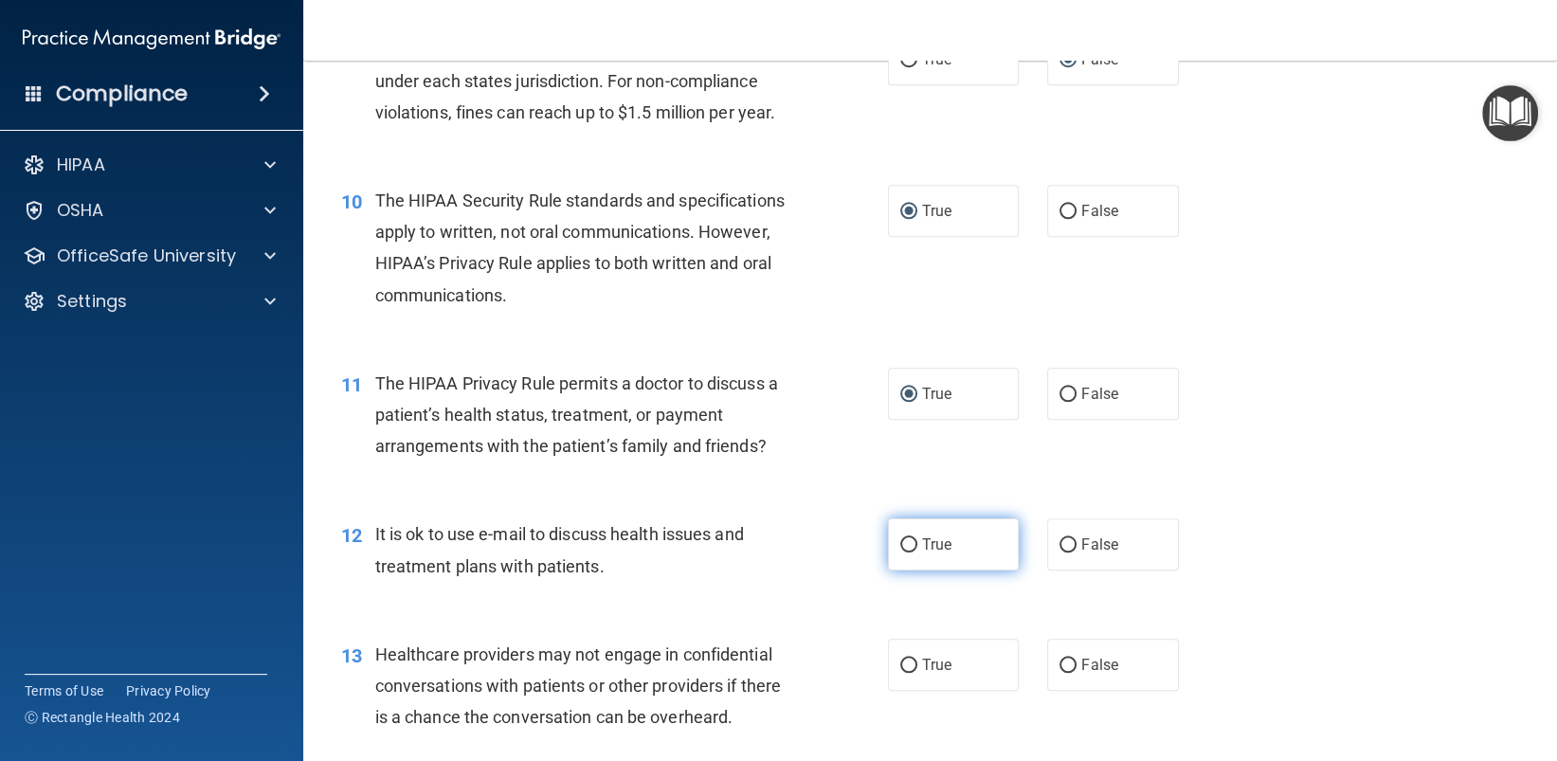
click at [901, 541] on input "True" at bounding box center [908, 545] width 17 height 14
radio input "true"
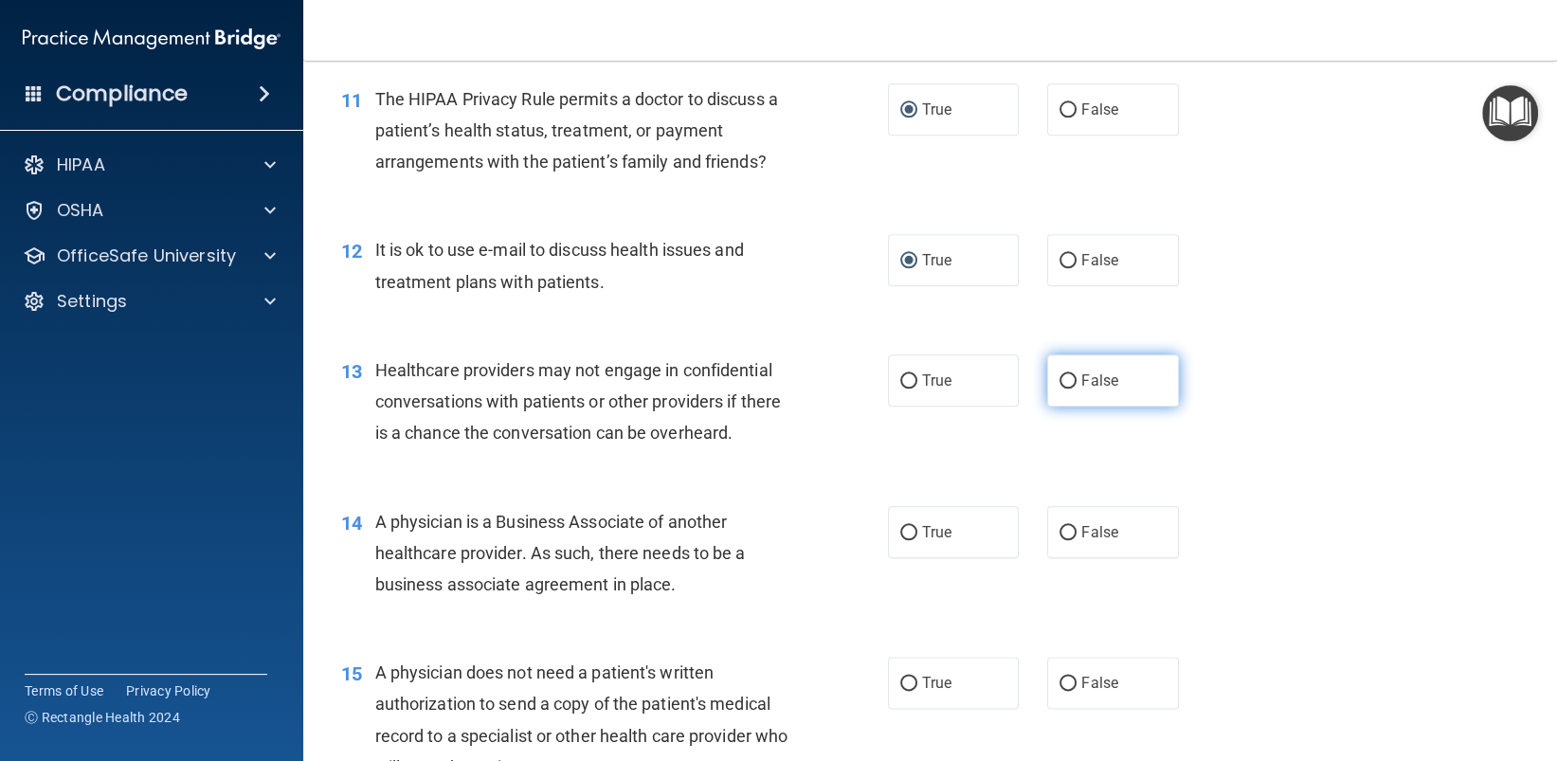
click at [1059, 383] on input "False" at bounding box center [1067, 381] width 17 height 14
radio input "true"
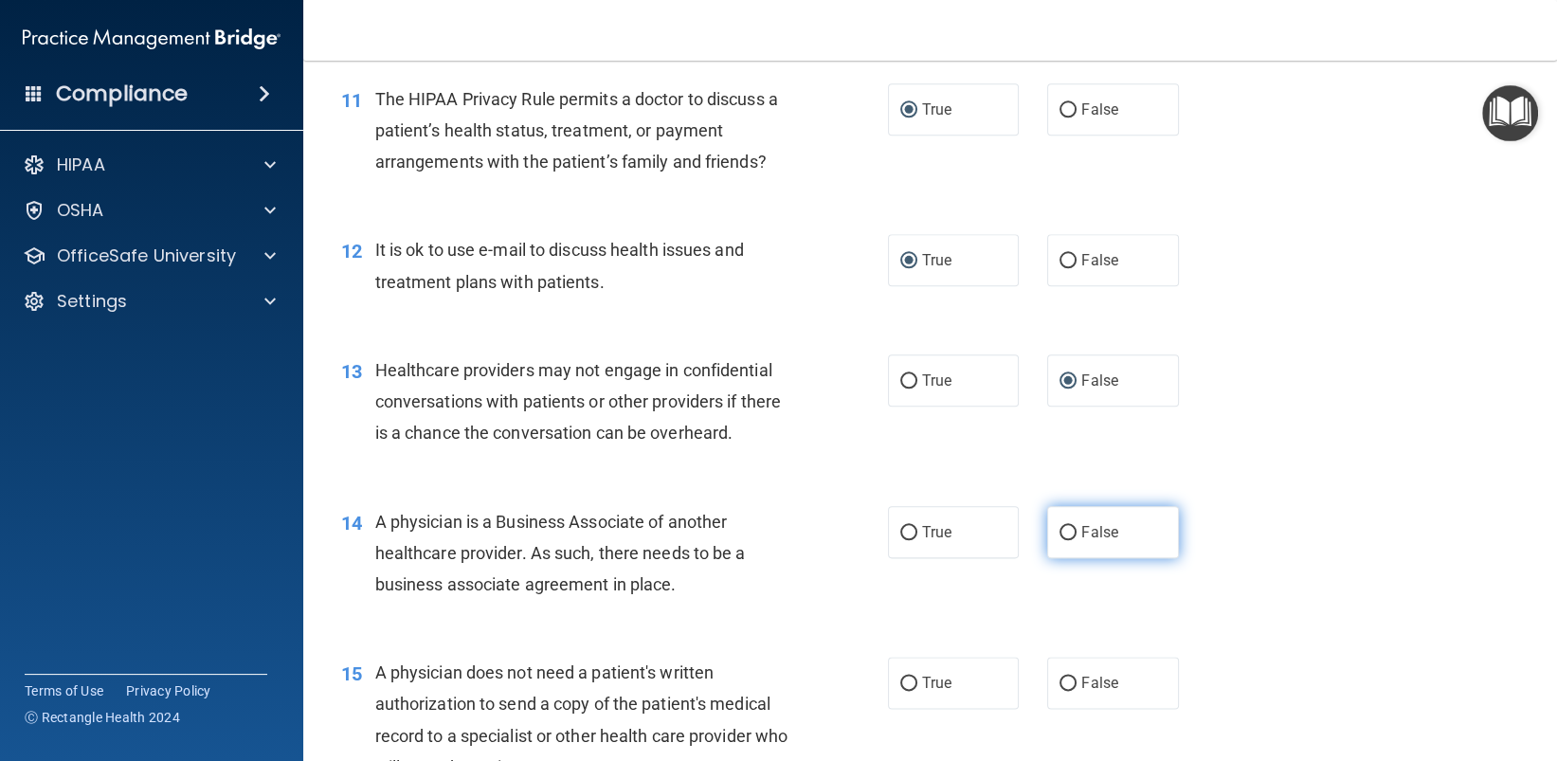
click at [1059, 532] on input "False" at bounding box center [1067, 533] width 17 height 14
radio input "true"
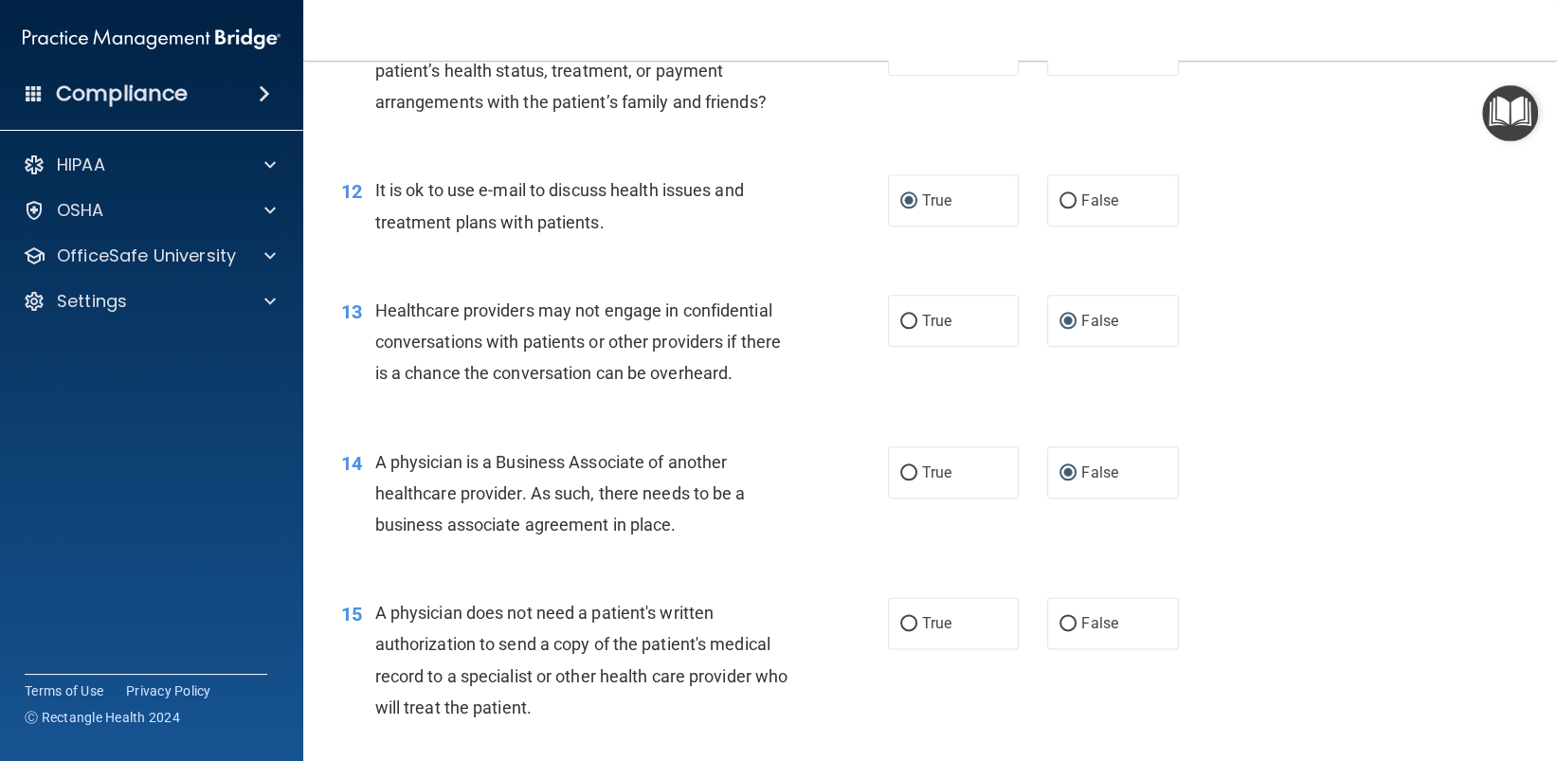
scroll to position [2085, 0]
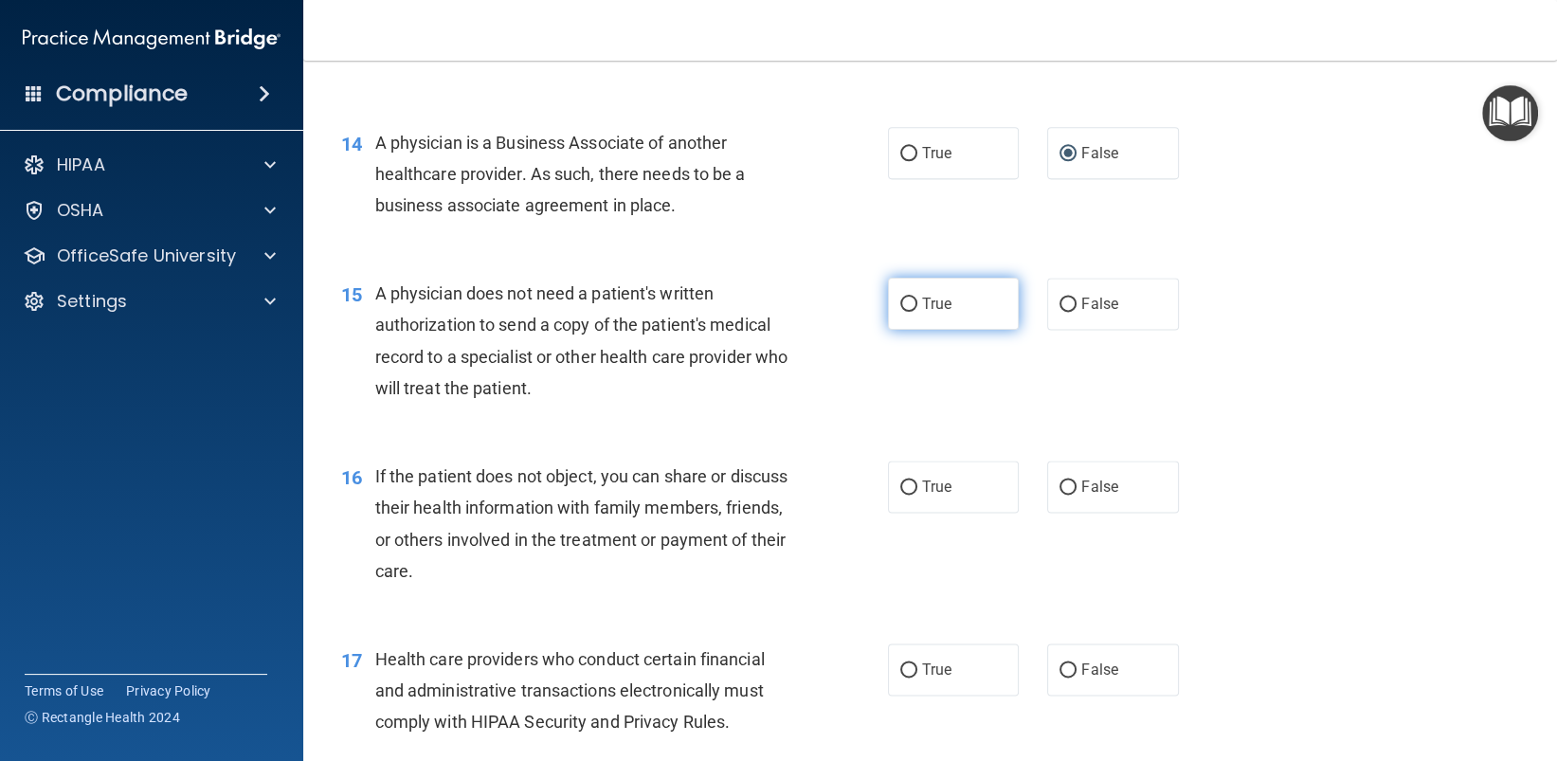
click at [900, 305] on input "True" at bounding box center [908, 305] width 17 height 14
radio input "true"
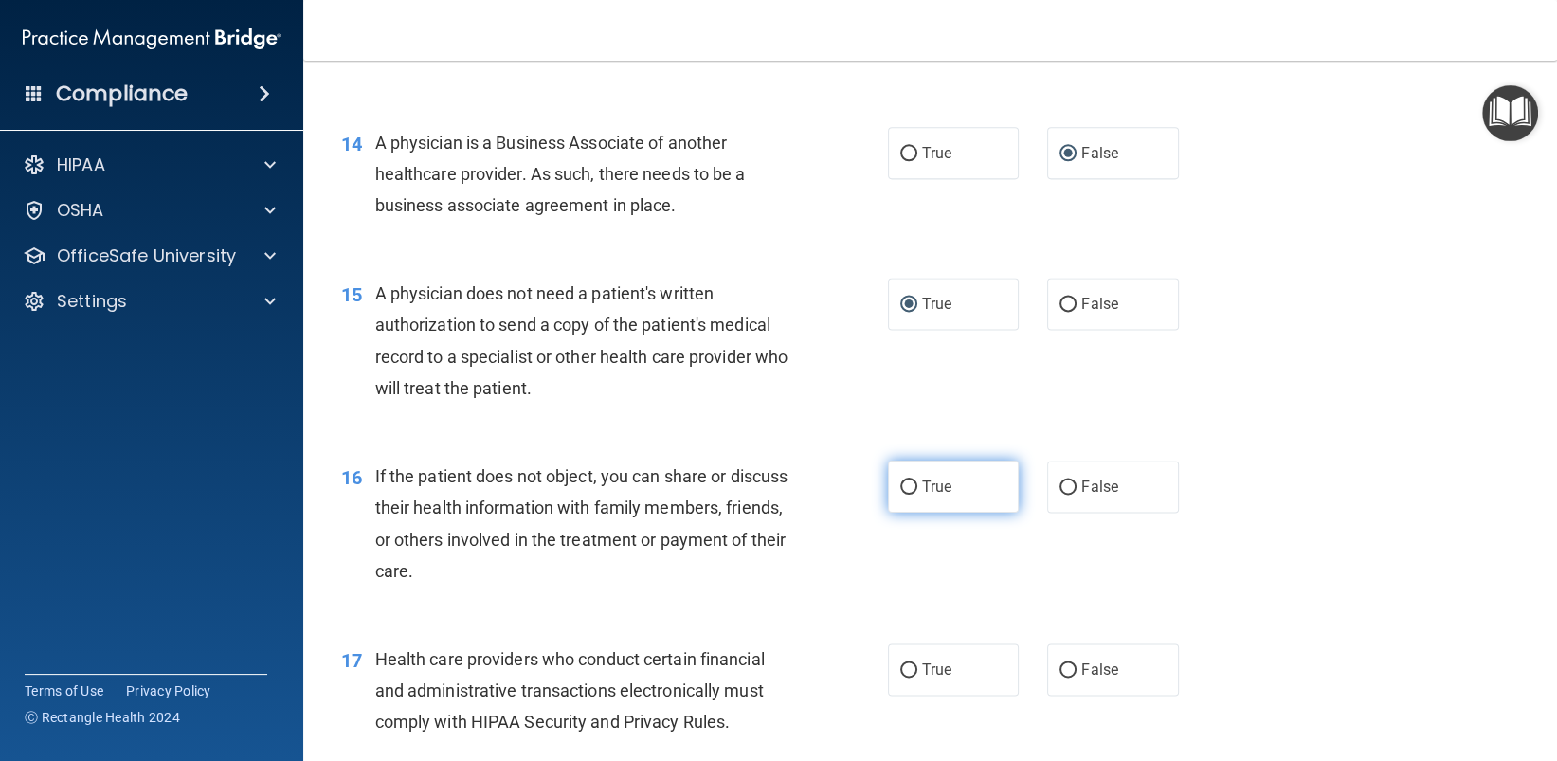
click at [900, 484] on input "True" at bounding box center [908, 487] width 17 height 14
radio input "true"
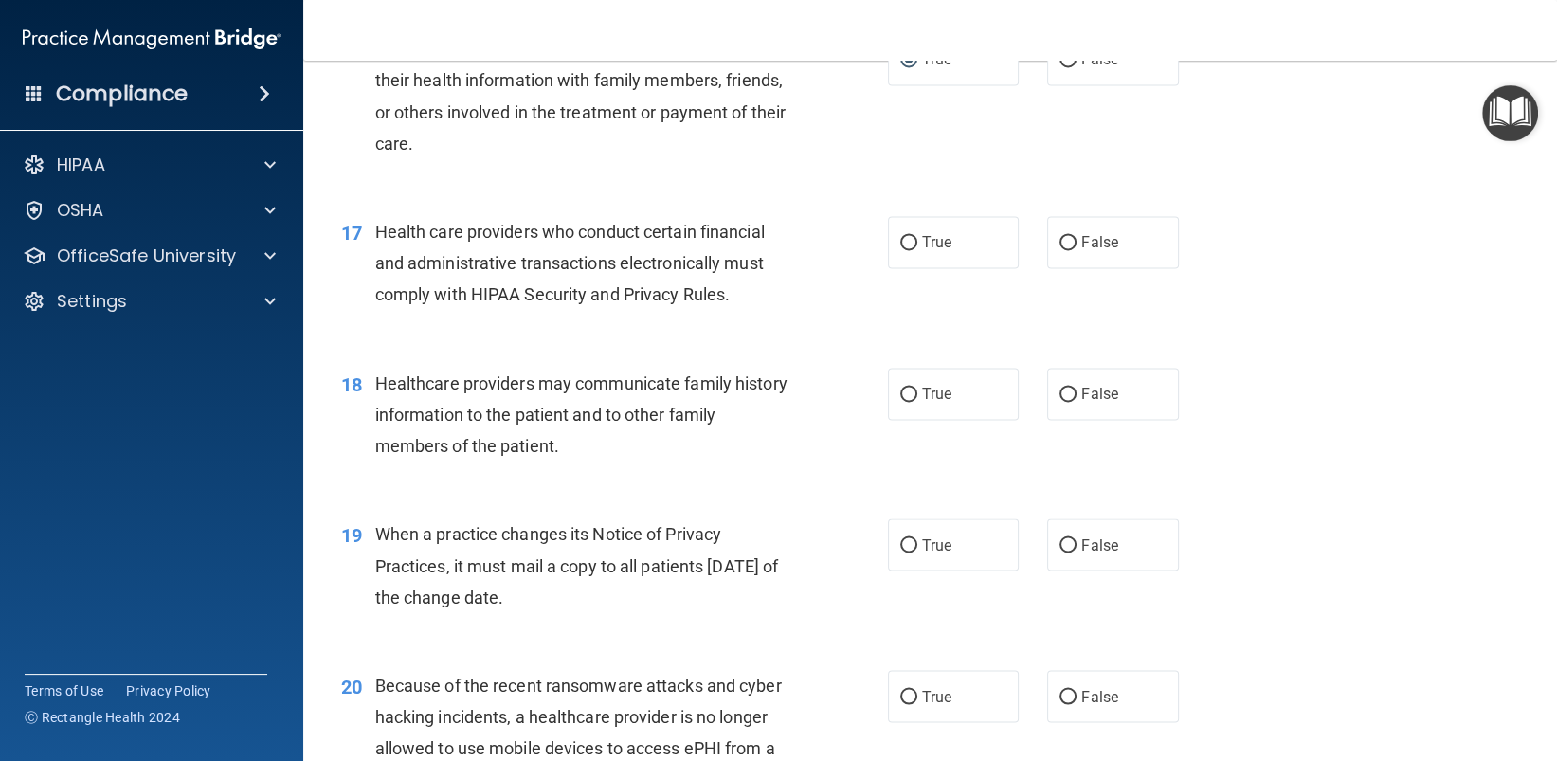
scroll to position [2558, 0]
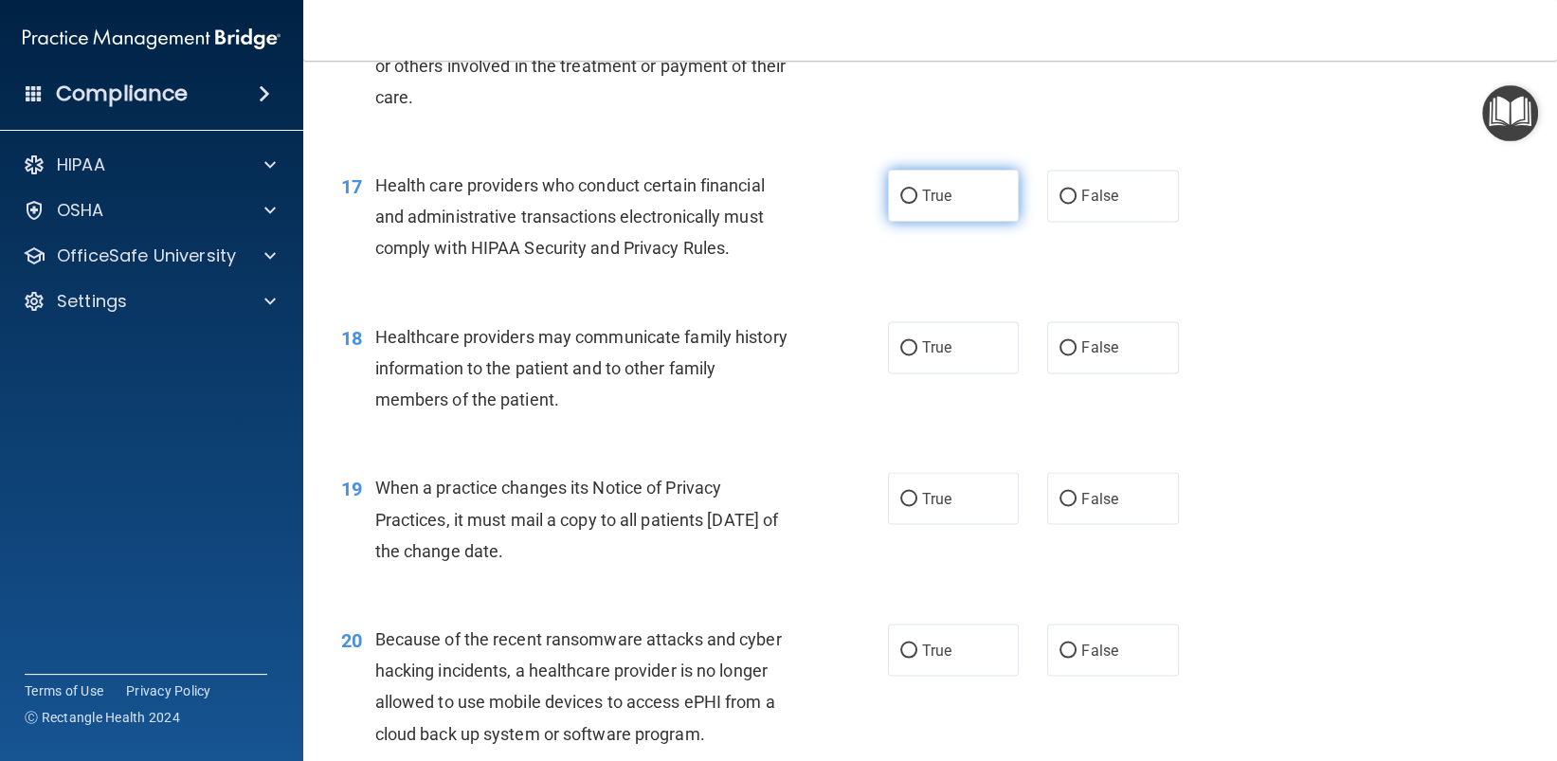
click at [910, 195] on label "True" at bounding box center [954, 196] width 132 height 52
click at [910, 195] on input "True" at bounding box center [908, 197] width 17 height 14
radio input "true"
click at [1062, 346] on input "False" at bounding box center [1067, 348] width 17 height 14
radio input "true"
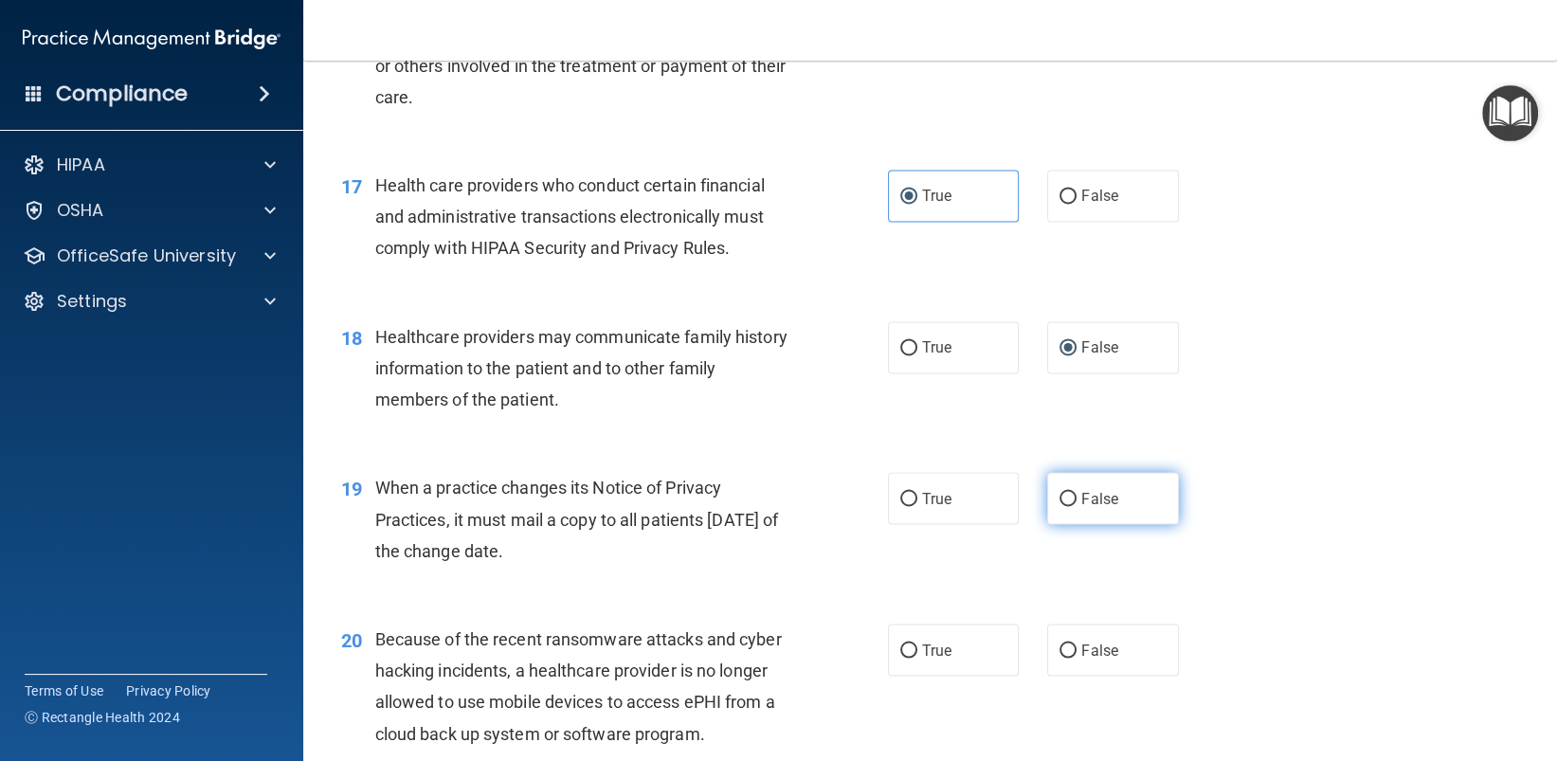
click at [1059, 501] on input "False" at bounding box center [1067, 499] width 17 height 14
radio input "true"
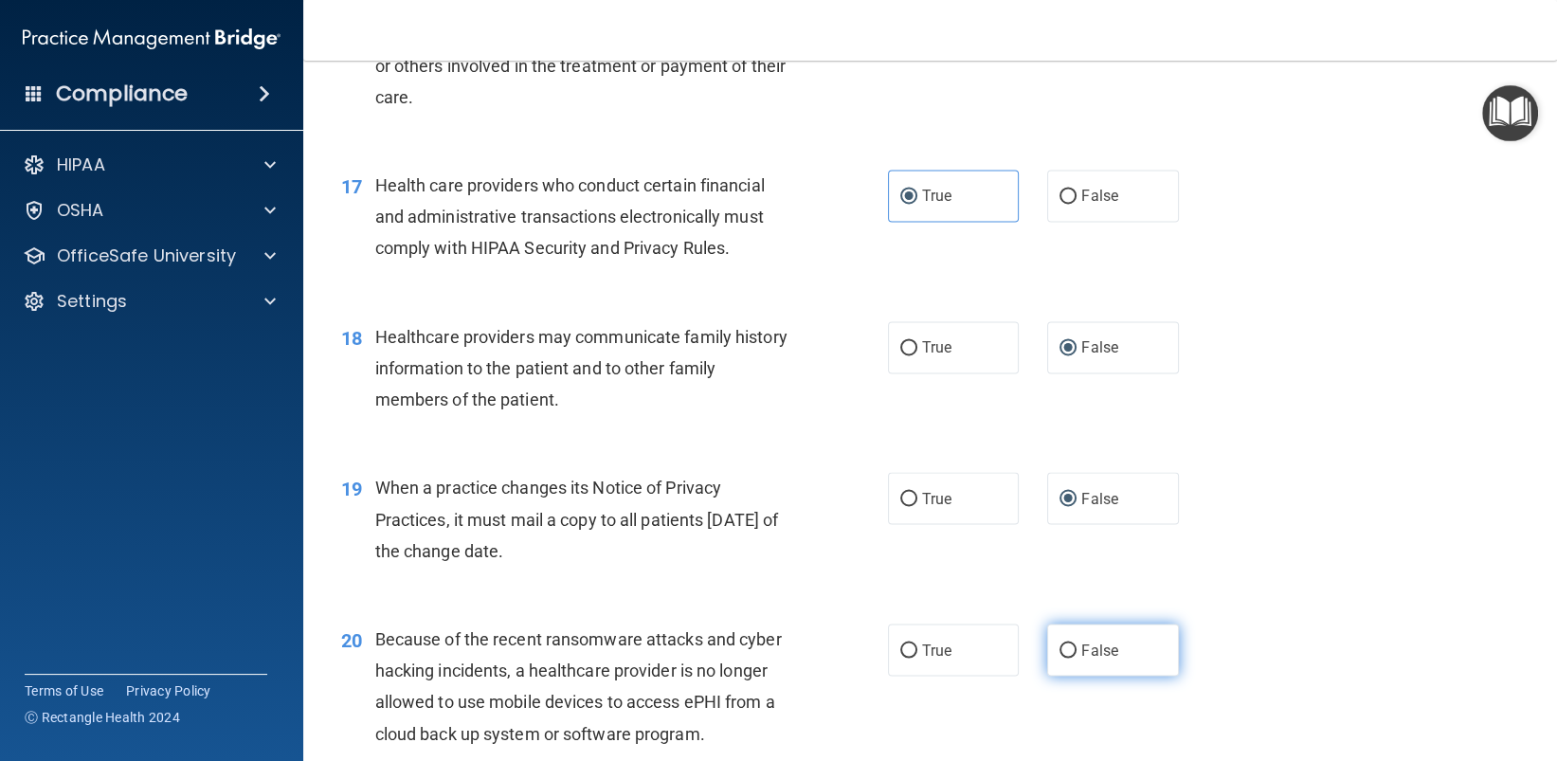
click at [1061, 652] on input "False" at bounding box center [1067, 650] width 17 height 14
radio input "true"
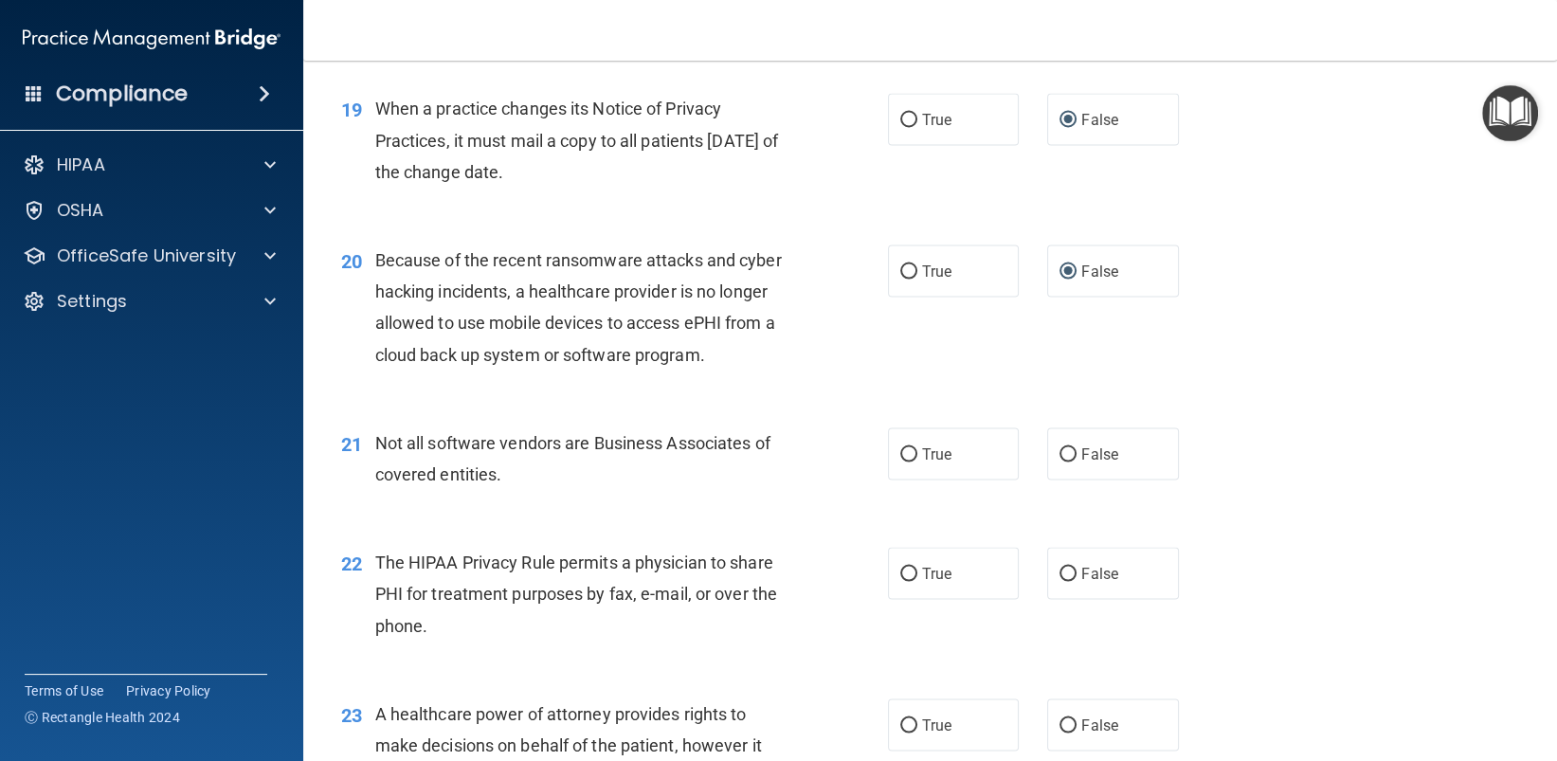
scroll to position [3127, 0]
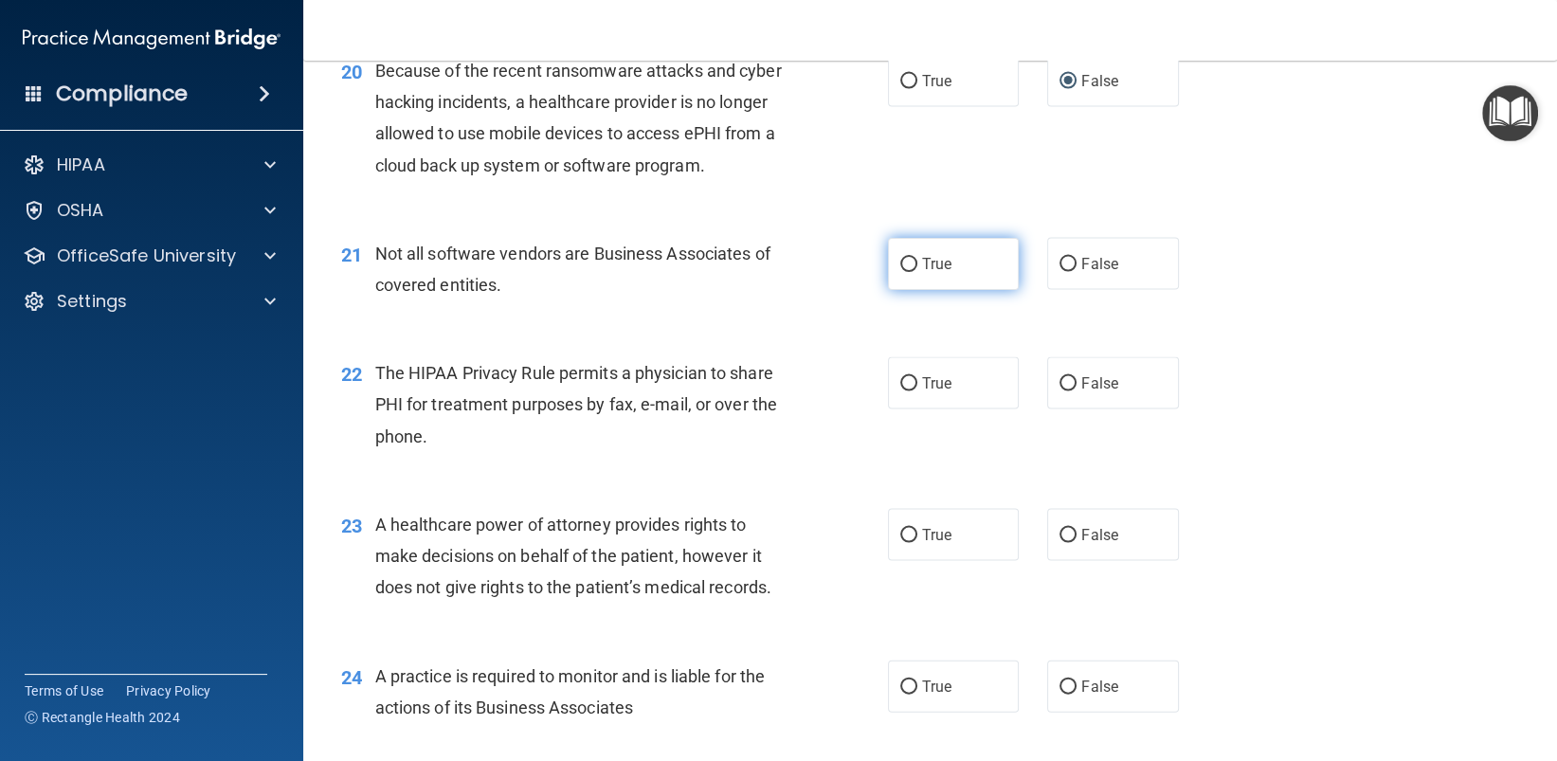
click at [900, 268] on input "True" at bounding box center [908, 265] width 17 height 14
radio input "true"
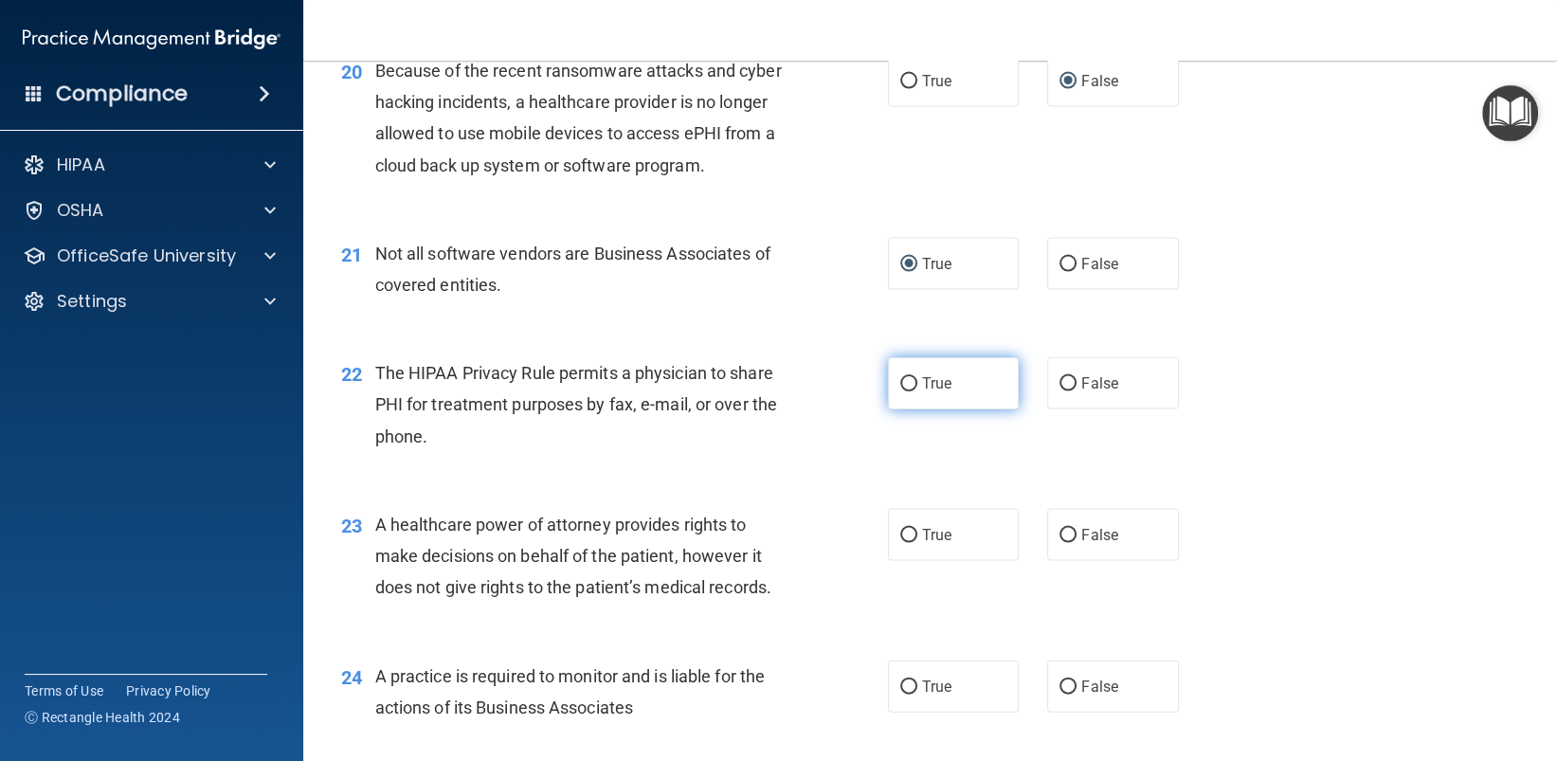
click at [898, 391] on label "True" at bounding box center [954, 383] width 132 height 52
click at [900, 391] on input "True" at bounding box center [908, 384] width 17 height 14
radio input "true"
click at [1059, 535] on input "False" at bounding box center [1067, 536] width 17 height 14
radio input "true"
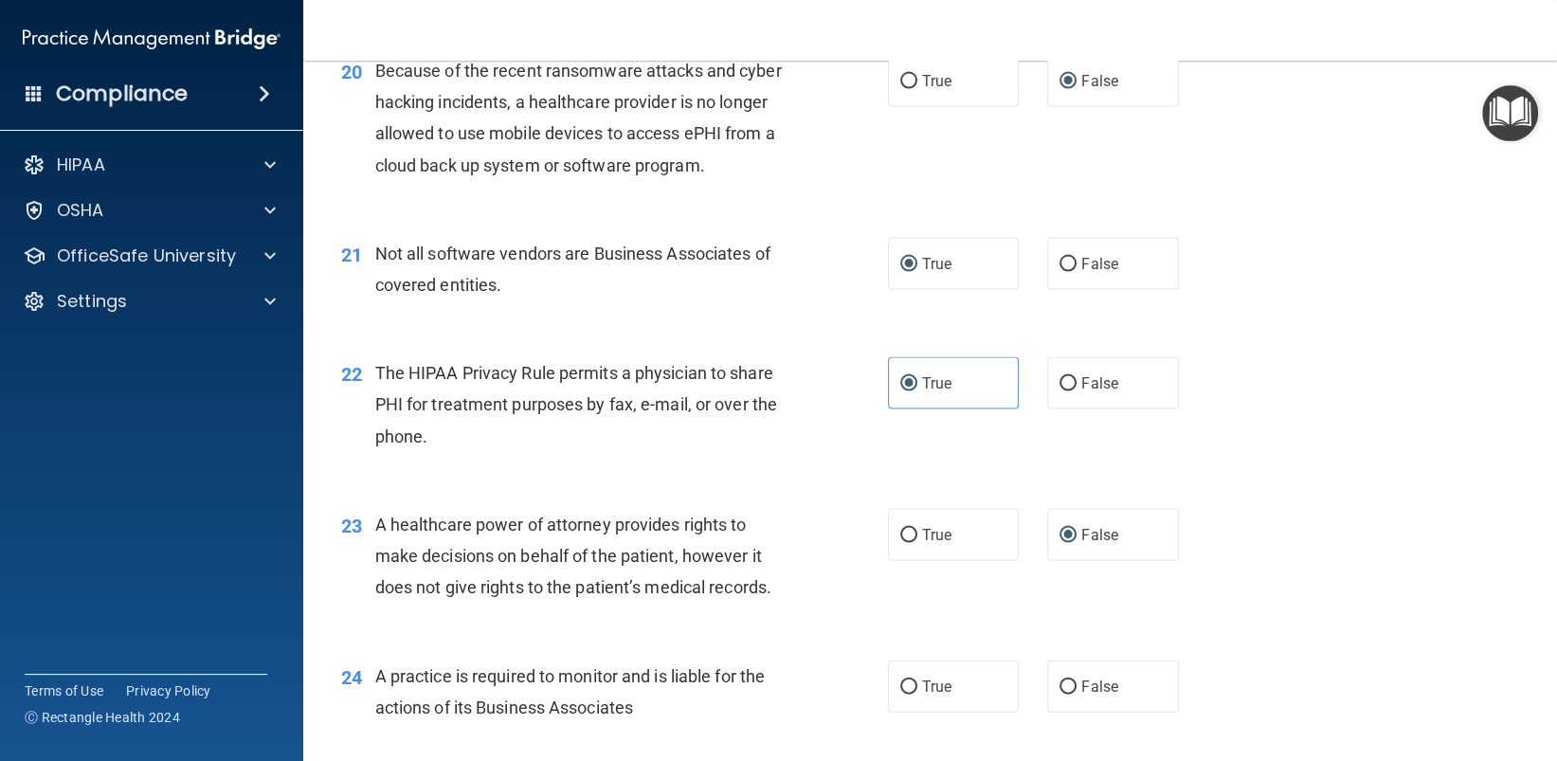
scroll to position [3411, 0]
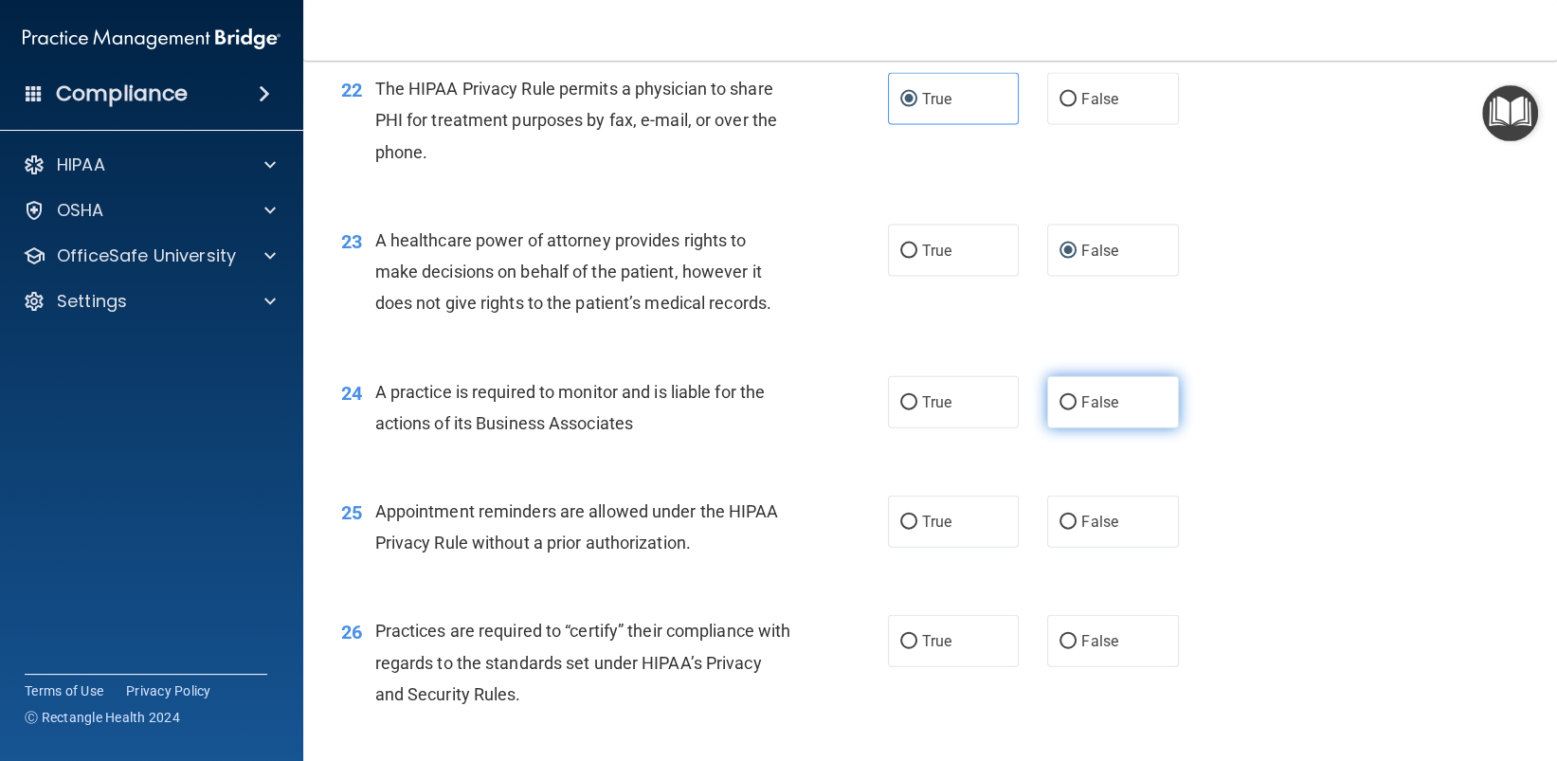
click at [1059, 399] on input "False" at bounding box center [1067, 403] width 17 height 14
radio input "true"
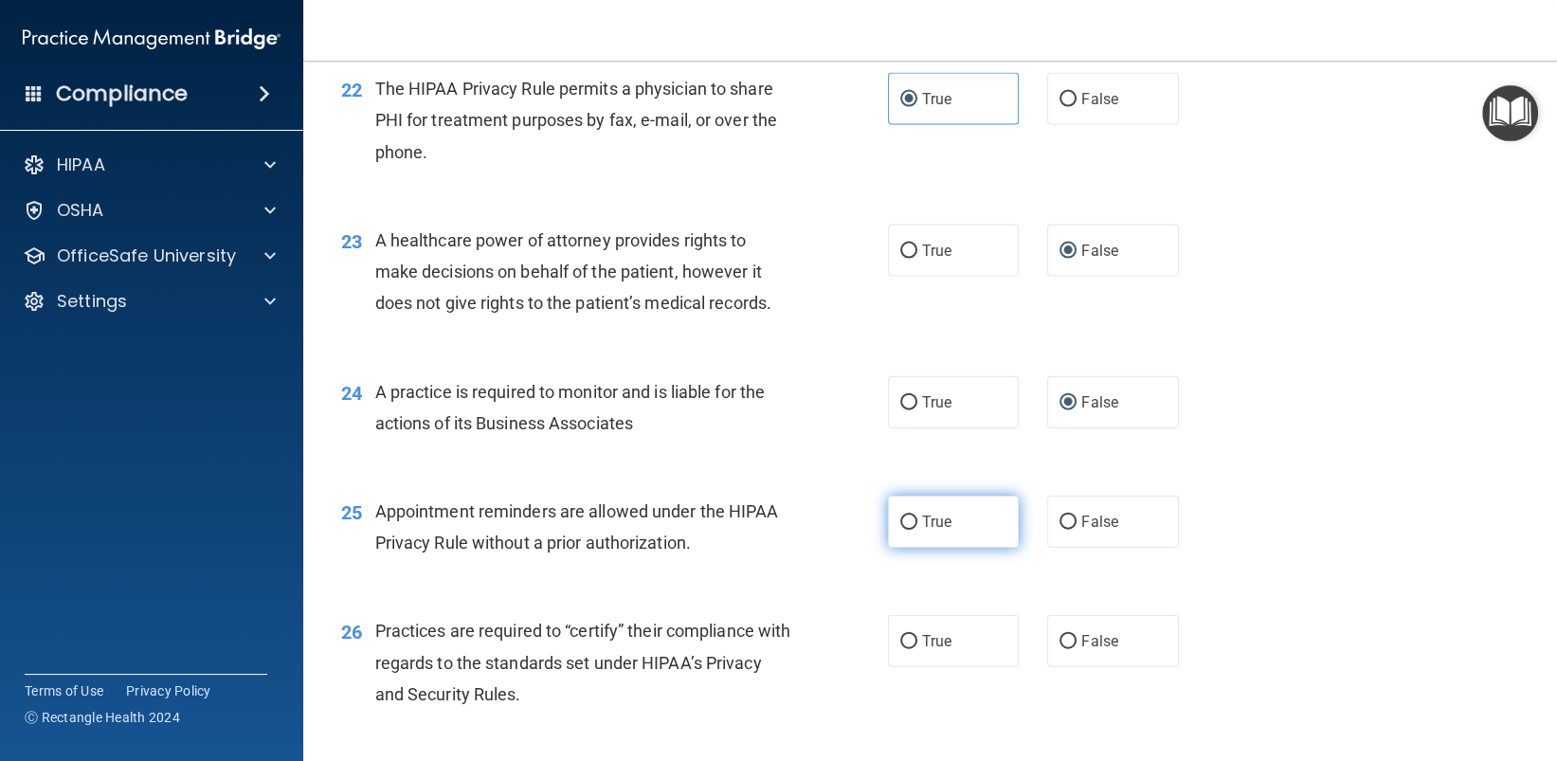
click at [900, 519] on input "True" at bounding box center [908, 522] width 17 height 14
radio input "true"
click at [1062, 637] on input "False" at bounding box center [1067, 642] width 17 height 14
radio input "true"
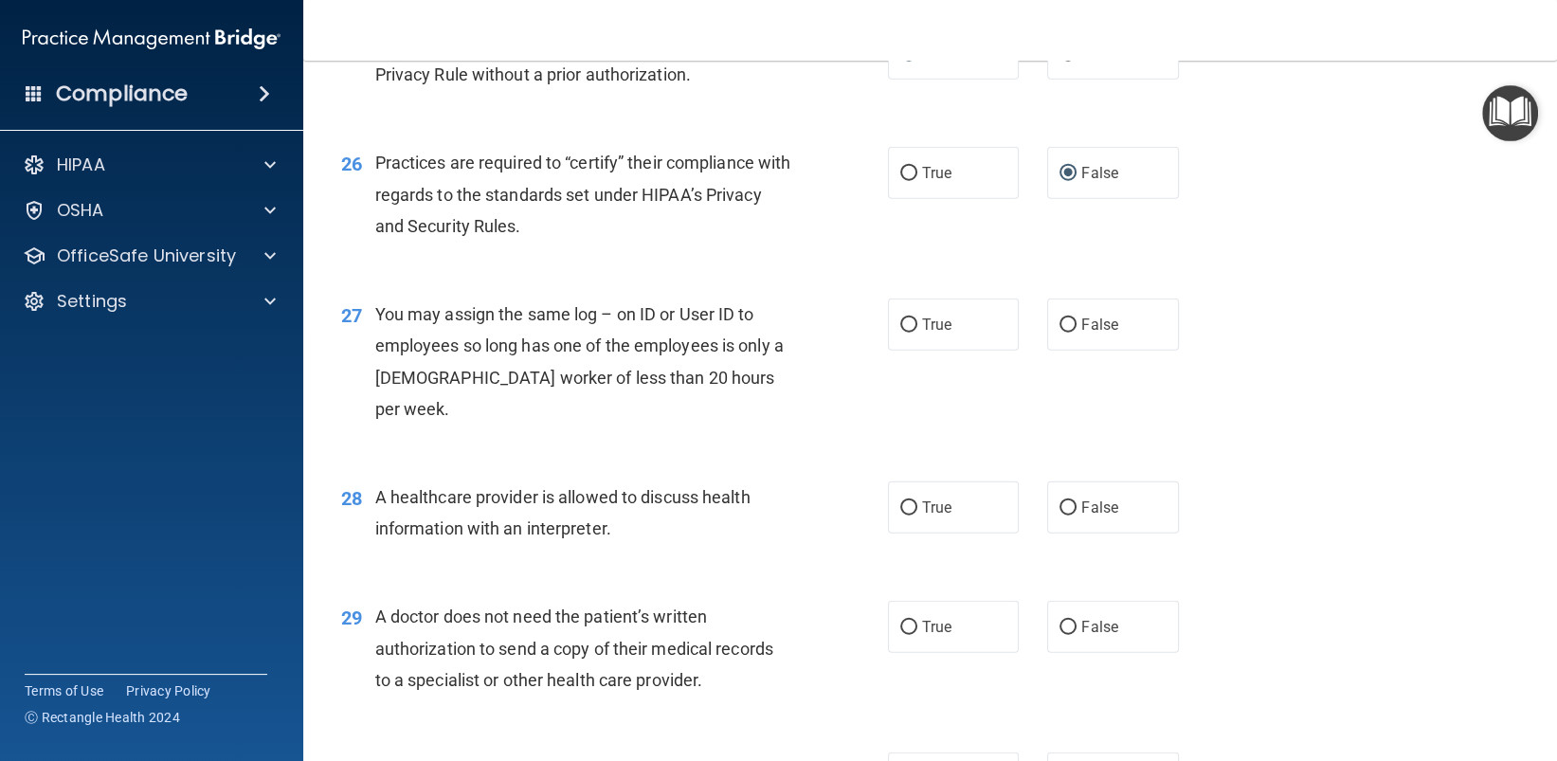
scroll to position [3885, 0]
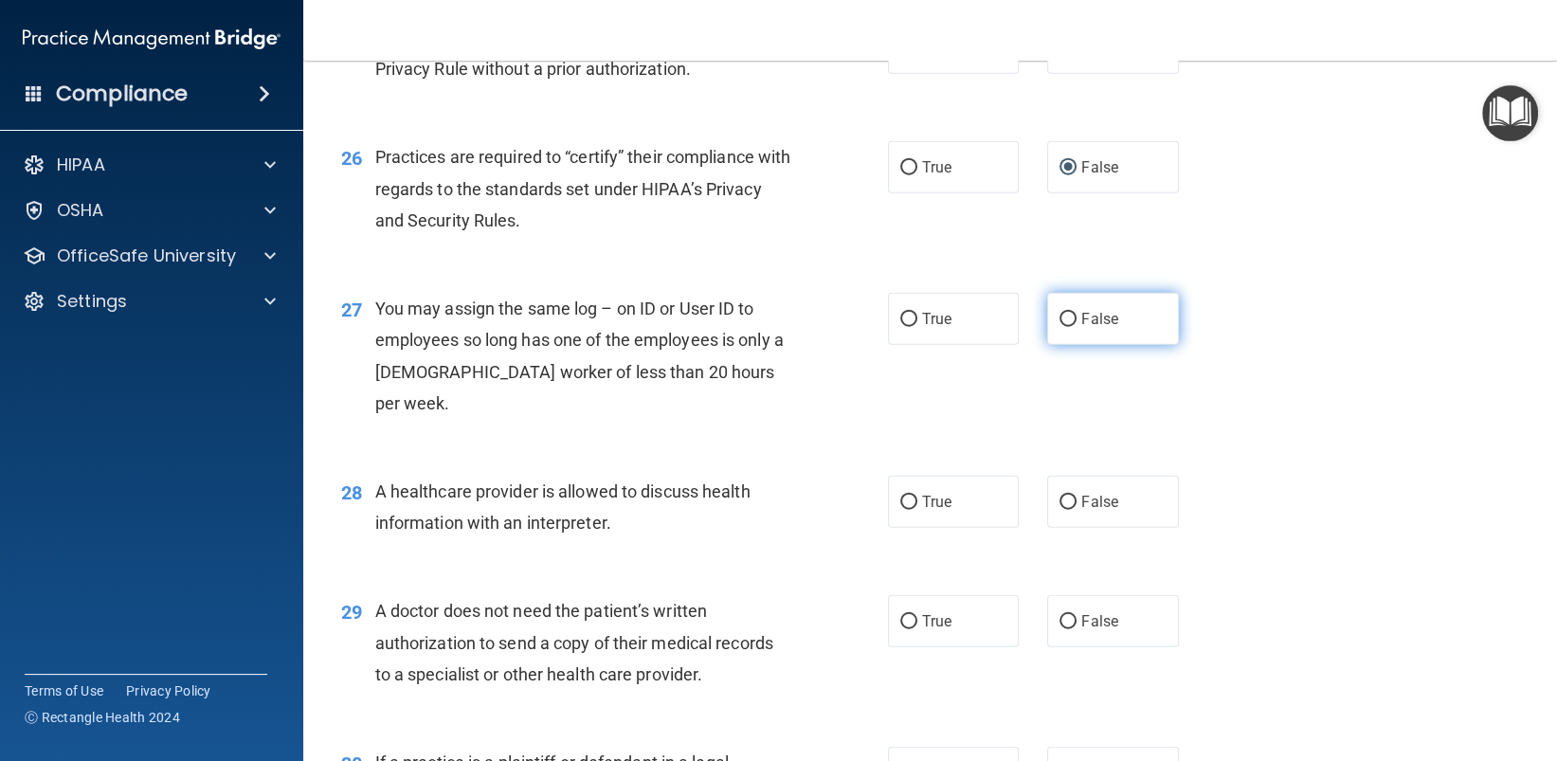
click at [1062, 316] on input "False" at bounding box center [1067, 320] width 17 height 14
radio input "true"
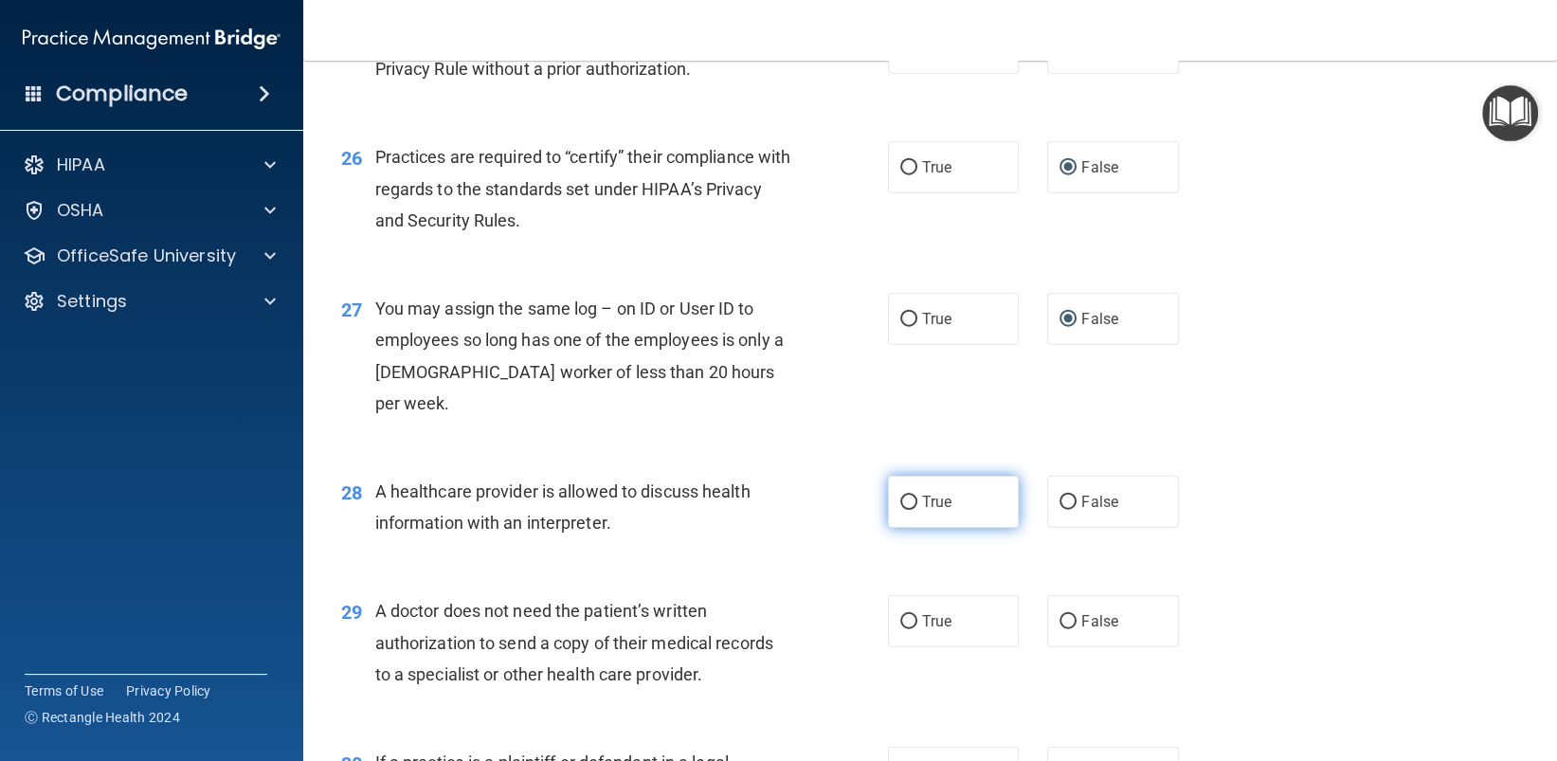
click at [900, 496] on input "True" at bounding box center [908, 503] width 17 height 14
radio input "true"
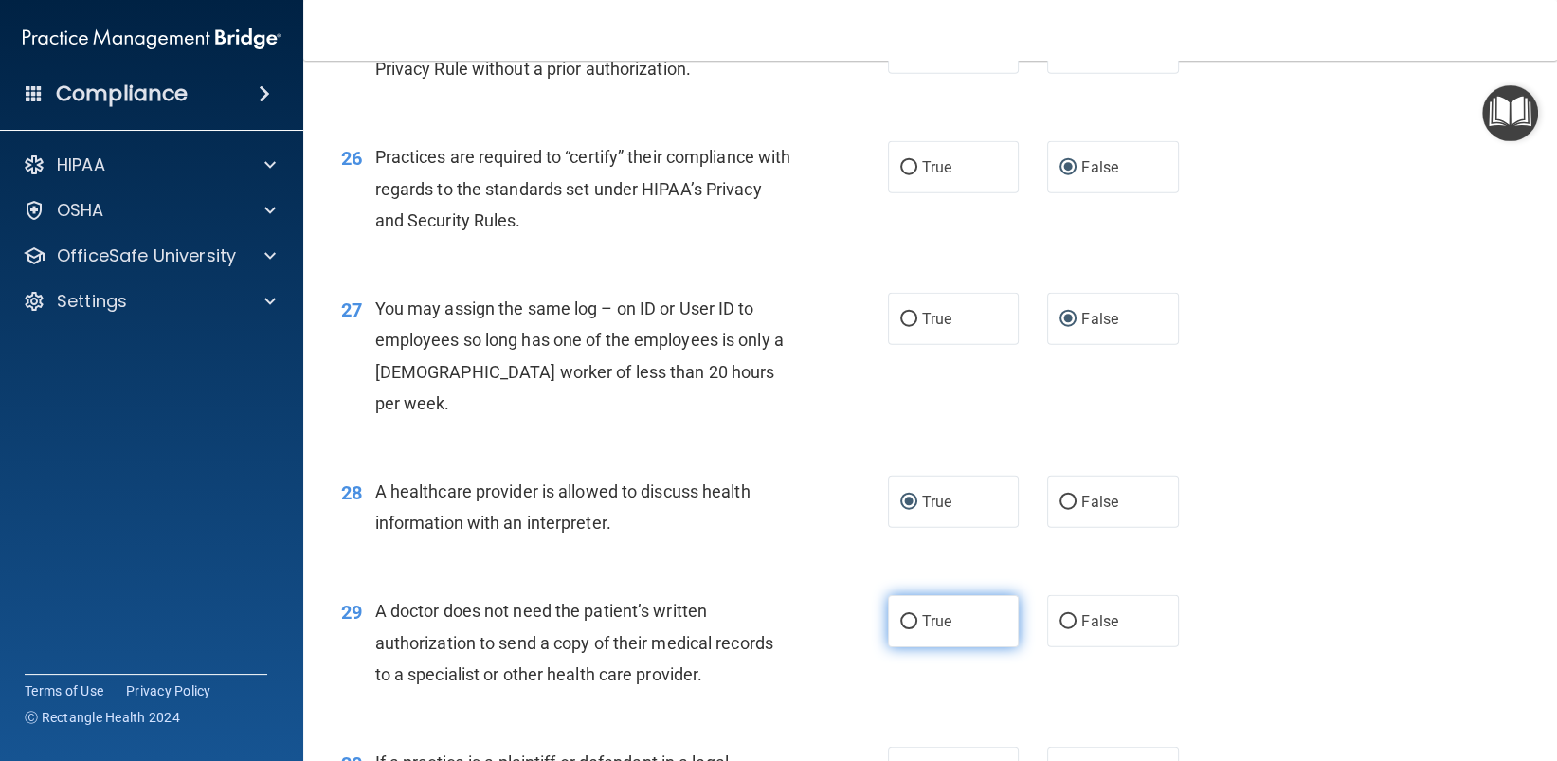
click at [903, 615] on input "True" at bounding box center [908, 622] width 17 height 14
radio input "true"
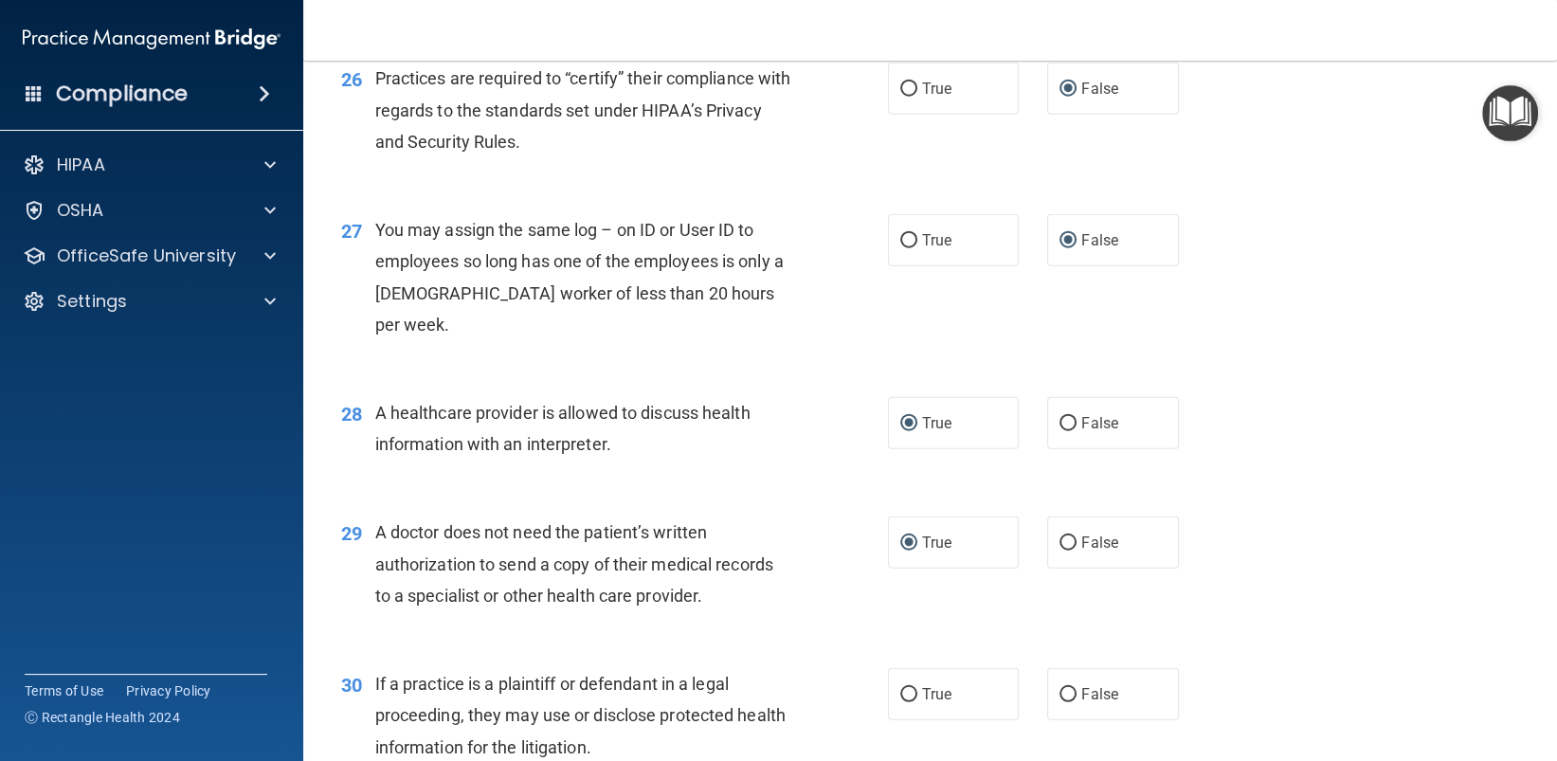
scroll to position [4091, 0]
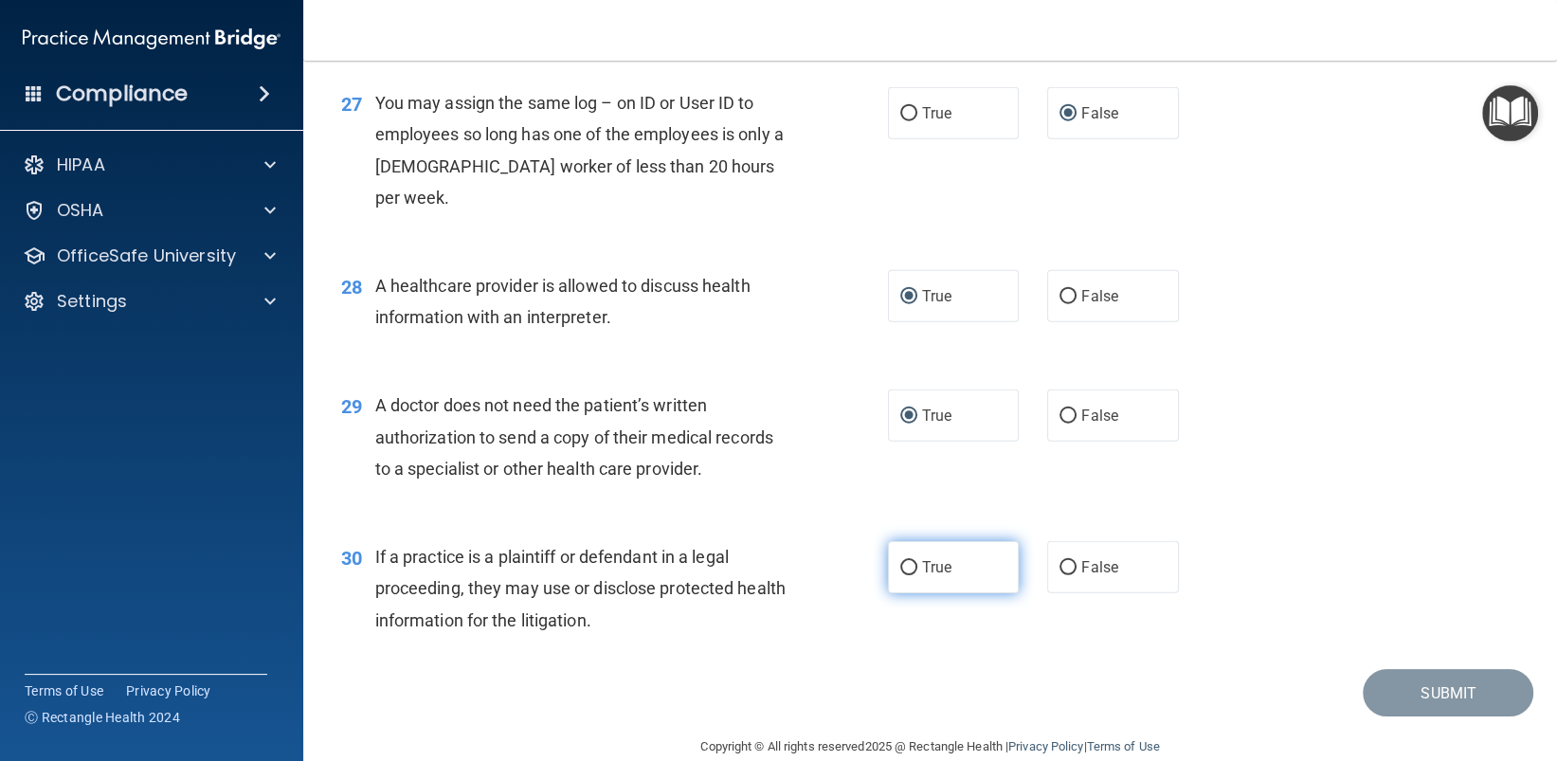
click at [902, 561] on input "True" at bounding box center [908, 568] width 17 height 14
radio input "true"
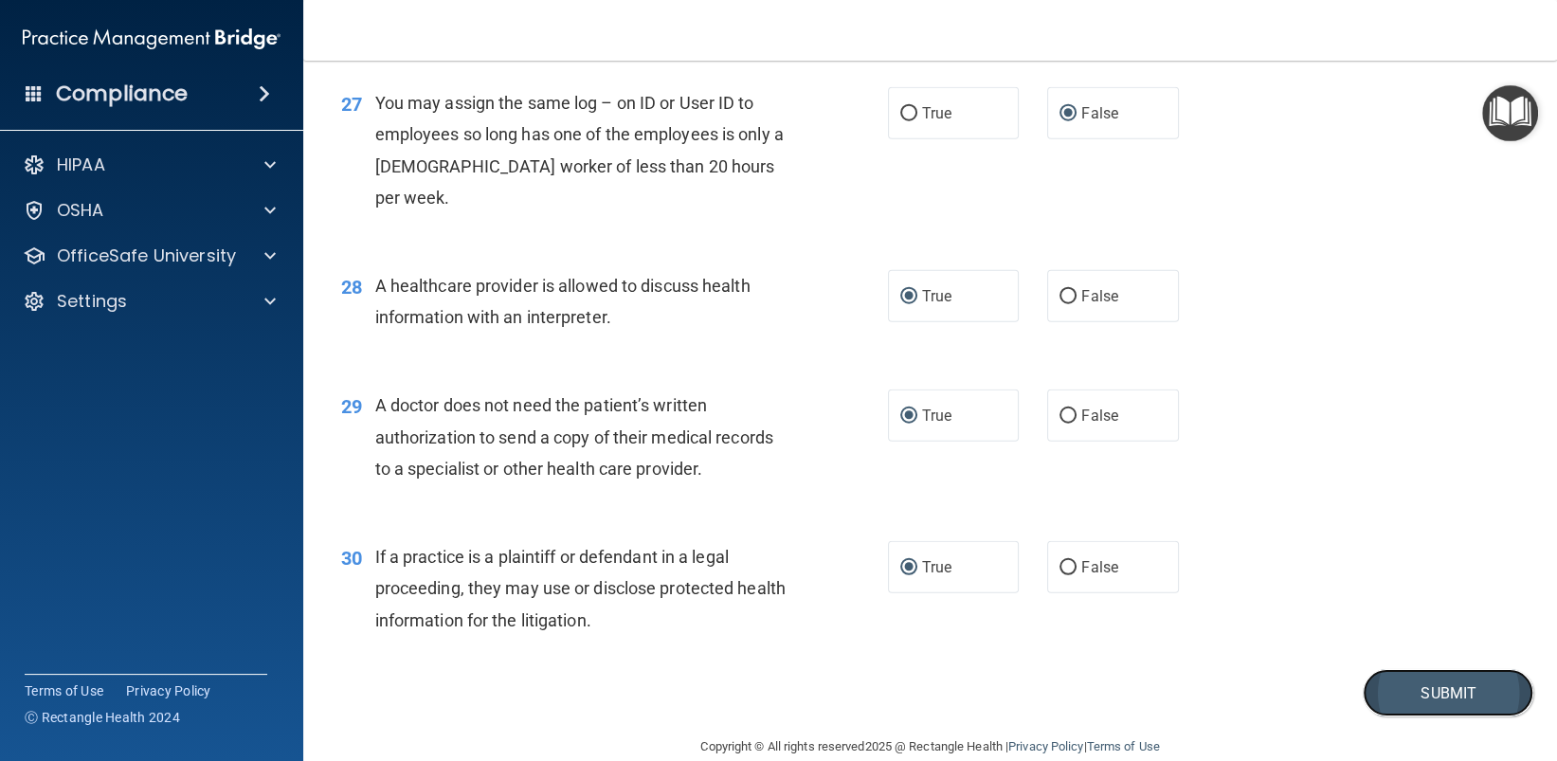
click at [1447, 669] on button "Submit" at bounding box center [1448, 693] width 171 height 48
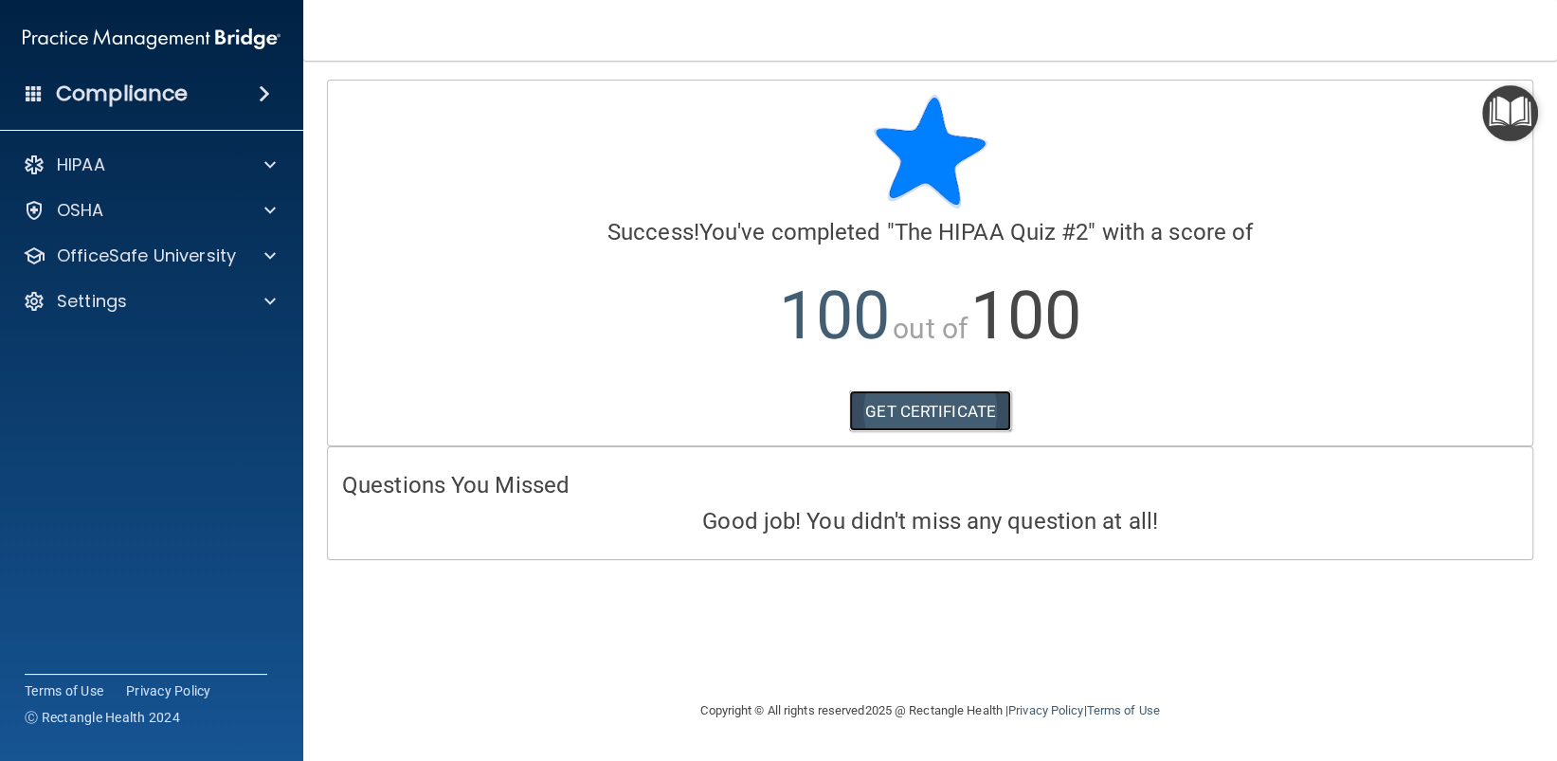
click at [938, 406] on link "GET CERTIFICATE" at bounding box center [930, 411] width 162 height 42
click at [267, 251] on span at bounding box center [269, 255] width 11 height 23
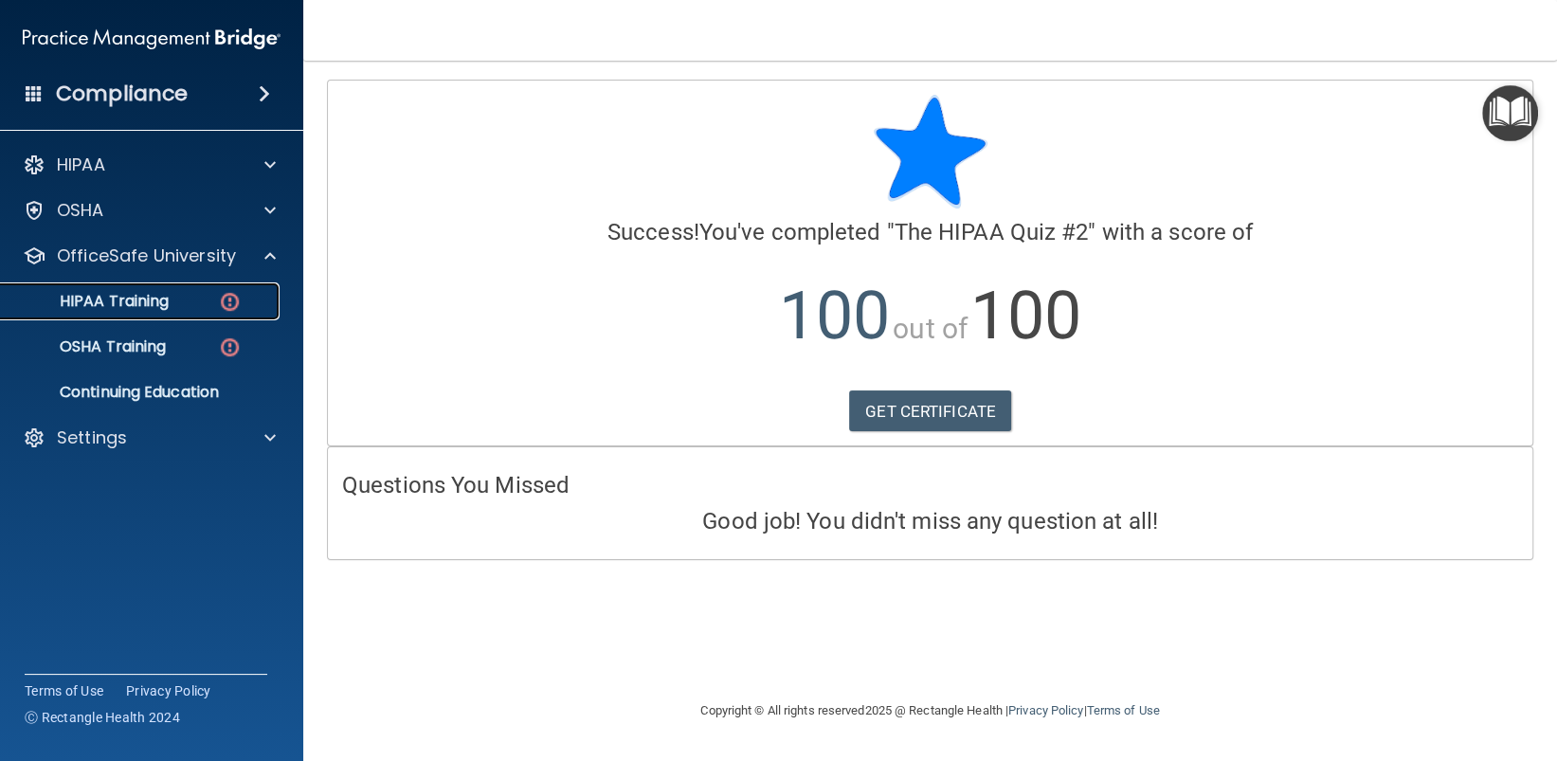
click at [228, 296] on img at bounding box center [230, 302] width 24 height 24
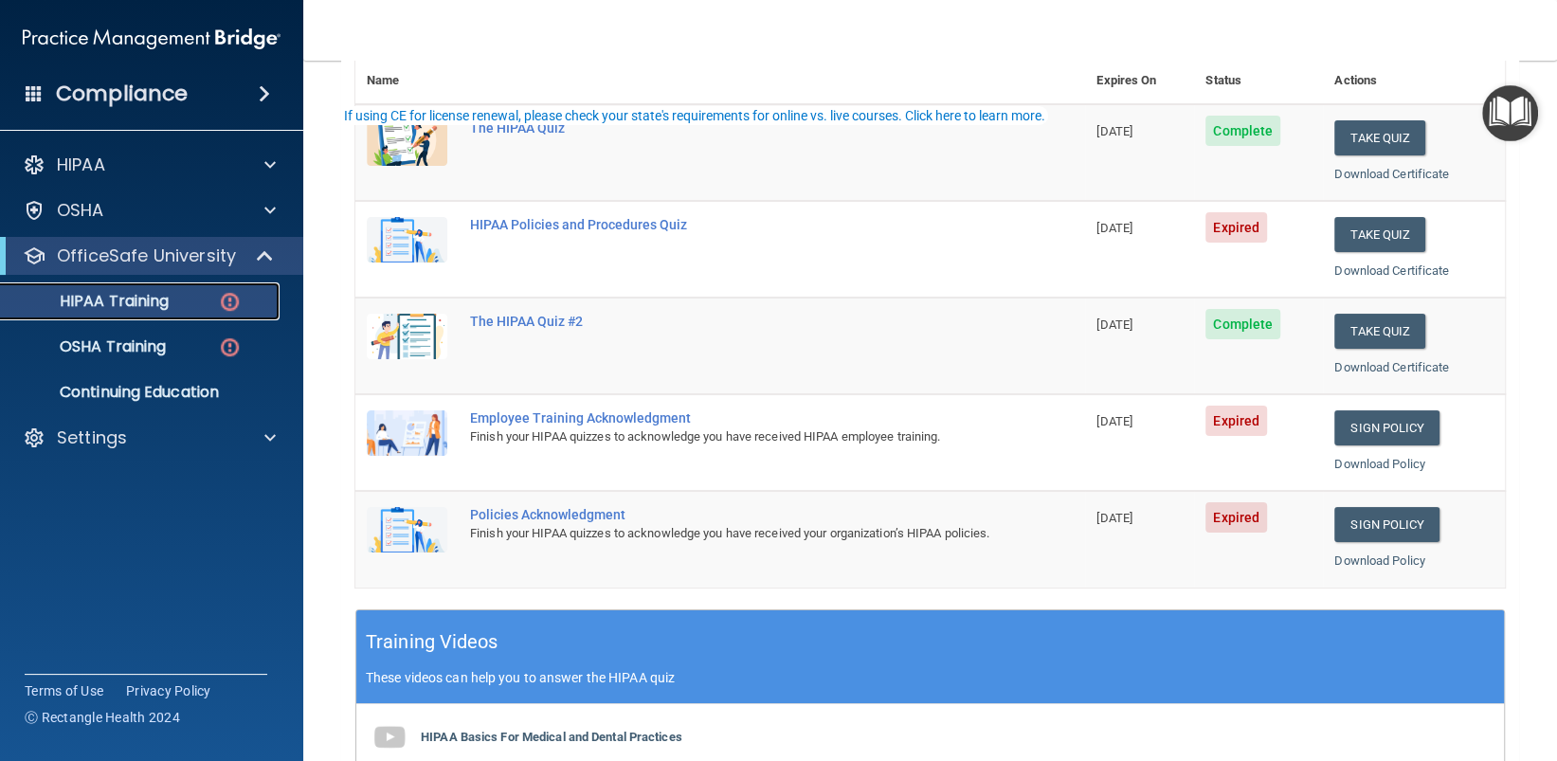
scroll to position [284, 0]
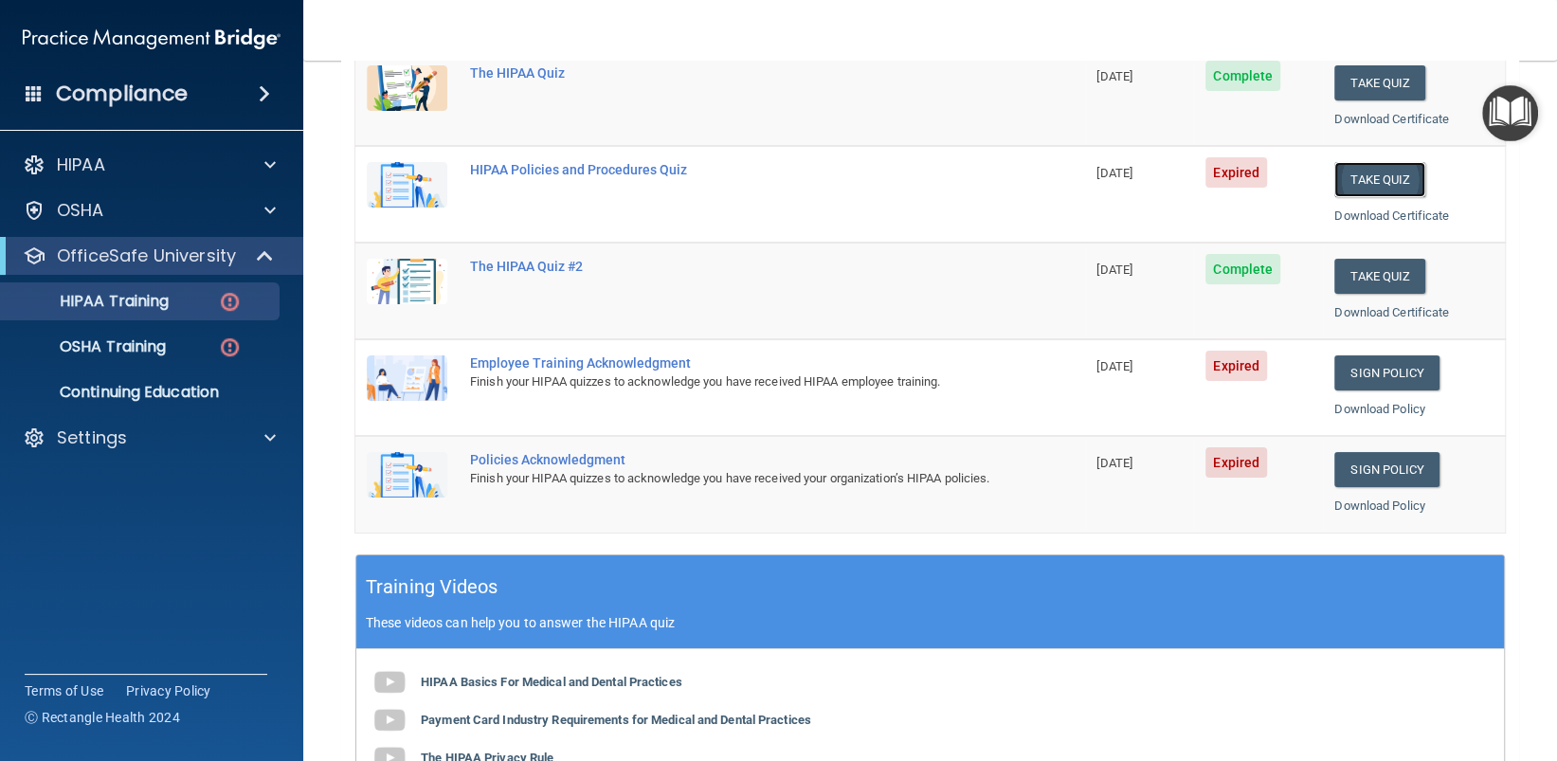
click at [1340, 185] on button "Take Quiz" at bounding box center [1379, 179] width 91 height 35
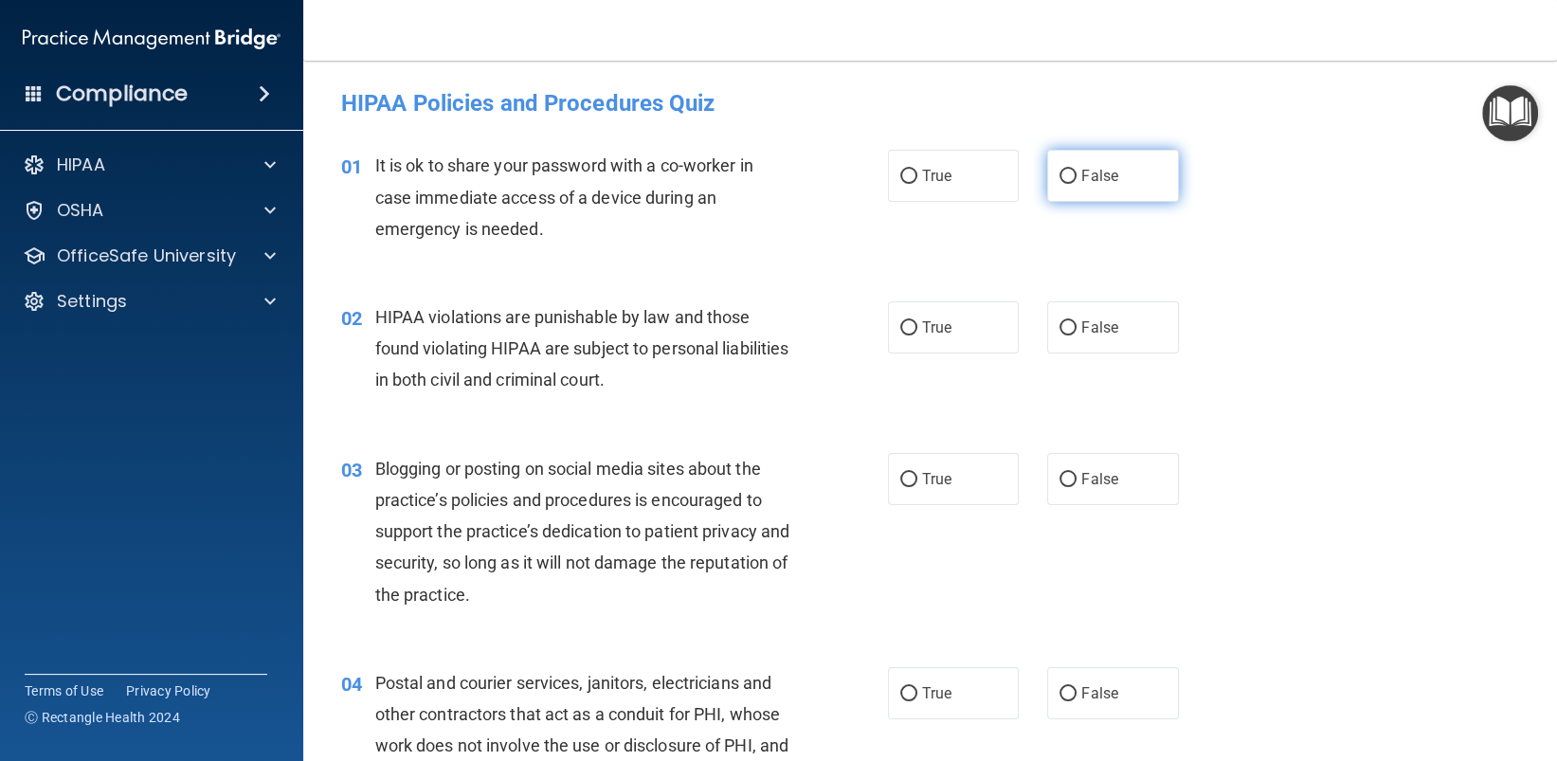
click at [1059, 178] on input "False" at bounding box center [1067, 177] width 17 height 14
radio input "true"
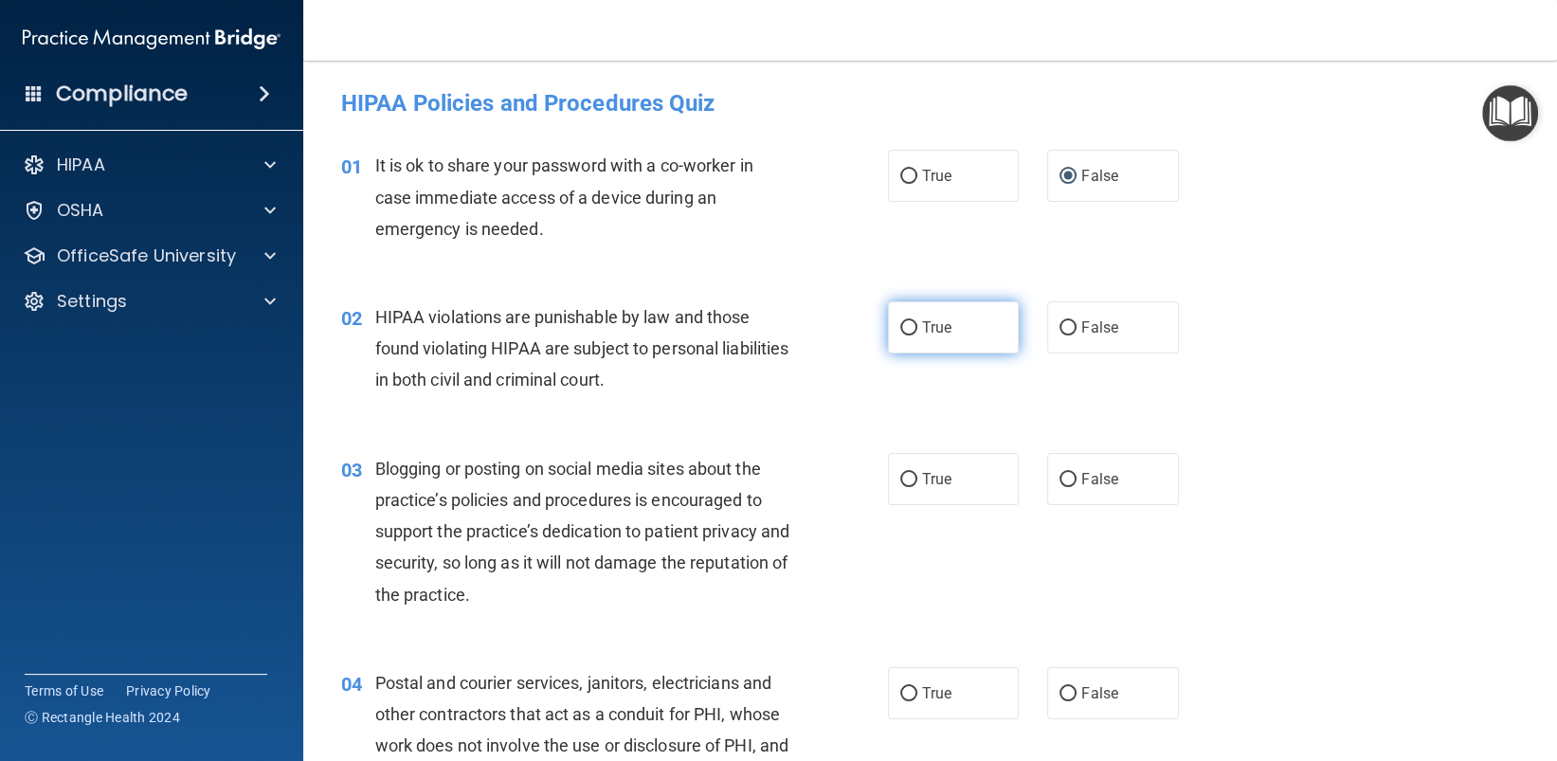
click at [900, 326] on input "True" at bounding box center [908, 328] width 17 height 14
radio input "true"
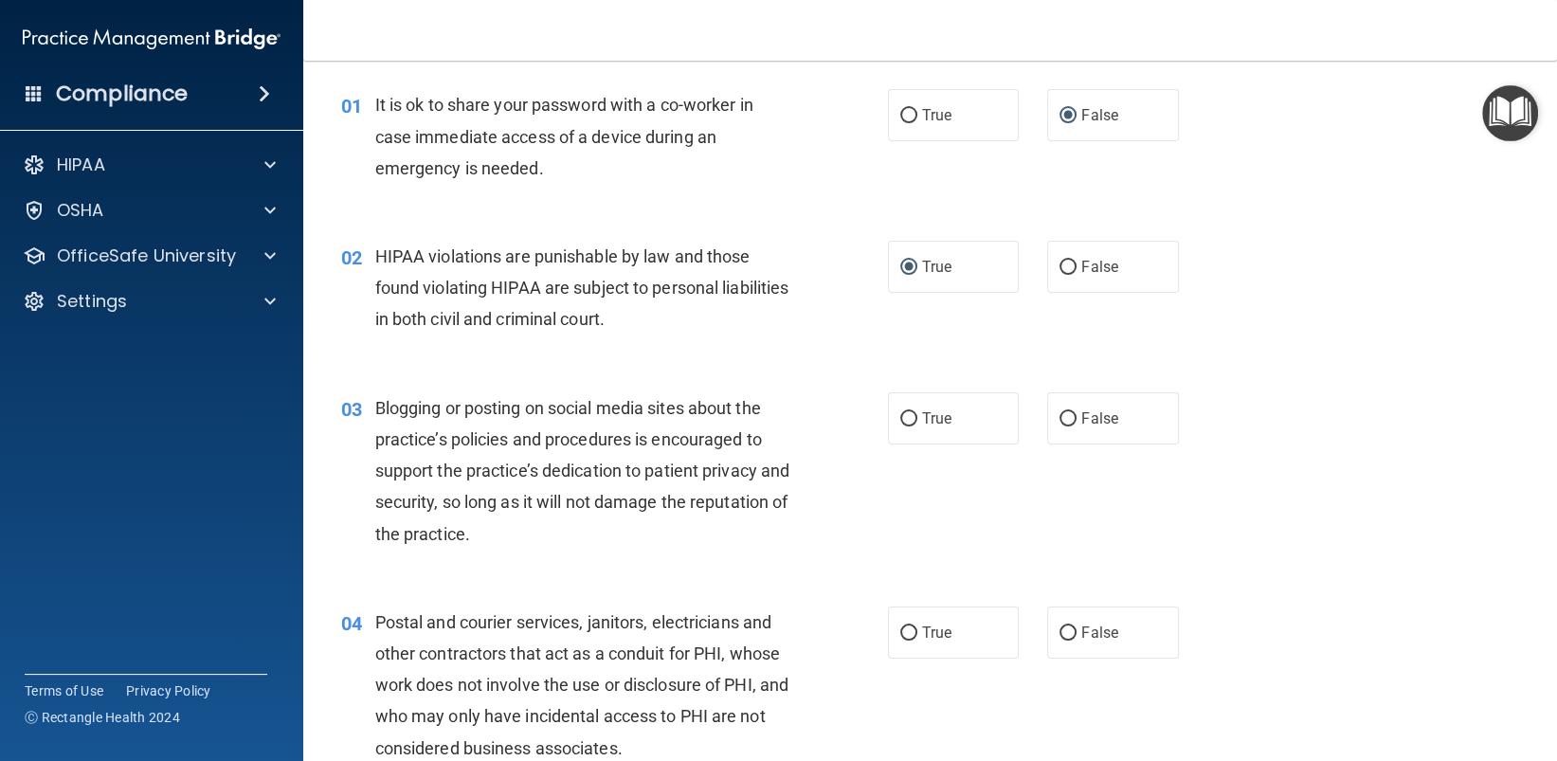
scroll to position [95, 0]
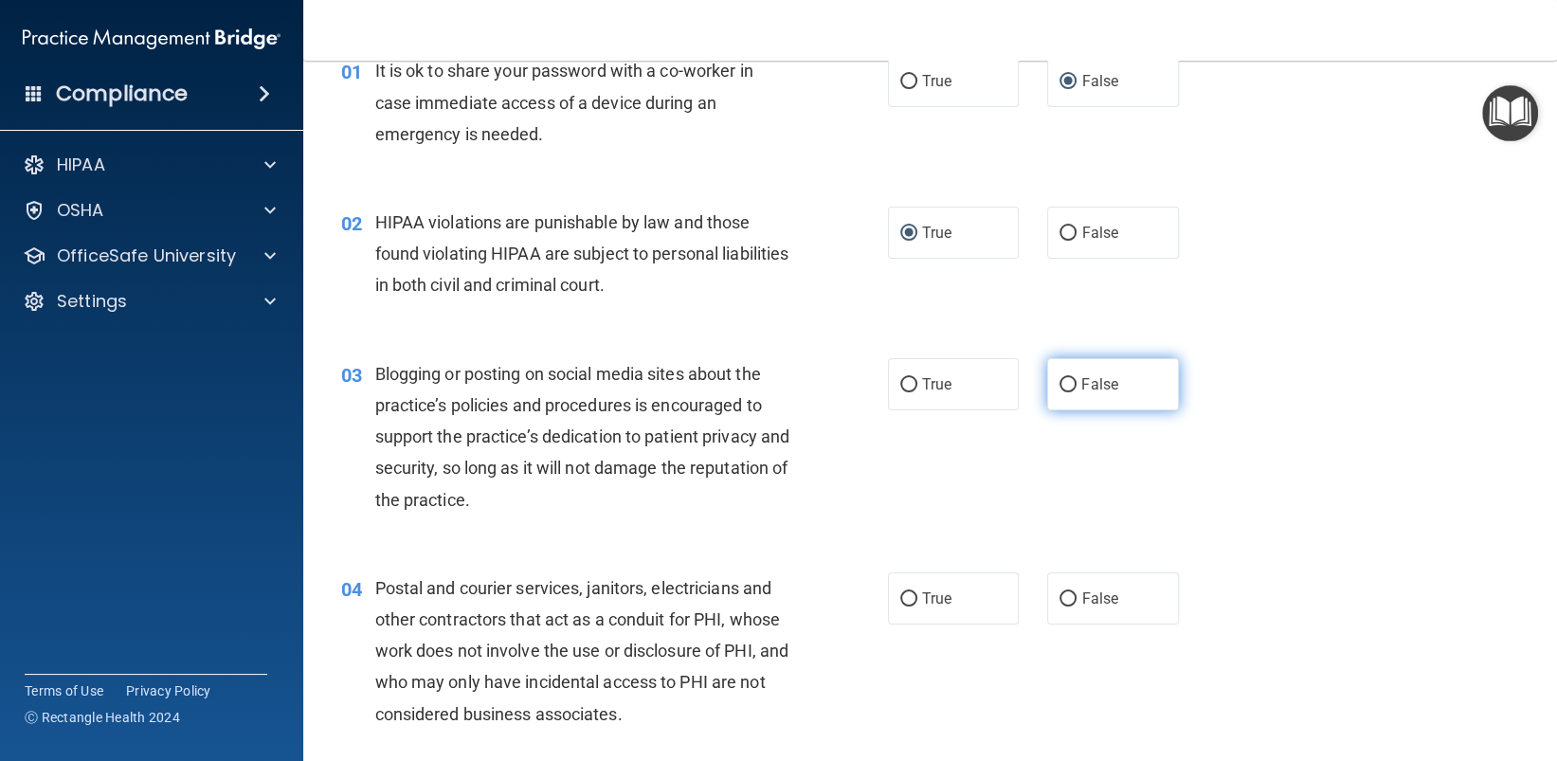
click at [1059, 387] on input "False" at bounding box center [1067, 385] width 17 height 14
radio input "true"
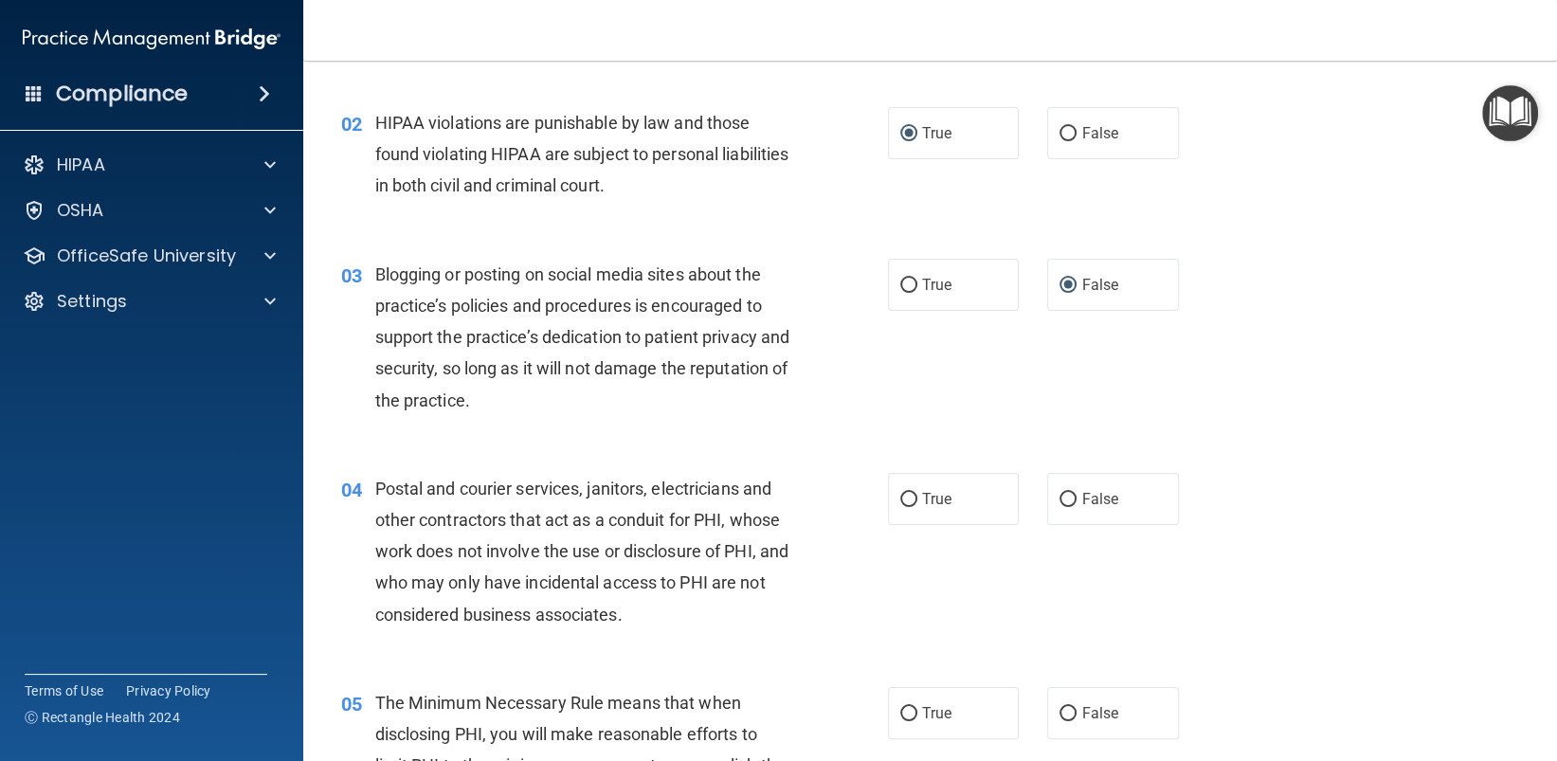
scroll to position [379, 0]
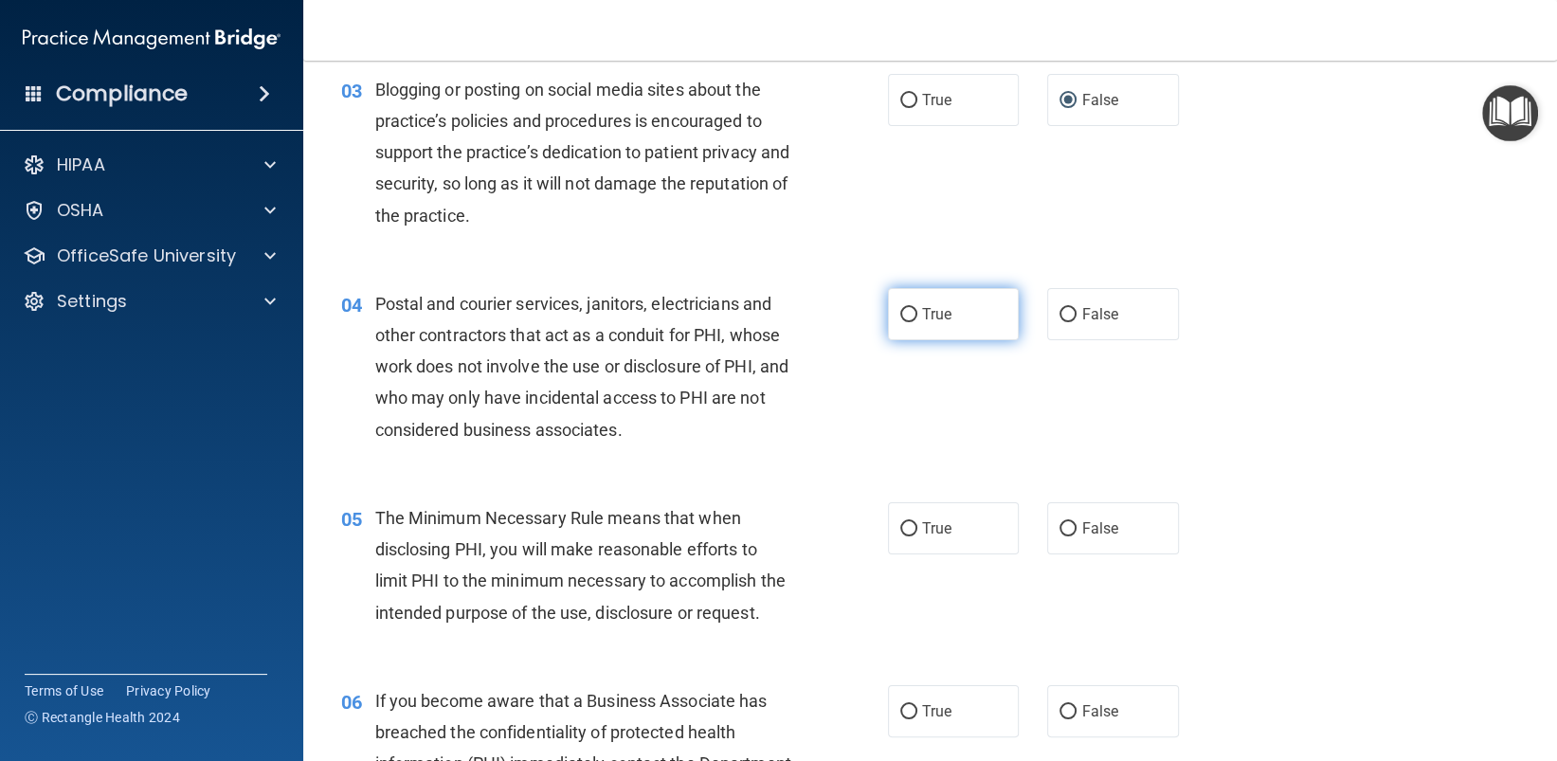
click at [900, 313] on input "True" at bounding box center [908, 315] width 17 height 14
radio input "true"
click at [900, 531] on input "True" at bounding box center [908, 529] width 17 height 14
radio input "true"
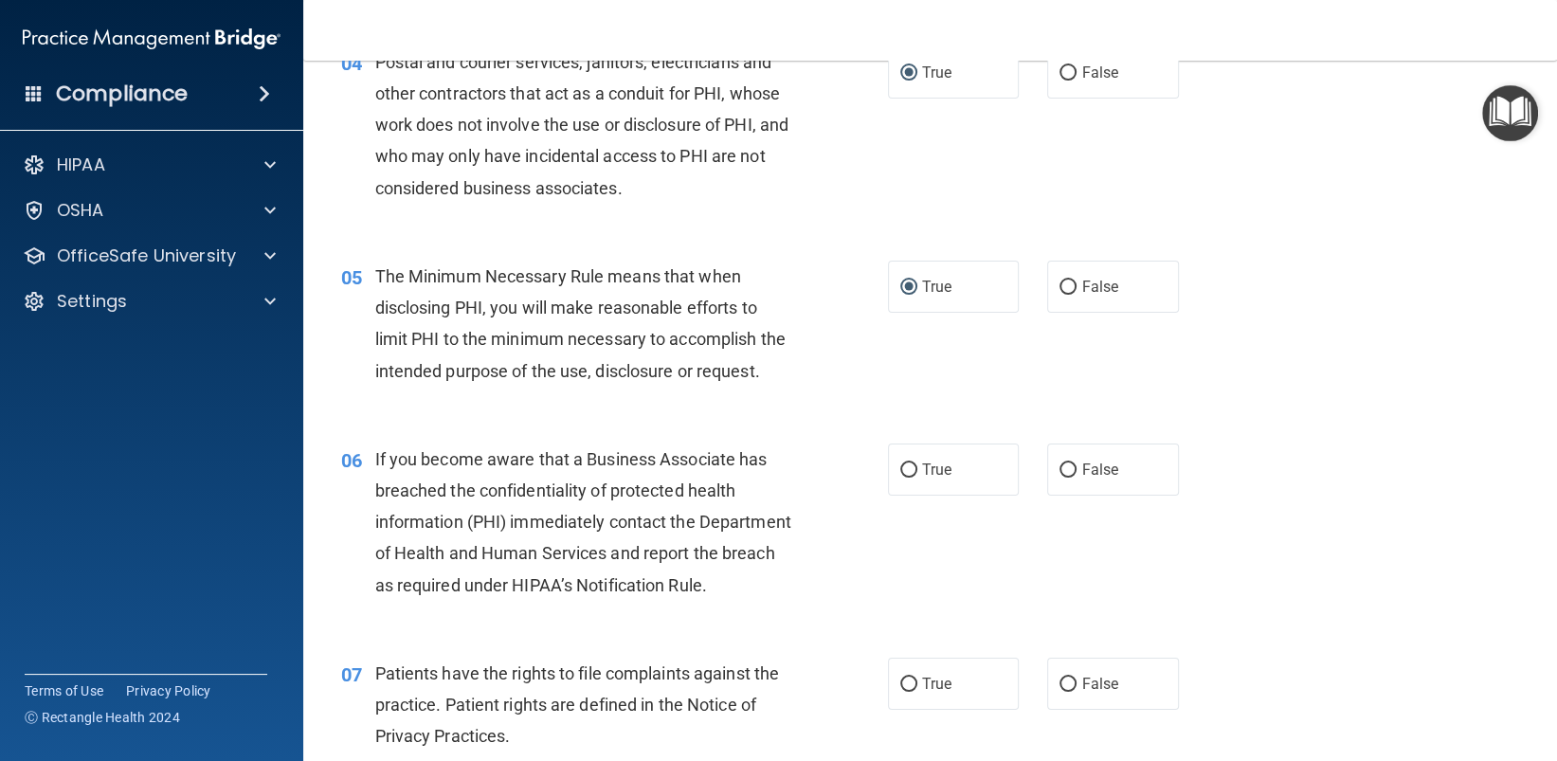
scroll to position [663, 0]
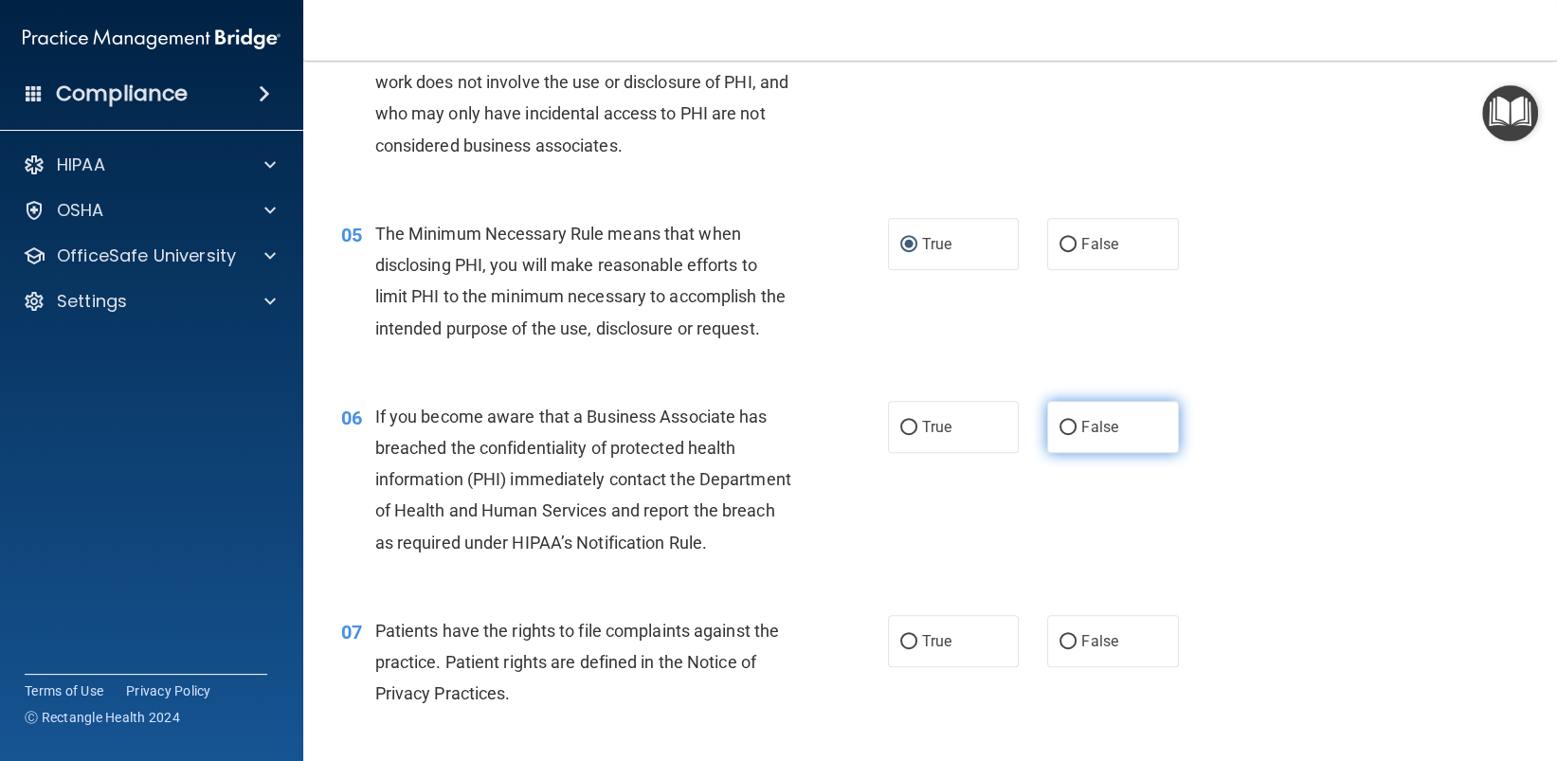
click at [1059, 435] on input "False" at bounding box center [1067, 428] width 17 height 14
radio input "true"
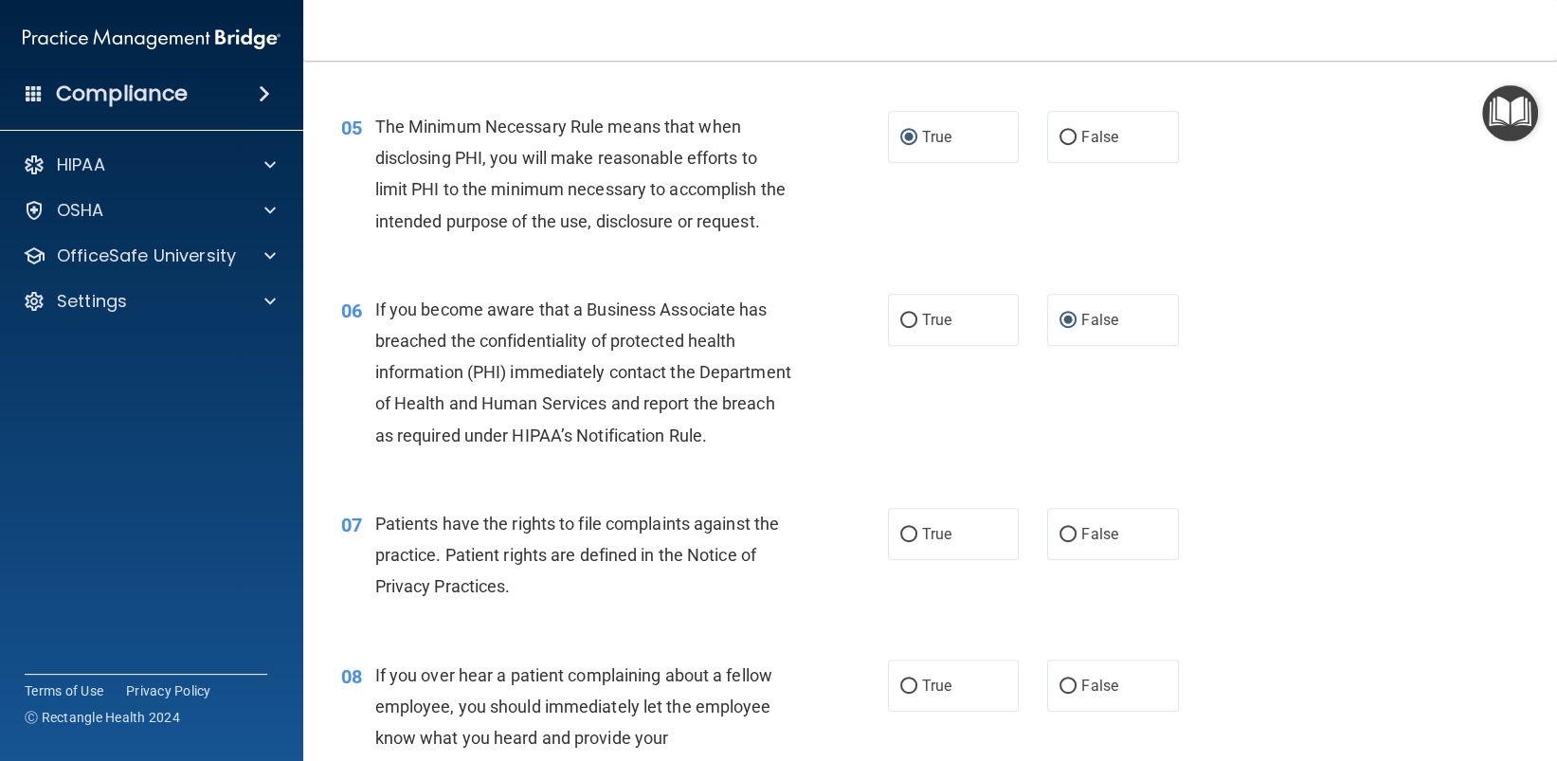
scroll to position [948, 0]
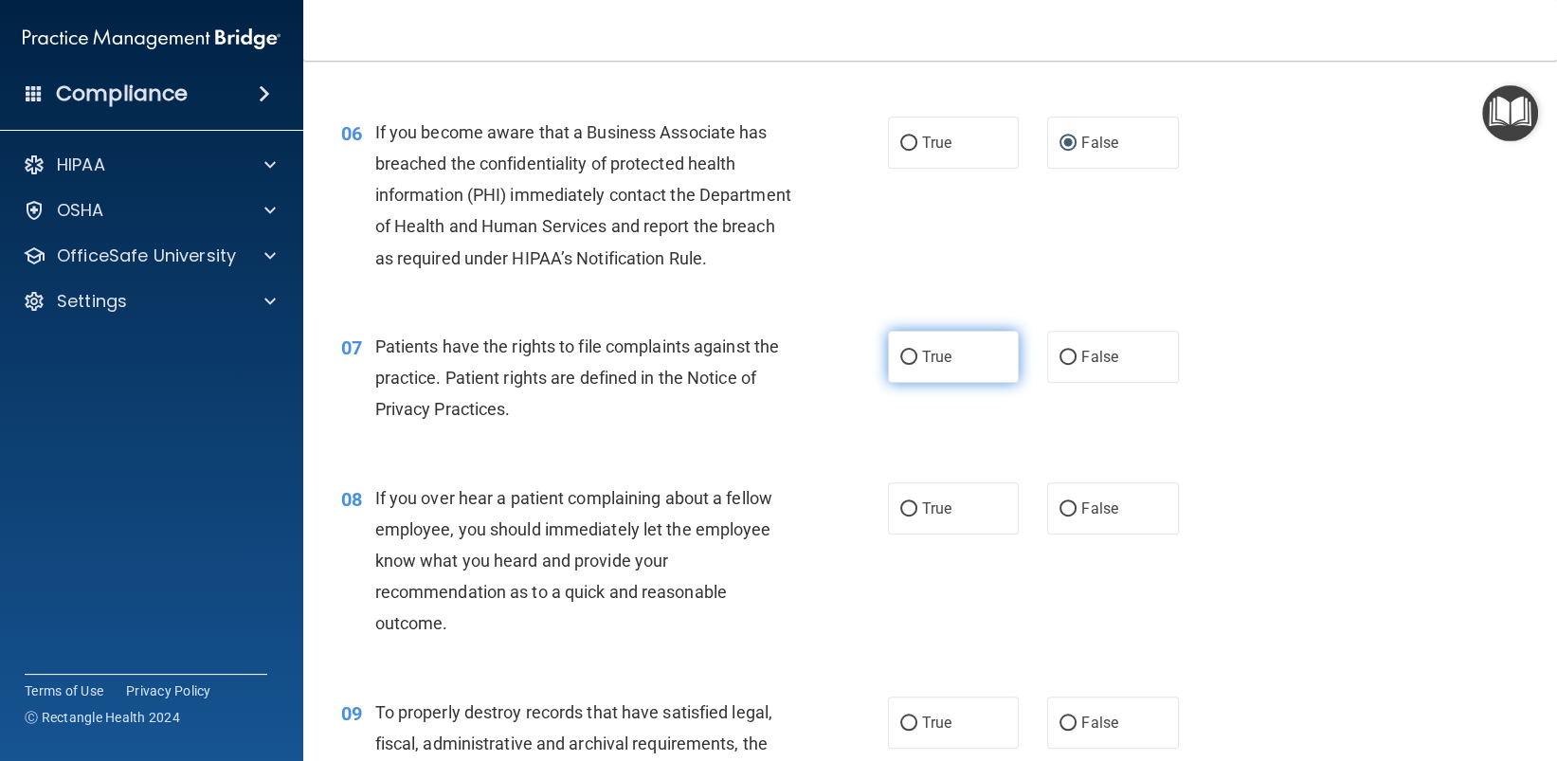
click at [900, 365] on input "True" at bounding box center [908, 358] width 17 height 14
radio input "true"
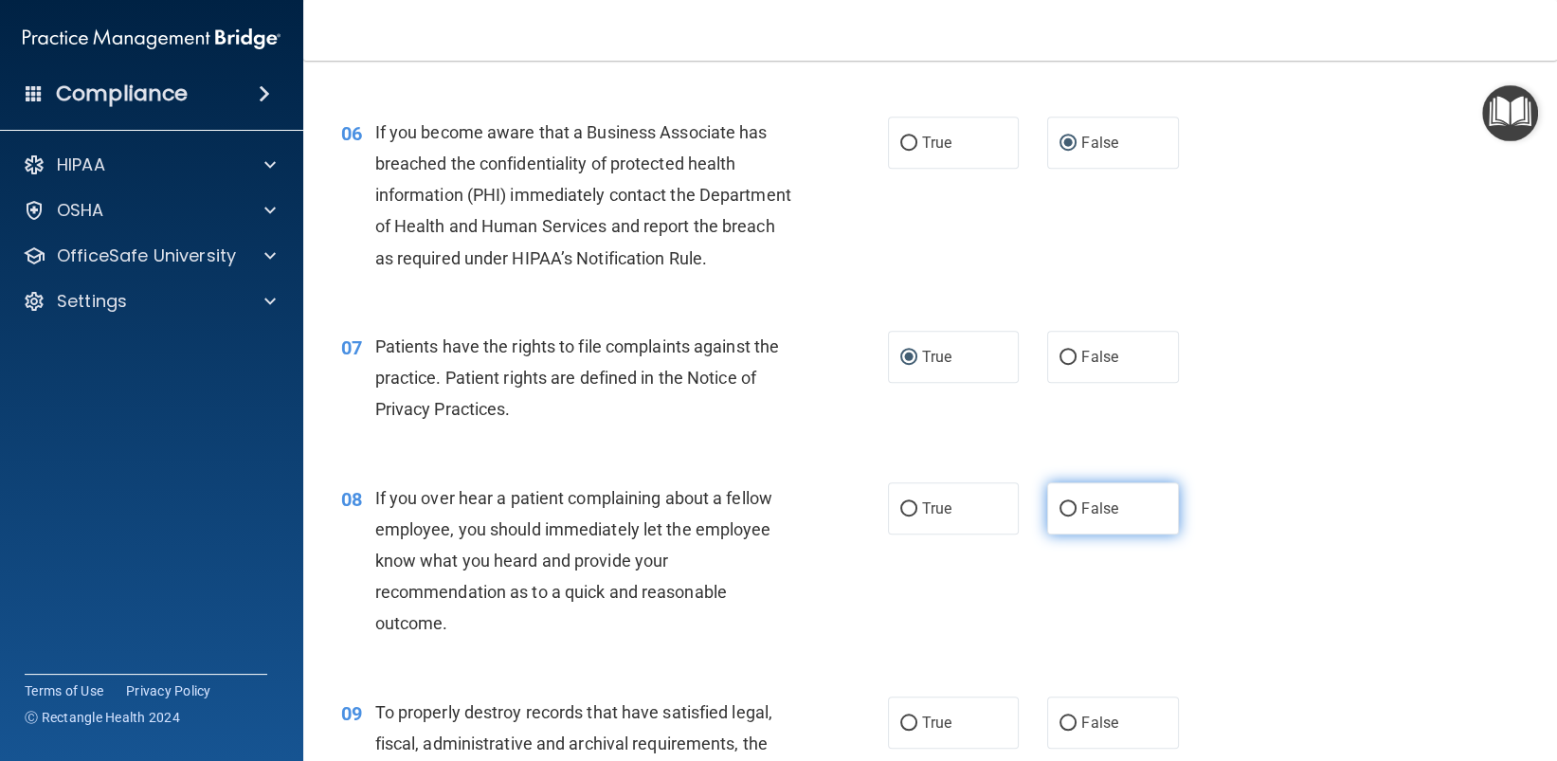
click at [1060, 516] on input "False" at bounding box center [1067, 509] width 17 height 14
radio input "true"
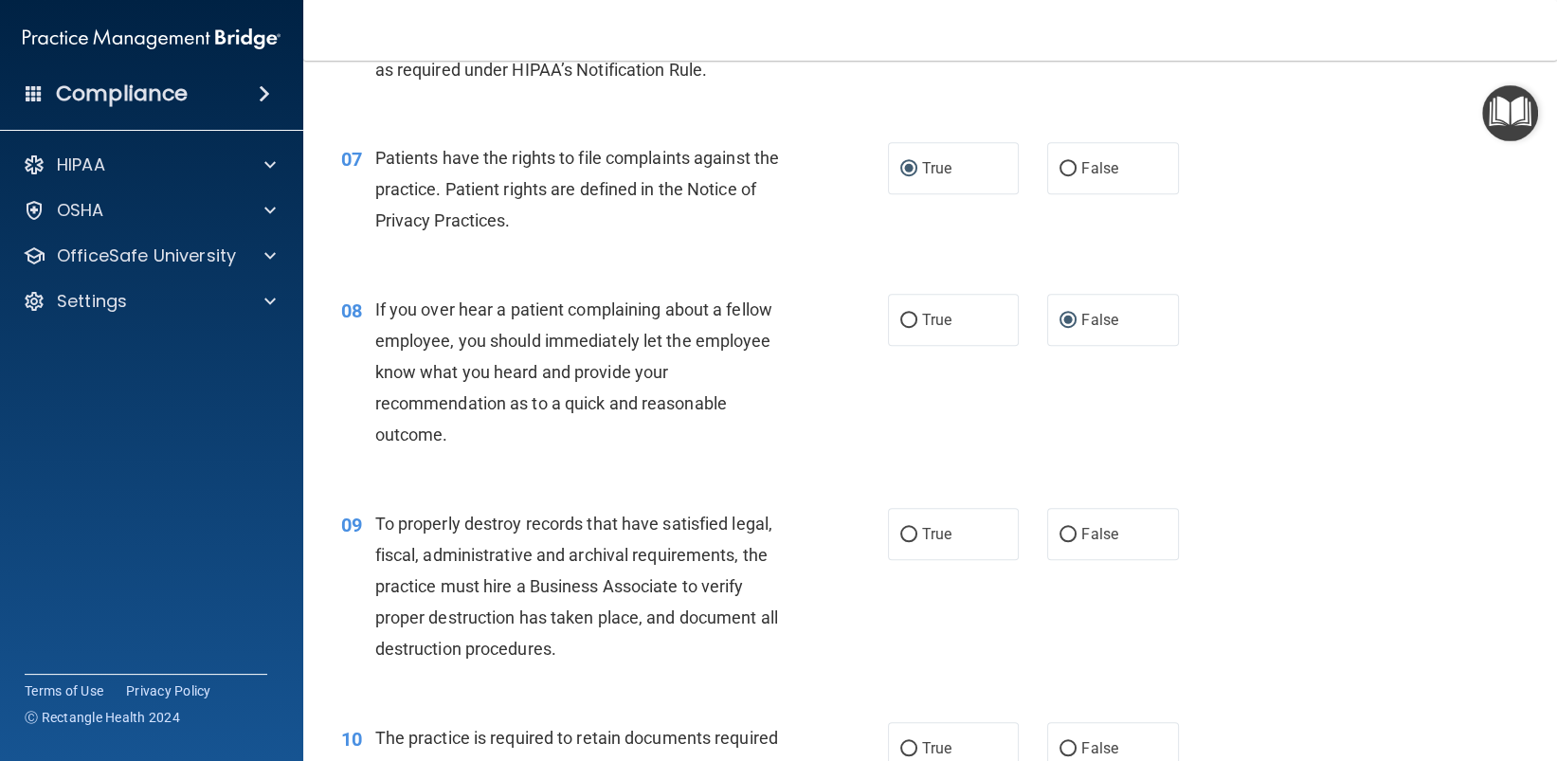
scroll to position [1137, 0]
click at [1062, 541] on input "False" at bounding box center [1067, 534] width 17 height 14
radio input "true"
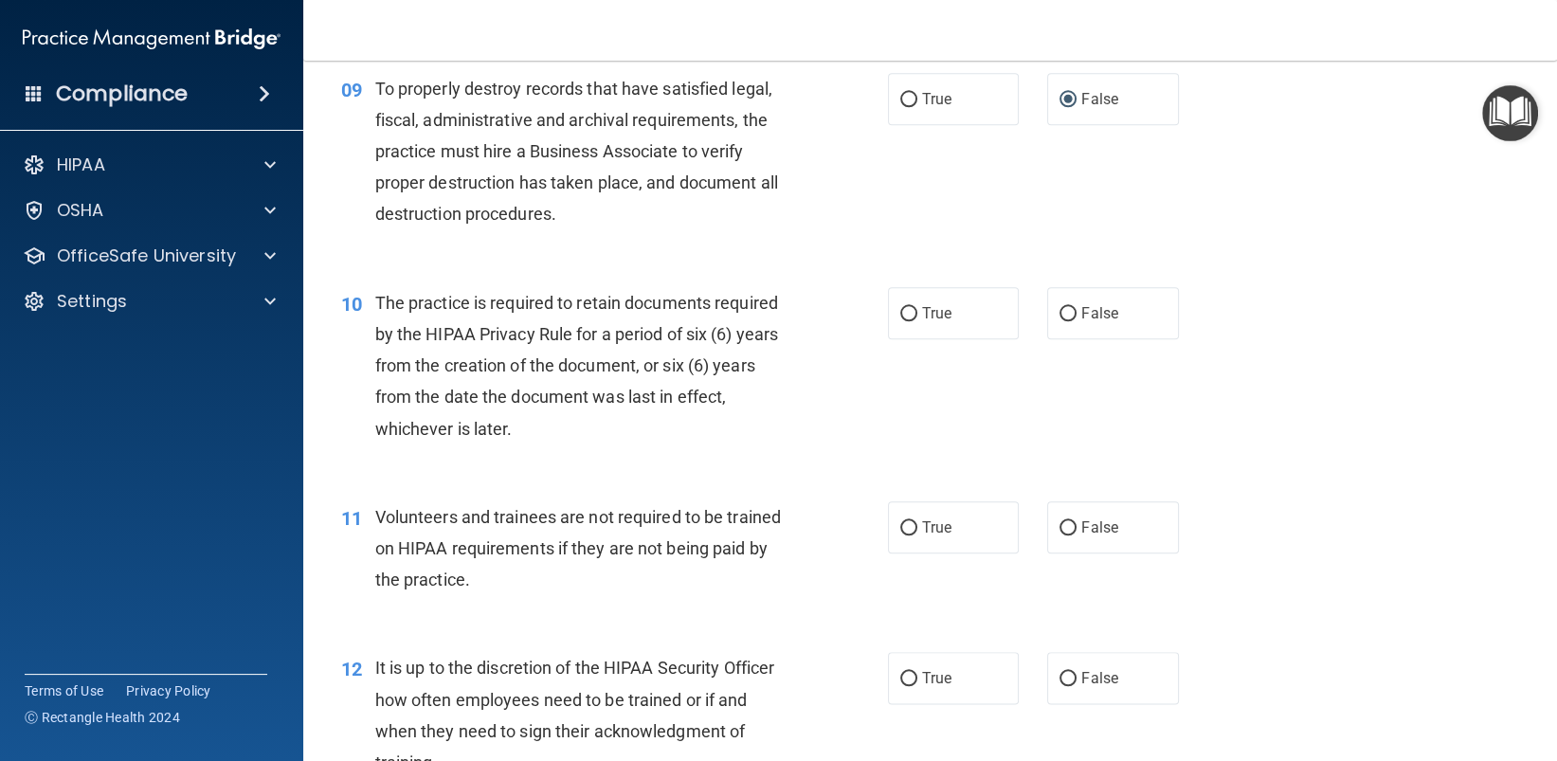
scroll to position [1611, 0]
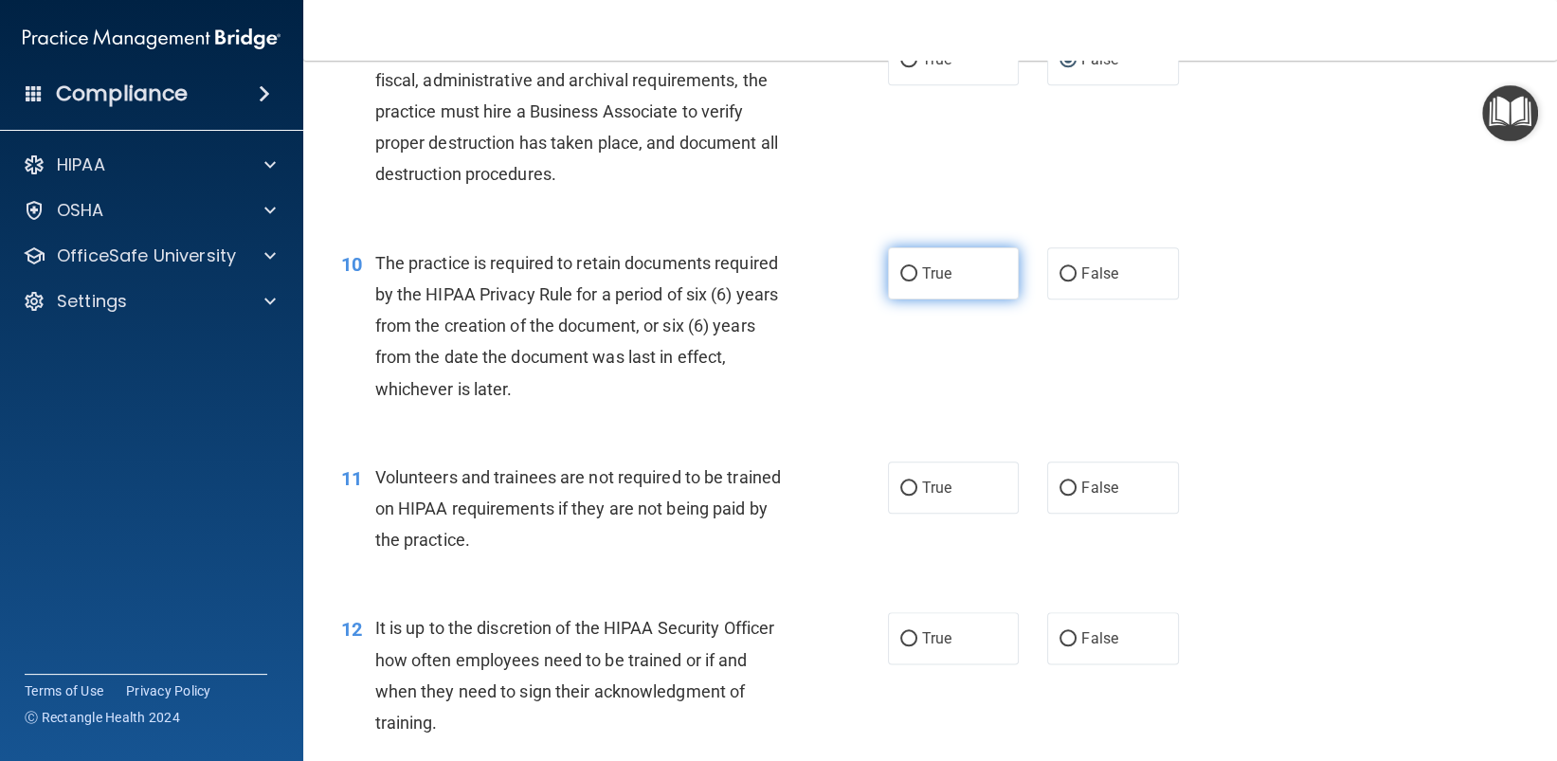
click at [905, 281] on input "True" at bounding box center [908, 274] width 17 height 14
radio input "true"
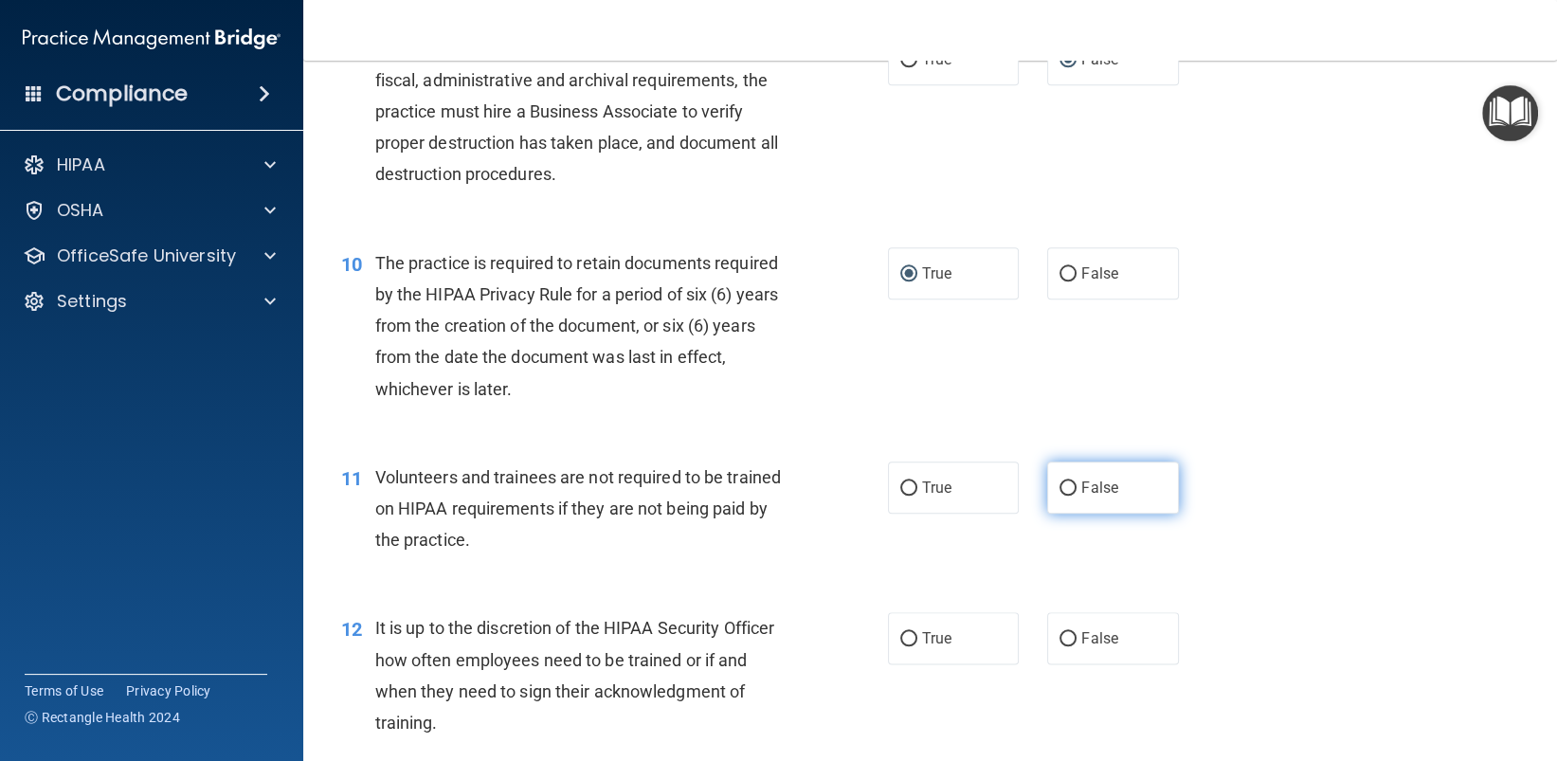
click at [1059, 496] on input "False" at bounding box center [1067, 488] width 17 height 14
radio input "true"
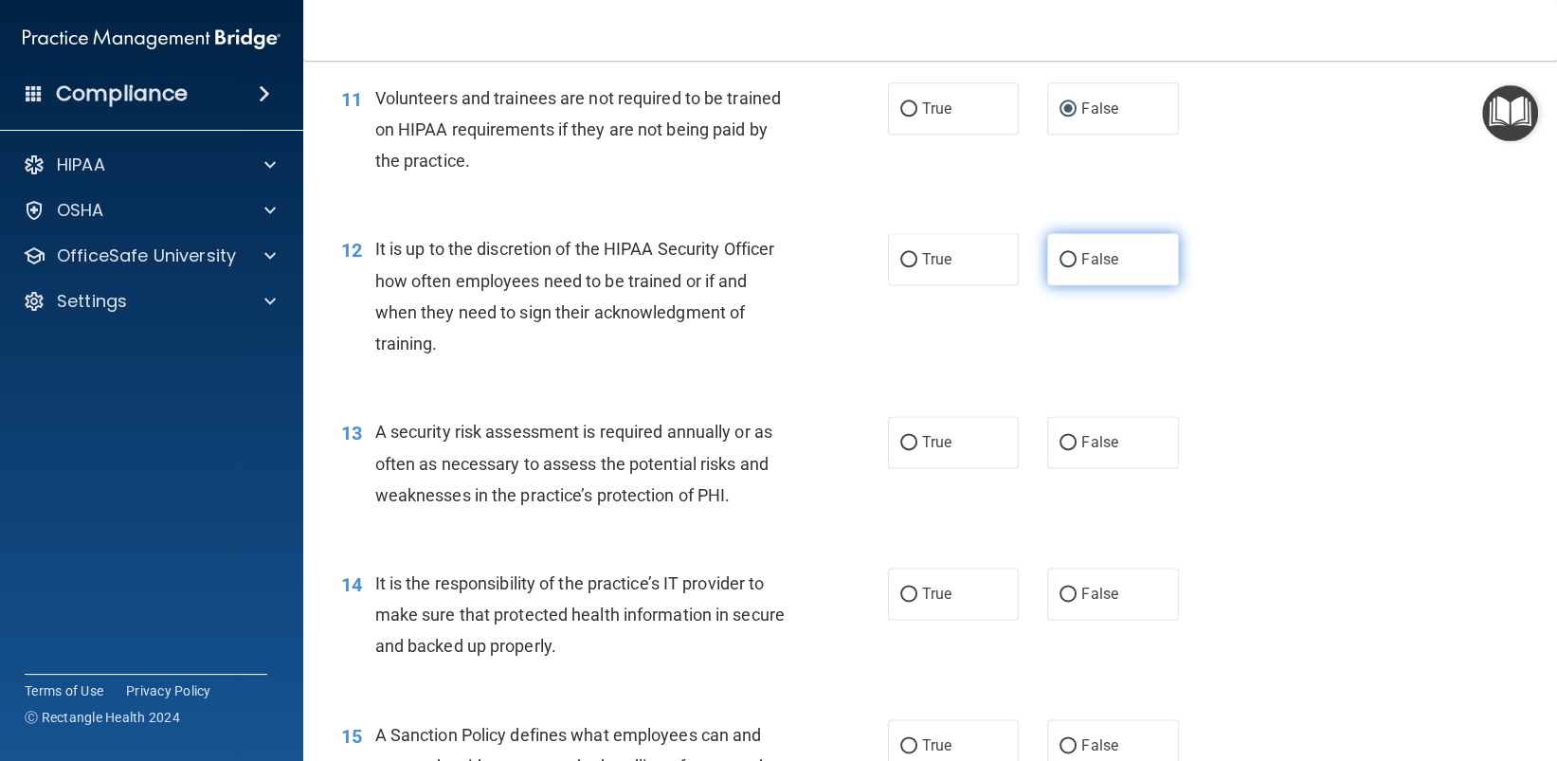
click at [1066, 267] on input "False" at bounding box center [1067, 260] width 17 height 14
radio input "true"
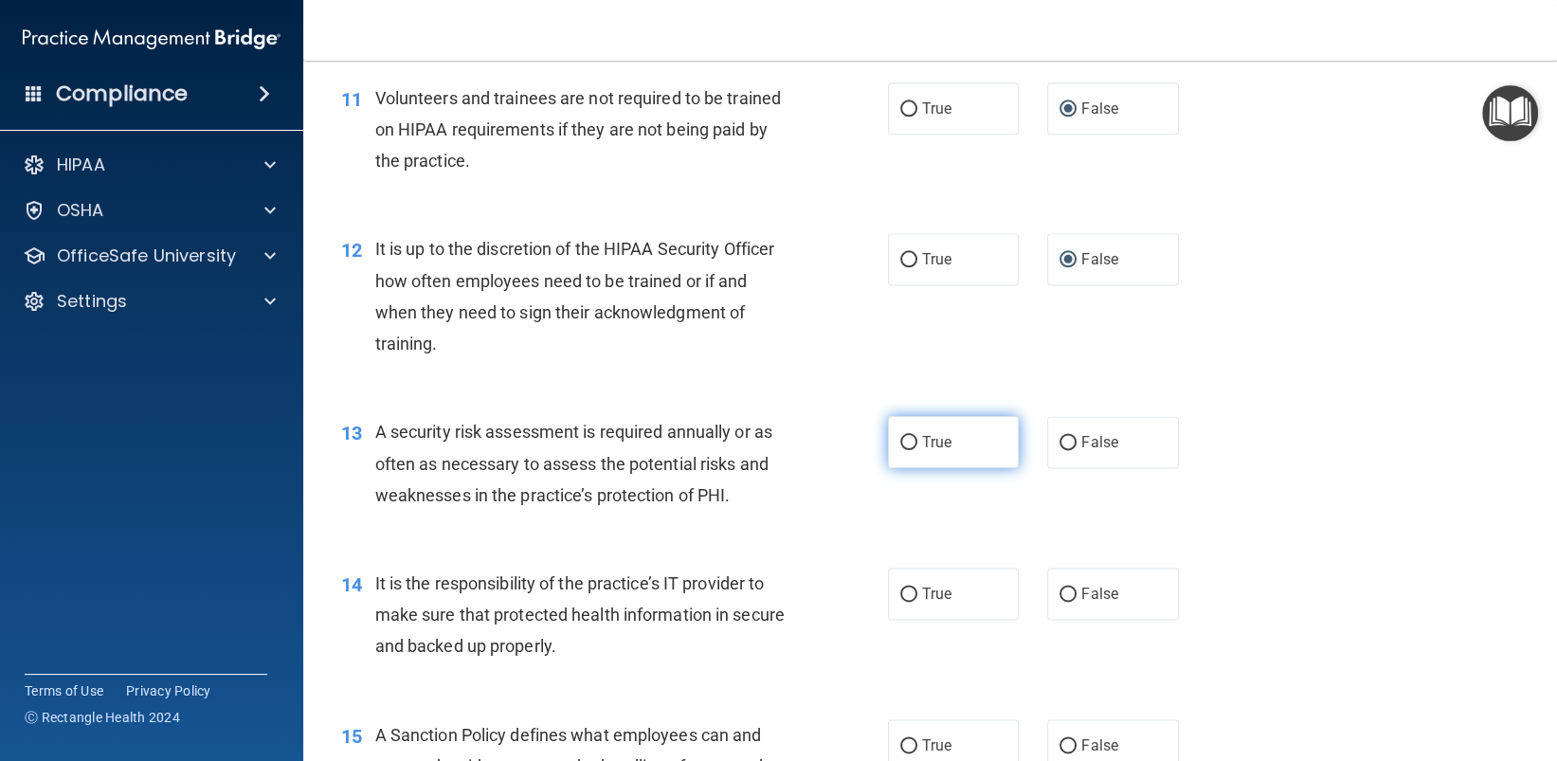
click at [901, 450] on input "True" at bounding box center [908, 443] width 17 height 14
radio input "true"
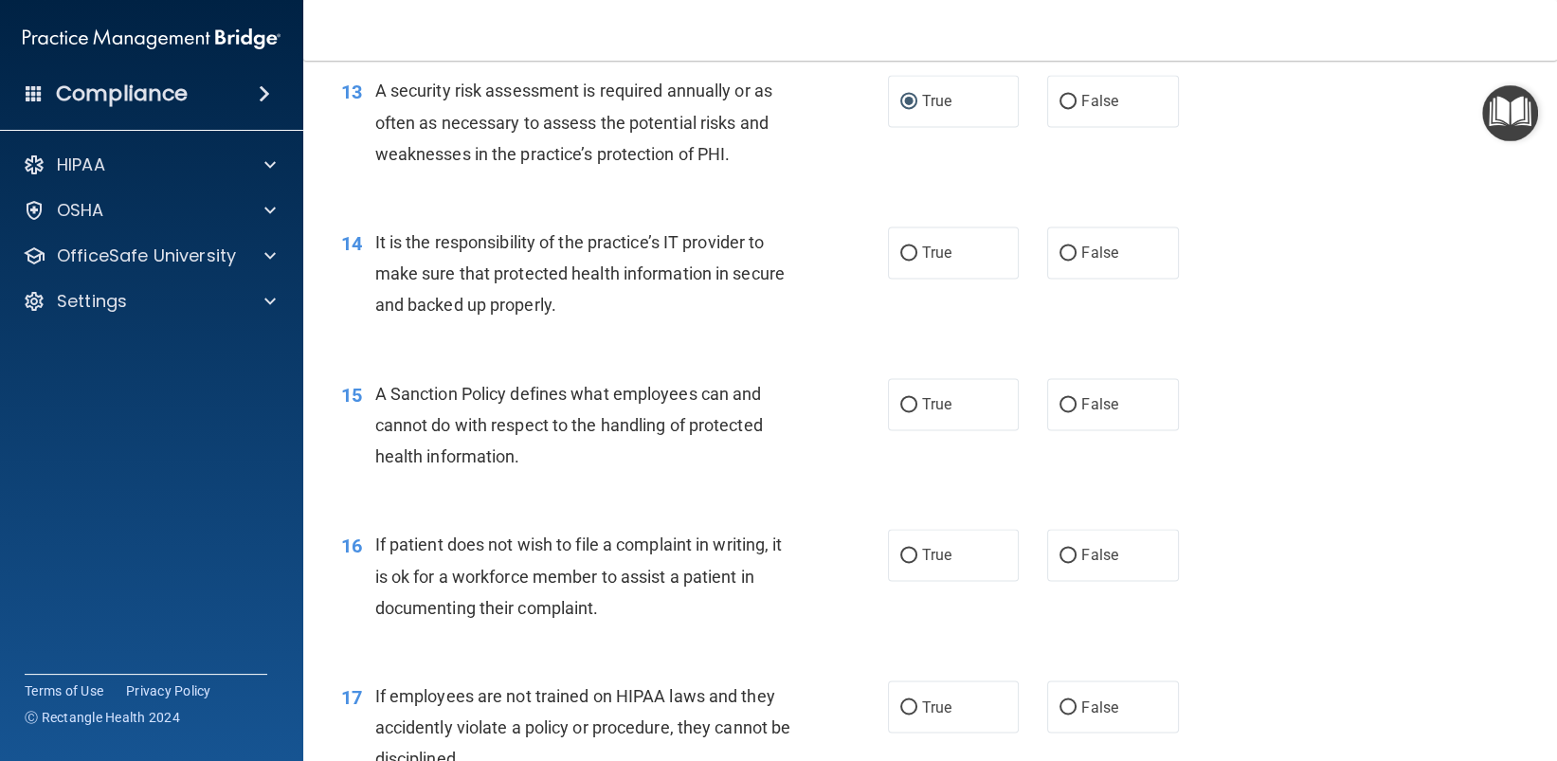
scroll to position [2369, 0]
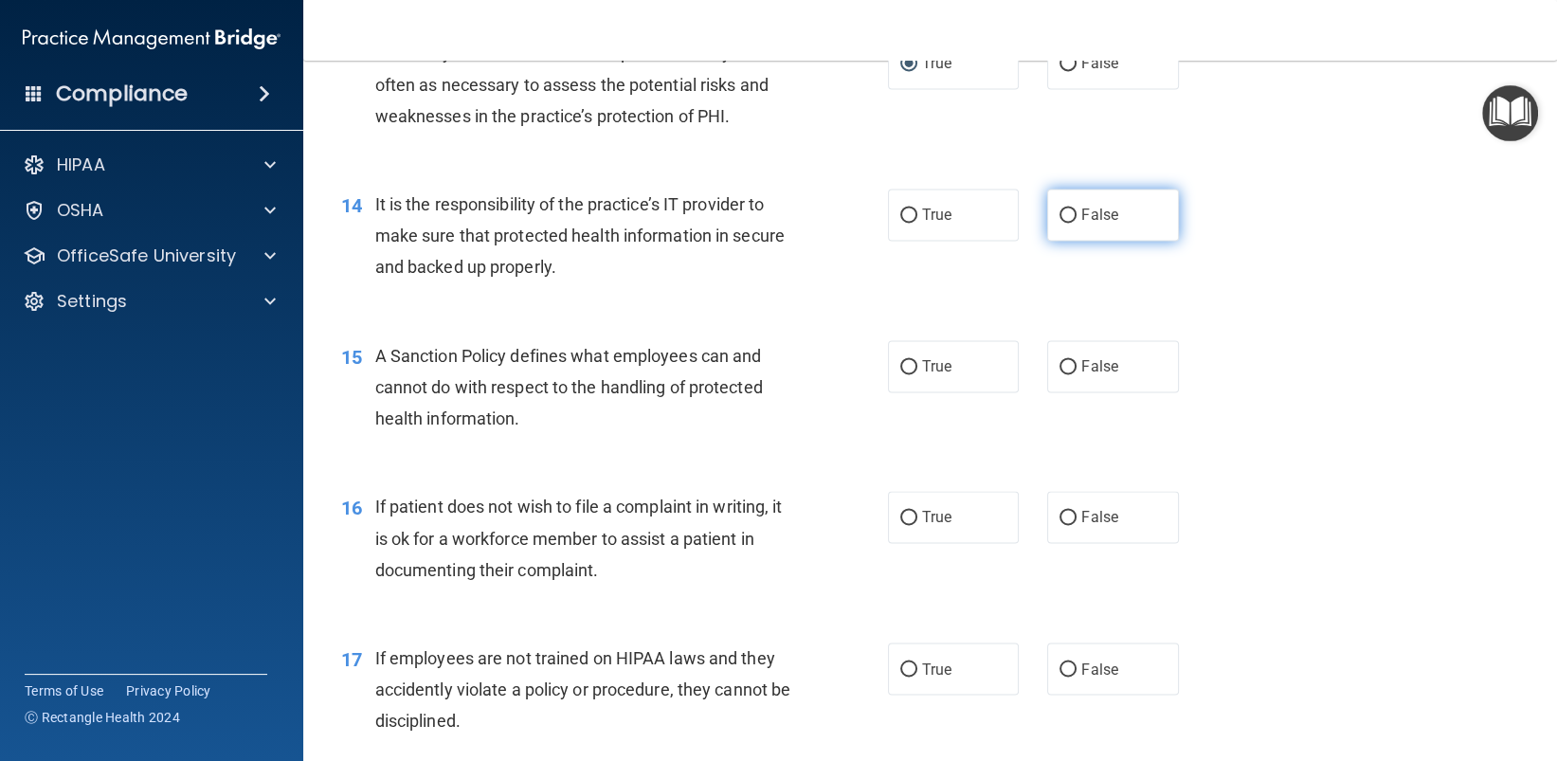
click at [1049, 241] on label "False" at bounding box center [1113, 215] width 132 height 52
click at [1059, 223] on input "False" at bounding box center [1067, 215] width 17 height 14
radio input "true"
click at [1059, 374] on input "False" at bounding box center [1067, 367] width 17 height 14
radio input "true"
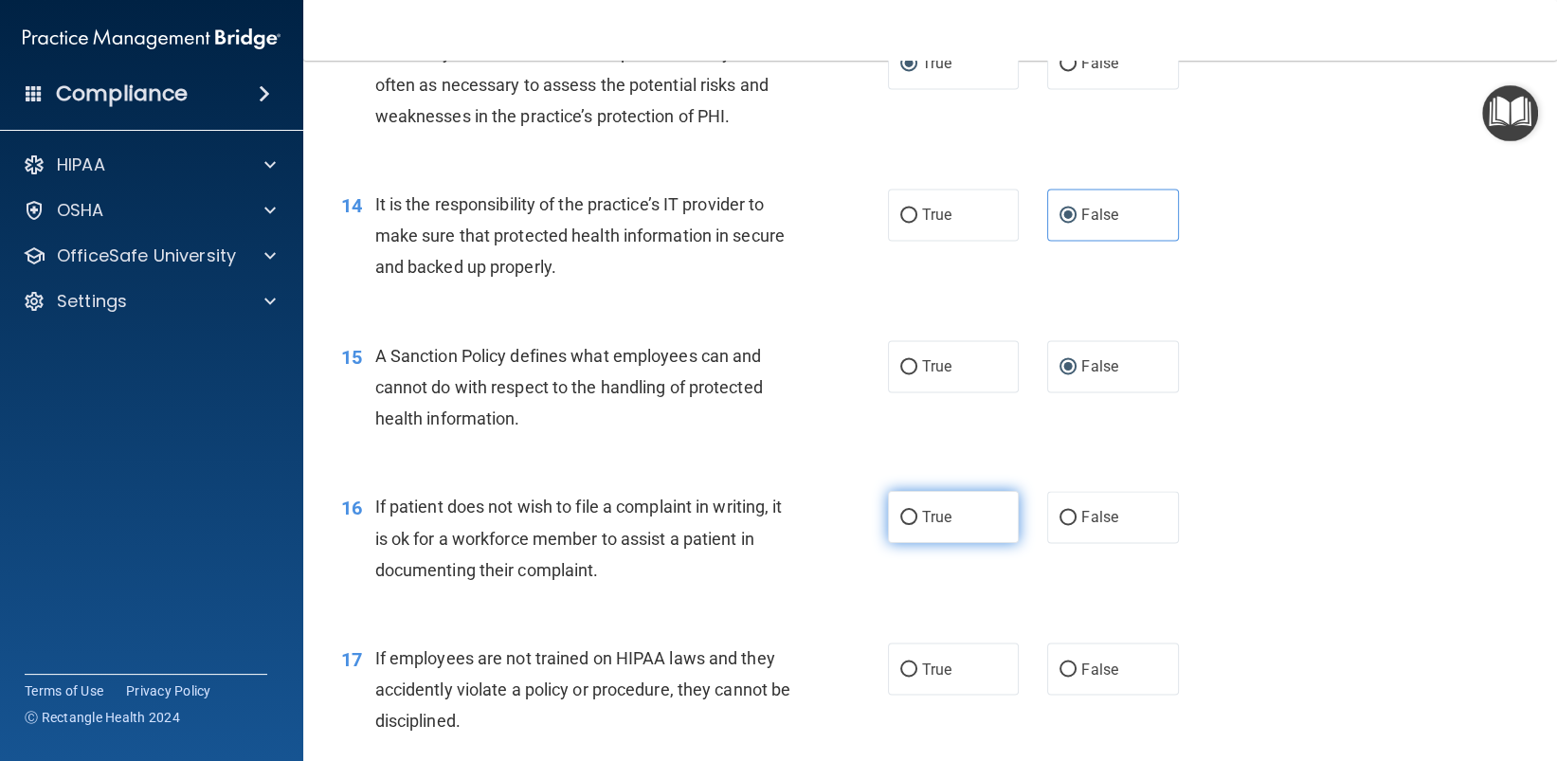
click at [900, 525] on input "True" at bounding box center [908, 518] width 17 height 14
radio input "true"
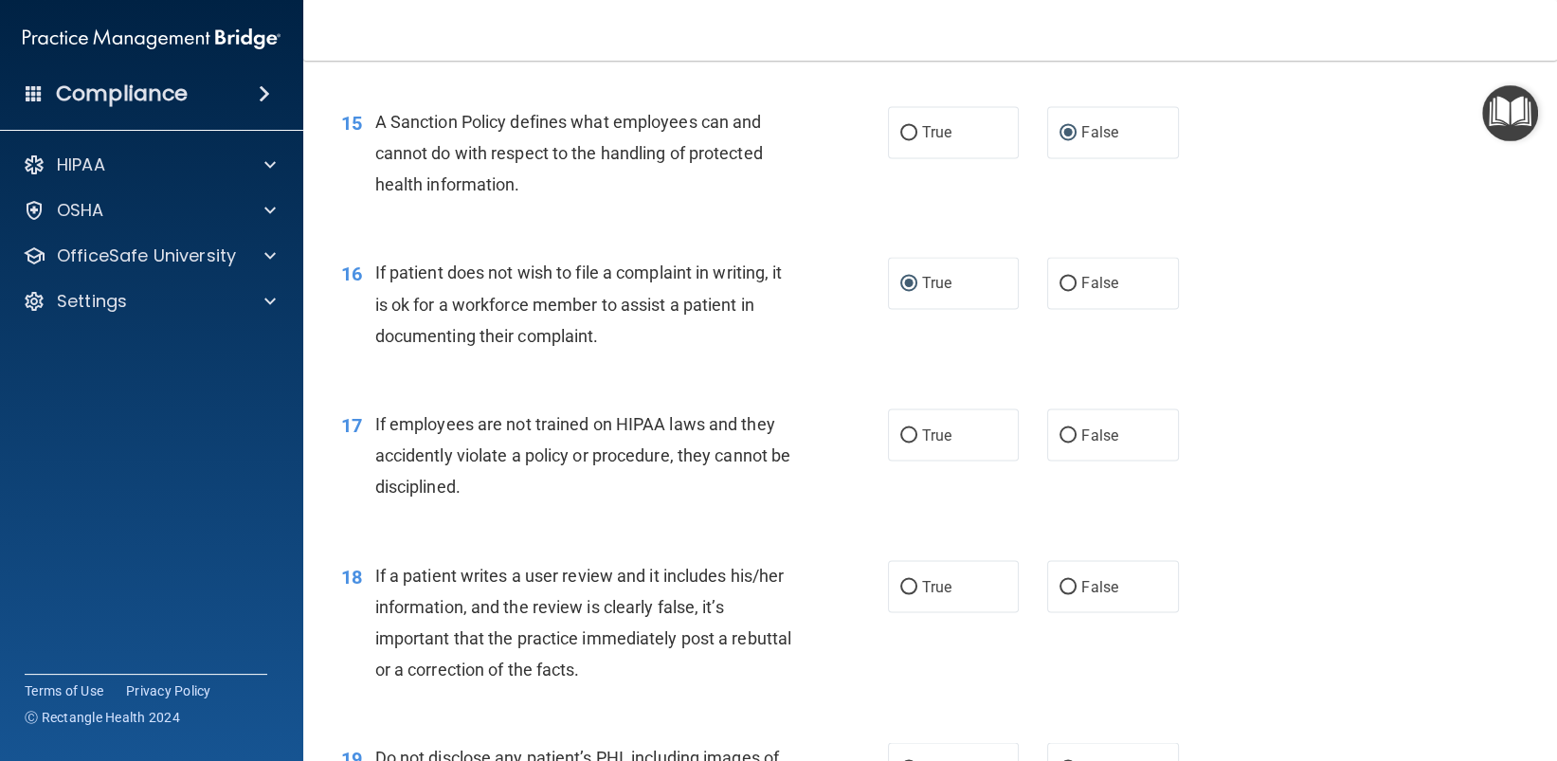
scroll to position [2653, 0]
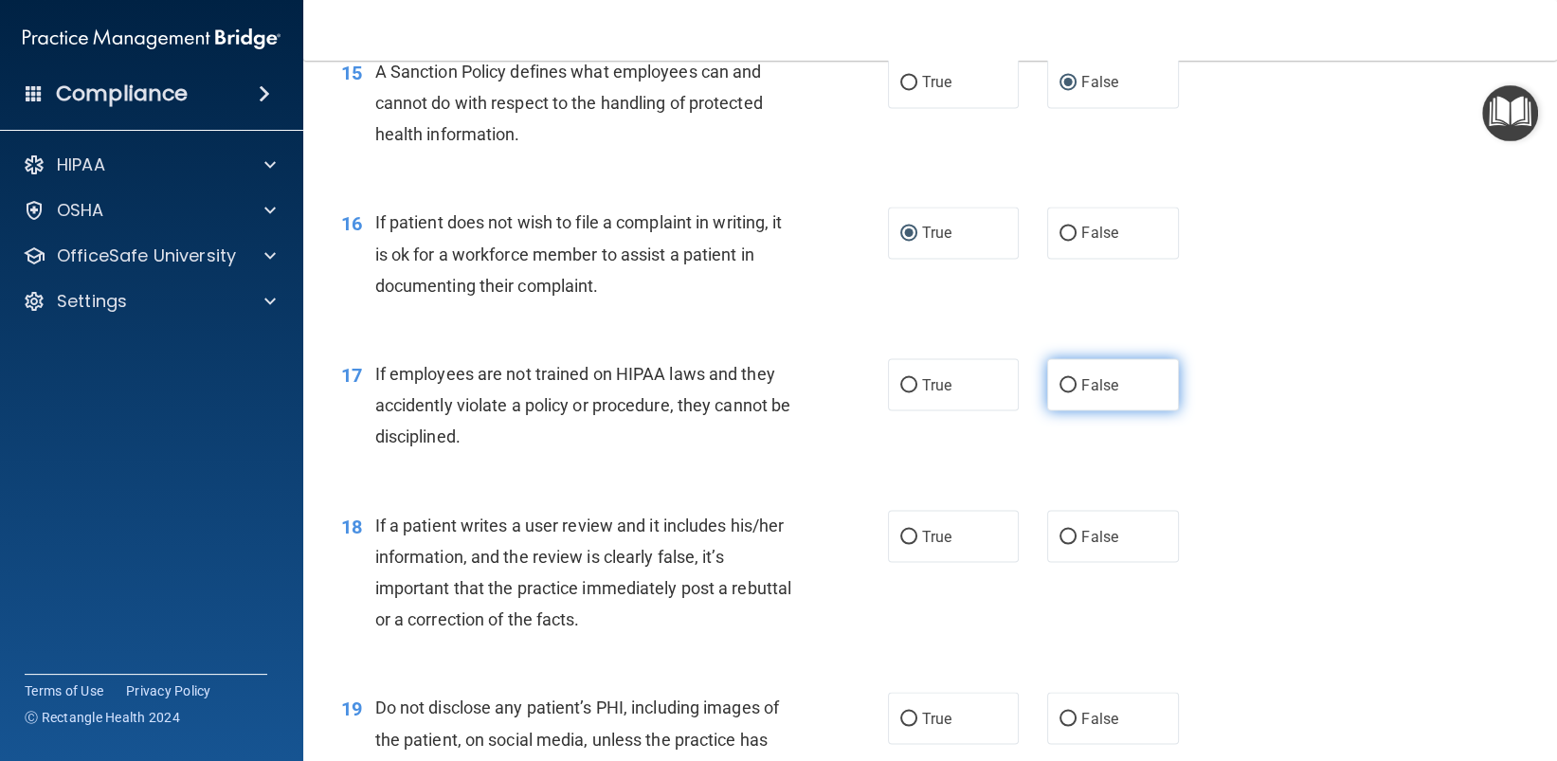
click at [1064, 392] on input "False" at bounding box center [1067, 385] width 17 height 14
radio input "true"
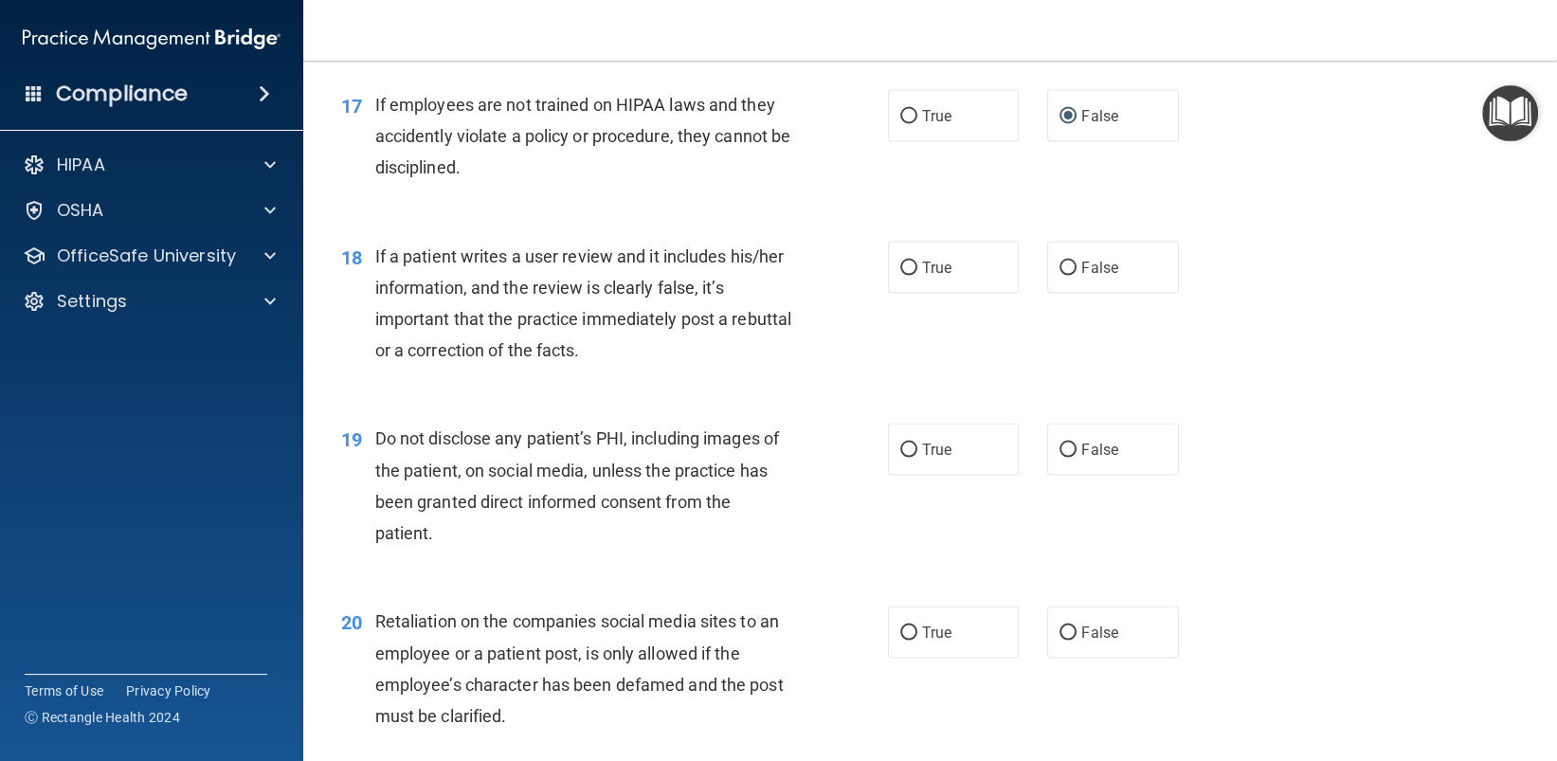
scroll to position [2937, 0]
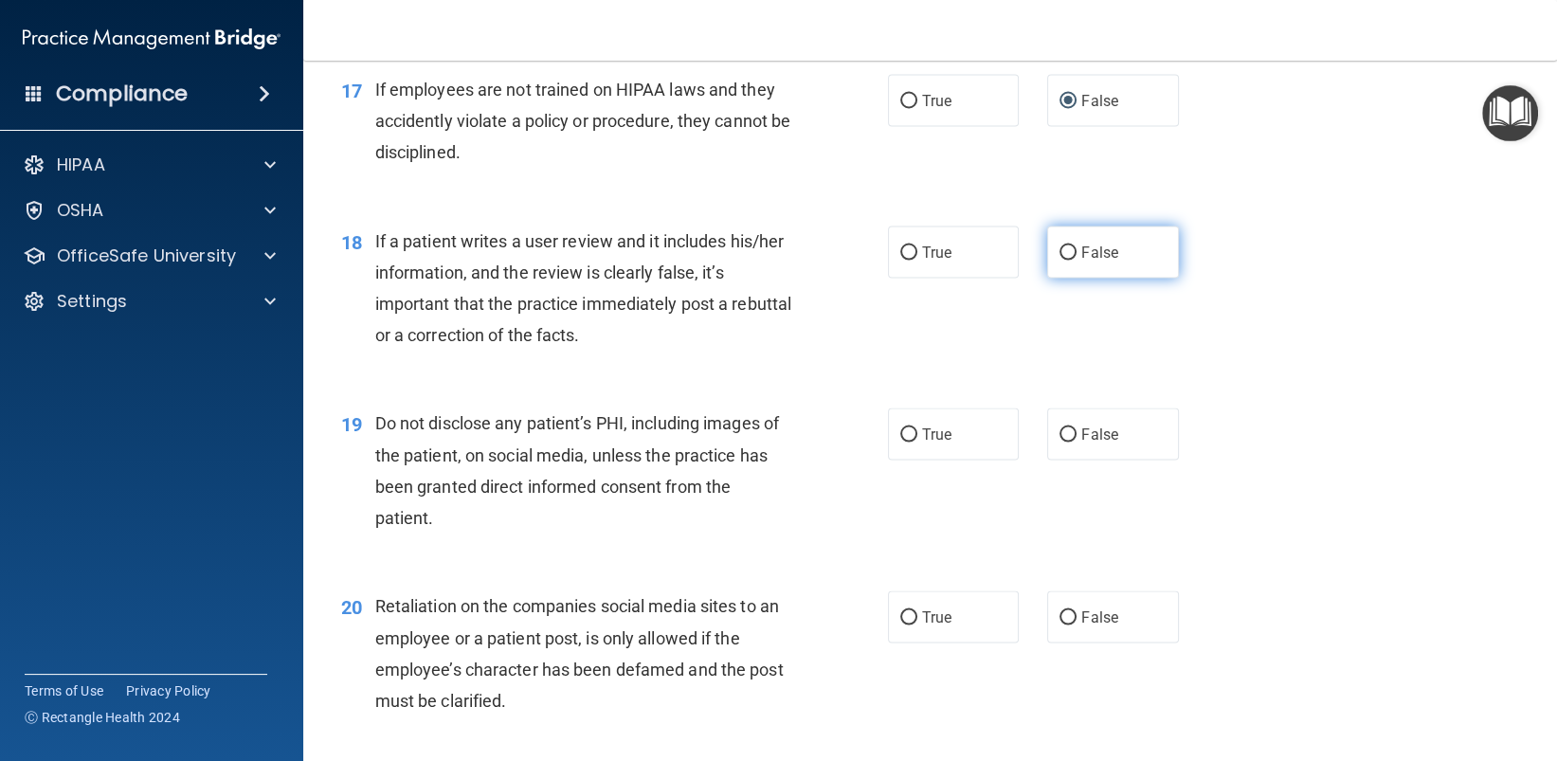
click at [1059, 260] on input "False" at bounding box center [1067, 252] width 17 height 14
radio input "true"
click at [902, 442] on input "True" at bounding box center [908, 434] width 17 height 14
radio input "true"
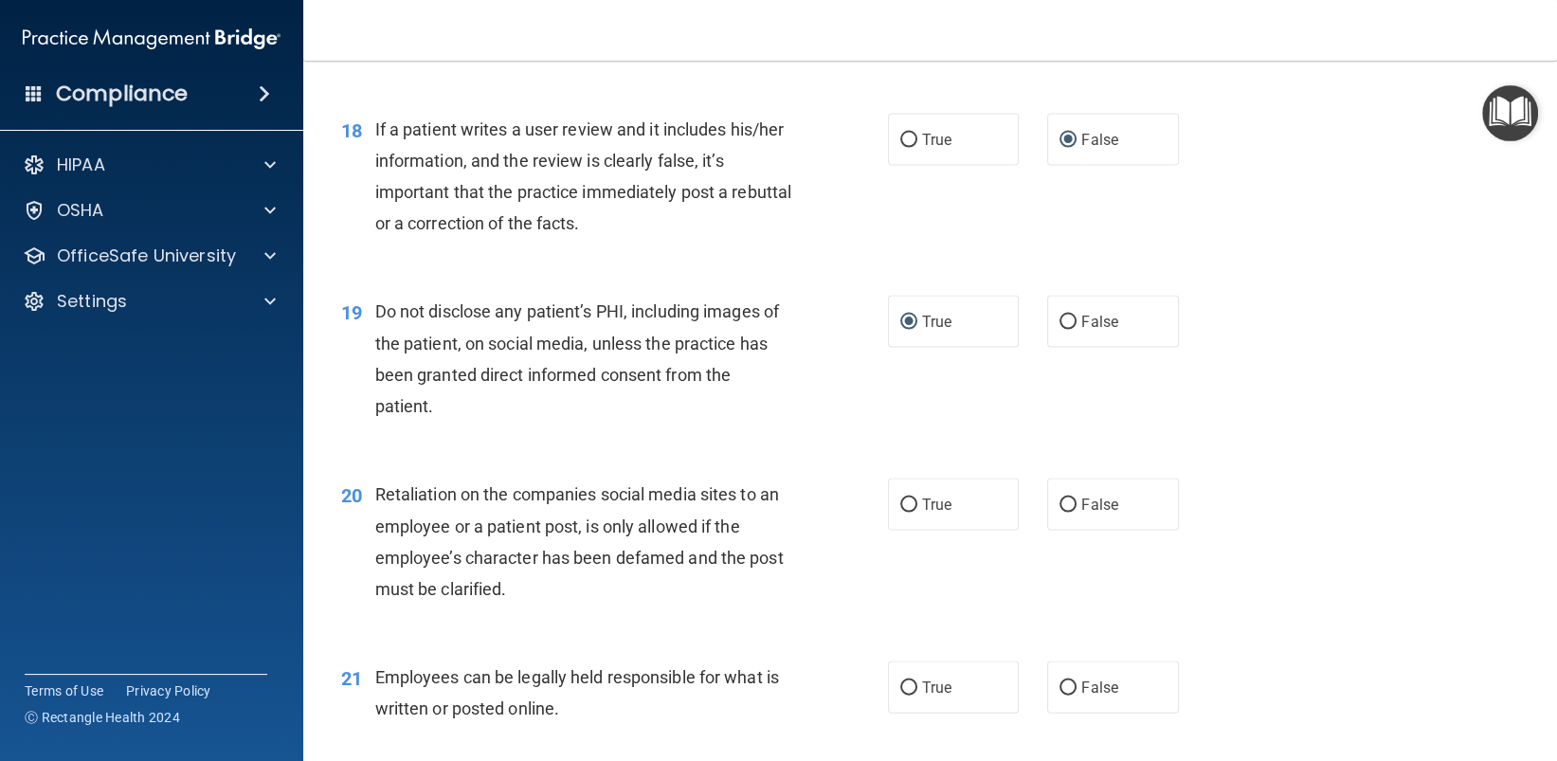
scroll to position [3222, 0]
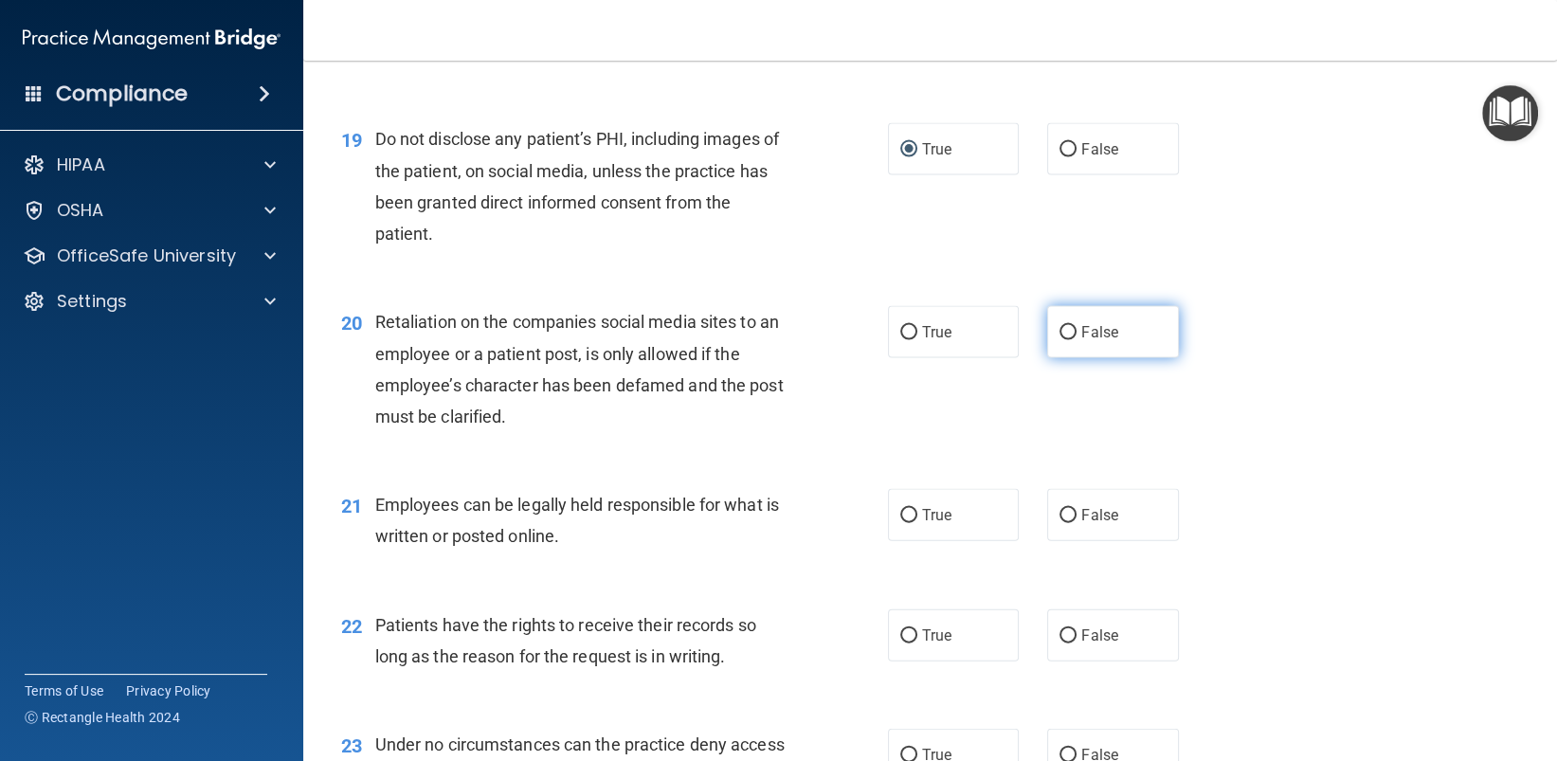
click at [1062, 340] on input "False" at bounding box center [1067, 333] width 17 height 14
radio input "true"
click at [904, 523] on input "True" at bounding box center [908, 516] width 17 height 14
radio input "true"
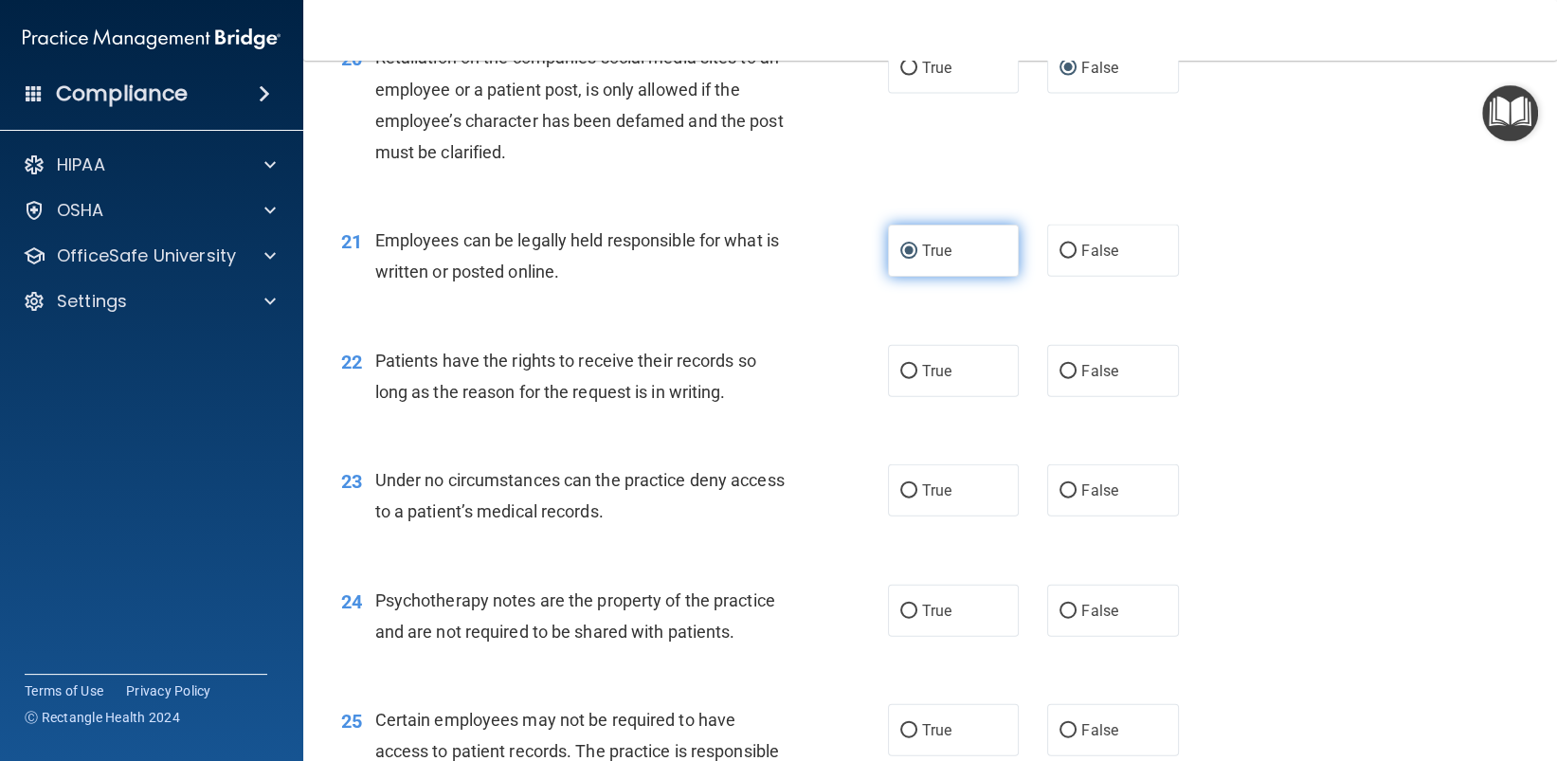
scroll to position [3506, 0]
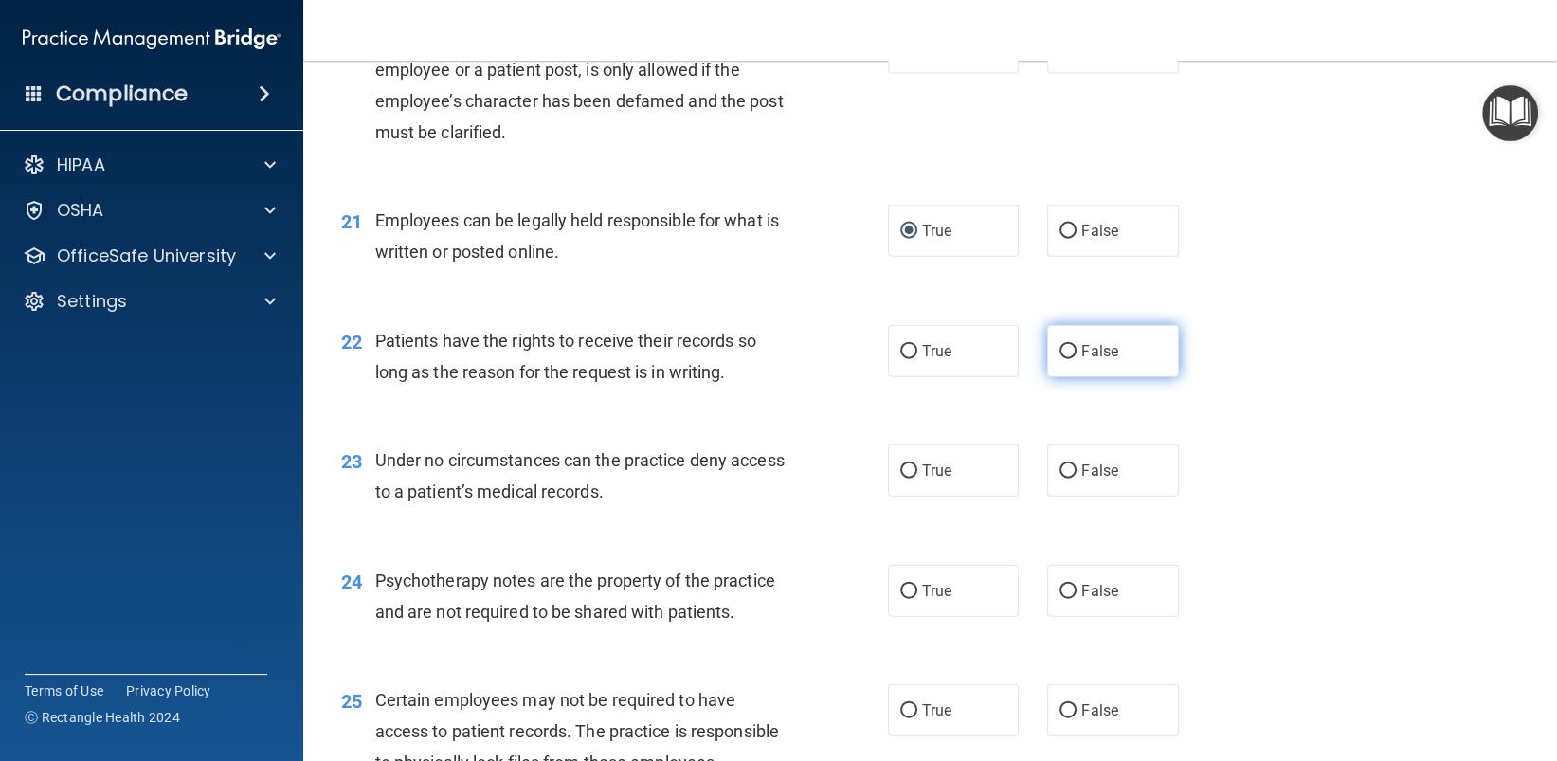
click at [1059, 359] on input "False" at bounding box center [1067, 352] width 17 height 14
radio input "true"
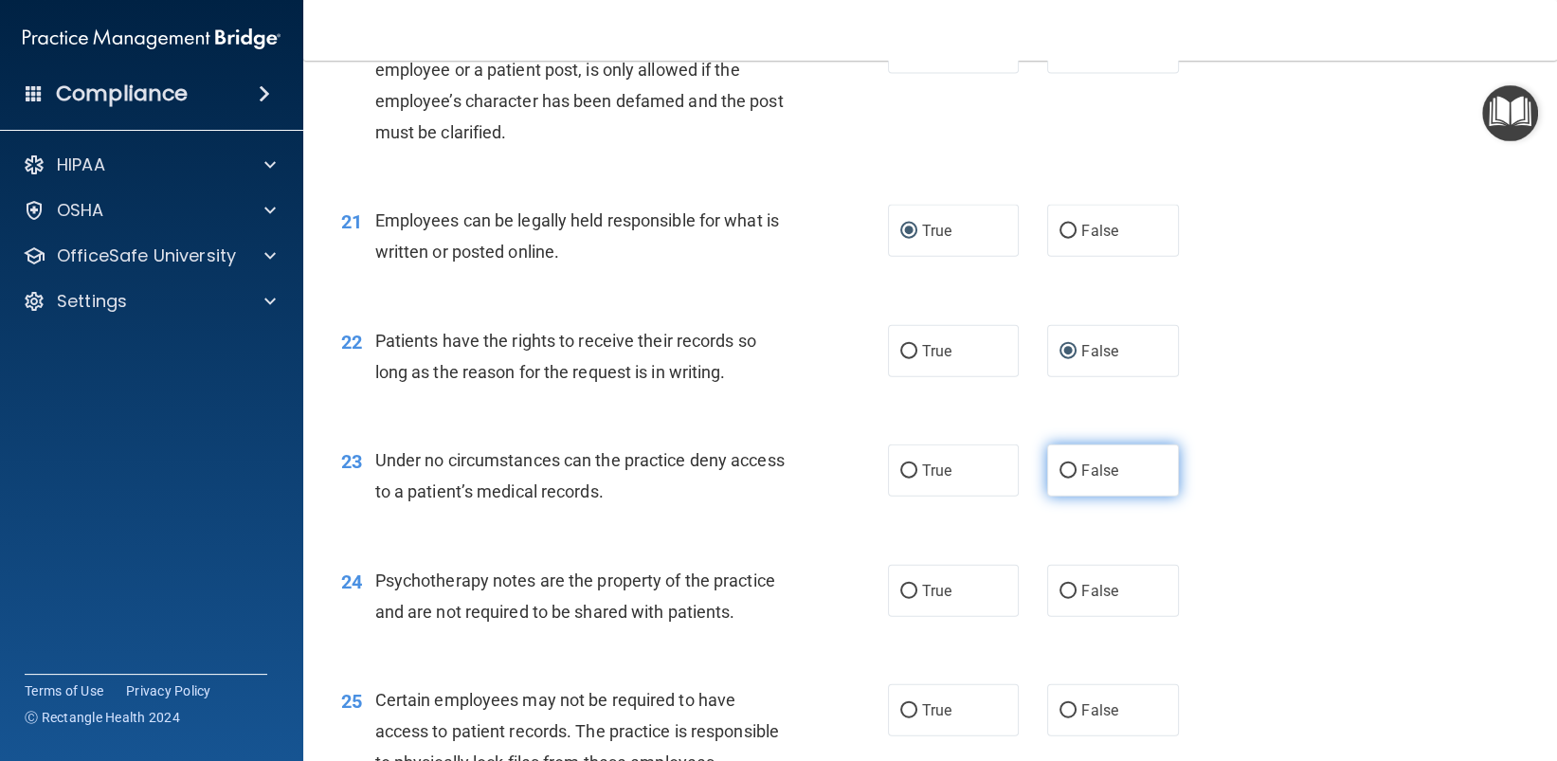
click at [1059, 479] on input "False" at bounding box center [1067, 471] width 17 height 14
radio input "true"
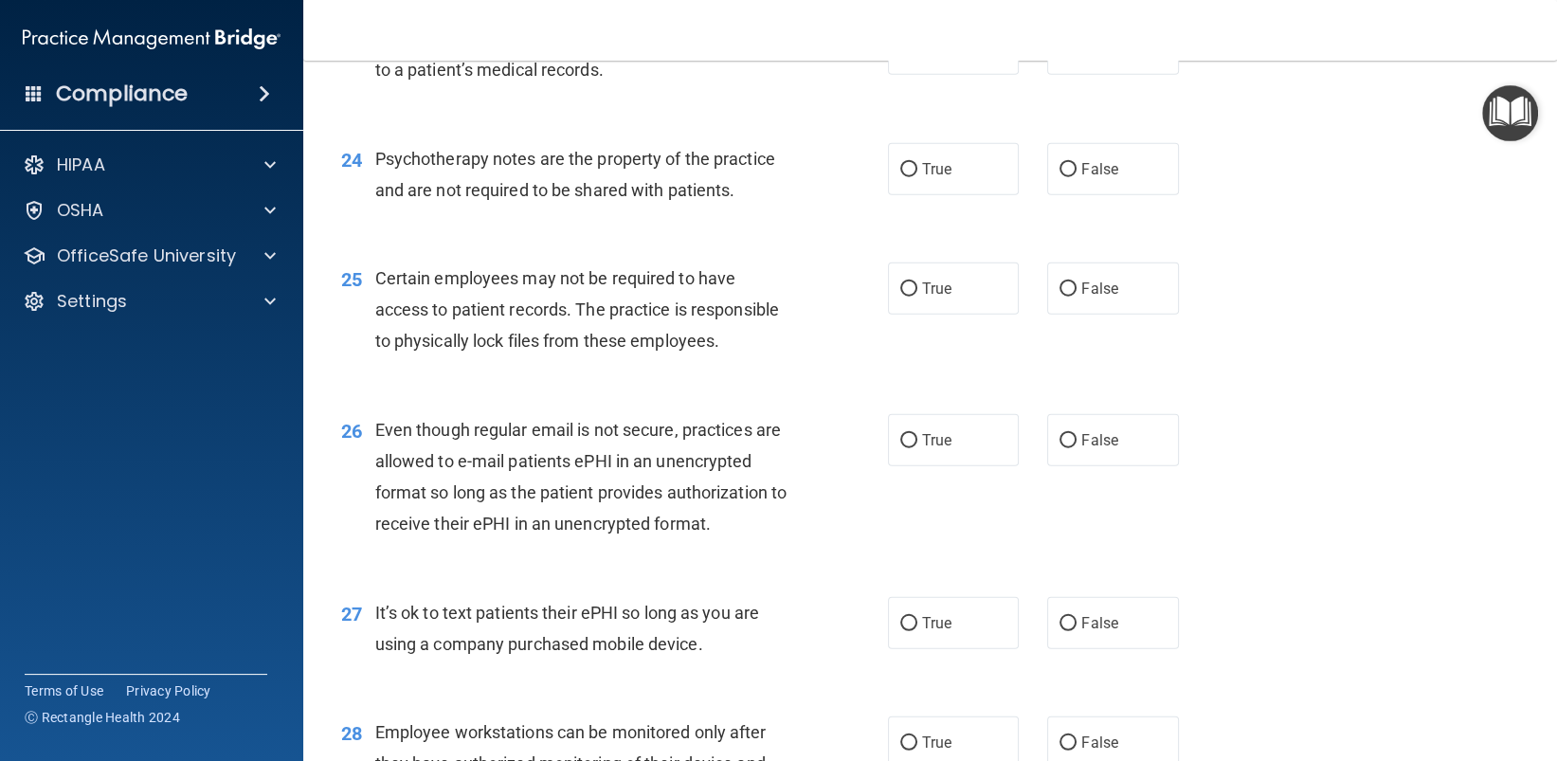
scroll to position [3980, 0]
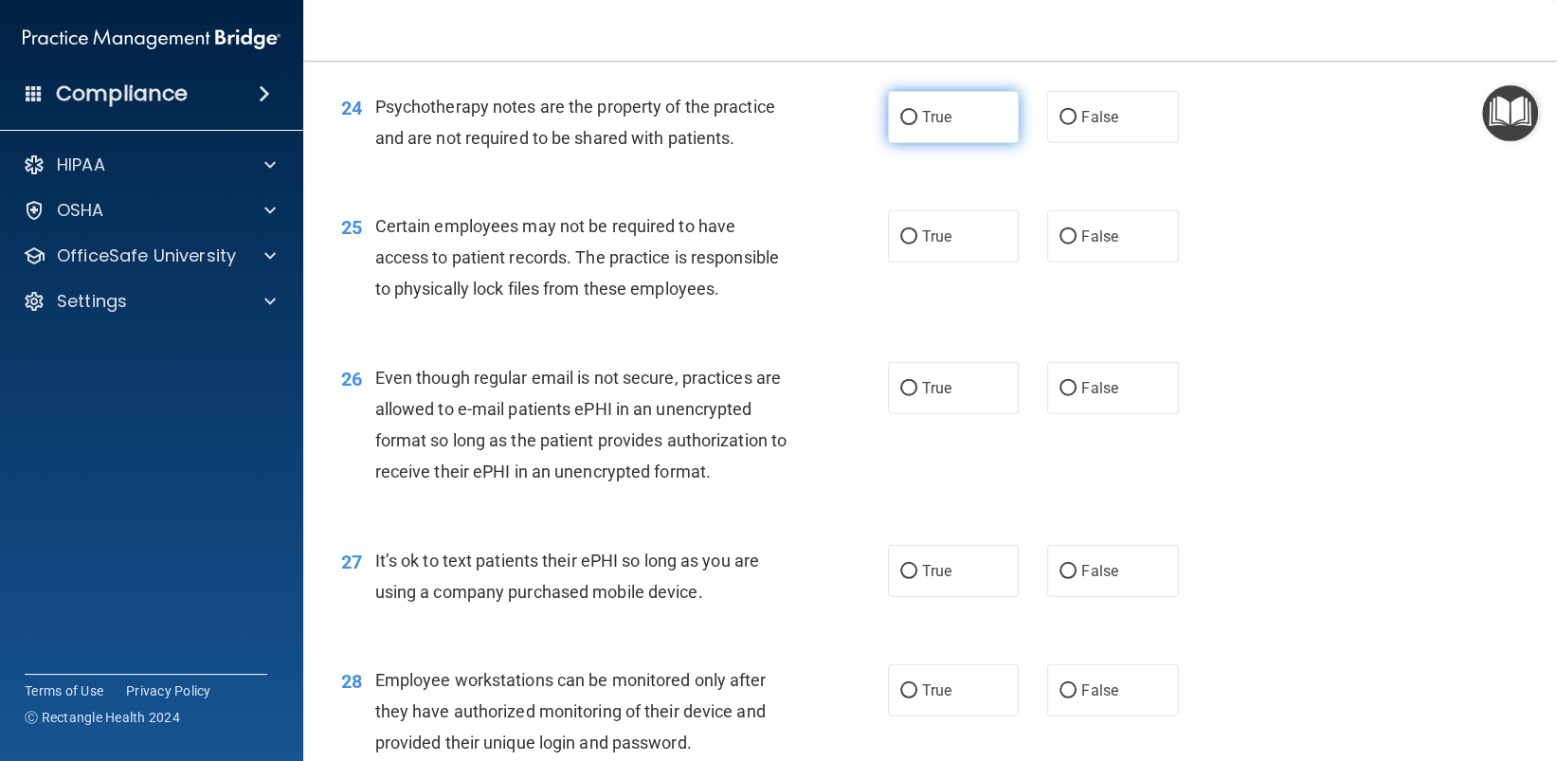
click at [902, 125] on input "True" at bounding box center [908, 118] width 17 height 14
radio input "true"
click at [900, 244] on input "True" at bounding box center [908, 237] width 17 height 14
radio input "true"
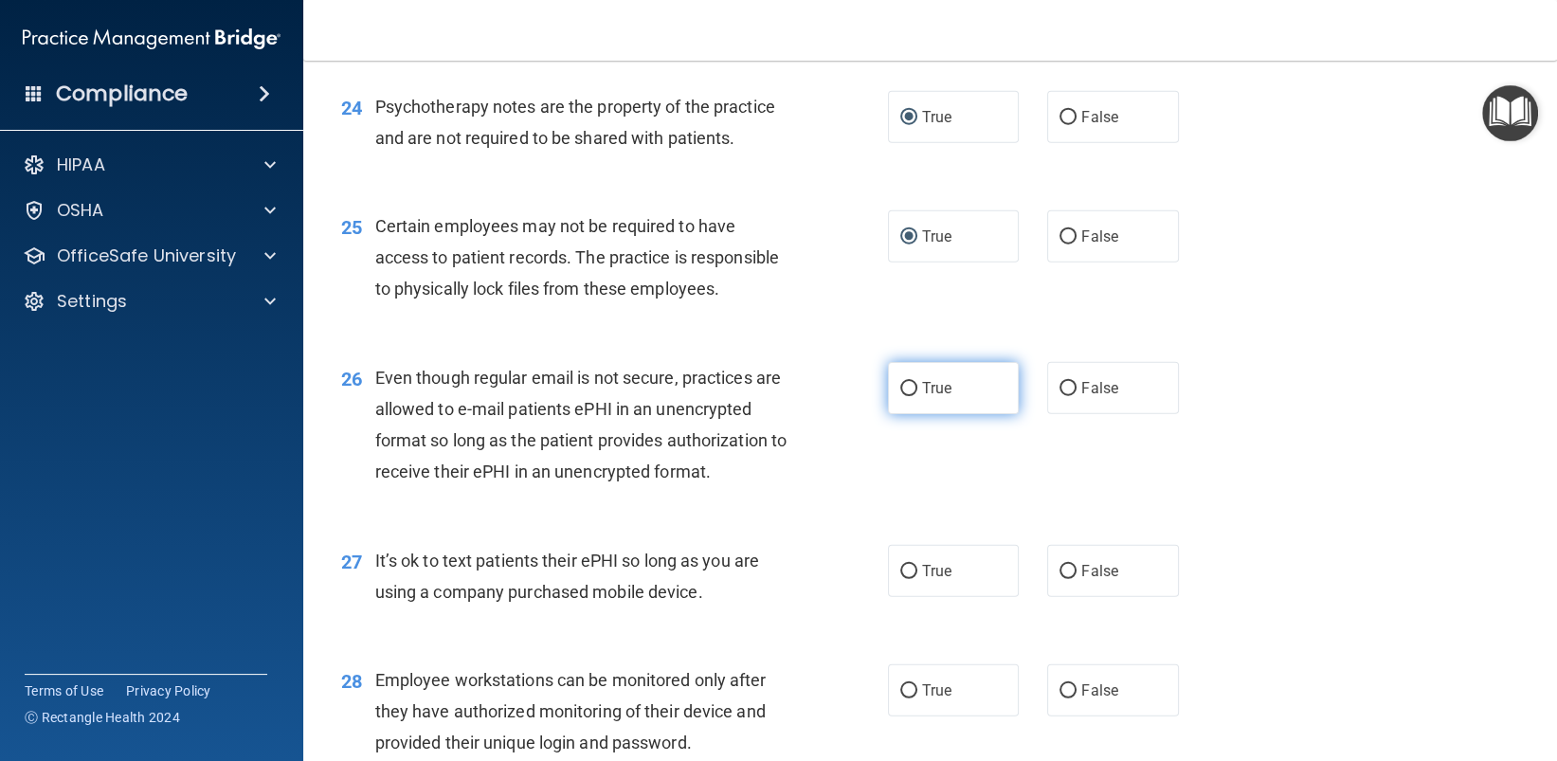
click at [905, 396] on input "True" at bounding box center [908, 389] width 17 height 14
radio input "true"
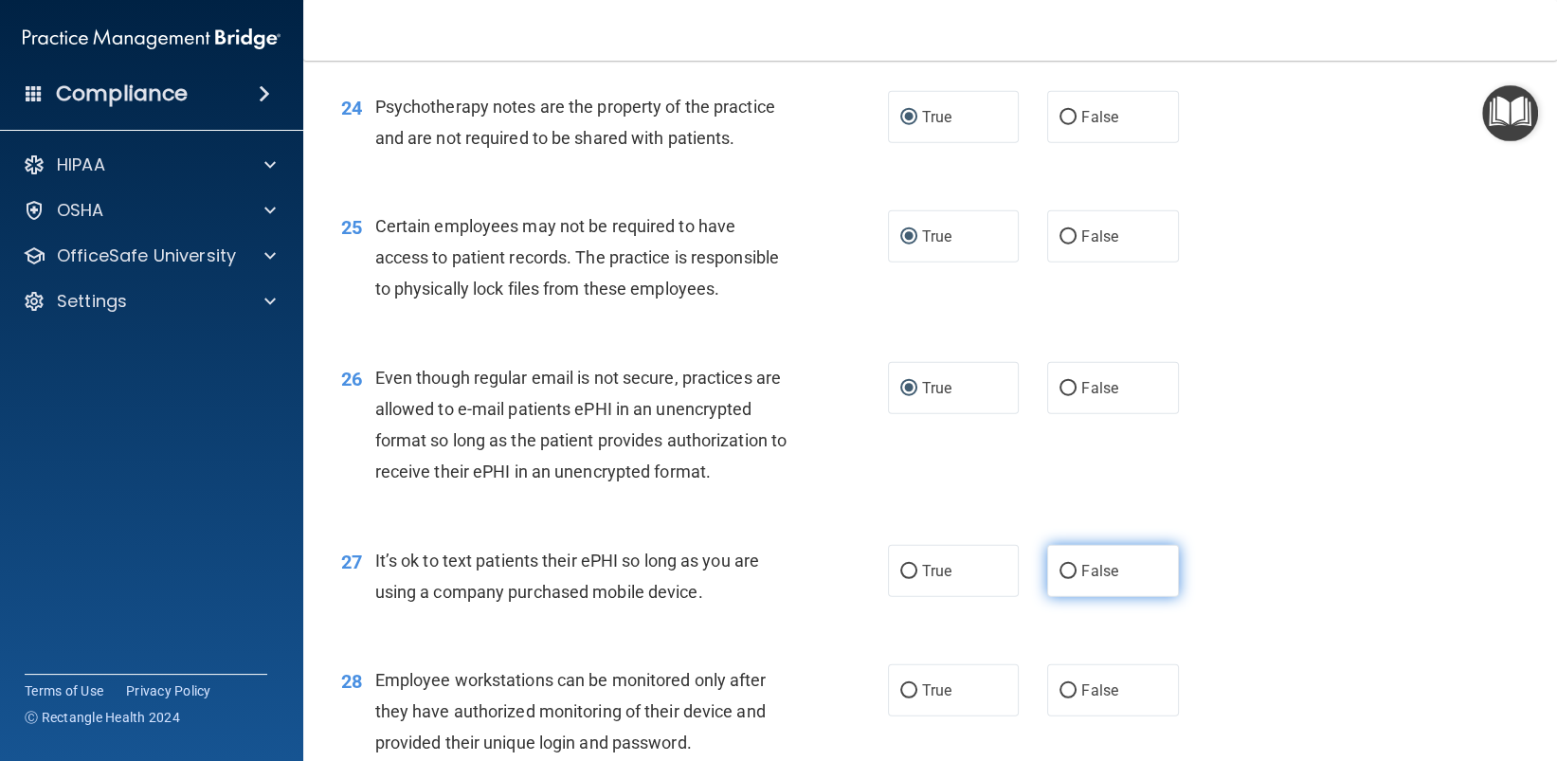
click at [1059, 579] on input "False" at bounding box center [1067, 572] width 17 height 14
radio input "true"
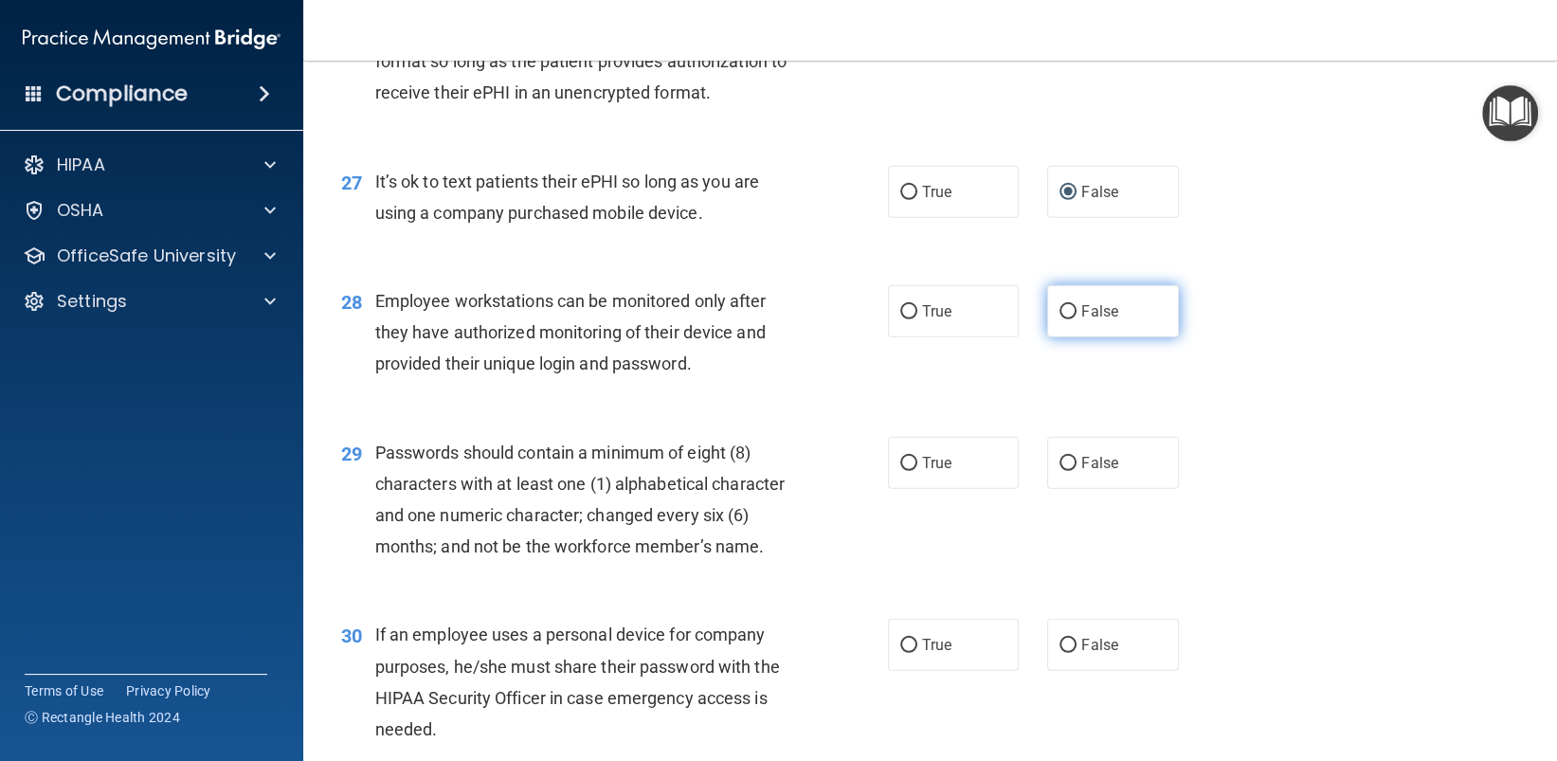
click at [1062, 319] on input "False" at bounding box center [1067, 312] width 17 height 14
radio input "true"
click at [900, 471] on input "True" at bounding box center [908, 464] width 17 height 14
radio input "true"
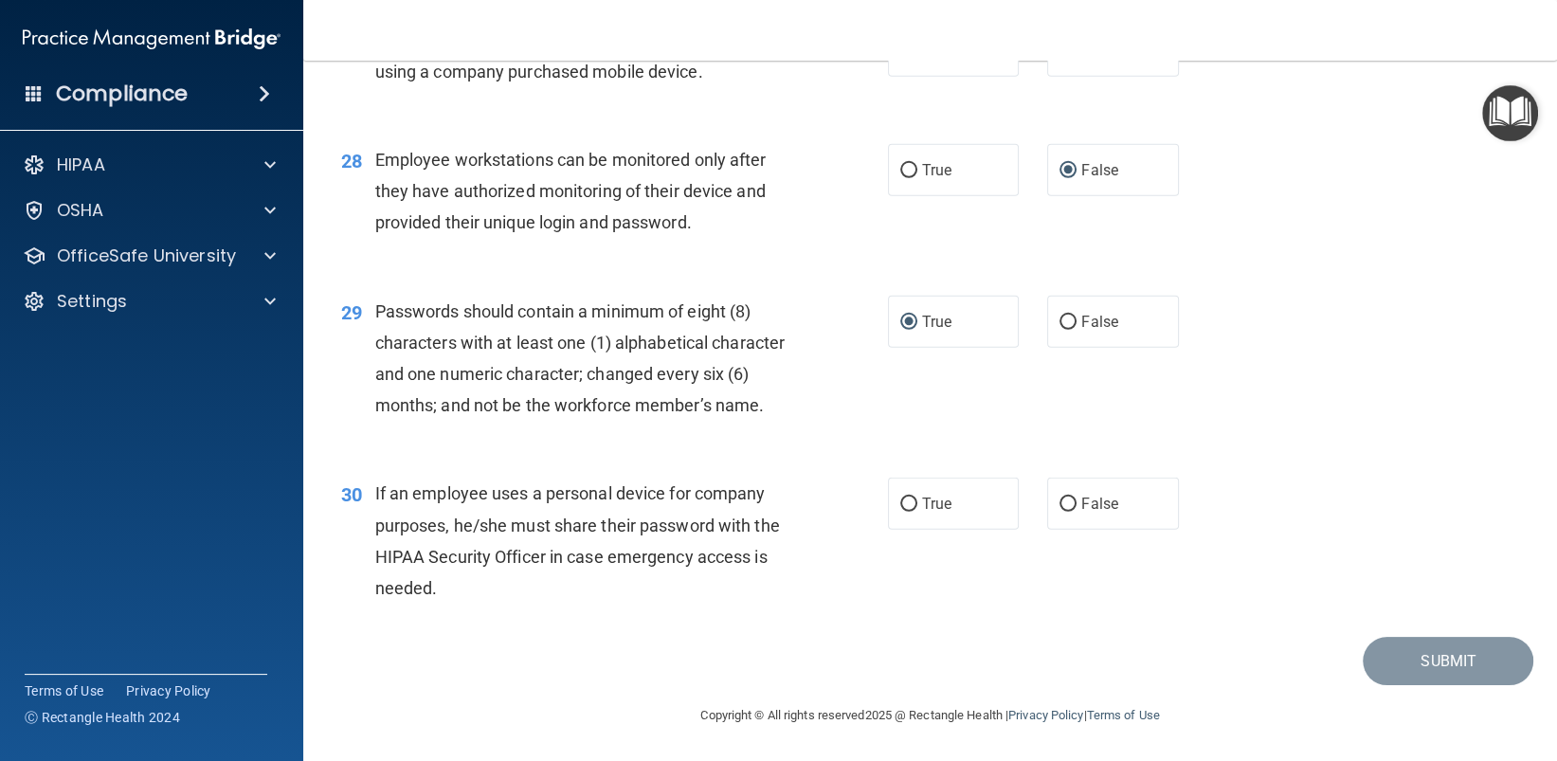
scroll to position [4548, 0]
click at [1059, 512] on input "False" at bounding box center [1067, 504] width 17 height 14
radio input "true"
click at [1439, 685] on button "Submit" at bounding box center [1448, 661] width 171 height 48
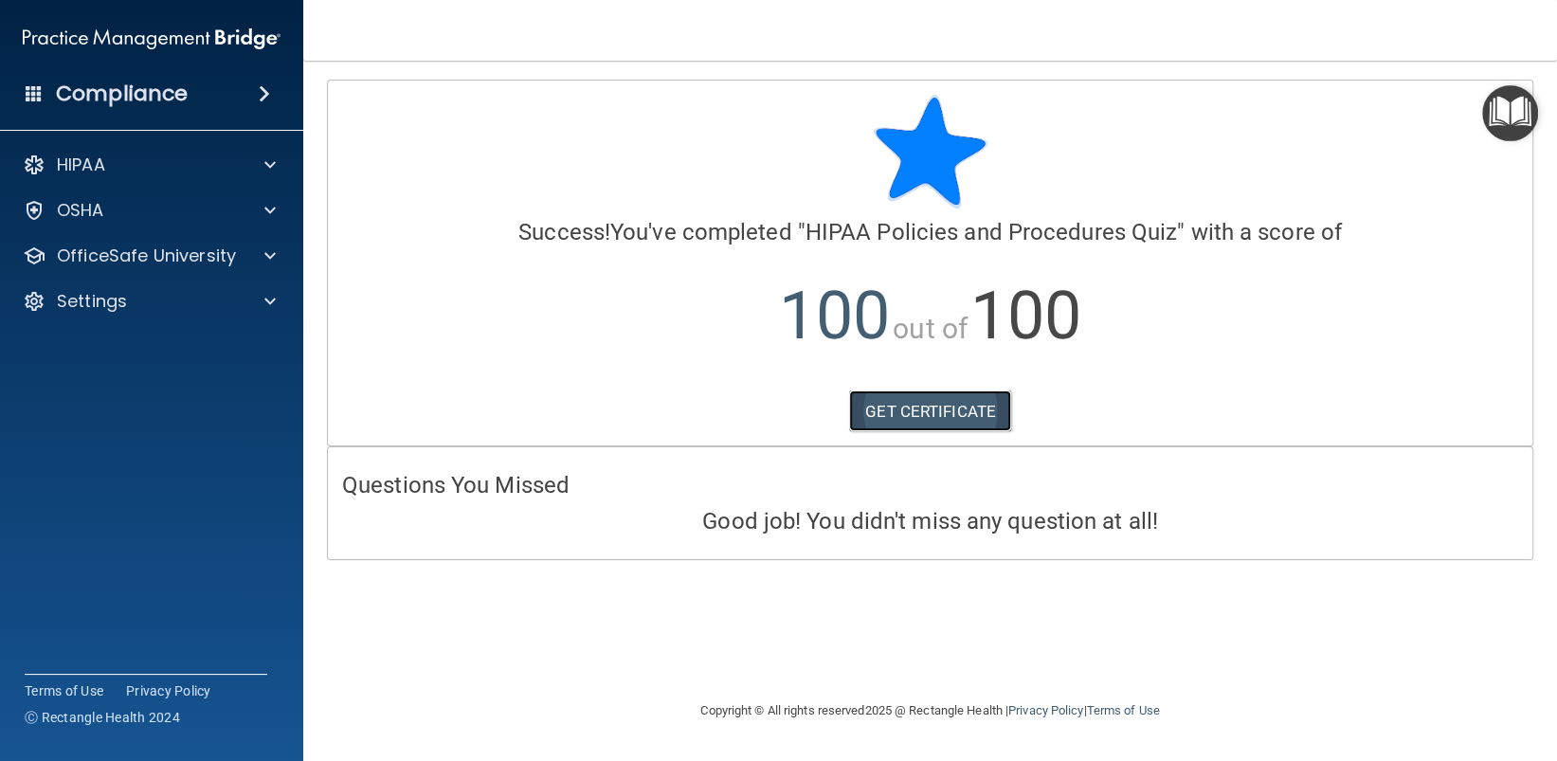
click at [969, 421] on link "GET CERTIFICATE" at bounding box center [930, 411] width 162 height 42
click at [257, 255] on div at bounding box center [267, 255] width 47 height 23
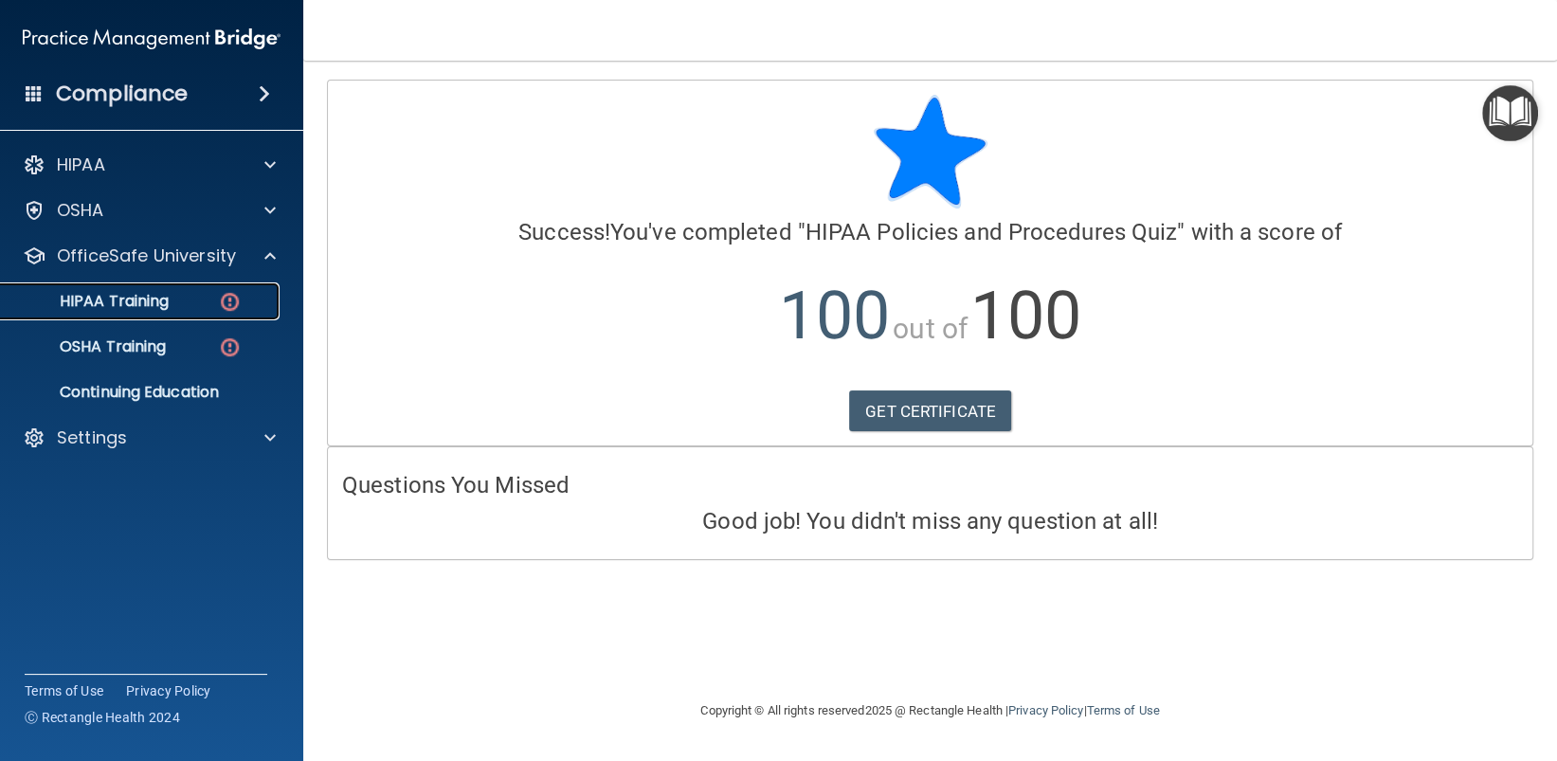
click at [235, 307] on img at bounding box center [230, 302] width 24 height 24
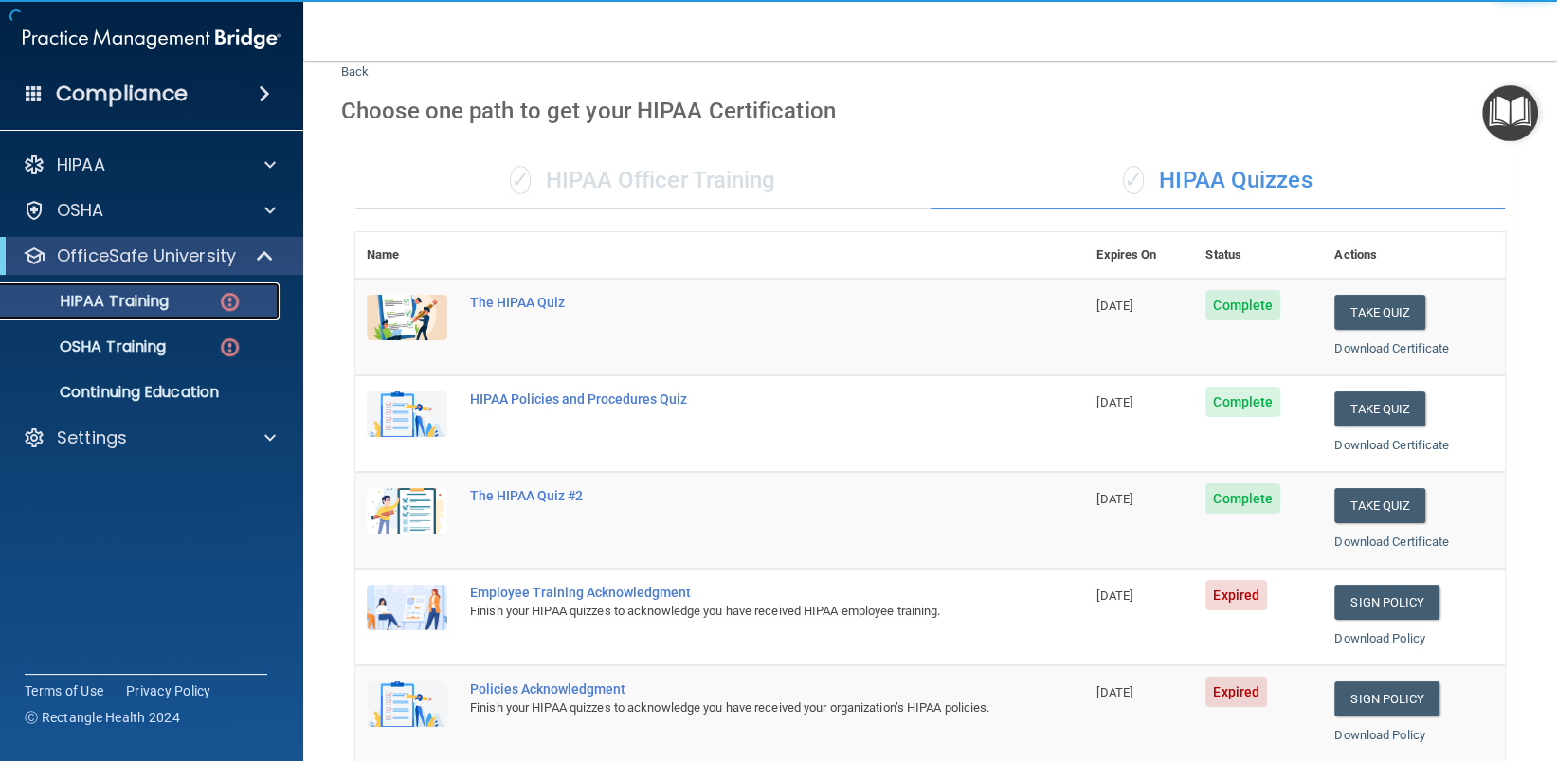
scroll to position [284, 0]
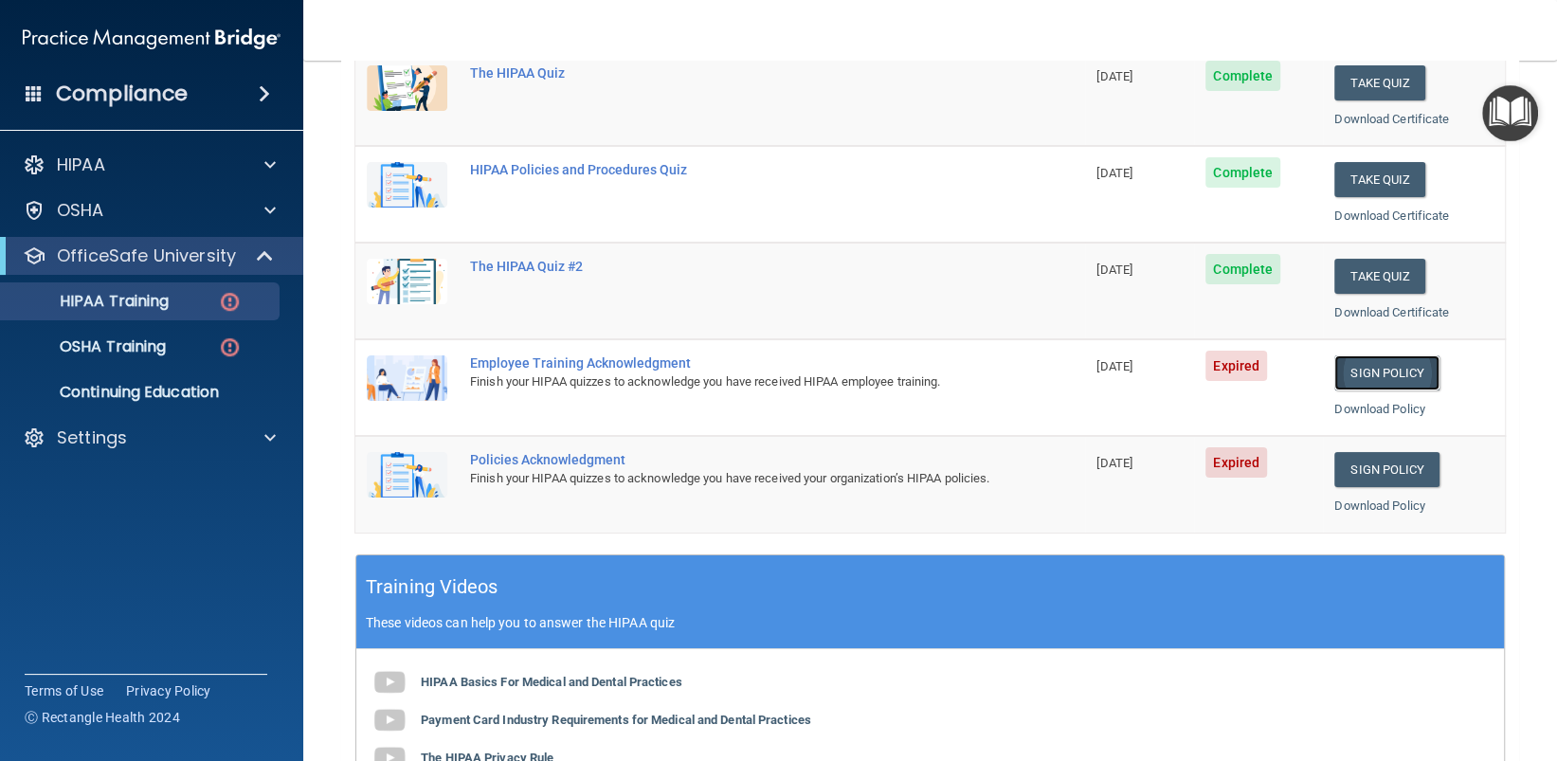
click at [1367, 372] on link "Sign Policy" at bounding box center [1386, 372] width 105 height 35
click at [102, 446] on p "Settings" at bounding box center [92, 437] width 70 height 23
click at [102, 525] on p "Sign Out" at bounding box center [141, 528] width 259 height 19
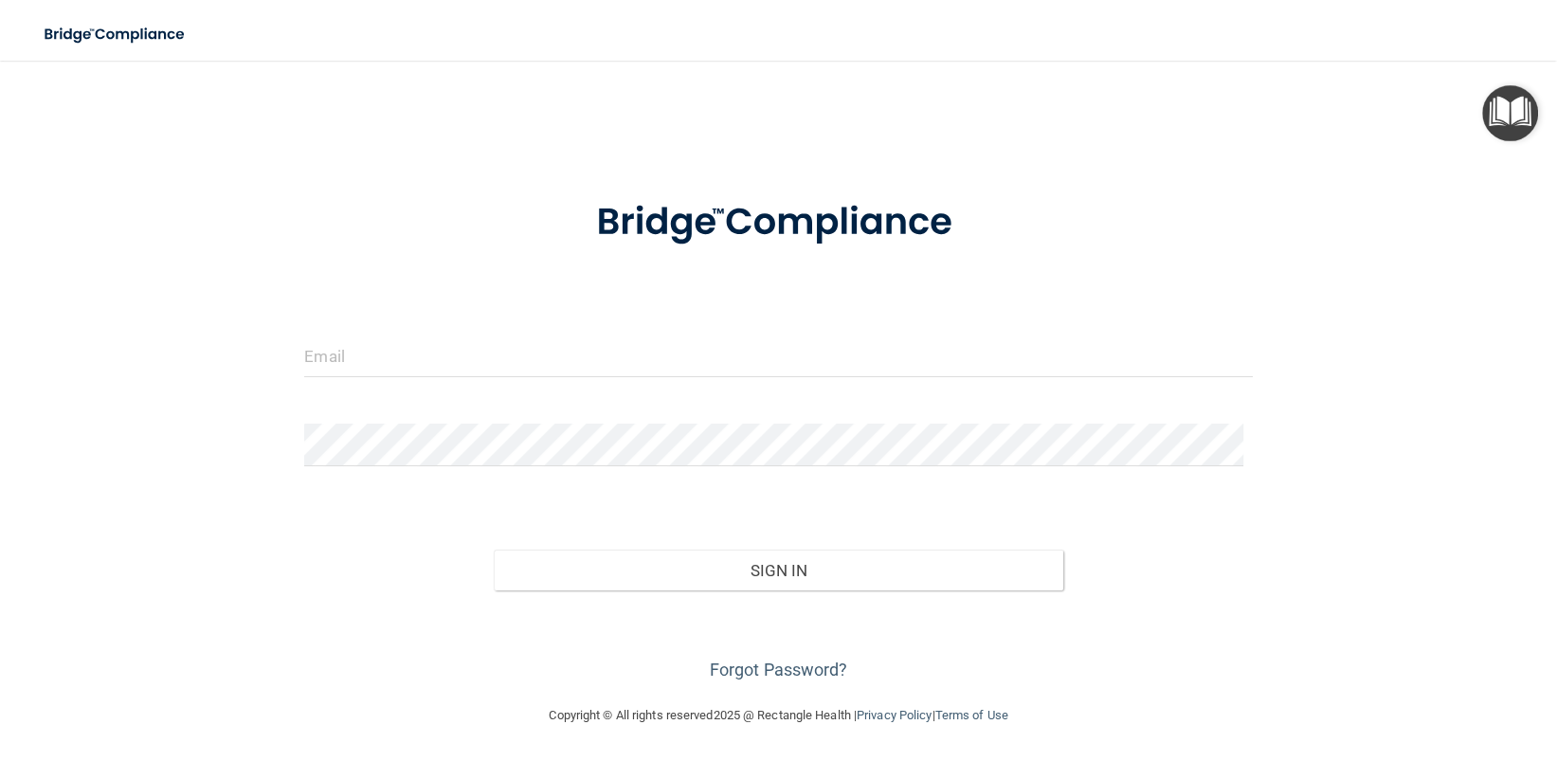
scroll to position [1, 0]
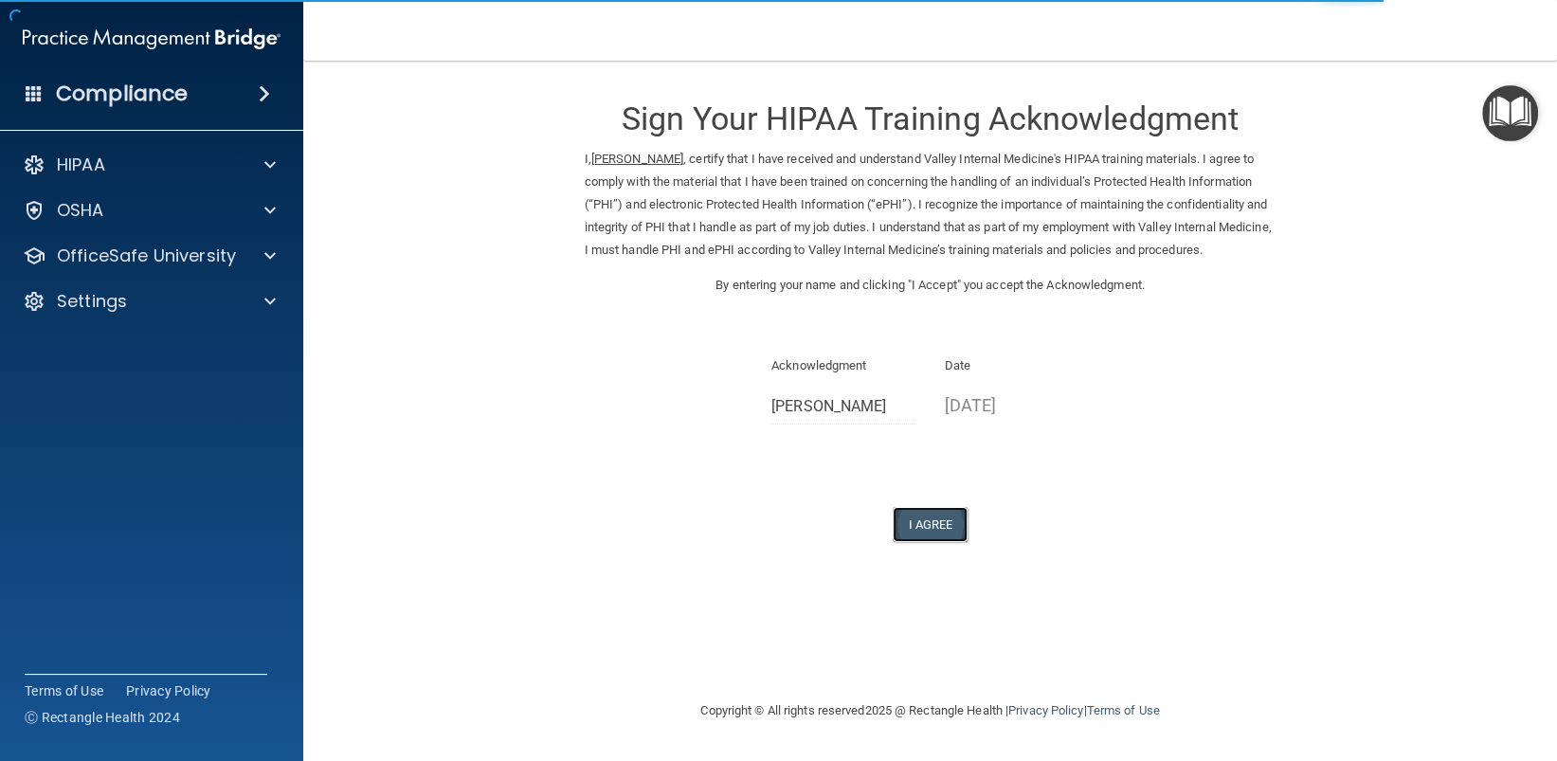
click at [930, 526] on button "I Agree" at bounding box center [931, 524] width 76 height 35
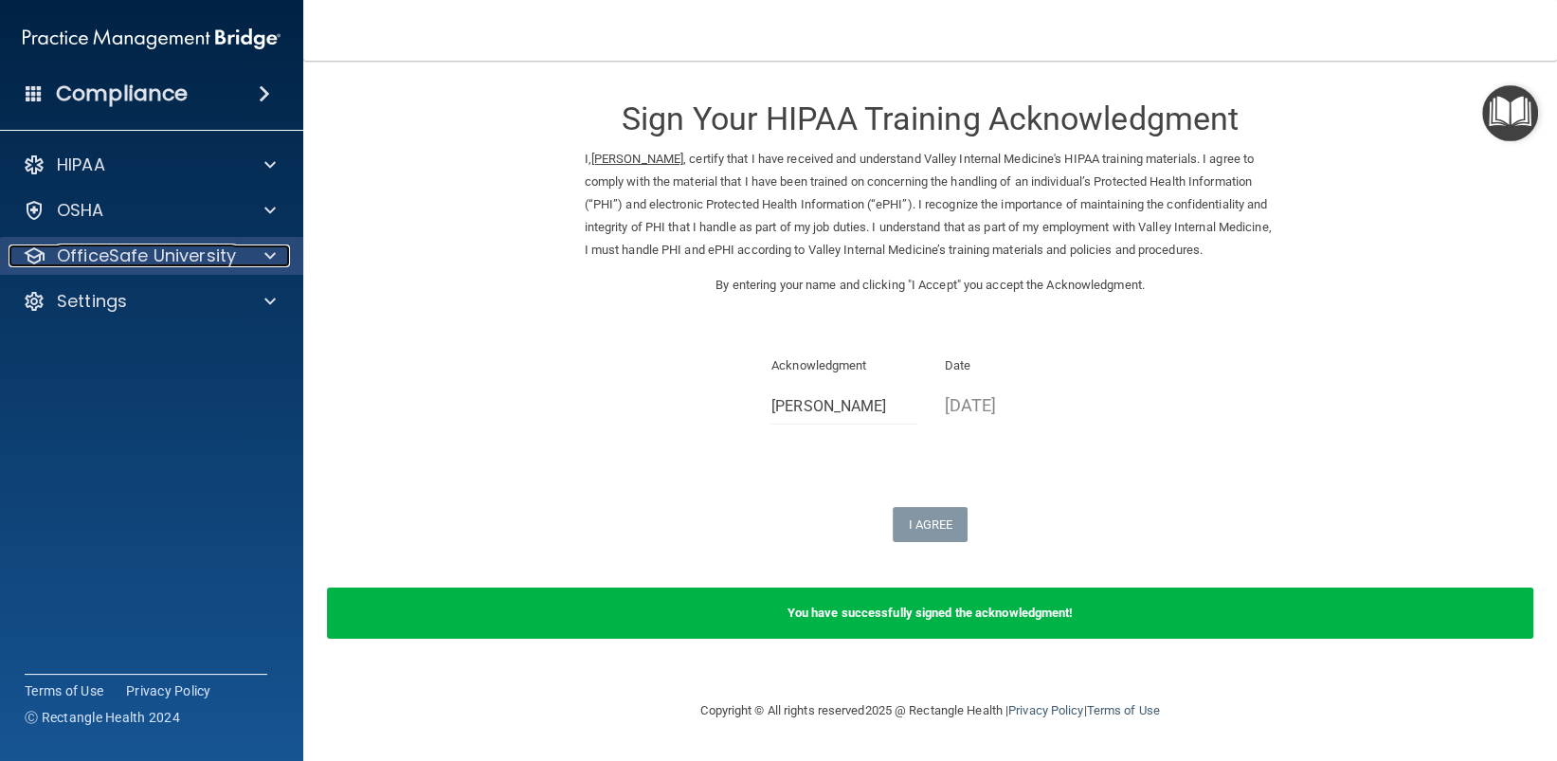
click at [274, 251] on span at bounding box center [269, 255] width 11 height 23
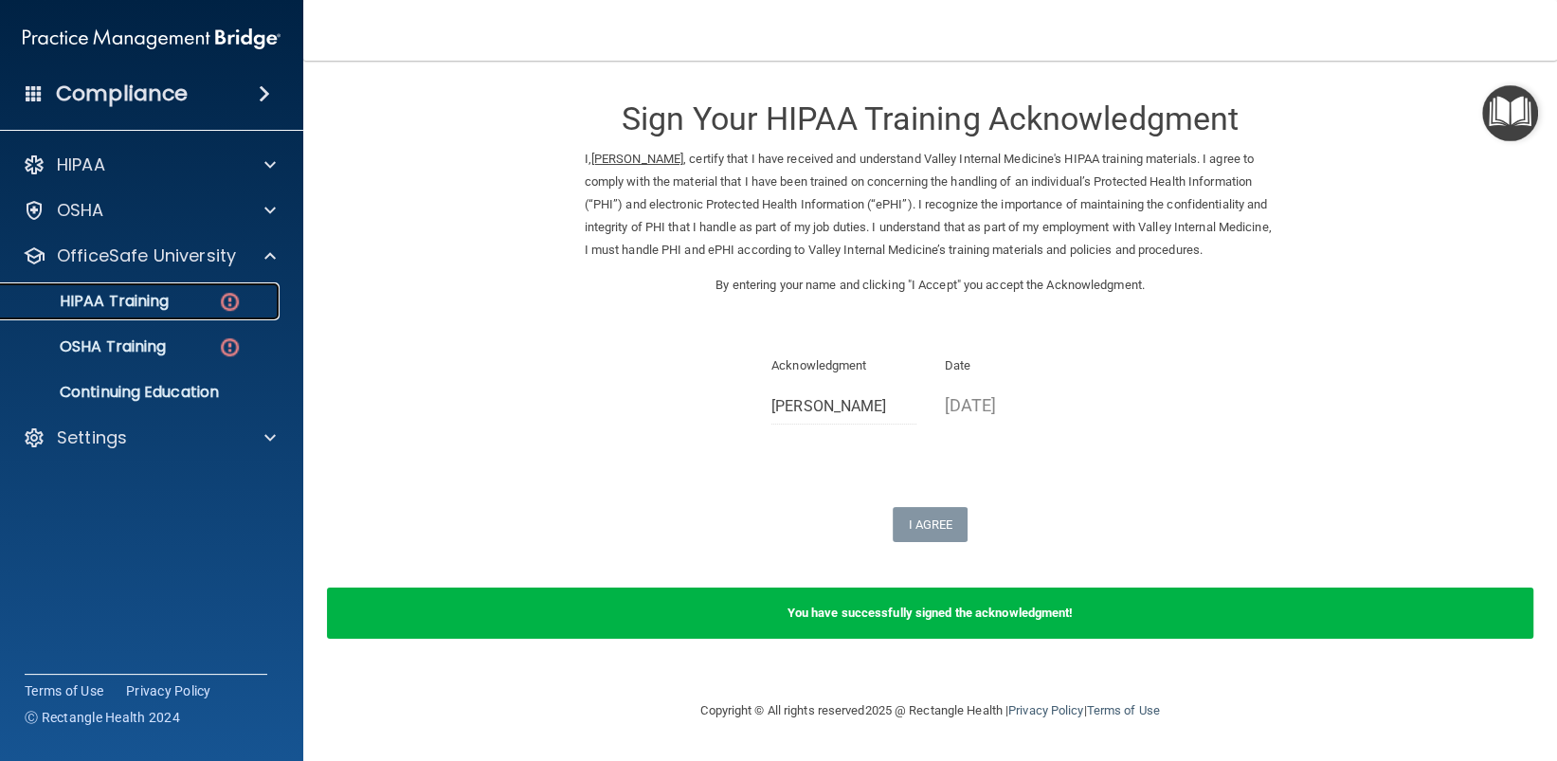
click at [152, 300] on p "HIPAA Training" at bounding box center [90, 301] width 156 height 19
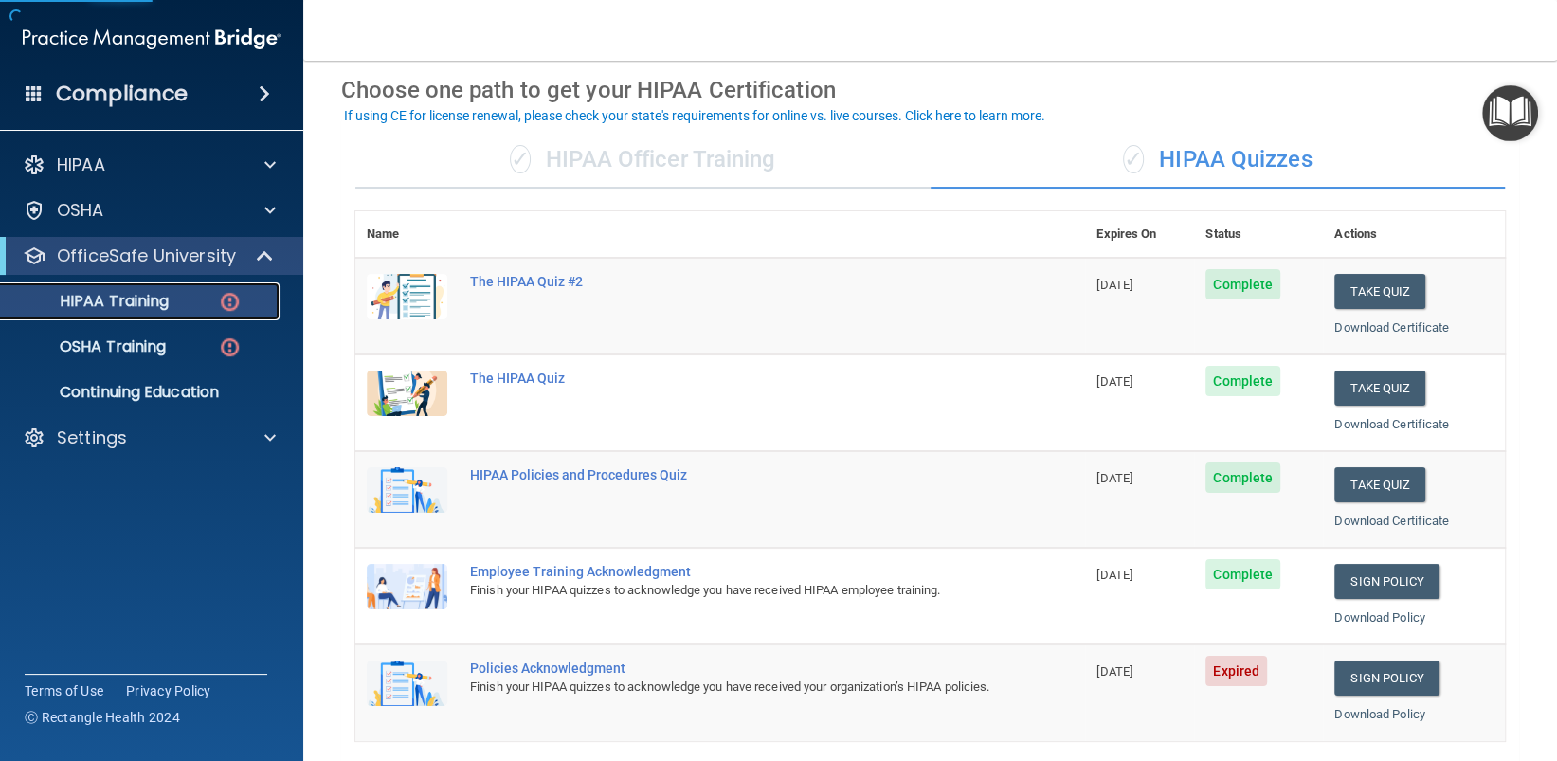
scroll to position [284, 0]
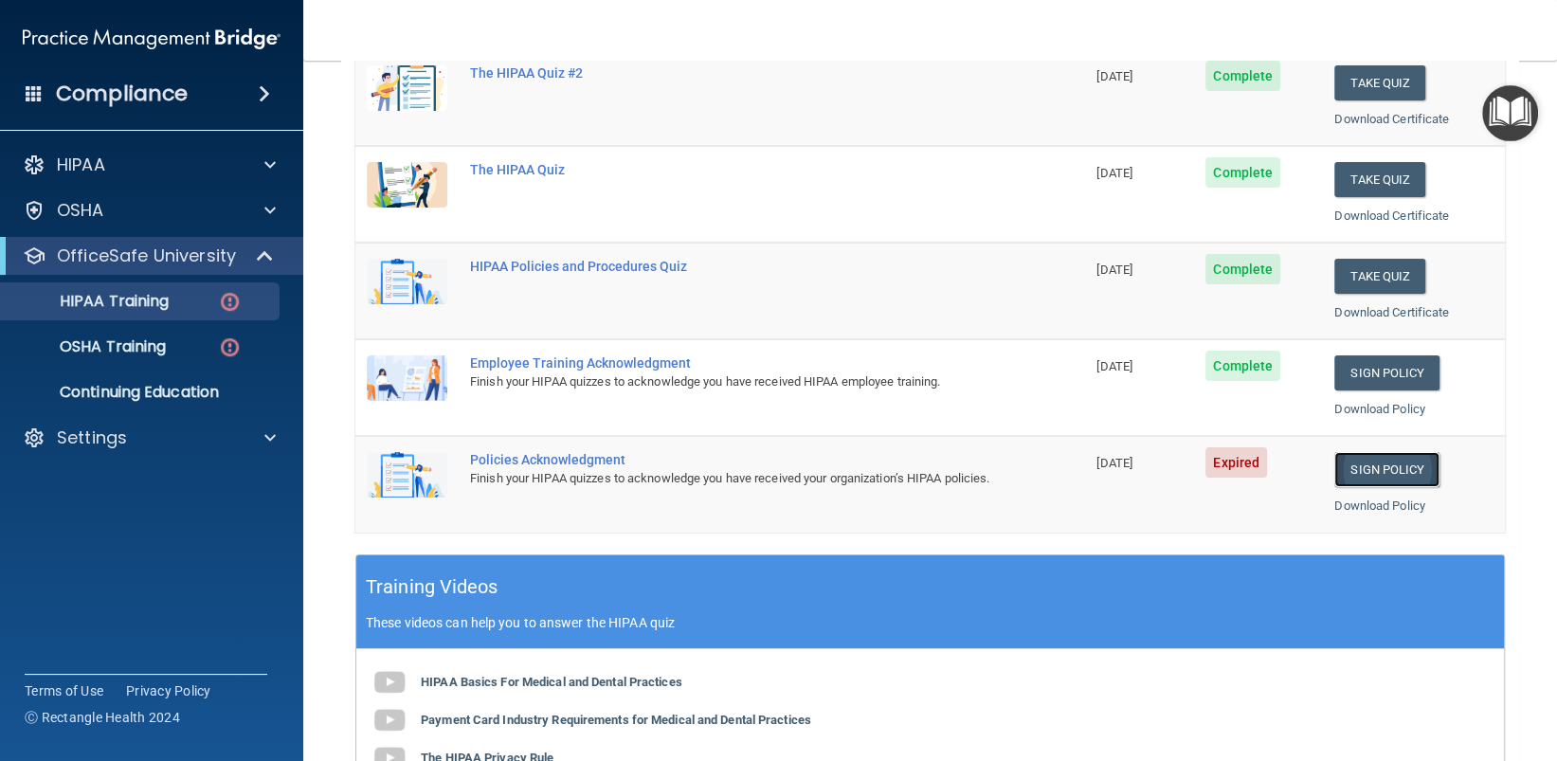
click at [1357, 466] on link "Sign Policy" at bounding box center [1386, 469] width 105 height 35
drag, startPoint x: 275, startPoint y: 436, endPoint x: 96, endPoint y: 476, distance: 183.5
click at [275, 437] on span at bounding box center [269, 437] width 11 height 23
click at [88, 531] on p "Sign Out" at bounding box center [141, 528] width 259 height 19
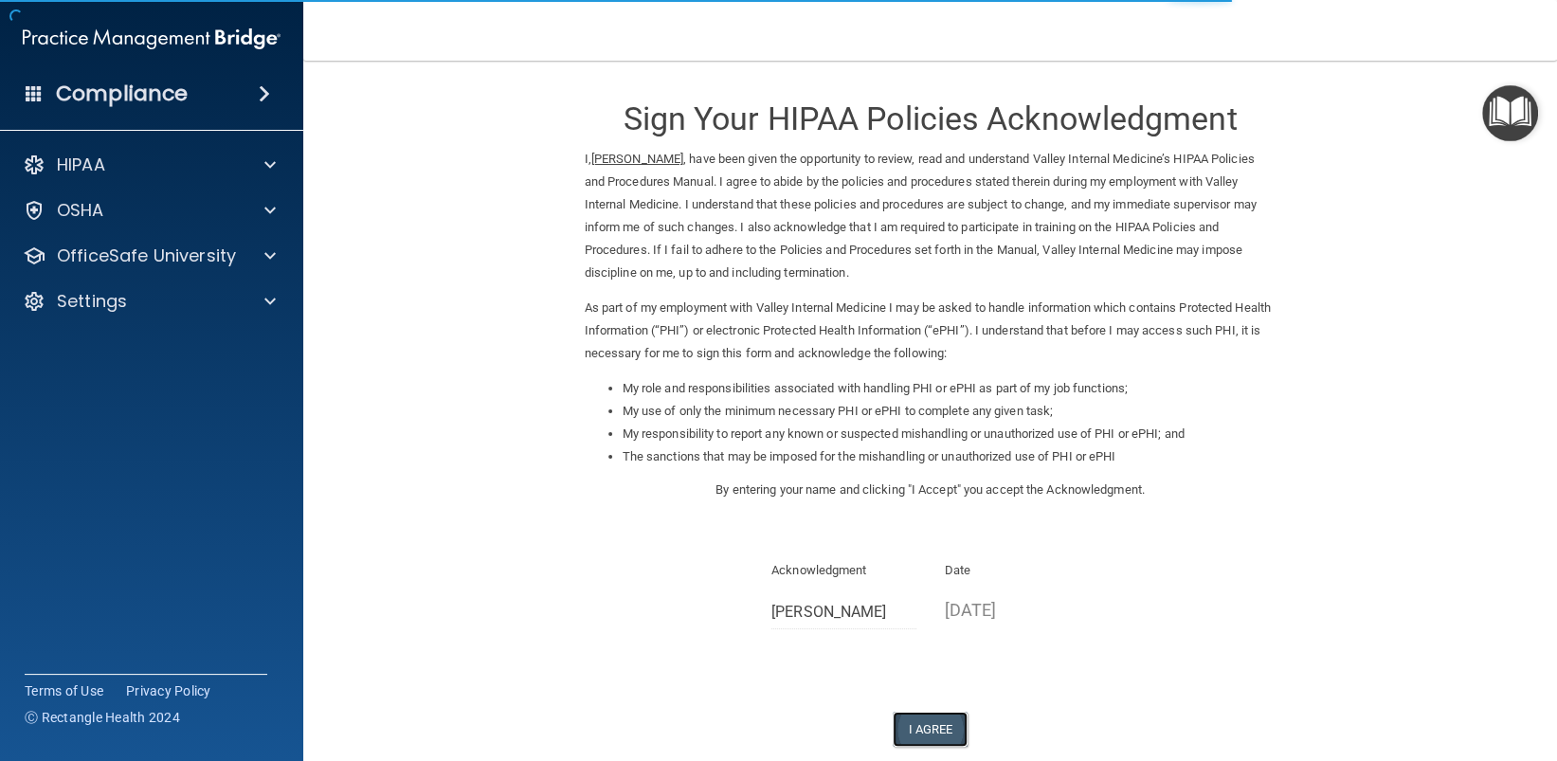
click at [928, 722] on button "I Agree" at bounding box center [931, 729] width 76 height 35
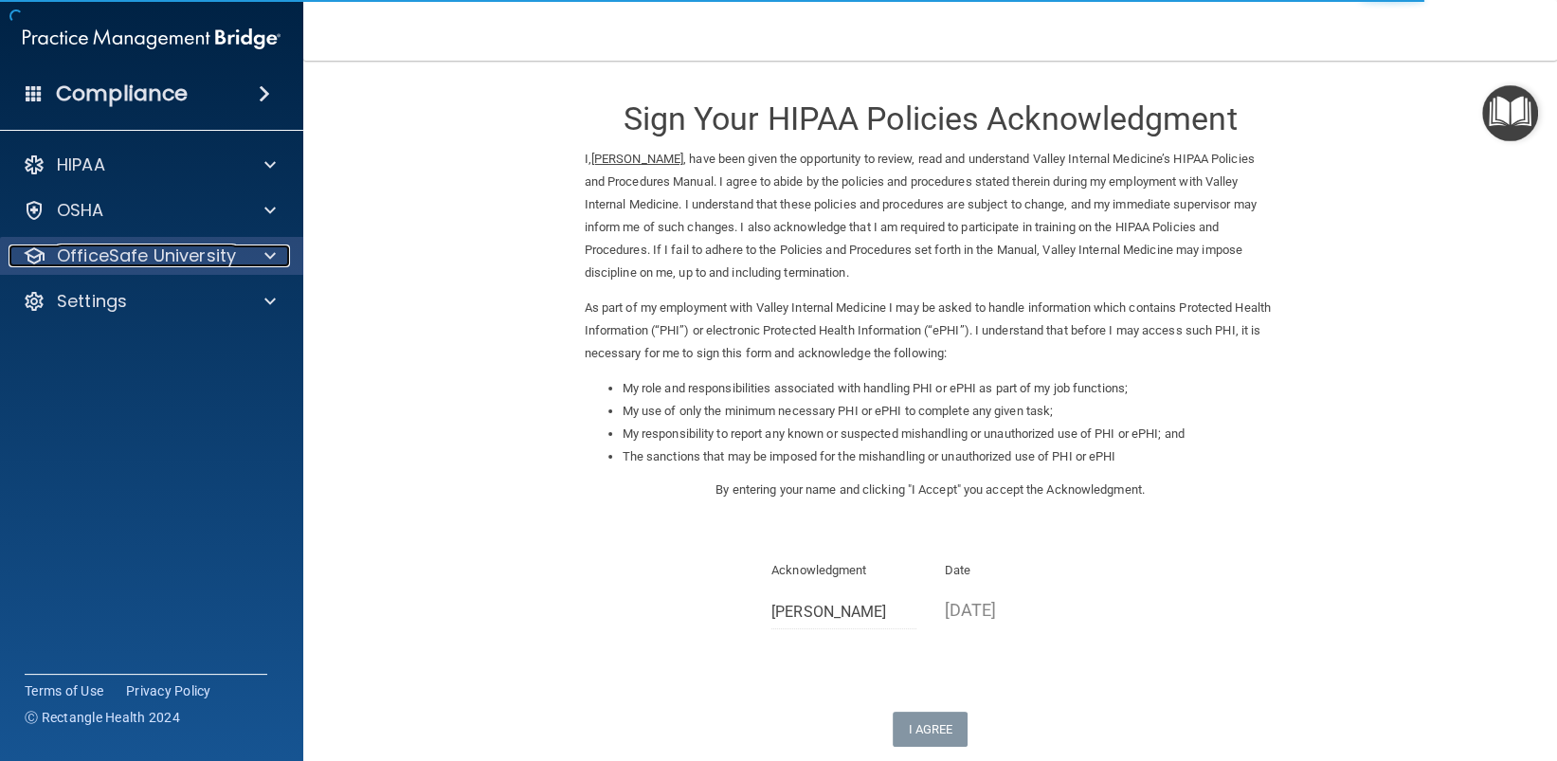
click at [264, 262] on span at bounding box center [269, 255] width 11 height 23
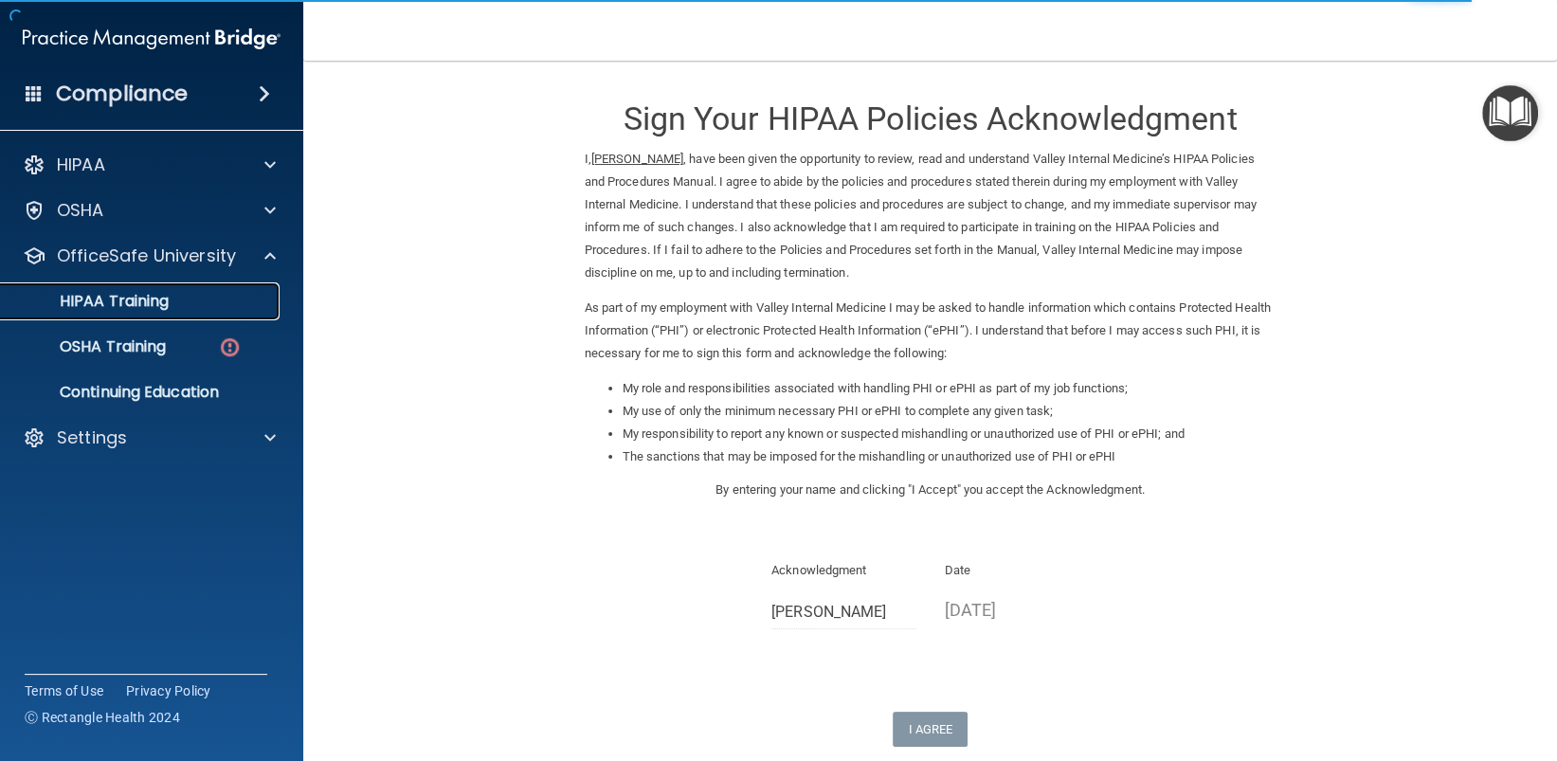
click at [151, 301] on p "HIPAA Training" at bounding box center [90, 301] width 156 height 19
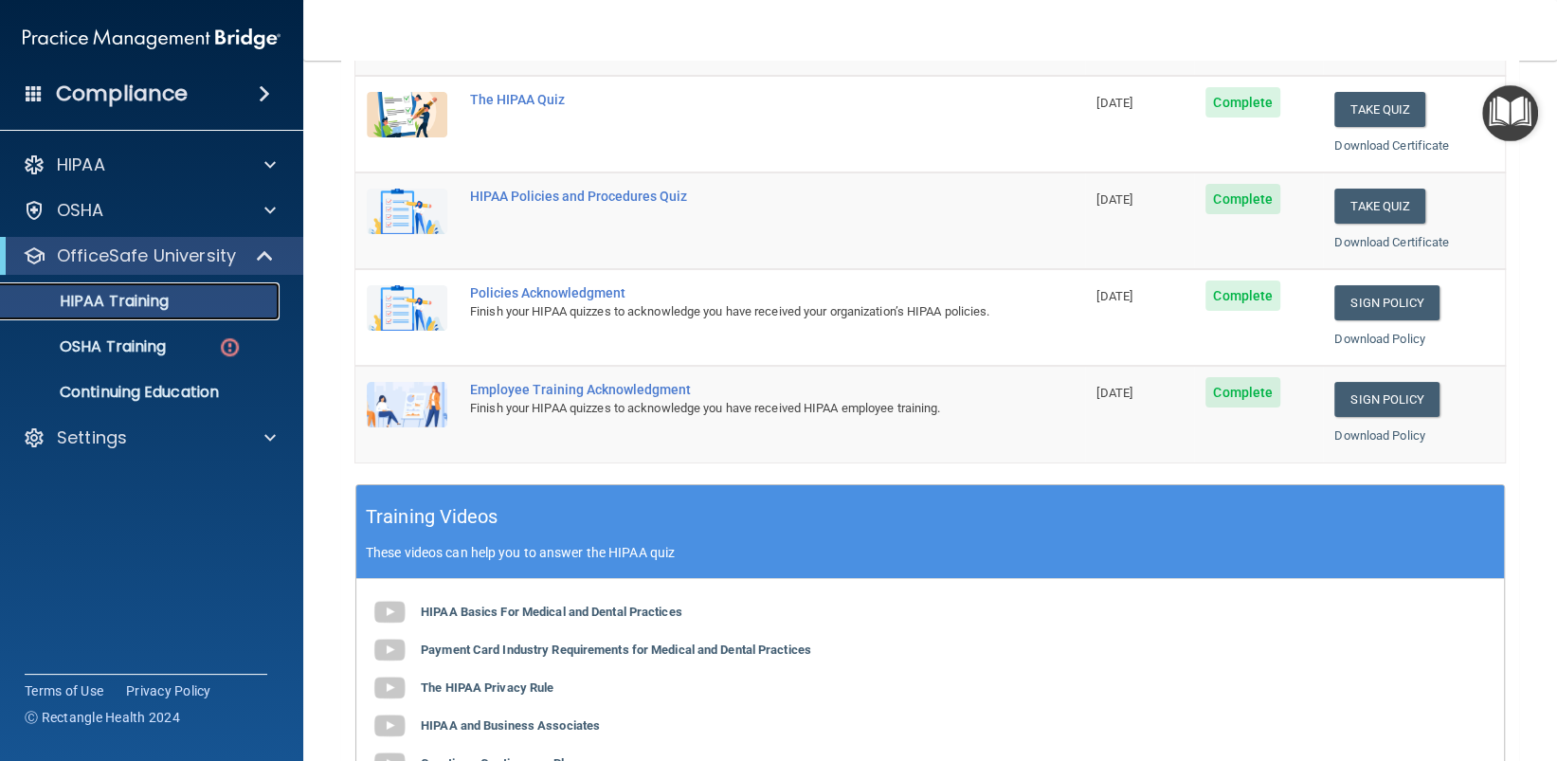
scroll to position [379, 0]
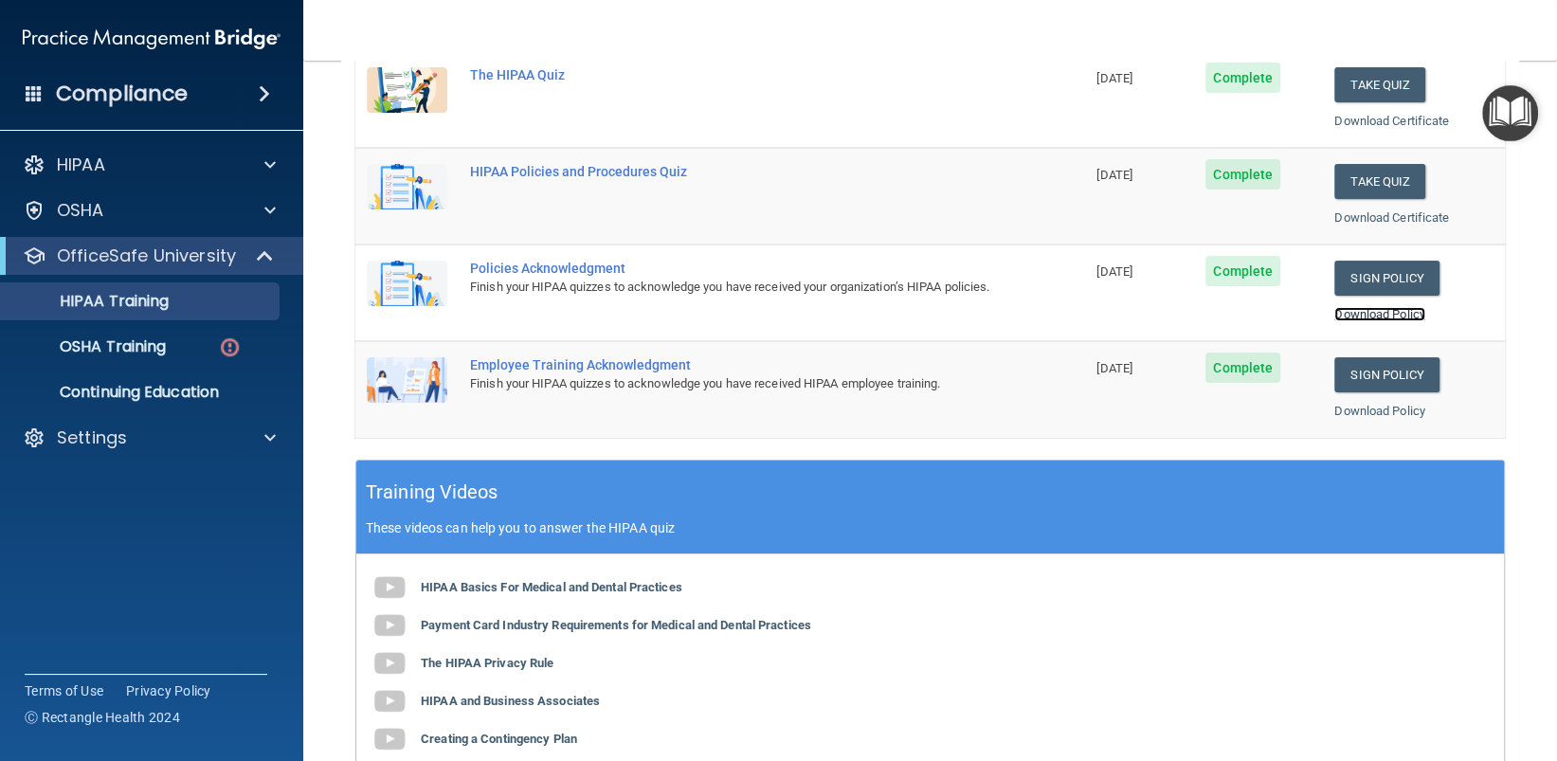
click at [1381, 307] on link "Download Policy" at bounding box center [1379, 314] width 91 height 14
click at [1392, 410] on link "Download Policy" at bounding box center [1379, 411] width 91 height 14
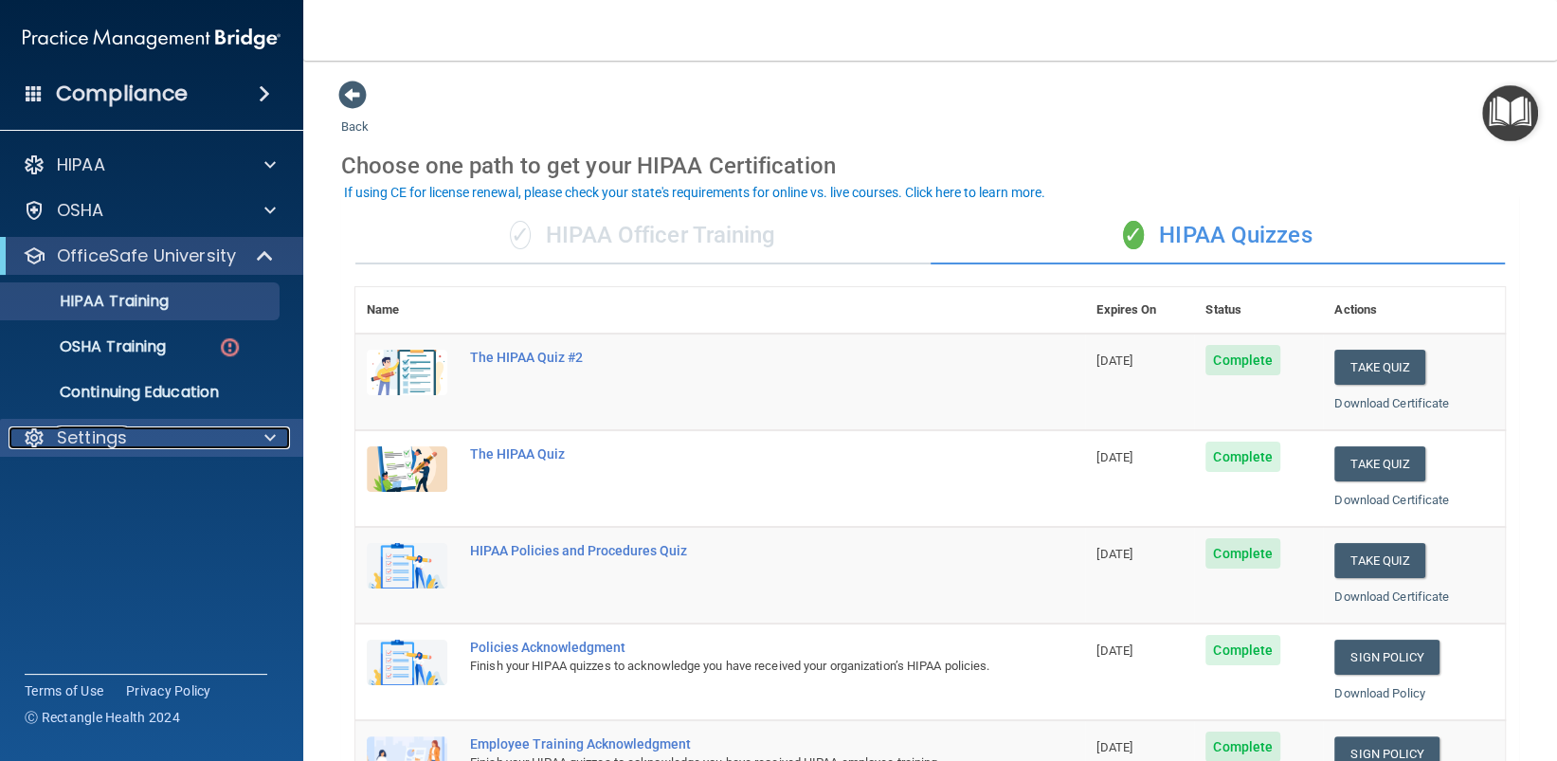
click at [269, 436] on span at bounding box center [269, 437] width 11 height 23
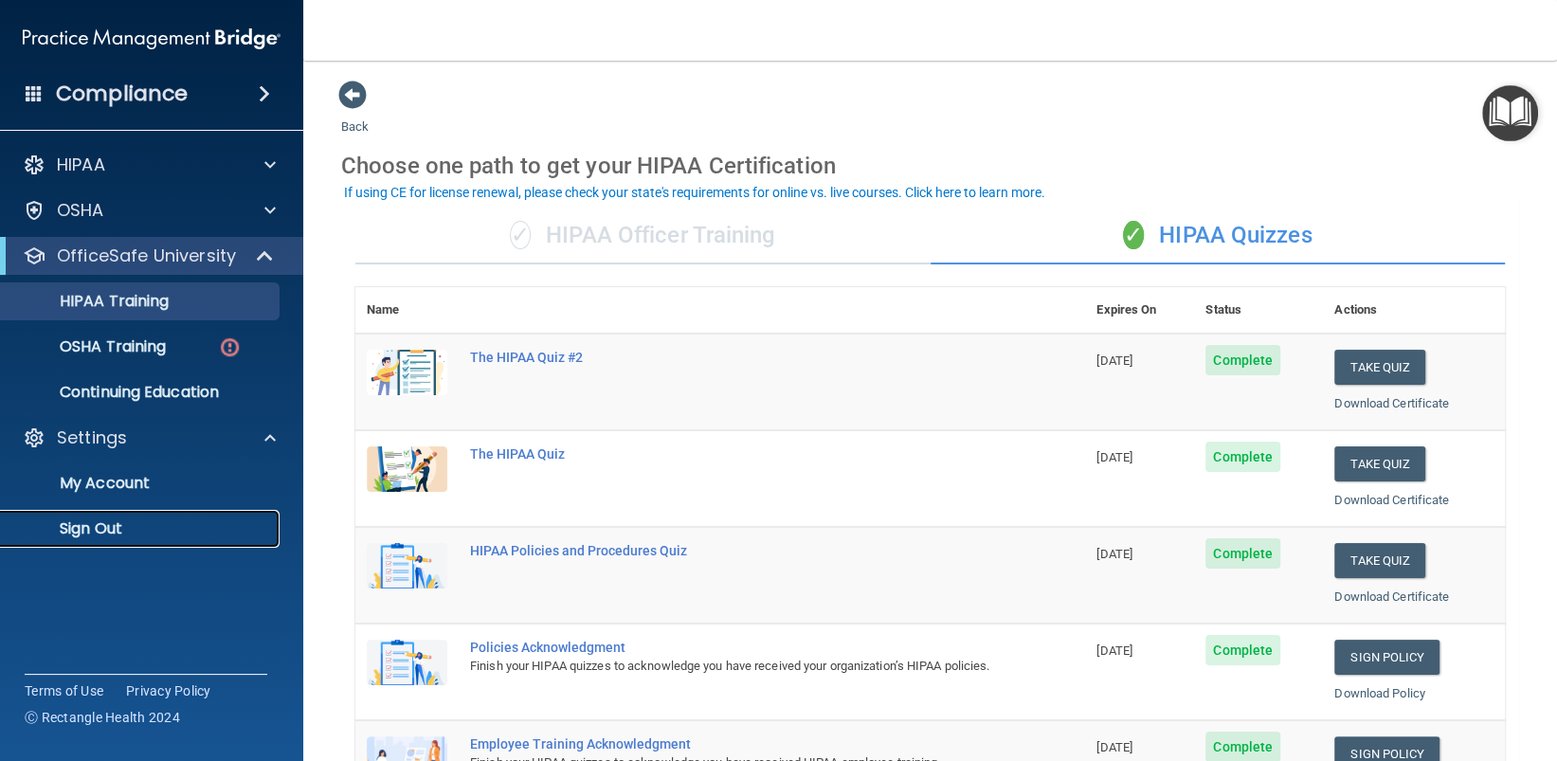
click at [102, 532] on p "Sign Out" at bounding box center [141, 528] width 259 height 19
